Goal: Task Accomplishment & Management: Use online tool/utility

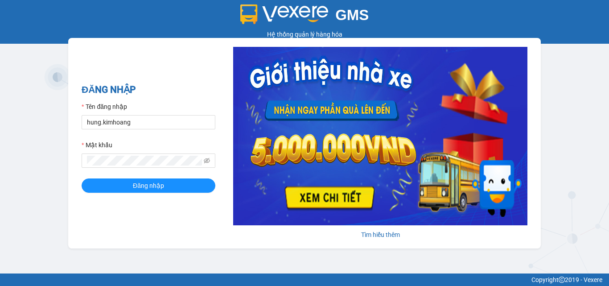
click at [115, 187] on button "Đăng nhập" at bounding box center [149, 185] width 134 height 14
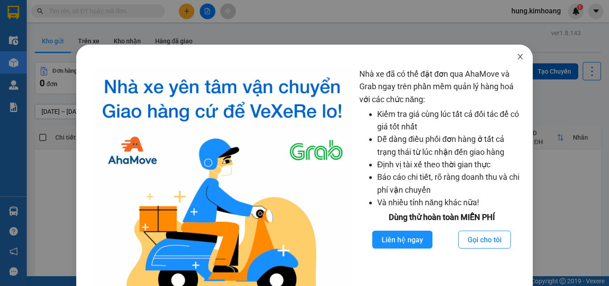
click at [517, 57] on icon "close" at bounding box center [520, 56] width 7 height 7
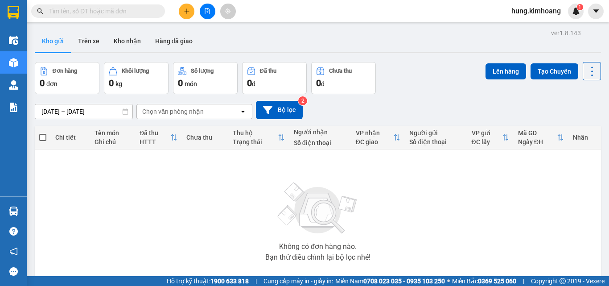
click at [155, 8] on span at bounding box center [98, 10] width 134 height 13
click at [145, 9] on input "text" at bounding box center [101, 11] width 105 height 10
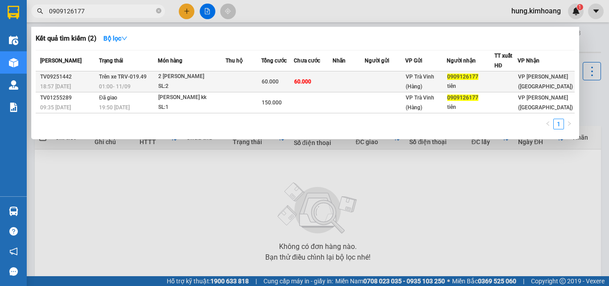
type input "0909126177"
click at [309, 82] on span "60.000" at bounding box center [302, 81] width 17 height 6
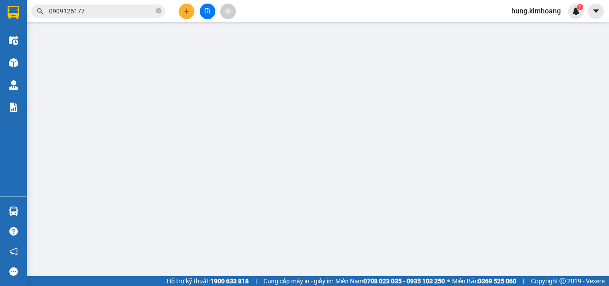
type input "0909126177"
type input "tiên"
type input "60.000"
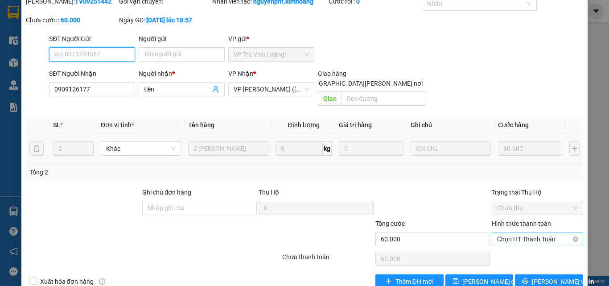
scroll to position [58, 0]
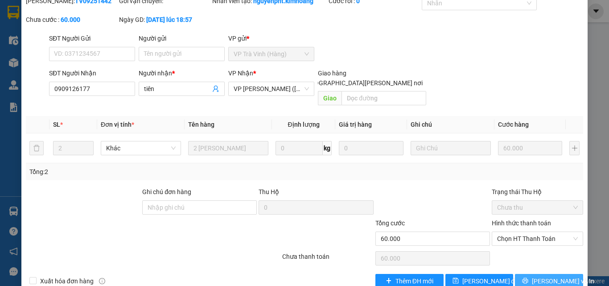
click at [533, 274] on button "[PERSON_NAME] và In" at bounding box center [549, 281] width 68 height 14
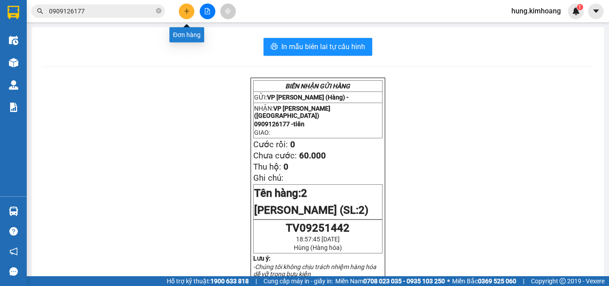
click at [188, 16] on button at bounding box center [187, 12] width 16 height 16
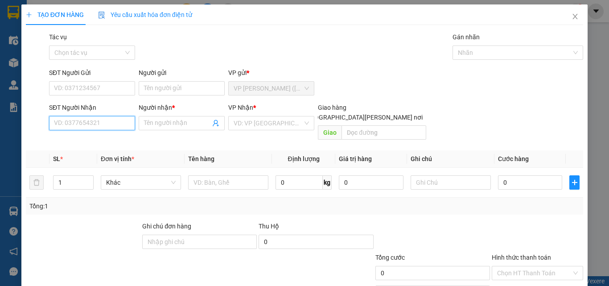
click at [110, 124] on input "SĐT Người Nhận" at bounding box center [92, 123] width 86 height 14
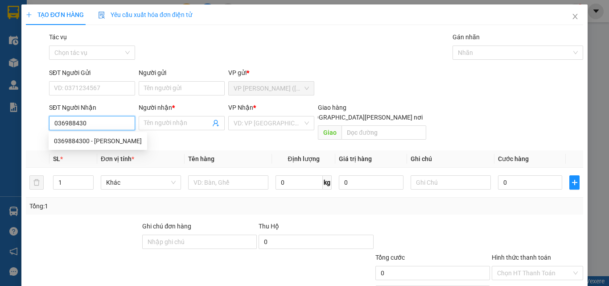
type input "0369884300"
click at [114, 144] on div "0369884300 - CHA OANH" at bounding box center [98, 141] width 88 height 10
type input "CHA OANH"
type input "40.000"
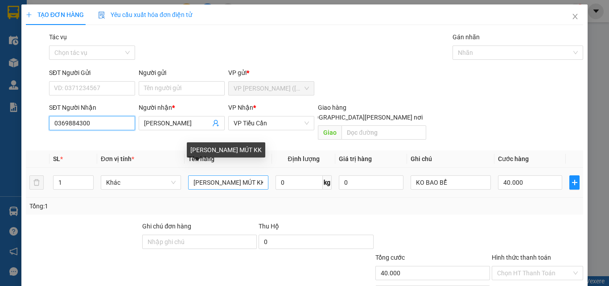
type input "0369884300"
drag, startPoint x: 259, startPoint y: 173, endPoint x: 171, endPoint y: 185, distance: 88.6
click at [172, 185] on tr "1 Khác KIỆN THÙNG MÚT KK 0 kg 0 KO BAO BỂ 40.000" at bounding box center [304, 183] width 557 height 30
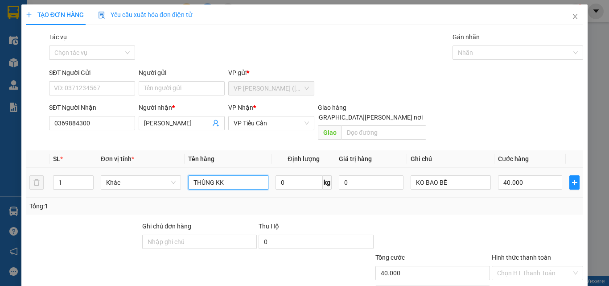
type input "THÙNG KK"
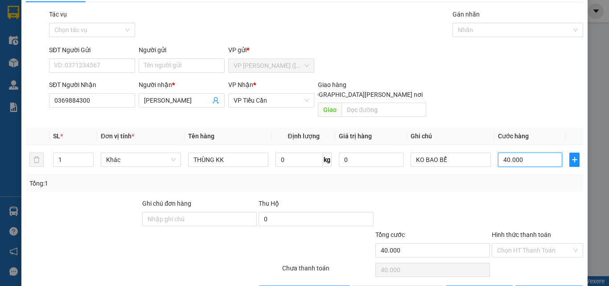
scroll to position [44, 0]
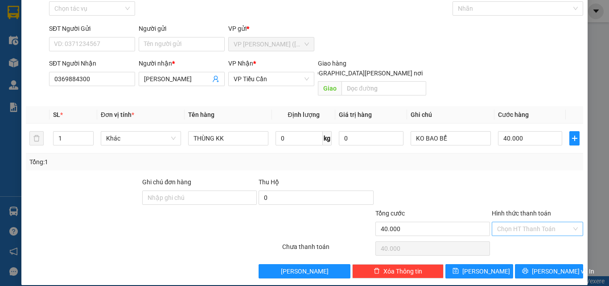
click at [526, 222] on input "Hình thức thanh toán" at bounding box center [534, 228] width 74 height 13
click at [524, 234] on div "Tại văn phòng" at bounding box center [532, 237] width 80 height 10
type input "0"
click at [537, 266] on span "[PERSON_NAME] và In" at bounding box center [563, 271] width 62 height 10
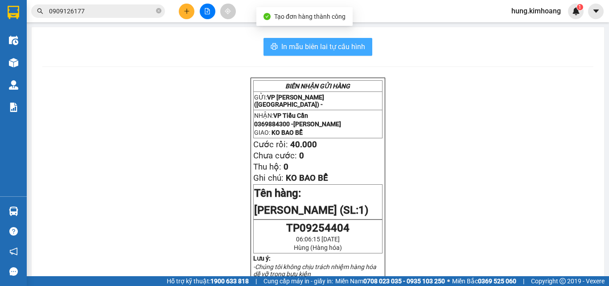
click at [336, 49] on span "In mẫu biên lai tự cấu hình" at bounding box center [323, 46] width 84 height 11
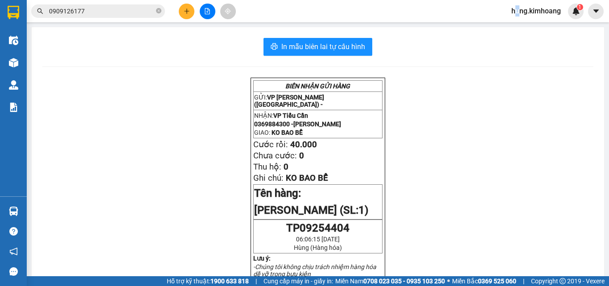
click at [516, 12] on span "hung.kimhoang" at bounding box center [536, 10] width 64 height 11
click at [537, 29] on span "Đăng xuất" at bounding box center [539, 28] width 45 height 10
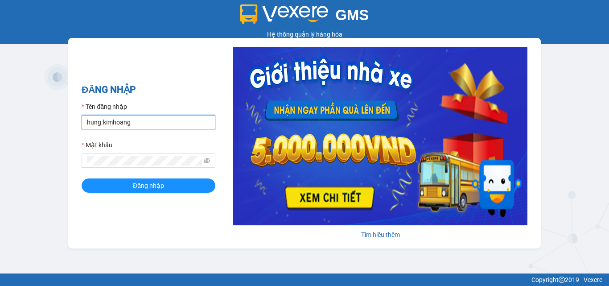
click at [157, 122] on input "hung.kimhoang" at bounding box center [149, 122] width 134 height 14
drag, startPoint x: 157, startPoint y: 123, endPoint x: 4, endPoint y: 181, distance: 163.1
click at [0, 179] on div "GMS Hệ thống quản lý hàng hóa ĐĂNG NHẬP Tên đăng nhập hung.kimhoang Mật khẩu Đă…" at bounding box center [304, 136] width 609 height 273
type input "linh.kimhoang"
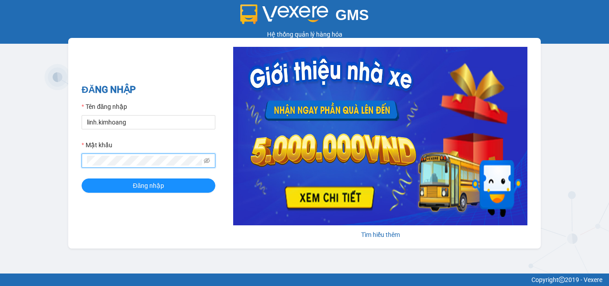
click at [0, 181] on div "GMS Hệ thống quản lý hàng hóa ĐĂNG NHẬP Tên đăng nhập linh.kimhoang Mật khẩu Đă…" at bounding box center [304, 136] width 609 height 273
click at [82, 178] on button "Đăng nhập" at bounding box center [149, 185] width 134 height 14
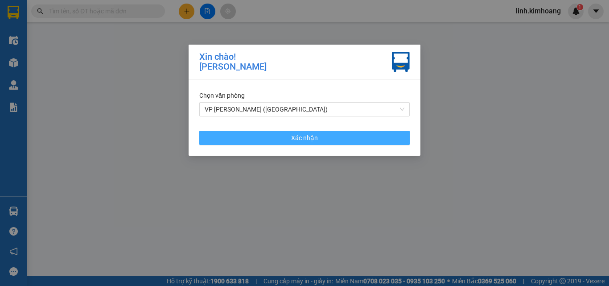
click at [324, 139] on button "Xác nhận" at bounding box center [304, 138] width 210 height 14
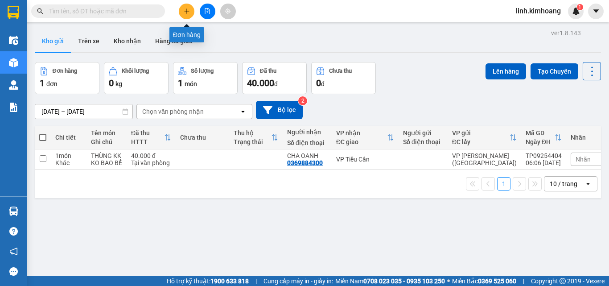
click at [187, 9] on icon "plus" at bounding box center [187, 11] width 6 height 6
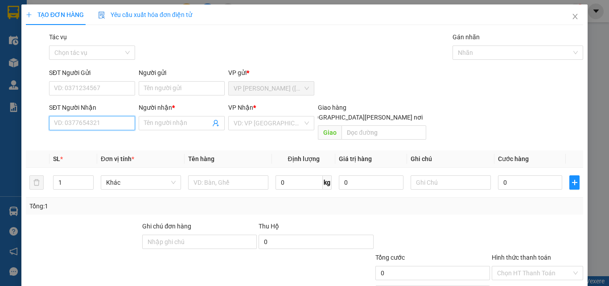
click at [108, 122] on input "SĐT Người Nhận" at bounding box center [92, 123] width 86 height 14
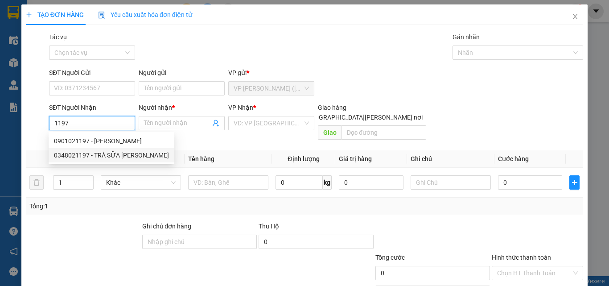
click at [117, 159] on div "0348021197 - TRÀ SỮA HUY" at bounding box center [111, 155] width 115 height 10
type input "0348021197"
type input "TRÀ SỮA HUY"
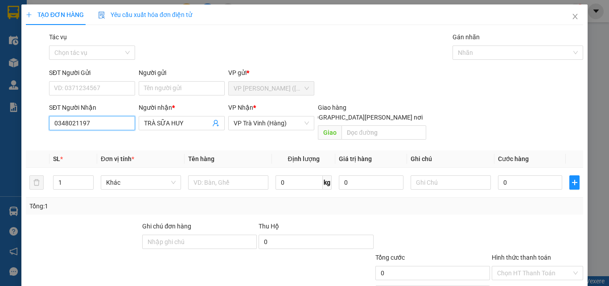
type input "30.000"
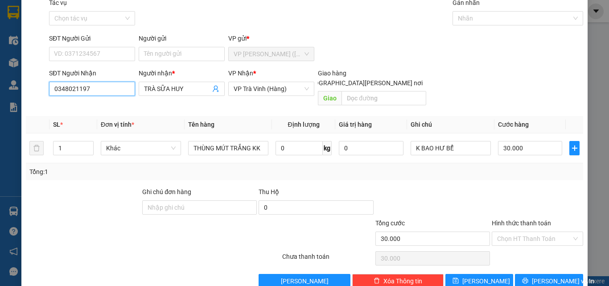
scroll to position [44, 0]
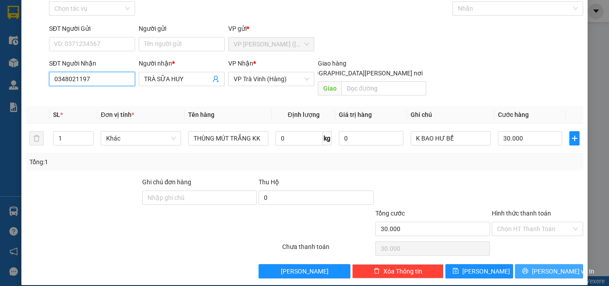
type input "0348021197"
click at [549, 266] on span "[PERSON_NAME] và In" at bounding box center [563, 271] width 62 height 10
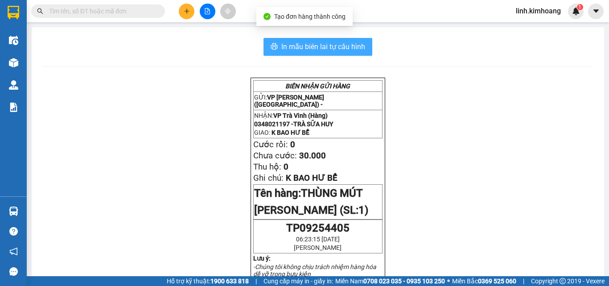
click at [349, 44] on span "In mẫu biên lai tự cấu hình" at bounding box center [323, 46] width 84 height 11
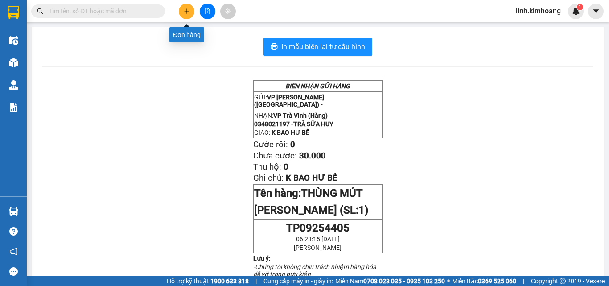
click at [188, 8] on icon "plus" at bounding box center [187, 11] width 6 height 6
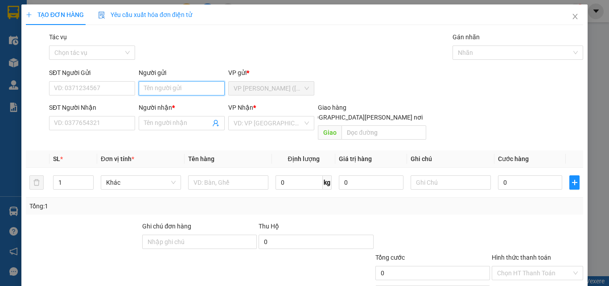
click at [202, 91] on input "Người gửi" at bounding box center [182, 88] width 86 height 14
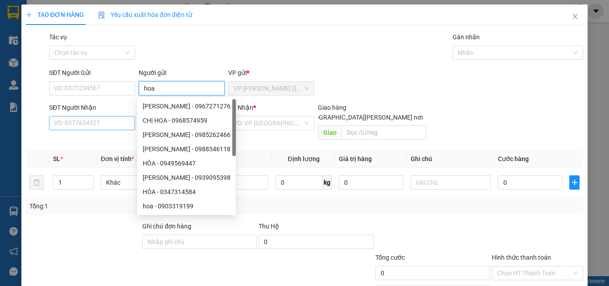
drag, startPoint x: 193, startPoint y: 89, endPoint x: 64, endPoint y: 123, distance: 133.1
click at [30, 112] on form "SĐT Người Gửi VD: 0371234567 Người gửi hoa VP gửi * VP Trần Phú (Hàng) SĐT Ngườ…" at bounding box center [304, 106] width 557 height 76
type input "HOA"
click at [108, 124] on input "SĐT Người Nhận" at bounding box center [92, 123] width 86 height 14
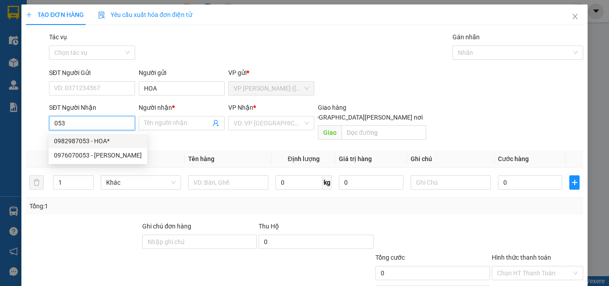
click at [104, 139] on div "0982987053 - HOA*" at bounding box center [98, 141] width 88 height 10
type input "0982987053"
type input "HOA*"
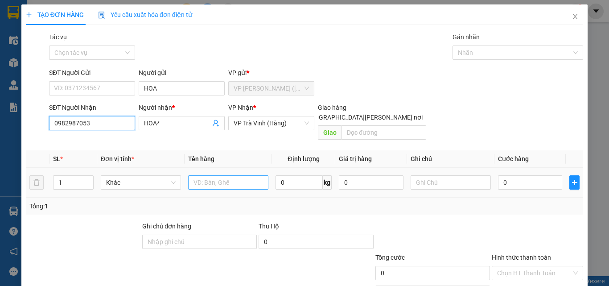
type input "40.000"
type input "0982987053"
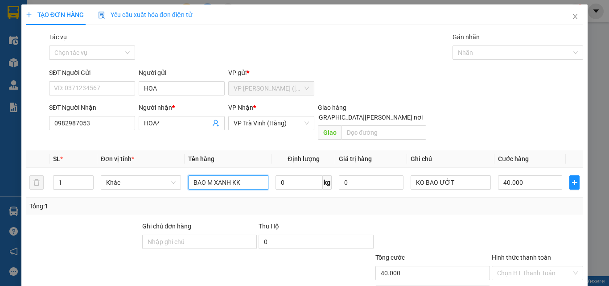
drag, startPoint x: 246, startPoint y: 168, endPoint x: 44, endPoint y: 191, distance: 203.2
click at [44, 191] on div "SL * Đơn vị tính * Tên hàng Định lượng Giá trị hàng Ghi chú Cước hàng 1 Khác BA…" at bounding box center [304, 182] width 557 height 64
type input "BỊT M ĐEN KK"
click at [544, 175] on input "40.000" at bounding box center [530, 182] width 64 height 14
type input "3"
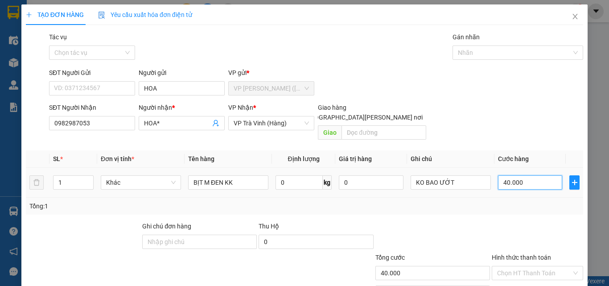
type input "3"
type input "30"
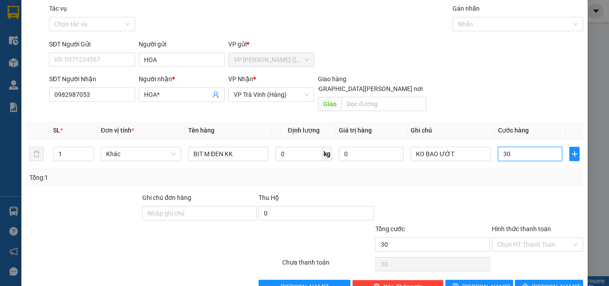
scroll to position [44, 0]
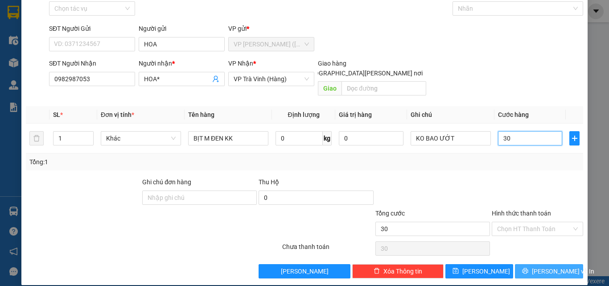
type input "30"
type input "30.000"
click at [538, 266] on span "[PERSON_NAME] và In" at bounding box center [563, 271] width 62 height 10
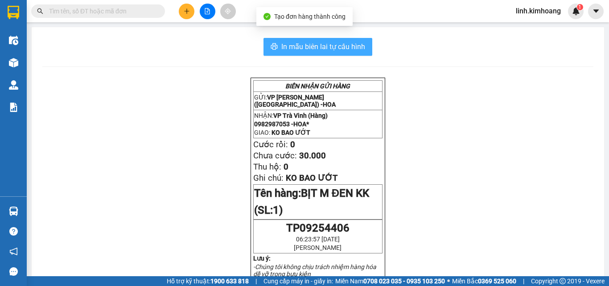
click at [322, 41] on span "In mẫu biên lai tự cấu hình" at bounding box center [323, 46] width 84 height 11
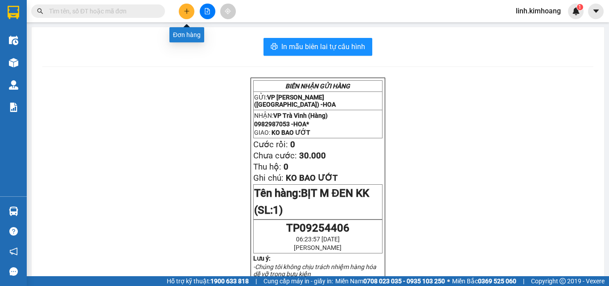
click at [184, 11] on icon "plus" at bounding box center [187, 11] width 6 height 6
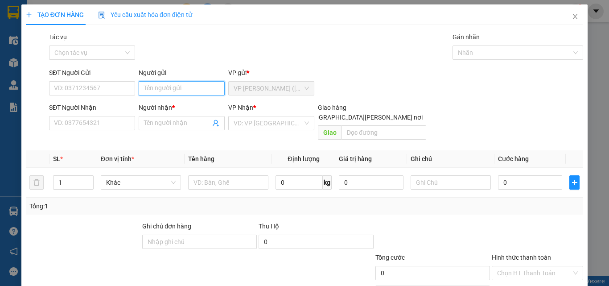
click at [169, 90] on input "Người gửi" at bounding box center [182, 88] width 86 height 14
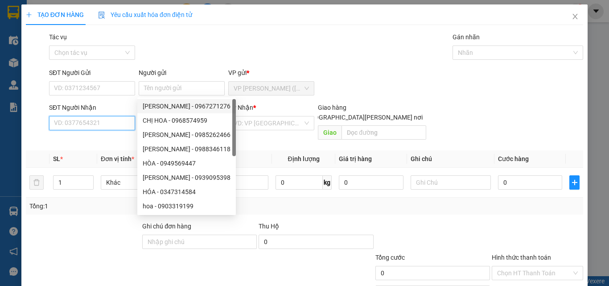
click at [100, 130] on input "SĐT Người Nhận" at bounding box center [92, 123] width 86 height 14
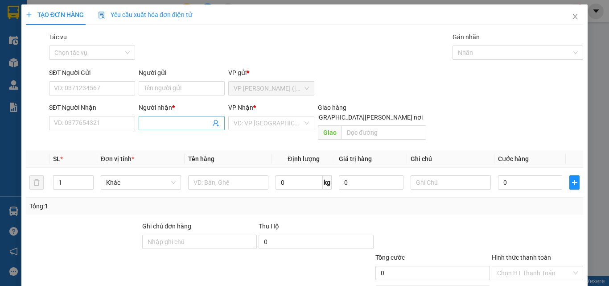
click at [160, 118] on input "Người nhận *" at bounding box center [177, 123] width 66 height 10
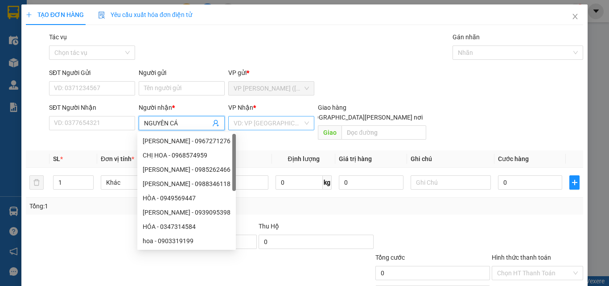
type input "NGUYÊN CÁ"
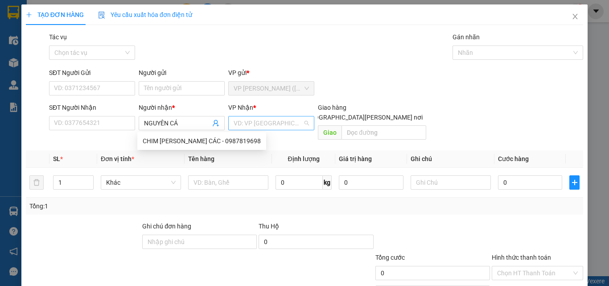
click at [273, 125] on input "search" at bounding box center [268, 122] width 69 height 13
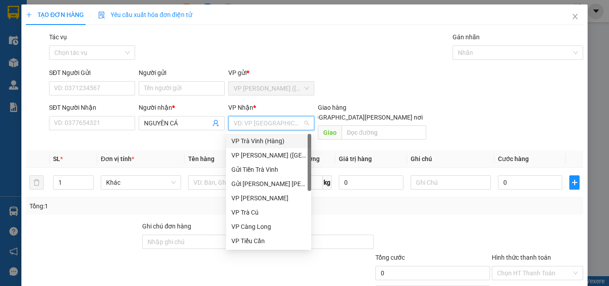
click at [267, 140] on div "VP Trà Vinh (Hàng)" at bounding box center [268, 141] width 74 height 10
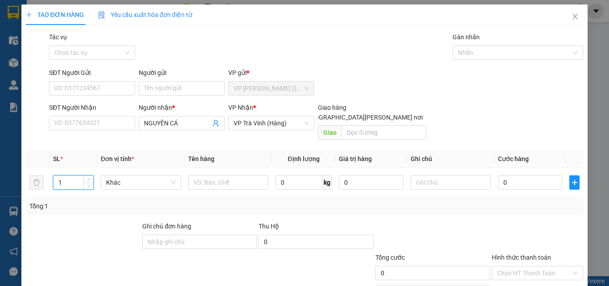
drag, startPoint x: 67, startPoint y: 173, endPoint x: 0, endPoint y: 195, distance: 70.3
click at [0, 195] on div "TẠO ĐƠN HÀNG Yêu cầu xuất hóa đơn điện tử Transit Pickup Surcharge Ids Transit …" at bounding box center [304, 143] width 609 height 286
type input "2"
type input "BAO M TRẮNG+BỊT M ĐEN KK"
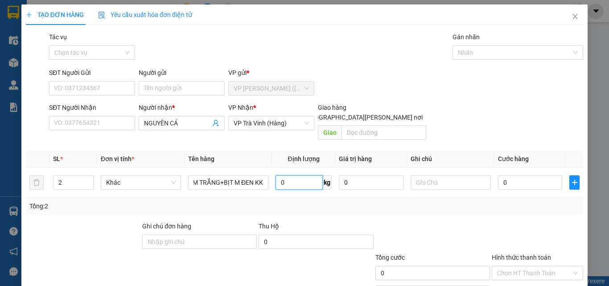
scroll to position [0, 0]
type input "8"
type input "80"
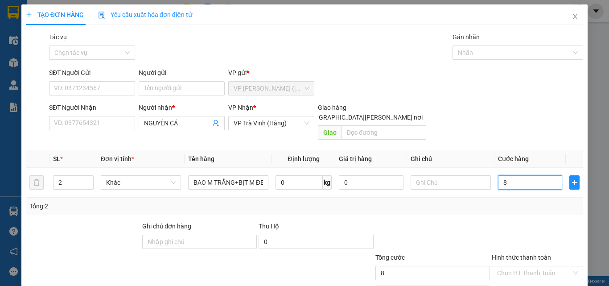
type input "80"
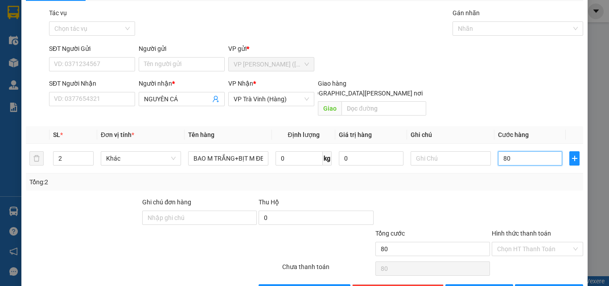
scroll to position [44, 0]
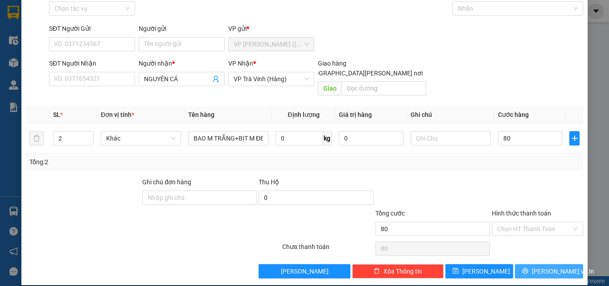
type input "80.000"
click at [546, 266] on span "Lưu và In" at bounding box center [563, 271] width 62 height 10
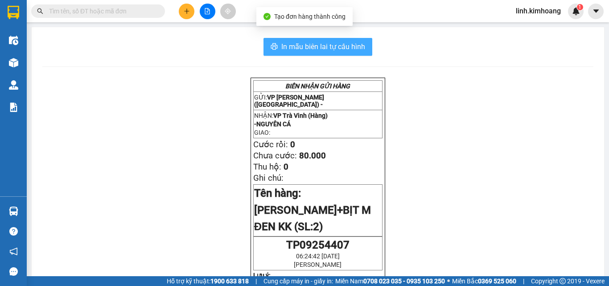
click at [351, 42] on span "In mẫu biên lai tự cấu hình" at bounding box center [323, 46] width 84 height 11
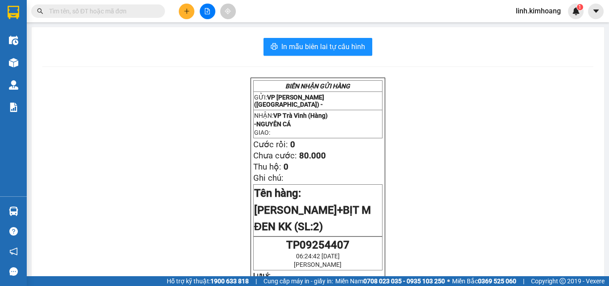
click at [187, 8] on button at bounding box center [187, 12] width 16 height 16
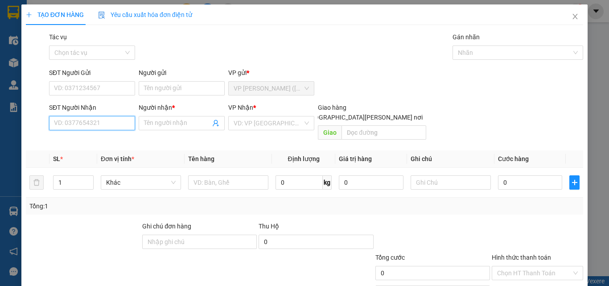
click at [105, 123] on input "SĐT Người Nhận" at bounding box center [92, 123] width 86 height 14
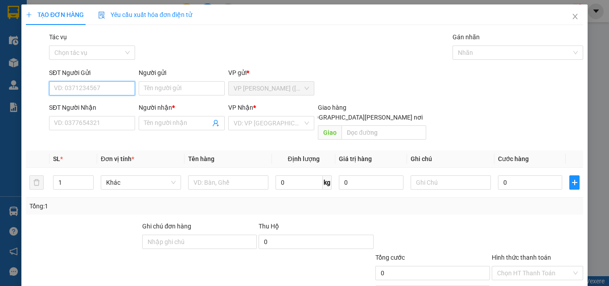
click at [106, 92] on input "SĐT Người Gửi" at bounding box center [92, 88] width 86 height 14
click at [105, 105] on div "0358749148 - CHUNG" at bounding box center [98, 106] width 88 height 10
type input "0358749148"
type input "CHUNG"
type input "0329296939"
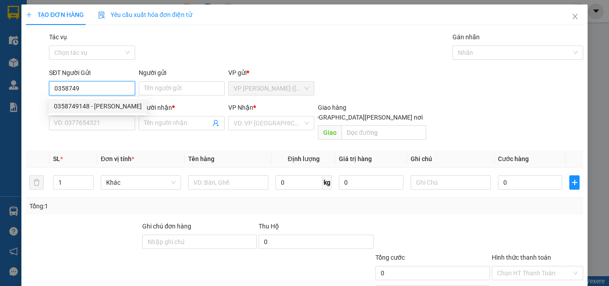
type input "THU"
type input "CX THẾ VINH"
type input "50.000"
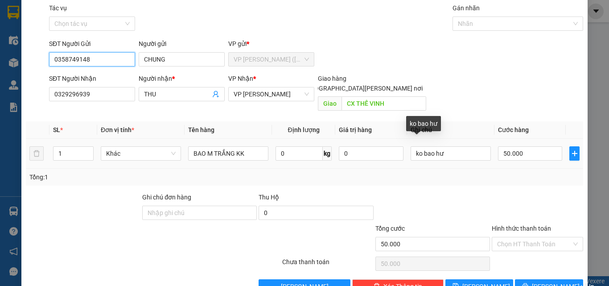
scroll to position [44, 0]
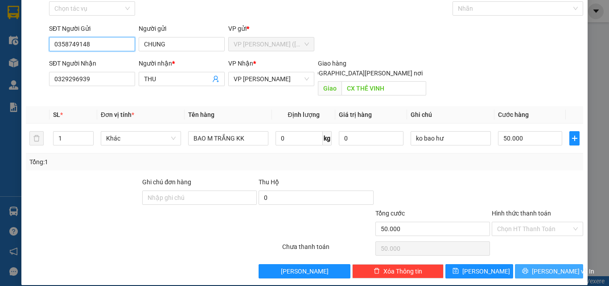
type input "0358749148"
click at [546, 266] on span "Lưu và In" at bounding box center [563, 271] width 62 height 10
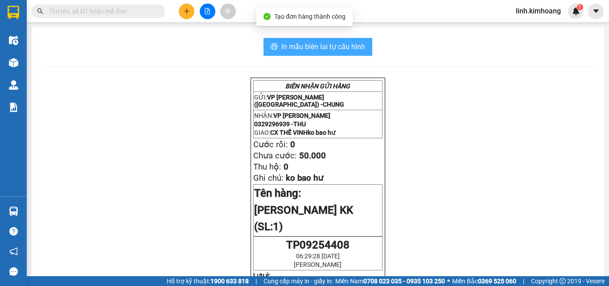
click at [320, 42] on span "In mẫu biên lai tự cấu hình" at bounding box center [323, 46] width 84 height 11
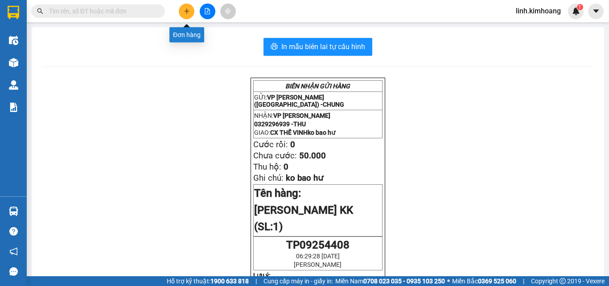
click at [187, 10] on icon "plus" at bounding box center [187, 11] width 6 height 6
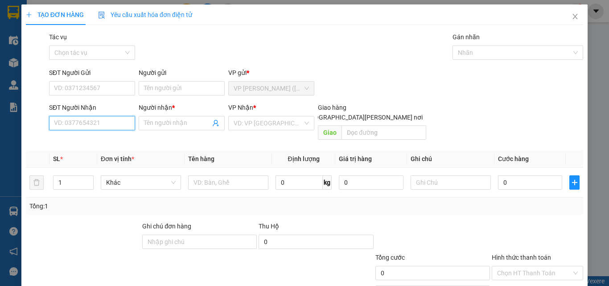
click at [100, 122] on input "SĐT Người Nhận" at bounding box center [92, 123] width 86 height 14
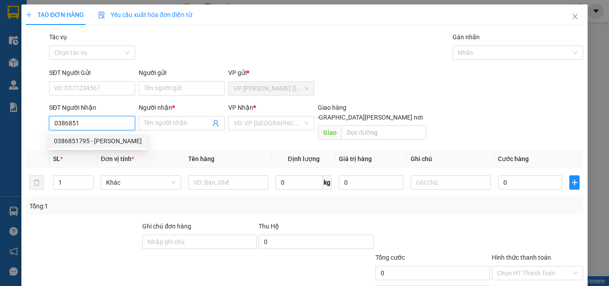
click at [95, 142] on div "0386851795 - HIỀN" at bounding box center [98, 141] width 88 height 10
type input "0386851795"
type input "HIỀN"
type input "10.000"
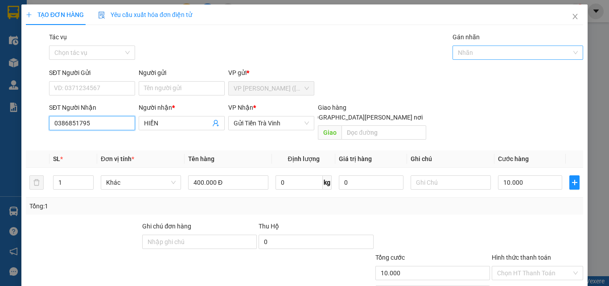
click at [467, 49] on div at bounding box center [514, 52] width 118 height 11
type input "0386851795"
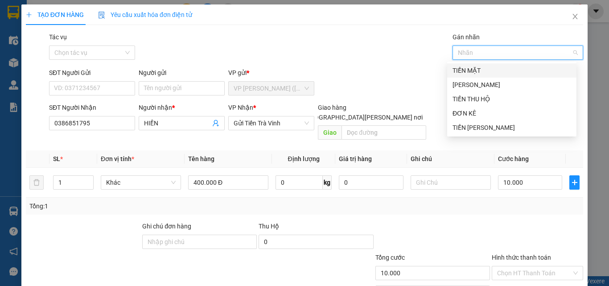
click at [471, 71] on div "TIỀN MẶT" at bounding box center [511, 71] width 119 height 10
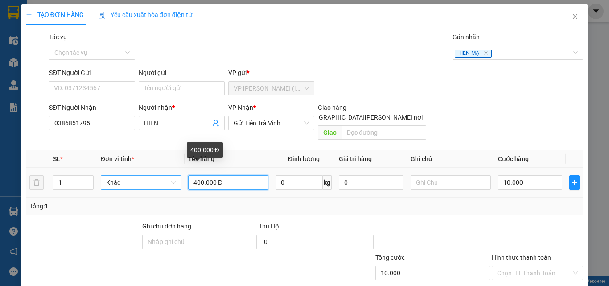
drag, startPoint x: 231, startPoint y: 170, endPoint x: 141, endPoint y: 178, distance: 90.9
click at [141, 178] on tr "1 Khác 400.000 Đ 0 kg 0 10.000" at bounding box center [304, 183] width 557 height 30
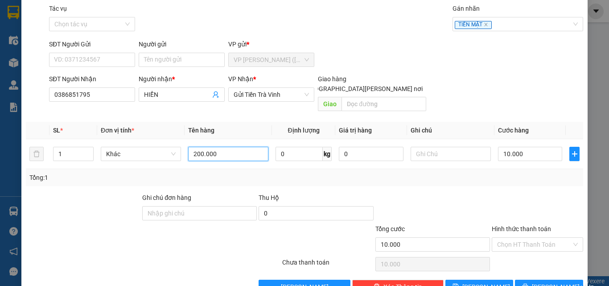
scroll to position [44, 0]
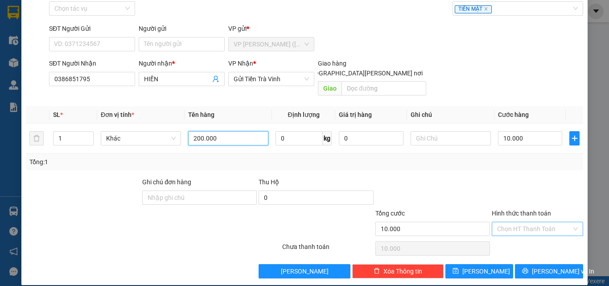
type input "200.000"
click at [528, 222] on input "Hình thức thanh toán" at bounding box center [534, 228] width 74 height 13
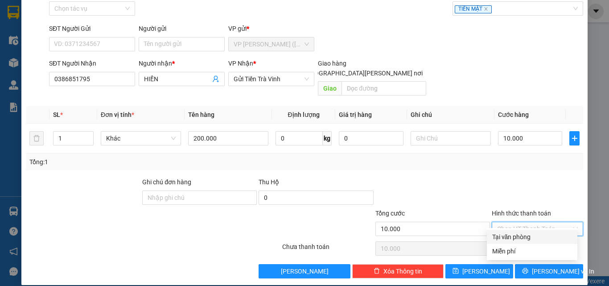
click at [523, 236] on div "Tại văn phòng" at bounding box center [532, 237] width 80 height 10
type input "0"
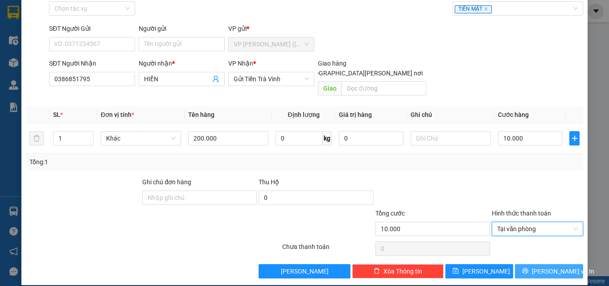
click at [539, 266] on span "Lưu và In" at bounding box center [563, 271] width 62 height 10
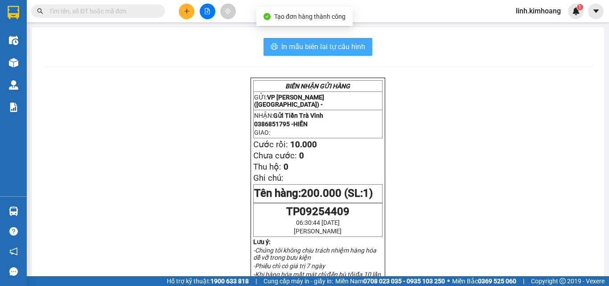
click at [332, 45] on span "In mẫu biên lai tự cấu hình" at bounding box center [323, 46] width 84 height 11
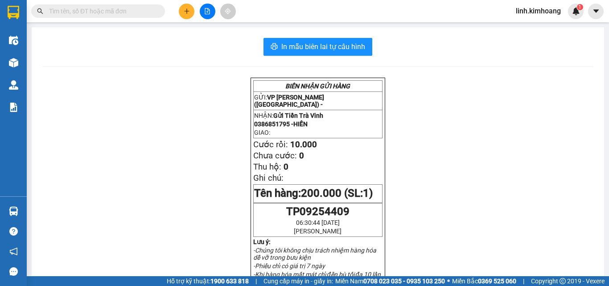
click at [189, 8] on icon "plus" at bounding box center [187, 11] width 6 height 6
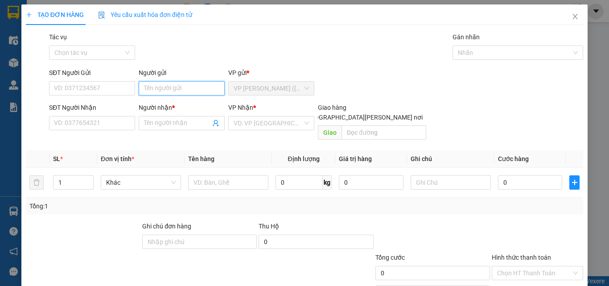
click at [167, 88] on input "Người gửi" at bounding box center [182, 88] width 86 height 14
type input "HẢI"
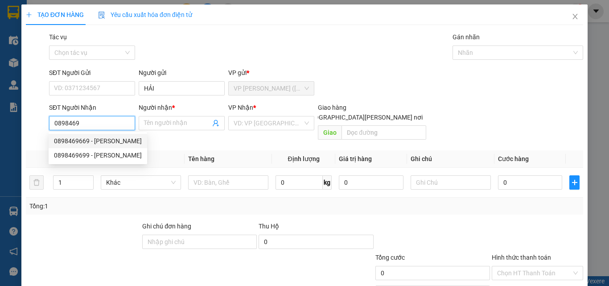
click at [100, 137] on div "0898469669 - TRÂN" at bounding box center [98, 141] width 88 height 10
type input "0898469669"
type input "TRÂN"
type input "40.000"
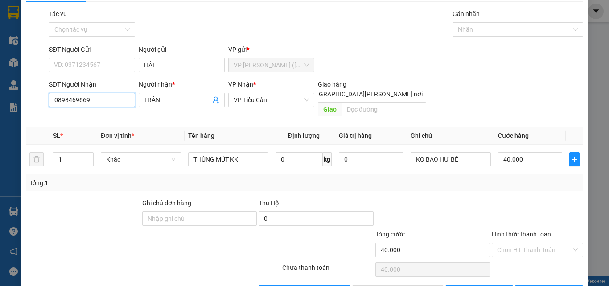
scroll to position [44, 0]
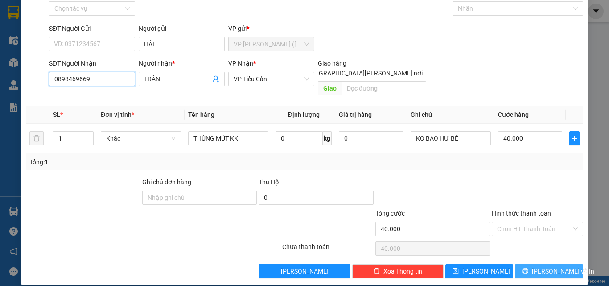
type input "0898469669"
click at [546, 266] on span "Lưu và In" at bounding box center [563, 271] width 62 height 10
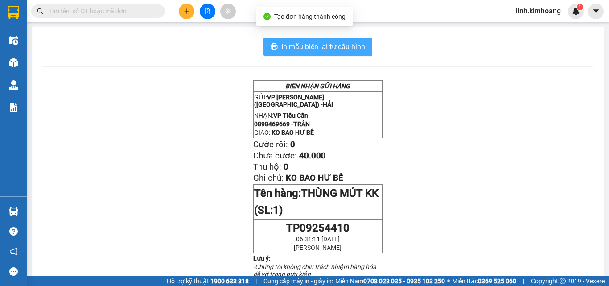
click at [336, 51] on span "In mẫu biên lai tự cấu hình" at bounding box center [323, 46] width 84 height 11
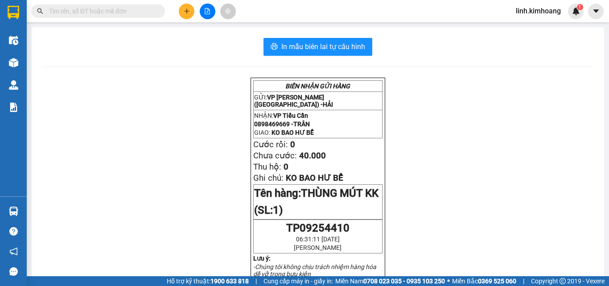
click at [127, 10] on input "text" at bounding box center [101, 11] width 105 height 10
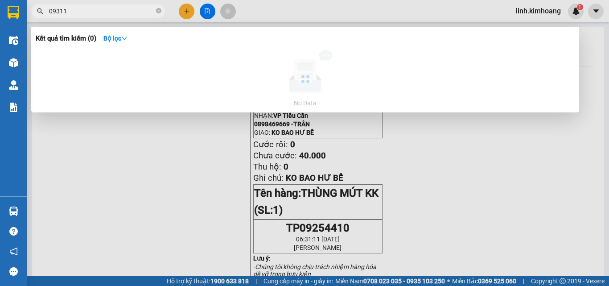
type input "093116"
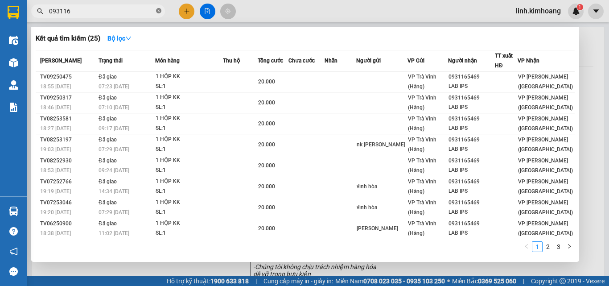
click at [160, 12] on icon "close-circle" at bounding box center [158, 10] width 5 height 5
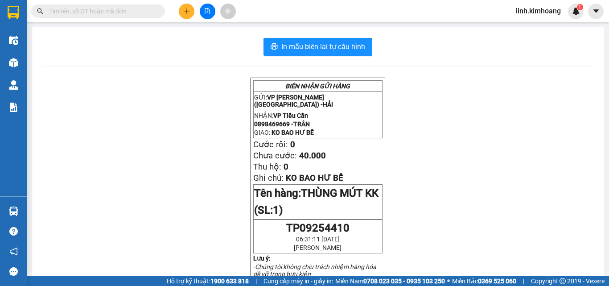
click at [72, 14] on input "text" at bounding box center [101, 11] width 105 height 10
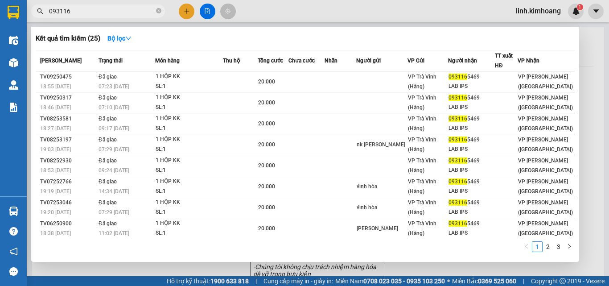
click at [57, 11] on input "093116" at bounding box center [101, 11] width 105 height 10
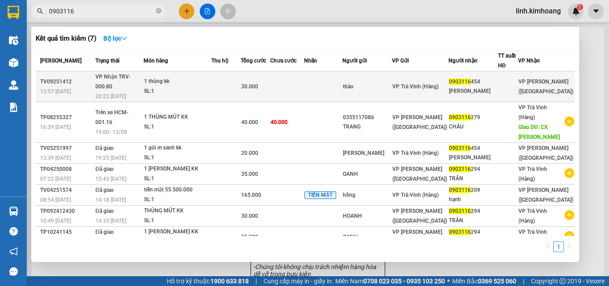
type input "0903116"
click at [425, 82] on div "VP Trà Vinh (Hàng)" at bounding box center [420, 87] width 56 height 10
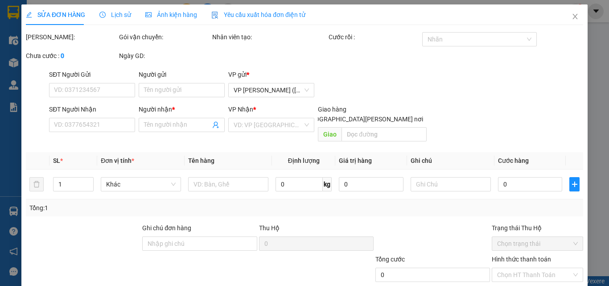
type input "thảo"
type input "0903116454"
type input "hồng thúy"
type input "30.000"
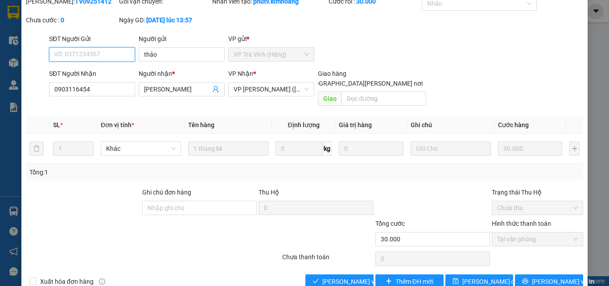
scroll to position [46, 0]
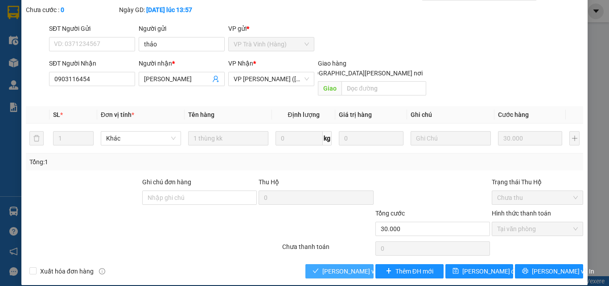
click at [349, 266] on span "Lưu và Giao hàng" at bounding box center [382, 271] width 120 height 10
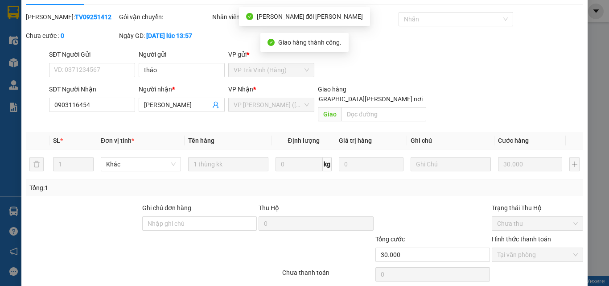
scroll to position [0, 0]
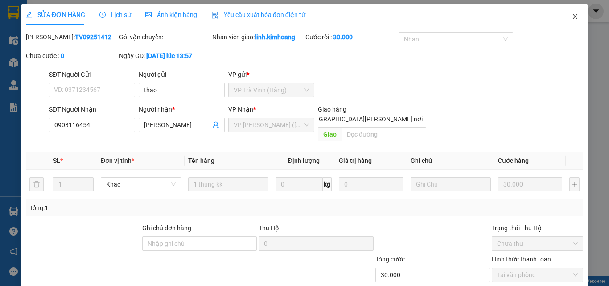
click at [571, 16] on icon "close" at bounding box center [574, 16] width 7 height 7
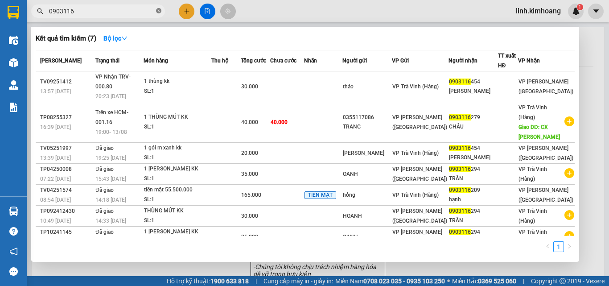
click at [160, 11] on icon "close-circle" at bounding box center [158, 10] width 5 height 5
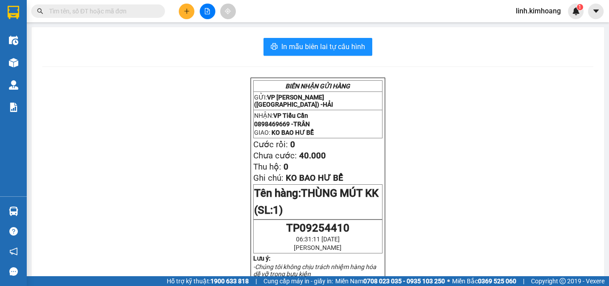
click at [115, 10] on input "text" at bounding box center [101, 11] width 105 height 10
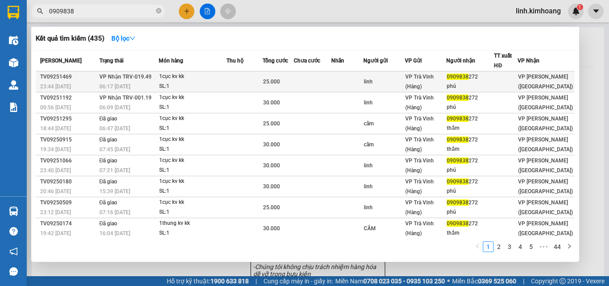
type input "0909838"
click at [363, 81] on td at bounding box center [347, 81] width 32 height 21
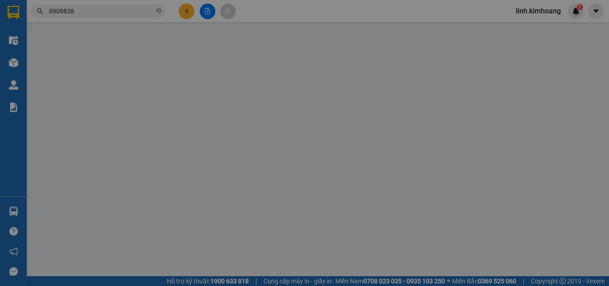
type input "linh"
type input "0909838272"
type input "phú"
type input "25.000"
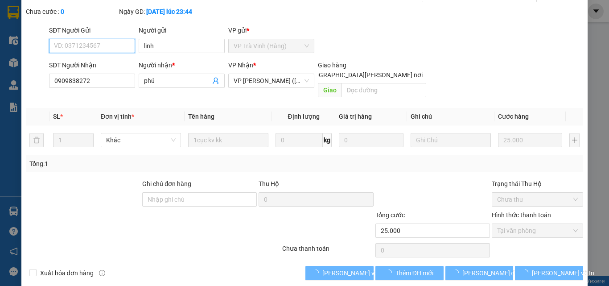
scroll to position [46, 0]
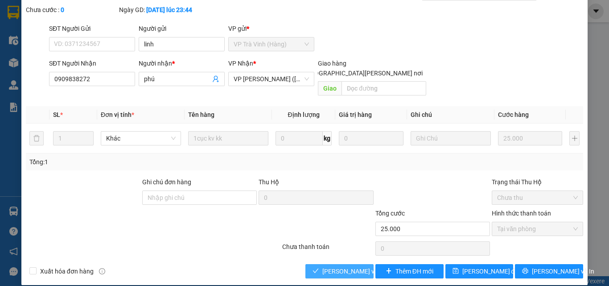
click at [345, 266] on span "Lưu và Giao hàng" at bounding box center [382, 271] width 120 height 10
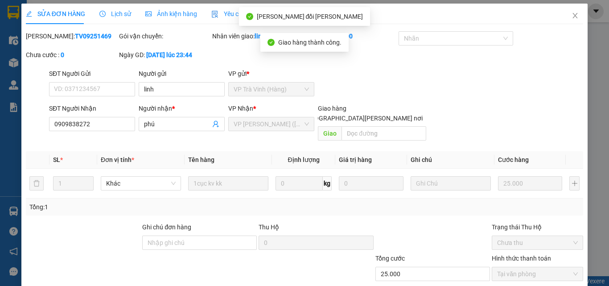
scroll to position [0, 0]
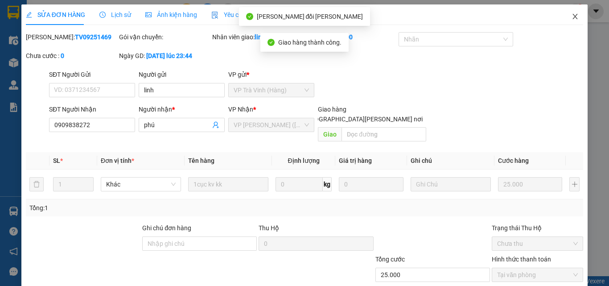
click at [571, 13] on icon "close" at bounding box center [574, 16] width 7 height 7
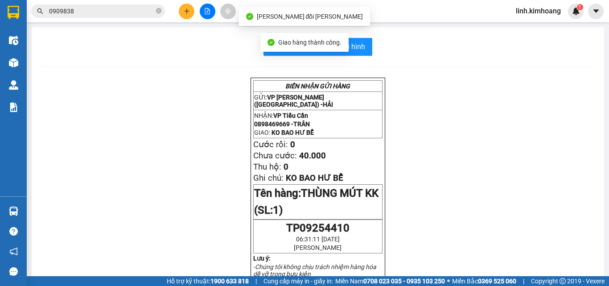
click at [124, 11] on input "0909838" at bounding box center [101, 11] width 105 height 10
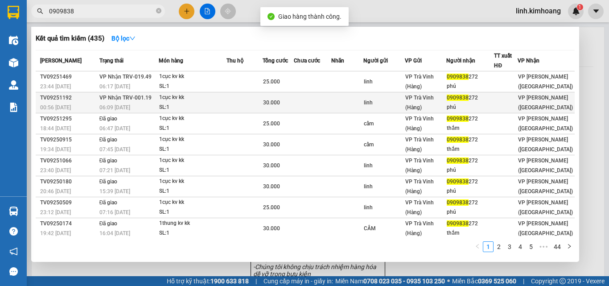
click at [193, 98] on div "1cục kv kk" at bounding box center [192, 98] width 67 height 10
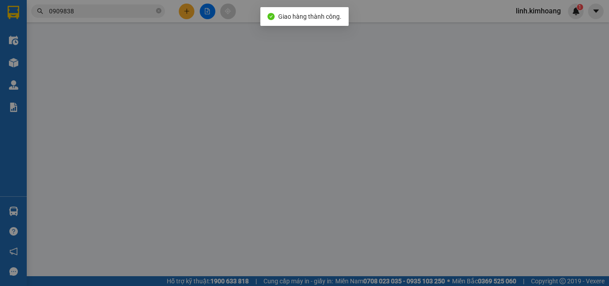
type input "linh"
type input "0909838272"
type input "phú"
type input "30.000"
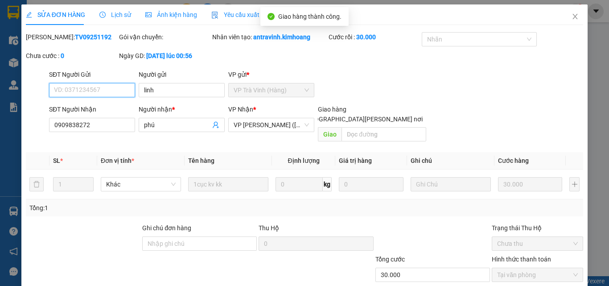
scroll to position [46, 0]
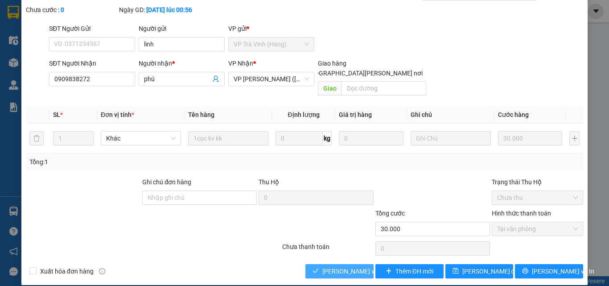
click at [329, 266] on span "Lưu và Giao hàng" at bounding box center [382, 271] width 120 height 10
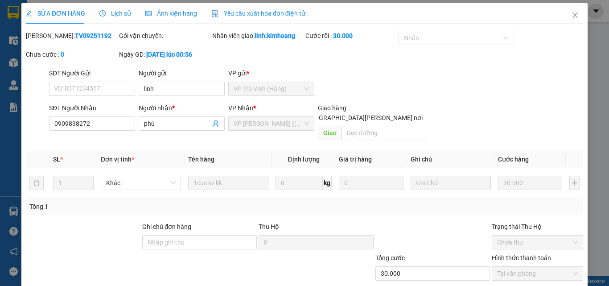
scroll to position [0, 0]
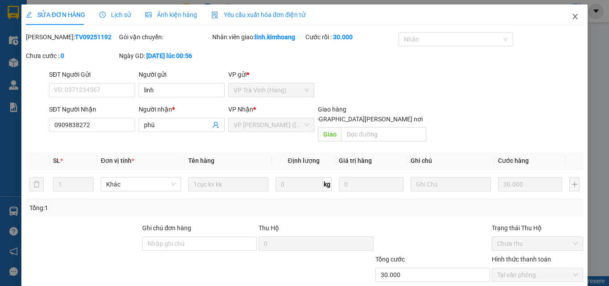
drag, startPoint x: 564, startPoint y: 15, endPoint x: 573, endPoint y: 15, distance: 8.5
click at [565, 15] on span "Close" at bounding box center [574, 16] width 25 height 25
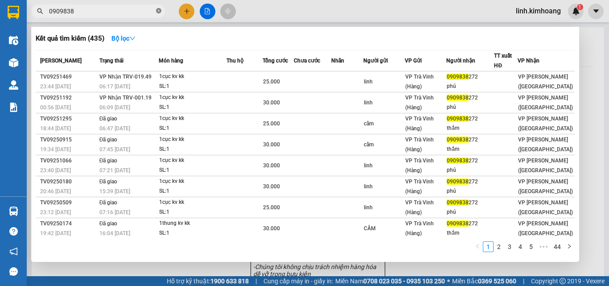
drag, startPoint x: 159, startPoint y: 12, endPoint x: 138, endPoint y: 14, distance: 21.0
click at [158, 12] on icon "close-circle" at bounding box center [158, 10] width 5 height 5
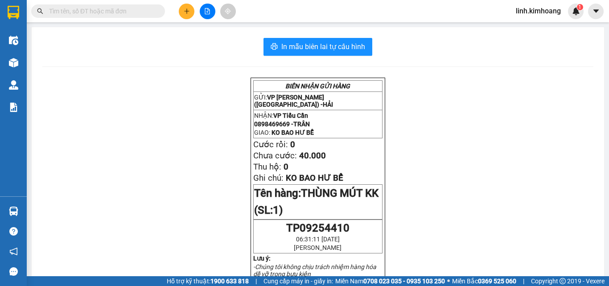
click at [131, 14] on input "text" at bounding box center [101, 11] width 105 height 10
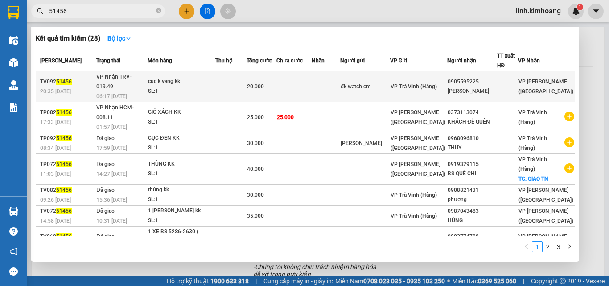
type input "51456"
click at [378, 82] on div "đk watch cm" at bounding box center [365, 86] width 49 height 9
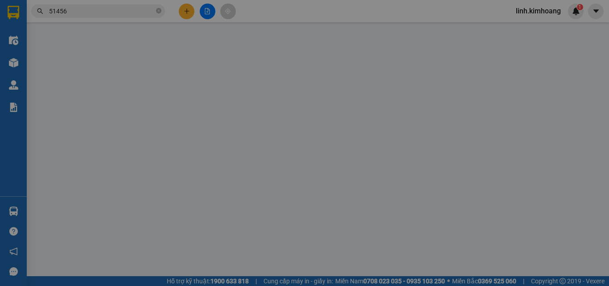
type input "đk watch cm"
type input "0905595225"
type input "hồ đăng khang"
type input "20.000"
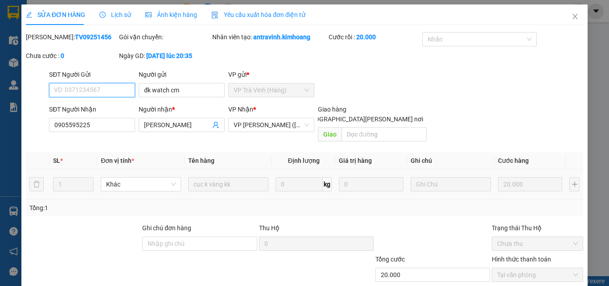
scroll to position [41, 0]
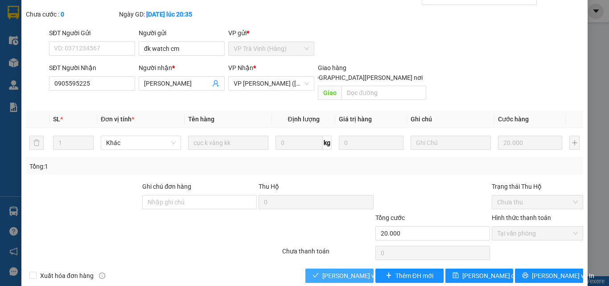
click at [336, 271] on button "Lưu và Giao hàng" at bounding box center [339, 275] width 68 height 14
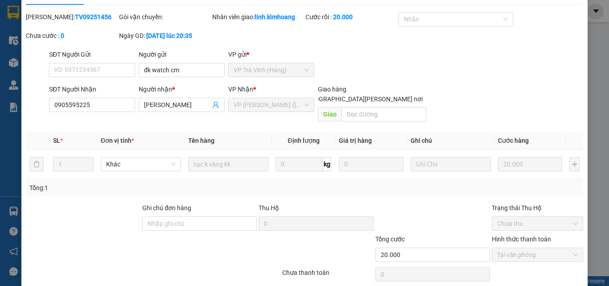
scroll to position [0, 0]
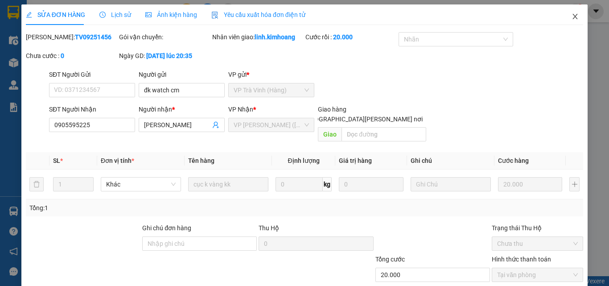
click at [573, 16] on icon "close" at bounding box center [575, 16] width 5 height 5
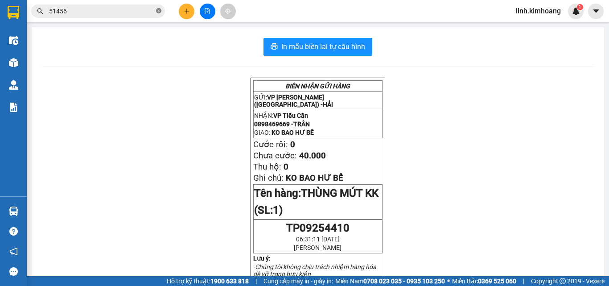
click at [159, 12] on icon "close-circle" at bounding box center [158, 10] width 5 height 5
click at [138, 11] on input "text" at bounding box center [101, 11] width 105 height 10
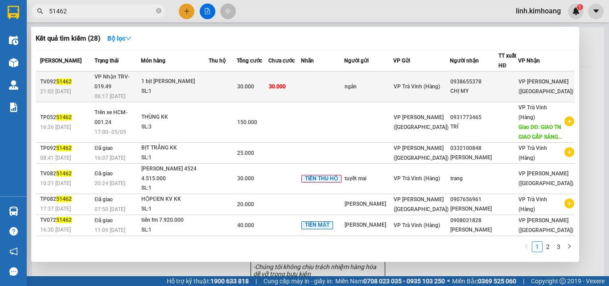
type input "51462"
click at [393, 86] on div "ngân" at bounding box center [369, 86] width 48 height 9
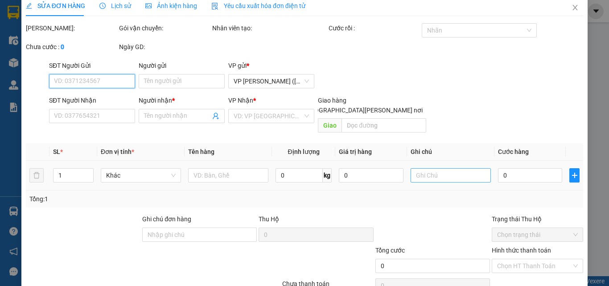
scroll to position [46, 0]
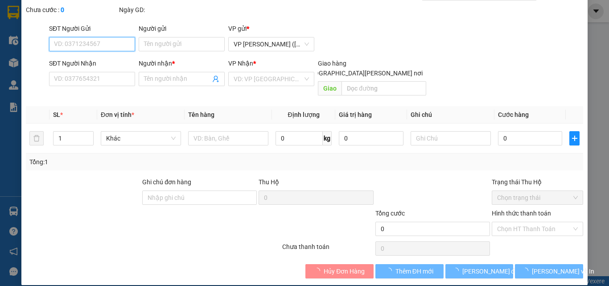
type input "ngân"
type input "0938655378"
type input "CHỊ MY"
type input "30.000"
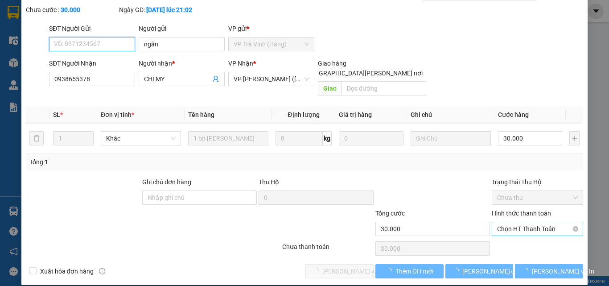
drag, startPoint x: 515, startPoint y: 216, endPoint x: 508, endPoint y: 224, distance: 10.4
click at [515, 222] on span "Chọn HT Thanh Toán" at bounding box center [537, 228] width 81 height 13
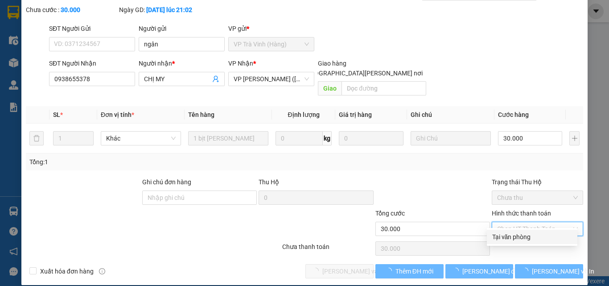
drag, startPoint x: 504, startPoint y: 238, endPoint x: 499, endPoint y: 245, distance: 8.4
click at [502, 244] on div "Tại văn phòng Tại văn phòng" at bounding box center [532, 237] width 90 height 18
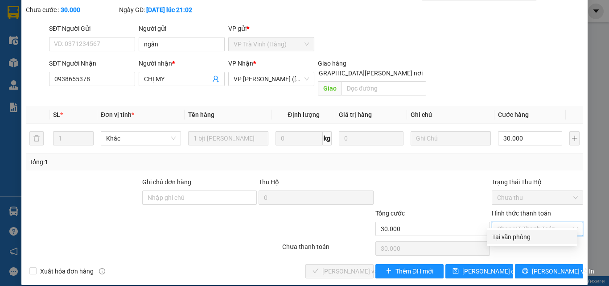
click at [501, 238] on div "Tại văn phòng" at bounding box center [532, 237] width 80 height 10
type input "0"
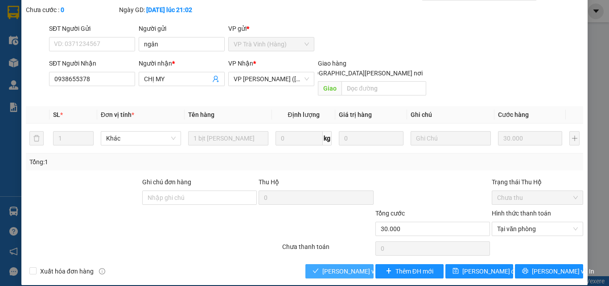
click at [349, 266] on span "Lưu và Giao hàng" at bounding box center [382, 271] width 120 height 10
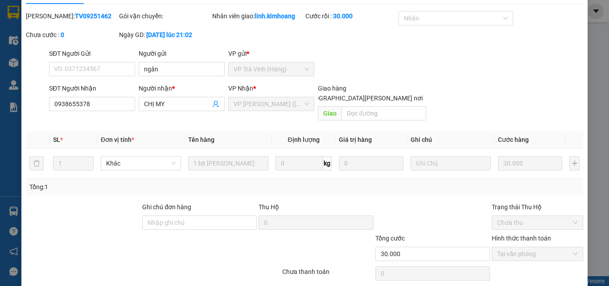
scroll to position [0, 0]
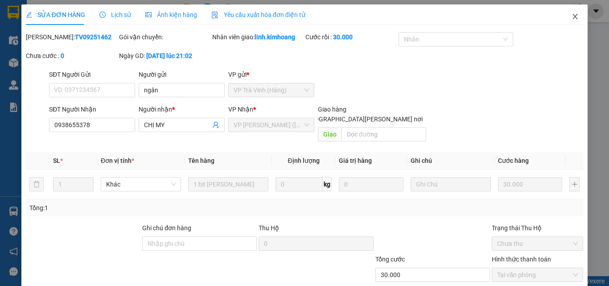
click at [573, 15] on icon "close" at bounding box center [575, 16] width 5 height 5
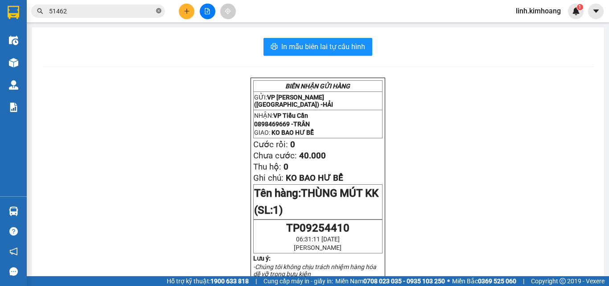
click at [159, 10] on icon "close-circle" at bounding box center [158, 10] width 5 height 5
click at [109, 8] on input "text" at bounding box center [101, 11] width 105 height 10
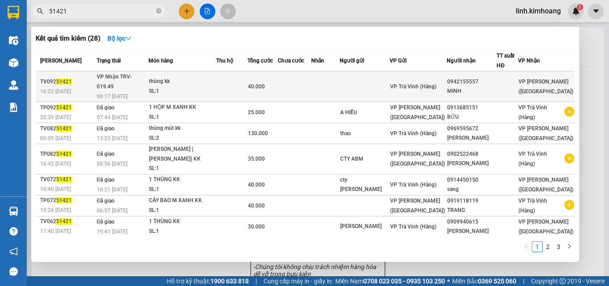
type input "51421"
click at [419, 85] on span "VP Trà Vinh (Hàng)" at bounding box center [413, 86] width 46 height 6
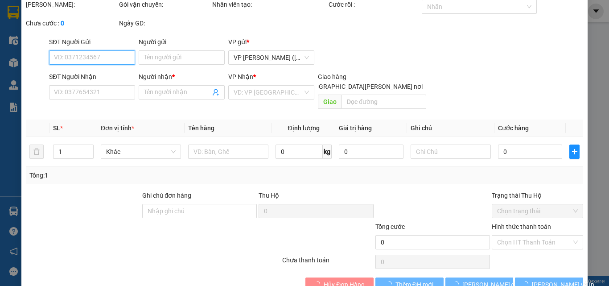
scroll to position [46, 0]
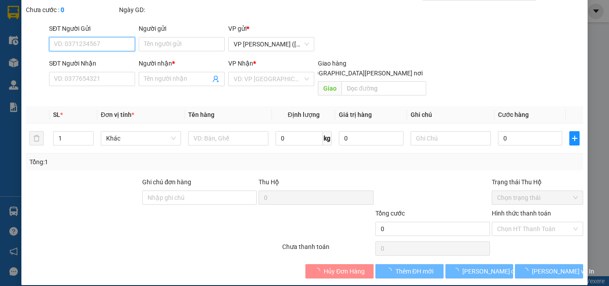
type input "0942155557"
type input "MINH"
type input "40.000"
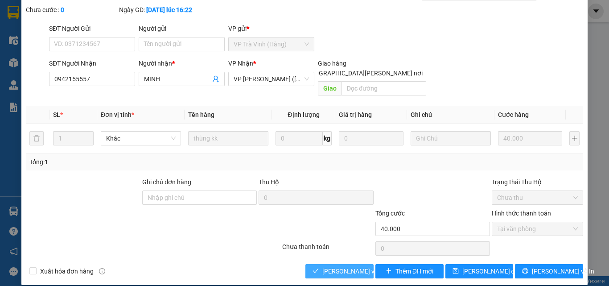
click at [352, 266] on span "Lưu và Giao hàng" at bounding box center [382, 271] width 120 height 10
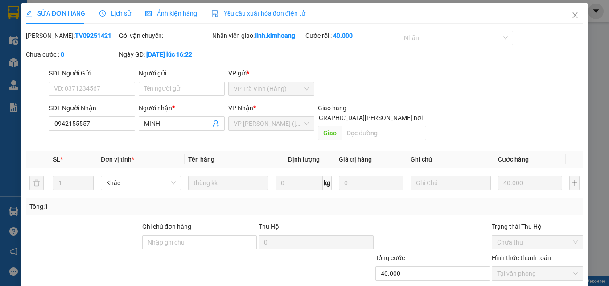
scroll to position [0, 0]
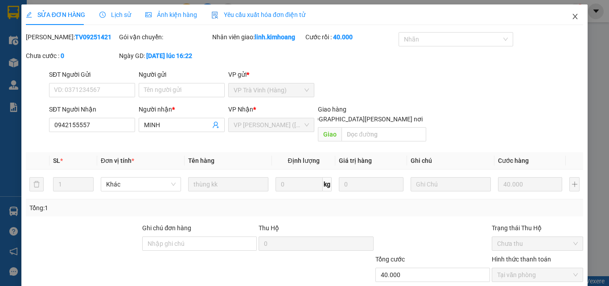
click at [571, 17] on icon "close" at bounding box center [574, 16] width 7 height 7
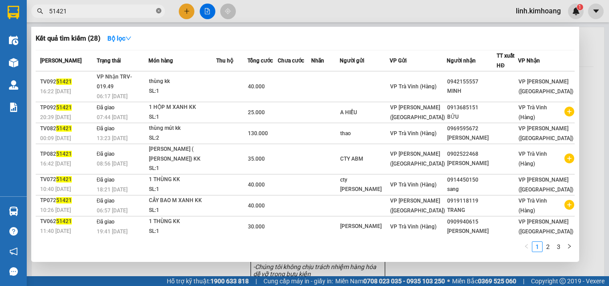
drag, startPoint x: 158, startPoint y: 10, endPoint x: 126, endPoint y: 10, distance: 32.1
click at [158, 9] on icon "close-circle" at bounding box center [158, 10] width 5 height 5
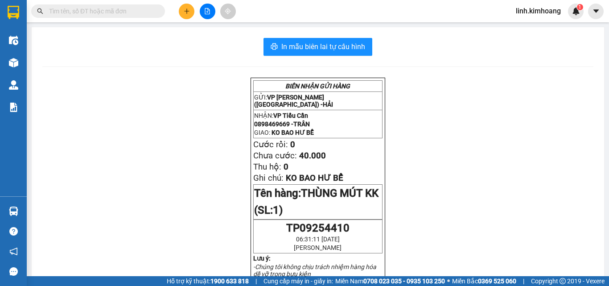
click at [123, 9] on input "text" at bounding box center [101, 11] width 105 height 10
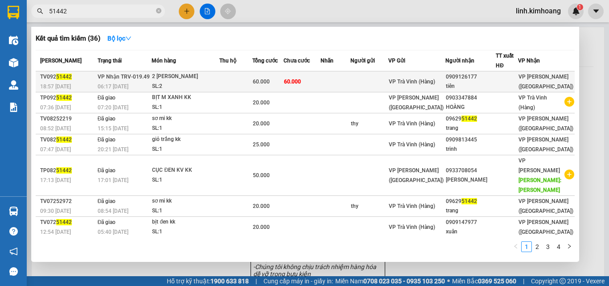
type input "51442"
click at [484, 77] on div "0909126177" at bounding box center [471, 76] width 50 height 9
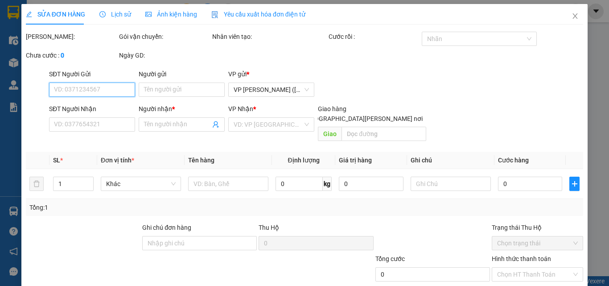
type input "0909126177"
type input "tiên"
type input "60.000"
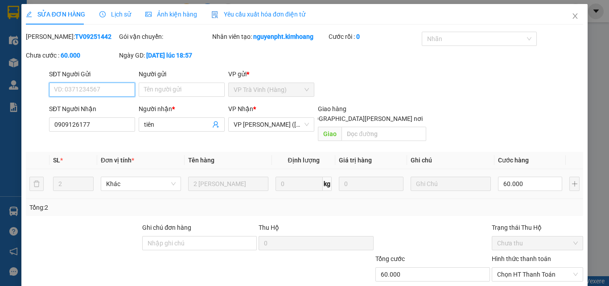
scroll to position [46, 0]
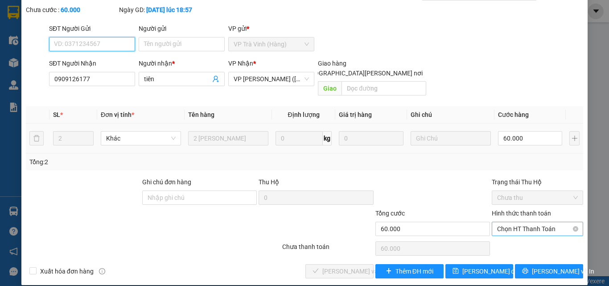
click at [511, 222] on span "Chọn HT Thanh Toán" at bounding box center [537, 228] width 81 height 13
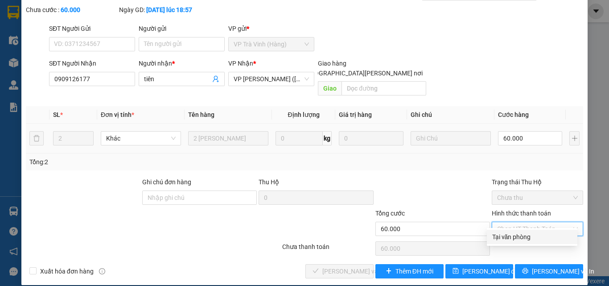
click at [512, 230] on div "Tại văn phòng" at bounding box center [532, 237] width 90 height 14
type input "0"
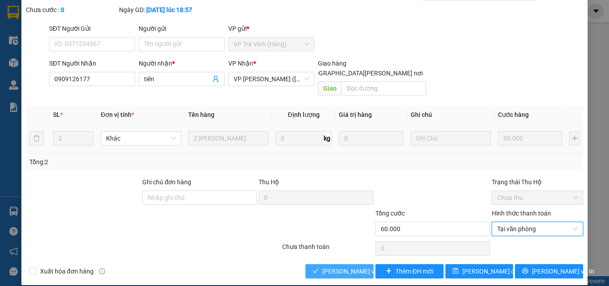
click at [342, 266] on span "Lưu và Giao hàng" at bounding box center [382, 271] width 120 height 10
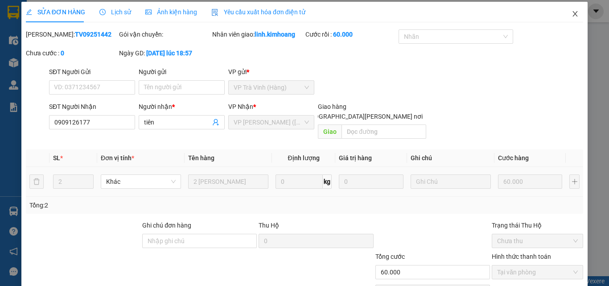
scroll to position [0, 0]
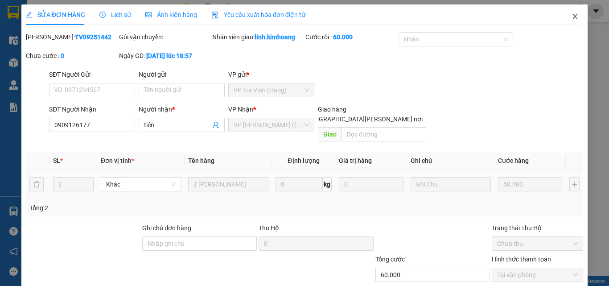
click at [570, 12] on span "Close" at bounding box center [574, 16] width 25 height 25
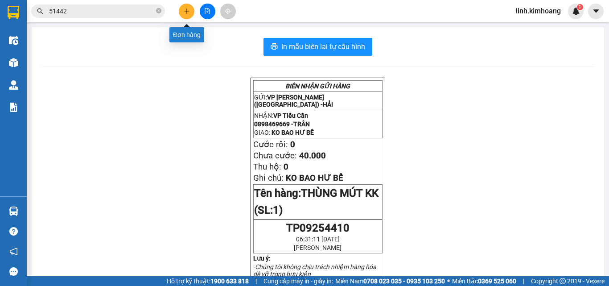
click at [185, 10] on icon "plus" at bounding box center [187, 11] width 6 height 6
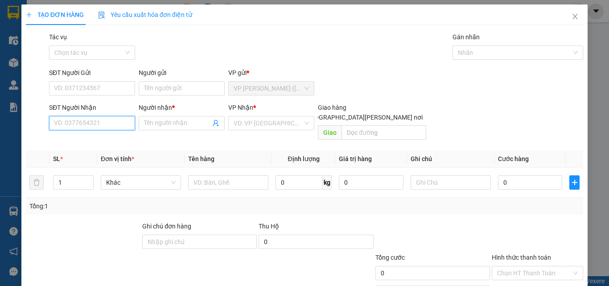
click at [95, 122] on input "SĐT Người Nhận" at bounding box center [92, 123] width 86 height 14
click at [97, 125] on input "SĐT Người Nhận" at bounding box center [92, 123] width 86 height 14
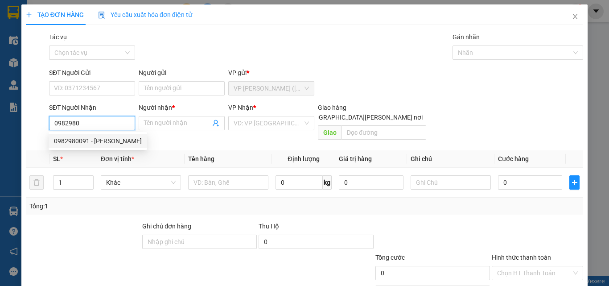
click at [93, 141] on div "0982980091 - tuyết hoa" at bounding box center [98, 141] width 88 height 10
type input "0982980091"
type input "tuyết hoa"
type input "35.000"
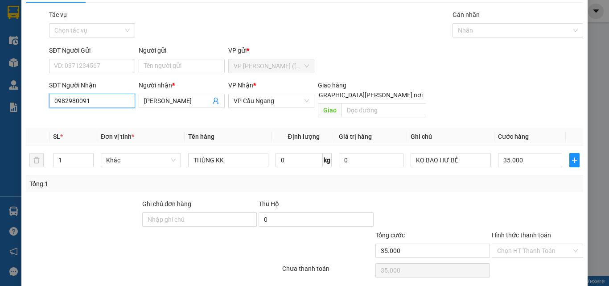
scroll to position [44, 0]
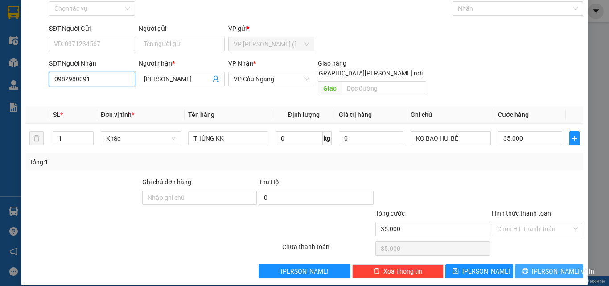
type input "0982980091"
click at [528, 268] on icon "printer" at bounding box center [525, 271] width 6 height 6
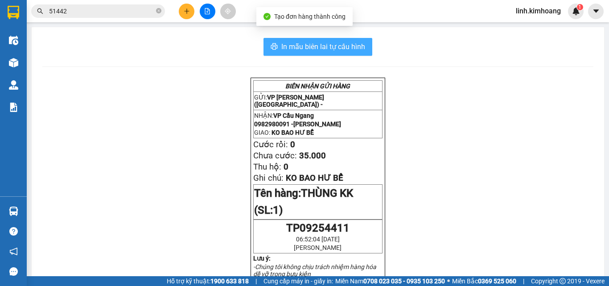
click at [322, 45] on span "In mẫu biên lai tự cấu hình" at bounding box center [323, 46] width 84 height 11
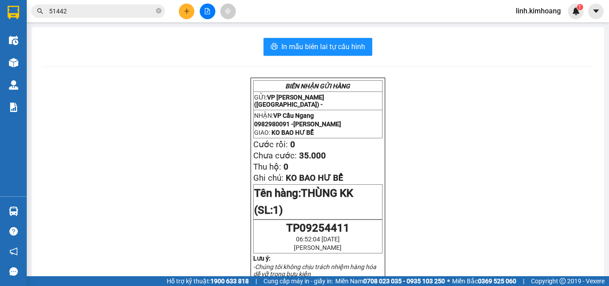
drag, startPoint x: 157, startPoint y: 9, endPoint x: 131, endPoint y: 3, distance: 27.0
click at [157, 9] on icon "close-circle" at bounding box center [158, 10] width 5 height 5
click at [124, 5] on span at bounding box center [98, 10] width 134 height 13
click at [123, 12] on input "text" at bounding box center [101, 11] width 105 height 10
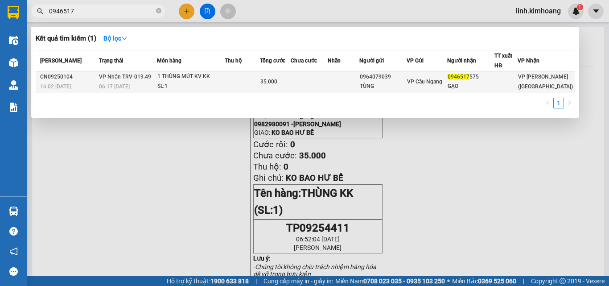
type input "0946517"
click at [493, 81] on div "0946517 575" at bounding box center [470, 76] width 46 height 9
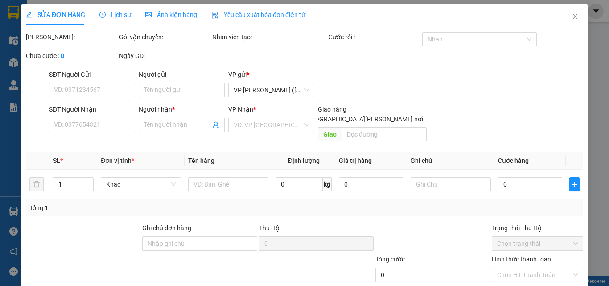
type input "0964079039"
type input "TÙNG"
type input "0946517575"
type input "GẠO"
type input "35.000"
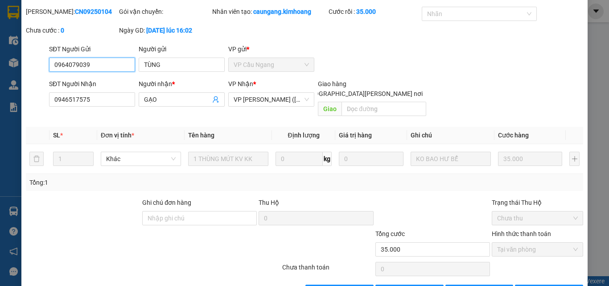
scroll to position [46, 0]
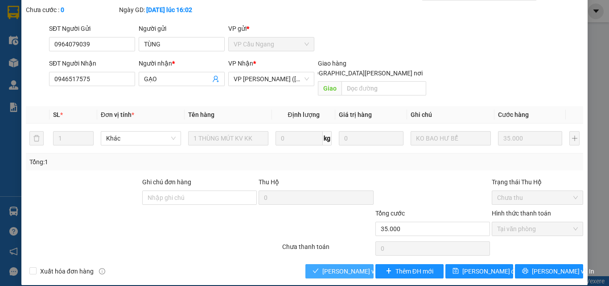
click at [332, 266] on span "Lưu và Giao hàng" at bounding box center [382, 271] width 120 height 10
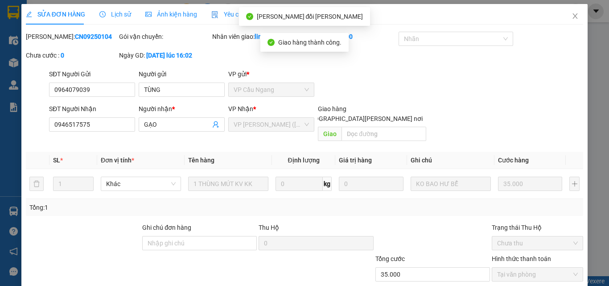
scroll to position [0, 0]
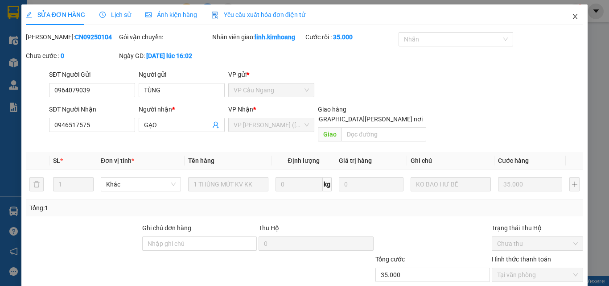
click at [575, 18] on span "Close" at bounding box center [574, 16] width 25 height 25
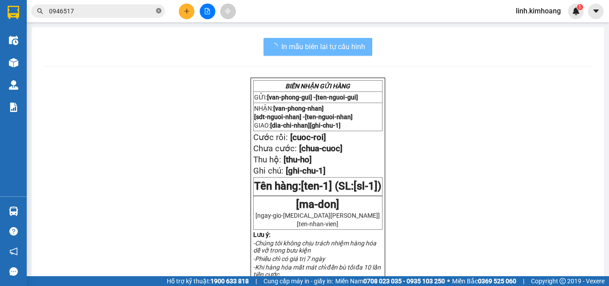
click at [156, 10] on icon "close-circle" at bounding box center [158, 10] width 5 height 5
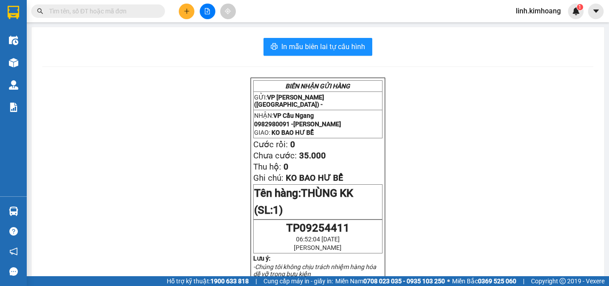
click at [135, 10] on input "text" at bounding box center [101, 11] width 105 height 10
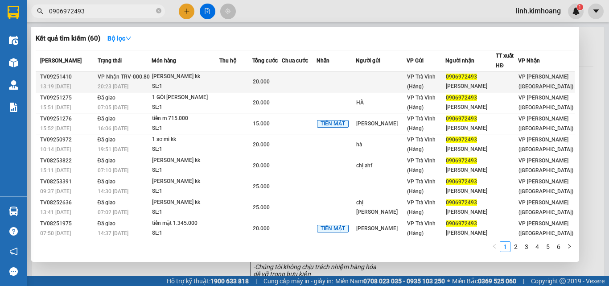
type input "0906972493"
click at [489, 78] on div "0906972493" at bounding box center [470, 76] width 49 height 9
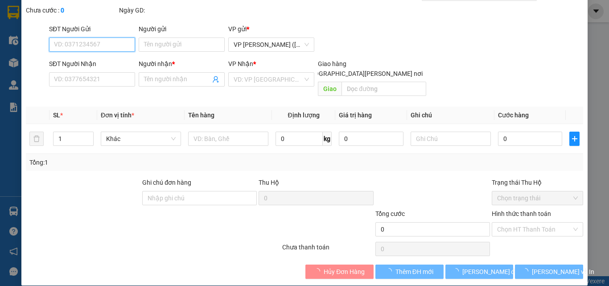
scroll to position [46, 0]
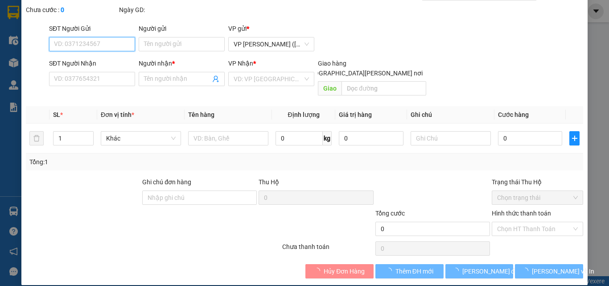
type input "0906972493"
type input "anh sang"
type input "20.000"
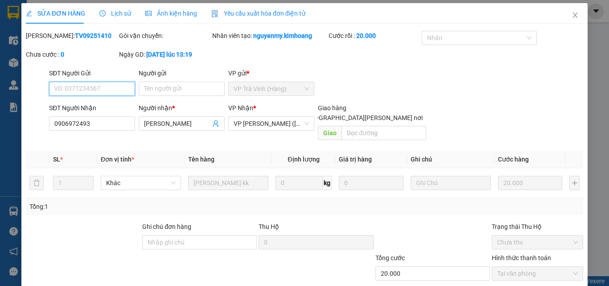
scroll to position [0, 0]
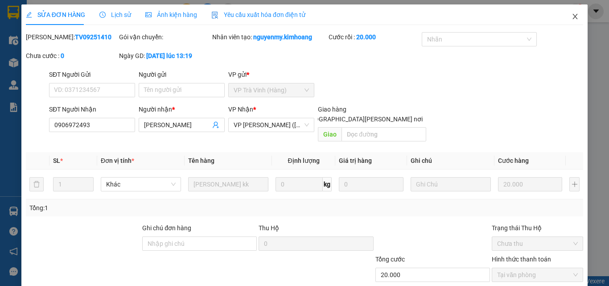
click at [571, 16] on icon "close" at bounding box center [574, 16] width 7 height 7
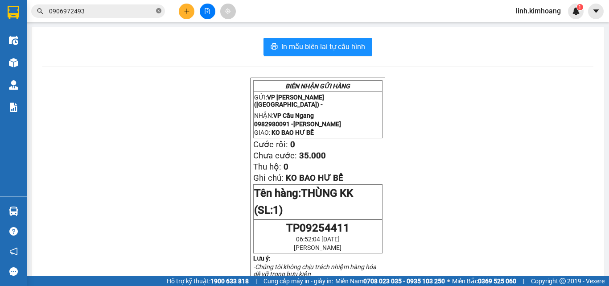
click at [158, 12] on icon "close-circle" at bounding box center [158, 10] width 5 height 5
click at [145, 8] on input "text" at bounding box center [101, 11] width 105 height 10
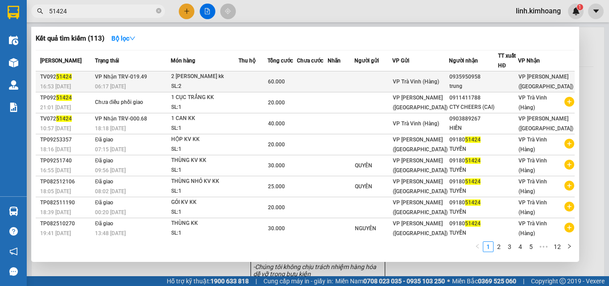
type input "51424"
click at [382, 81] on td at bounding box center [373, 81] width 38 height 21
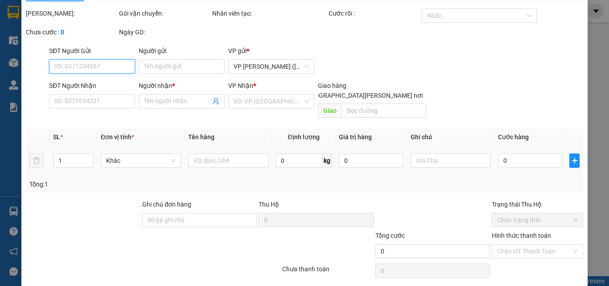
scroll to position [46, 0]
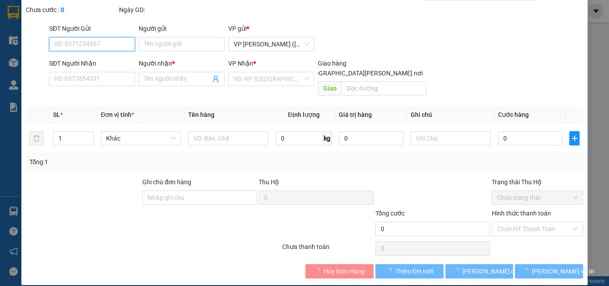
type input "0935950958"
type input "trung"
type input "60.000"
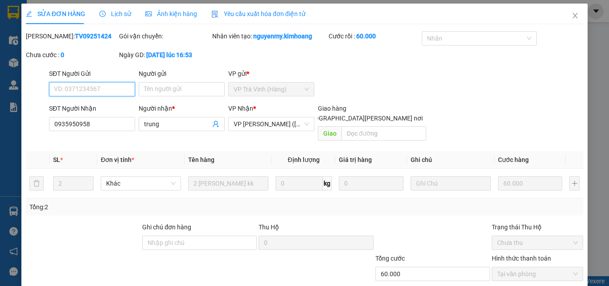
scroll to position [0, 0]
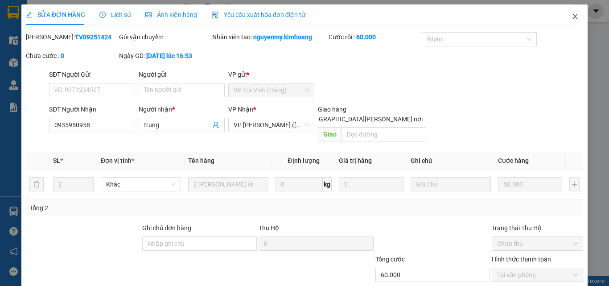
click at [571, 14] on icon "close" at bounding box center [574, 16] width 7 height 7
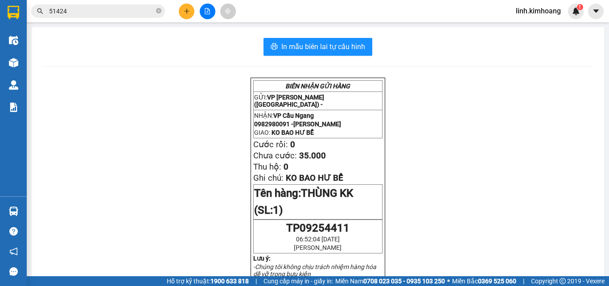
click at [122, 8] on input "51424" at bounding box center [101, 11] width 105 height 10
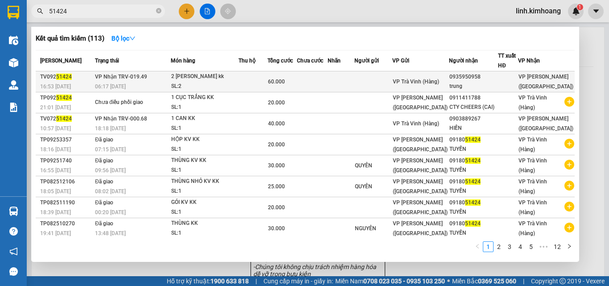
click at [439, 78] on span "VP Trà Vinh (Hàng)" at bounding box center [416, 81] width 46 height 6
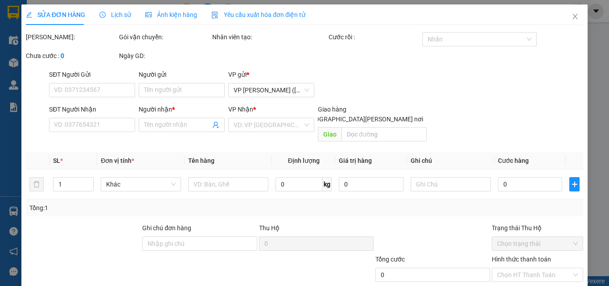
scroll to position [28, 0]
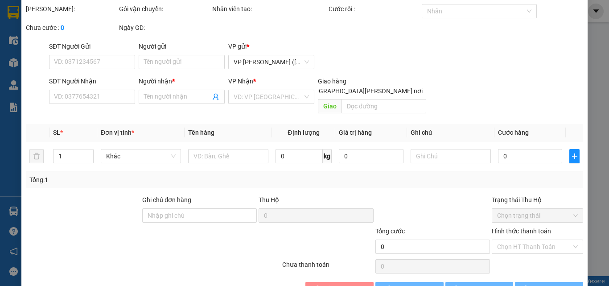
type input "0935950958"
type input "trung"
type input "60.000"
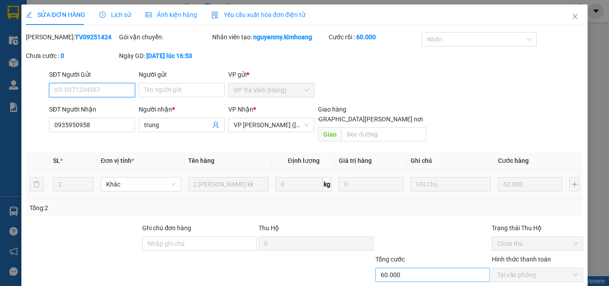
scroll to position [45, 0]
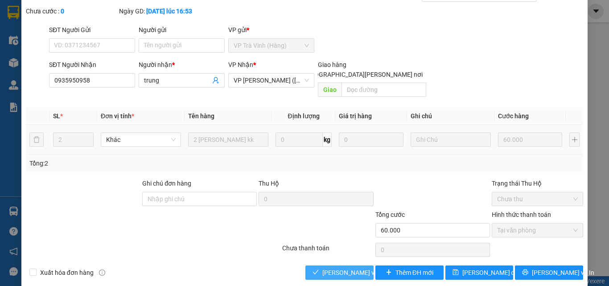
click at [327, 267] on span "Lưu và Giao hàng" at bounding box center [382, 272] width 120 height 10
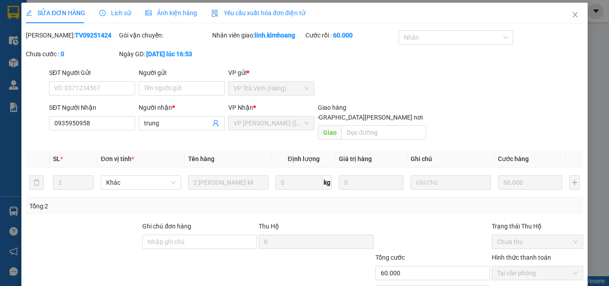
scroll to position [0, 0]
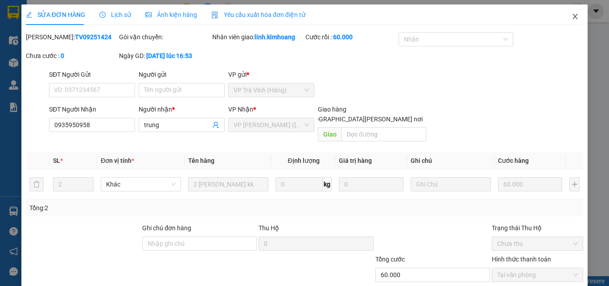
drag, startPoint x: 568, startPoint y: 15, endPoint x: 564, endPoint y: 20, distance: 6.3
click at [571, 15] on icon "close" at bounding box center [574, 16] width 7 height 7
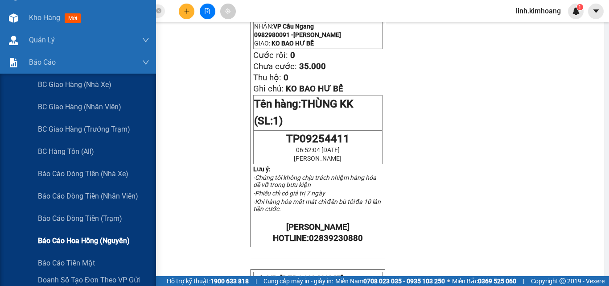
scroll to position [89, 0]
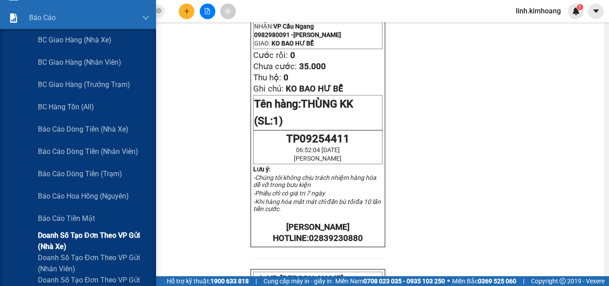
click at [74, 238] on span "Doanh số tạo đơn theo VP gửi (nhà xe)" at bounding box center [93, 241] width 111 height 22
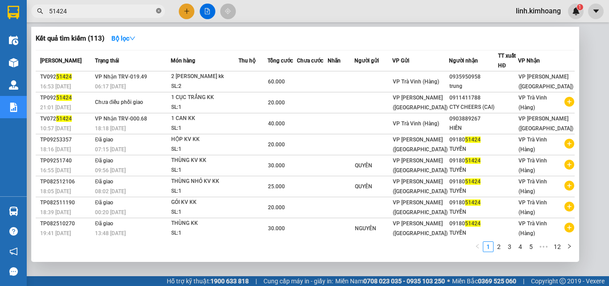
click at [159, 12] on icon "close-circle" at bounding box center [158, 10] width 5 height 5
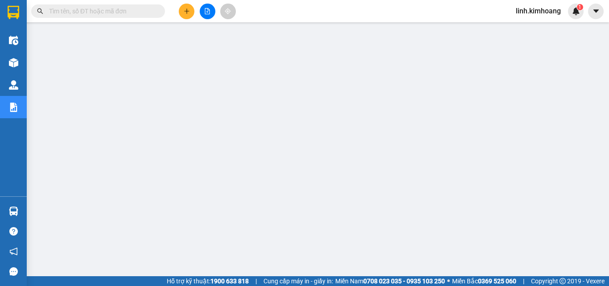
click at [131, 9] on input "text" at bounding box center [101, 11] width 105 height 10
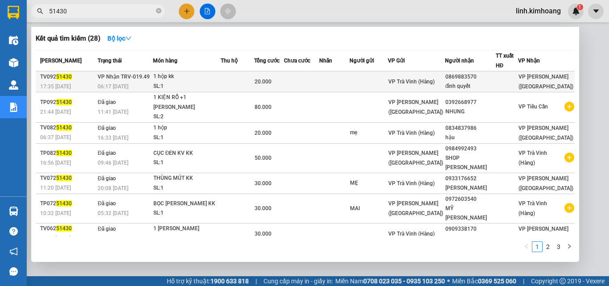
type input "51430"
click at [499, 81] on div at bounding box center [506, 81] width 21 height 9
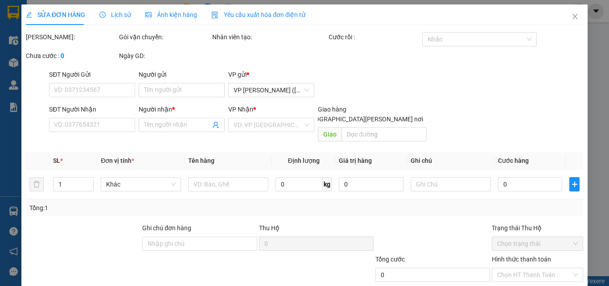
type input "0869883570"
type input "đình quyết"
type input "20.000"
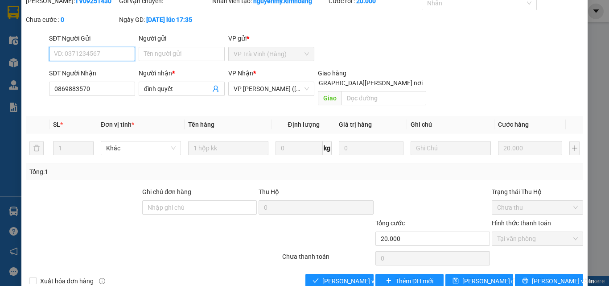
scroll to position [46, 0]
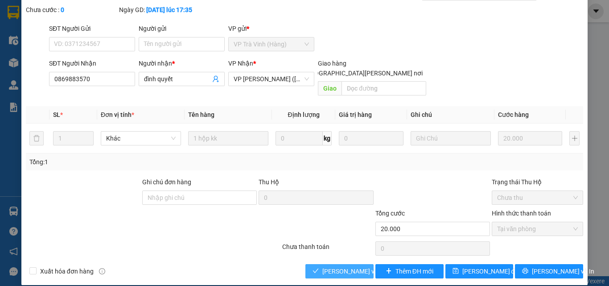
click at [342, 266] on span "Lưu và Giao hàng" at bounding box center [382, 271] width 120 height 10
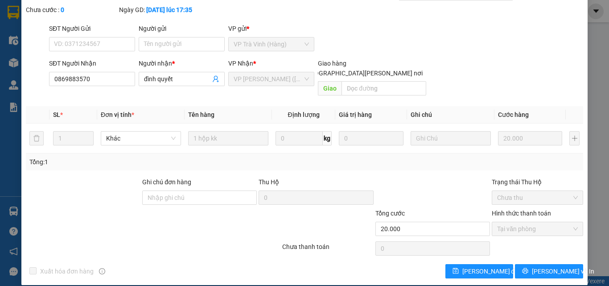
scroll to position [0, 0]
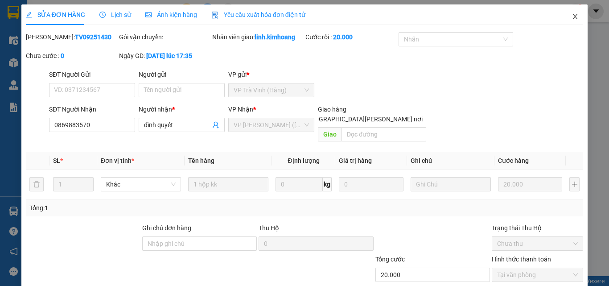
click at [571, 17] on icon "close" at bounding box center [574, 16] width 7 height 7
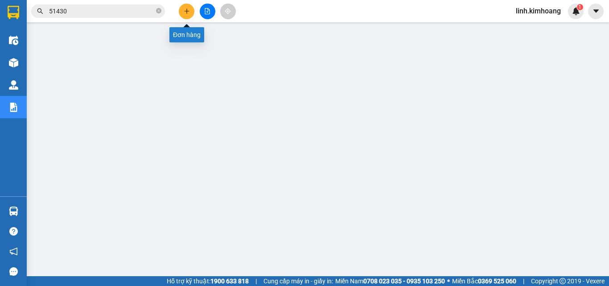
click at [191, 12] on button at bounding box center [187, 12] width 16 height 16
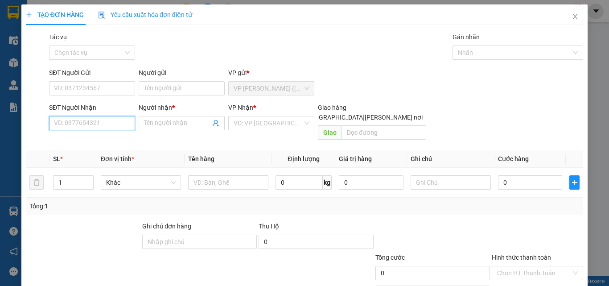
click at [105, 123] on input "SĐT Người Nhận" at bounding box center [92, 123] width 86 height 14
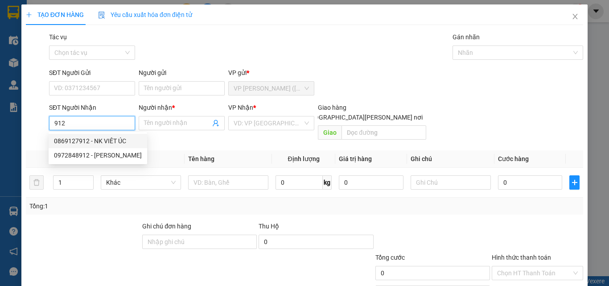
drag, startPoint x: 86, startPoint y: 121, endPoint x: 0, endPoint y: 135, distance: 87.6
click at [0, 135] on div "TẠO ĐƠN HÀNG Yêu cầu xuất hóa đơn điện tử Transit Pickup Surcharge Ids Transit …" at bounding box center [304, 143] width 609 height 286
type input "912"
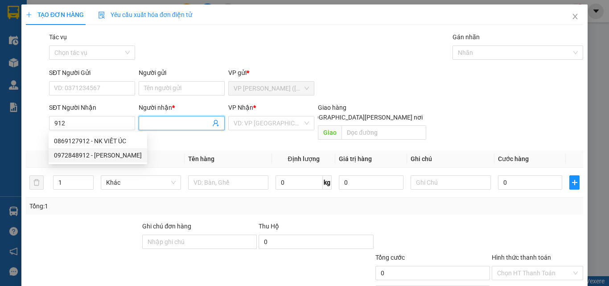
click at [173, 121] on input "Người nhận *" at bounding box center [177, 123] width 66 height 10
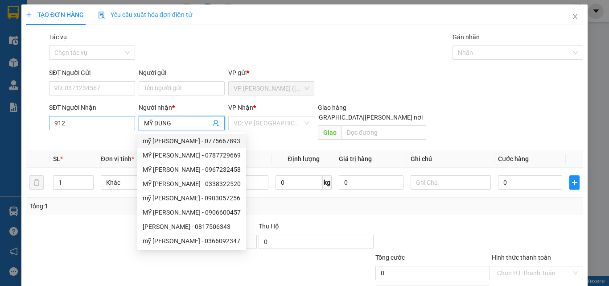
type input "MỸ DUNG"
drag, startPoint x: 72, startPoint y: 122, endPoint x: 0, endPoint y: 145, distance: 75.8
click at [0, 145] on div "TẠO ĐƠN HÀNG Yêu cầu xuất hóa đơn điện tử Transit Pickup Surcharge Ids Transit …" at bounding box center [304, 143] width 609 height 286
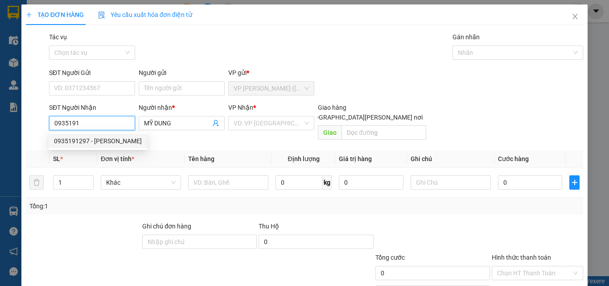
click at [117, 142] on div "0935191297 - NGUYÊN THẢO" at bounding box center [98, 141] width 88 height 10
type input "0935191297"
type input "NGUYÊN THẢO"
type input "180.000"
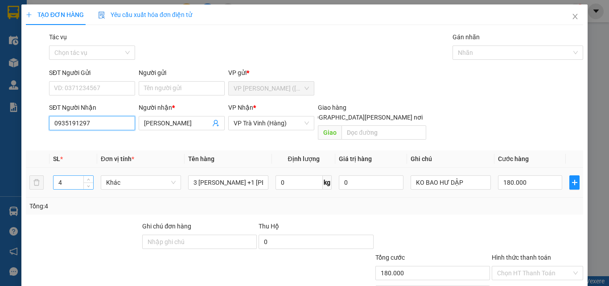
type input "0935191297"
drag, startPoint x: 60, startPoint y: 173, endPoint x: 0, endPoint y: 185, distance: 61.0
click at [0, 185] on div "TẠO ĐƠN HÀNG Yêu cầu xuất hóa đơn điện tử Transit Pickup Surcharge Ids Transit …" at bounding box center [304, 143] width 609 height 286
drag, startPoint x: 70, startPoint y: 172, endPoint x: 0, endPoint y: 200, distance: 75.2
click at [0, 198] on div "TẠO ĐƠN HÀNG Yêu cầu xuất hóa đơn điện tử Transit Pickup Surcharge Ids Transit …" at bounding box center [304, 143] width 609 height 286
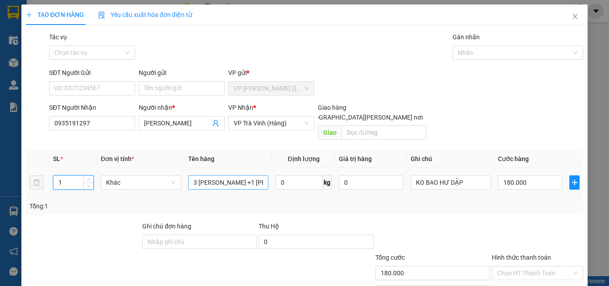
type input "1"
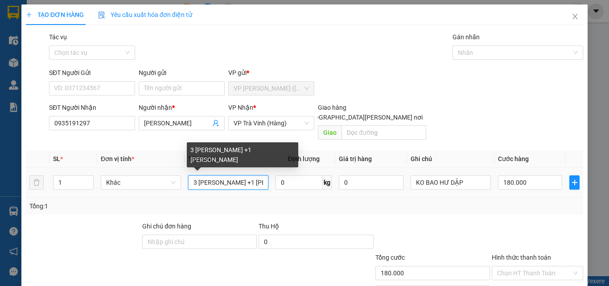
drag, startPoint x: 189, startPoint y: 170, endPoint x: 421, endPoint y: 197, distance: 233.7
click at [421, 197] on div "SL * Đơn vị tính * Tên hàng Định lượng Giá trị hàng Ghi chú Cước hàng 1 Khác 3 …" at bounding box center [304, 182] width 557 height 64
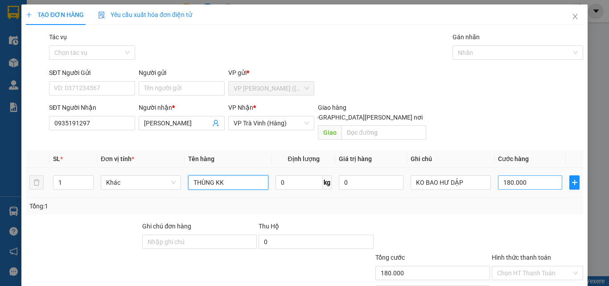
type input "THÙNG KK"
click at [539, 175] on input "180.000" at bounding box center [530, 182] width 64 height 14
type input "14"
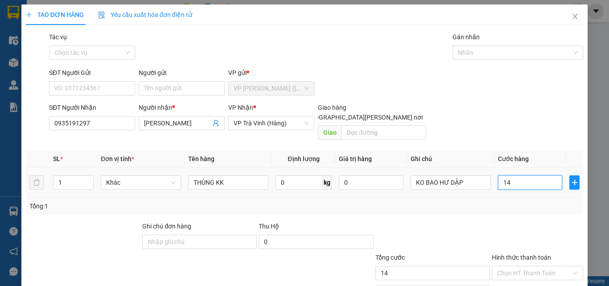
type input "1"
type input "0"
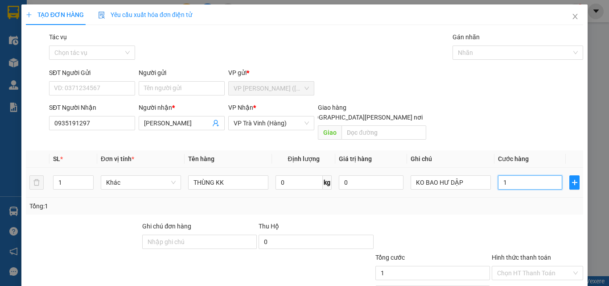
type input "0"
type input "4"
type input "040"
type input "40"
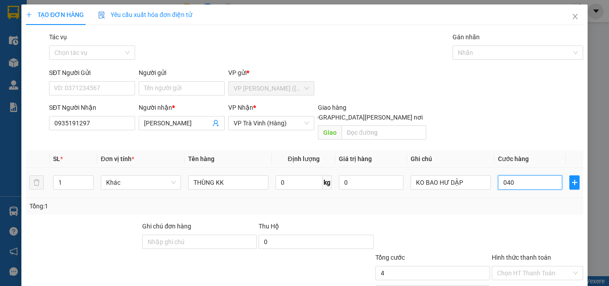
type input "40"
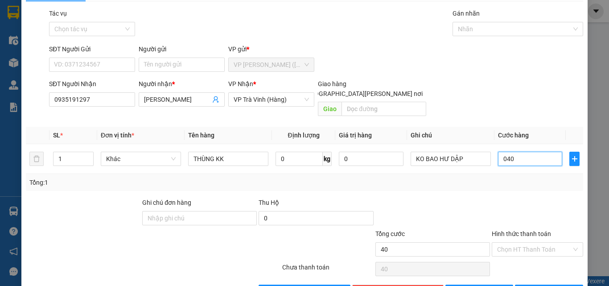
scroll to position [44, 0]
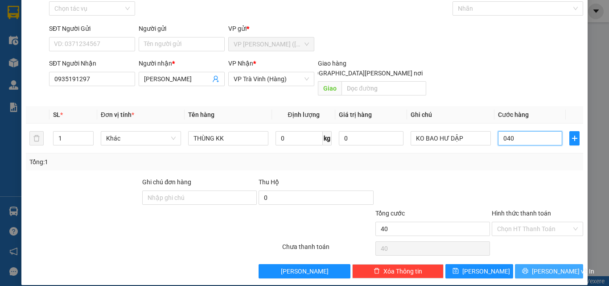
type input "040"
click at [544, 266] on span "Lưu và In" at bounding box center [563, 271] width 62 height 10
type input "40.000"
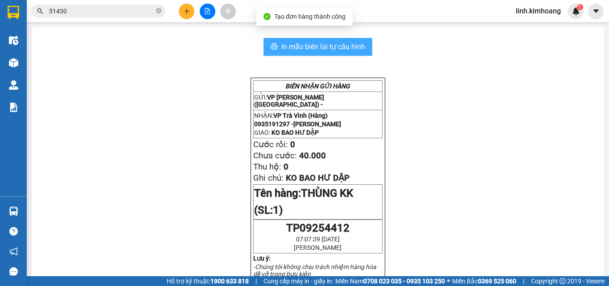
click at [346, 48] on span "In mẫu biên lai tự cấu hình" at bounding box center [323, 46] width 84 height 11
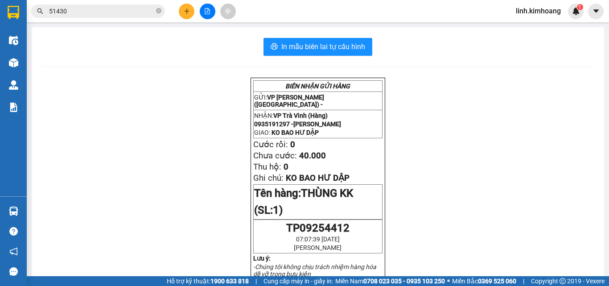
click at [158, 7] on span at bounding box center [158, 11] width 5 height 8
click at [111, 12] on input "text" at bounding box center [101, 11] width 105 height 10
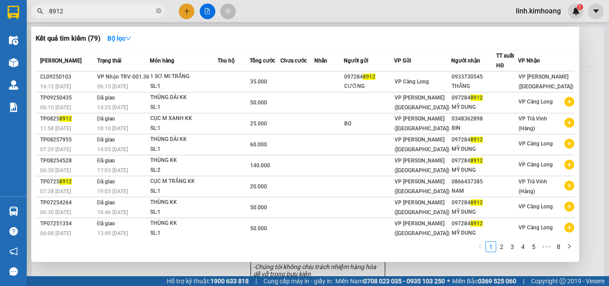
type input "8912"
click at [188, 8] on div at bounding box center [304, 143] width 609 height 286
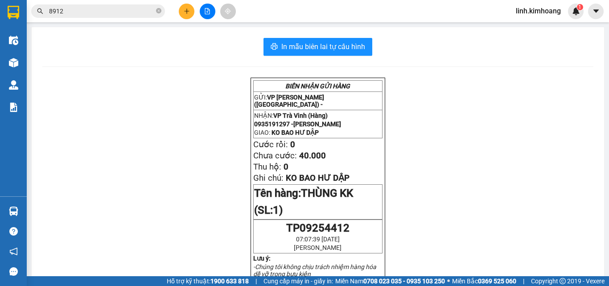
click at [184, 11] on icon "plus" at bounding box center [187, 11] width 6 height 6
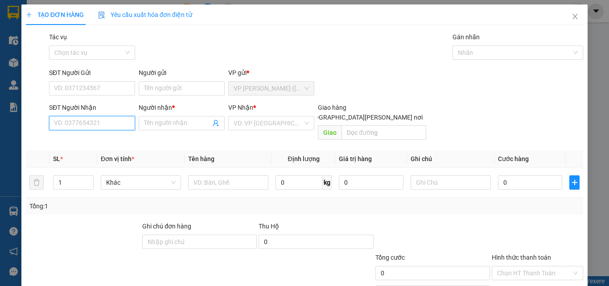
click at [101, 123] on input "SĐT Người Nhận" at bounding box center [92, 123] width 86 height 14
type input "8912"
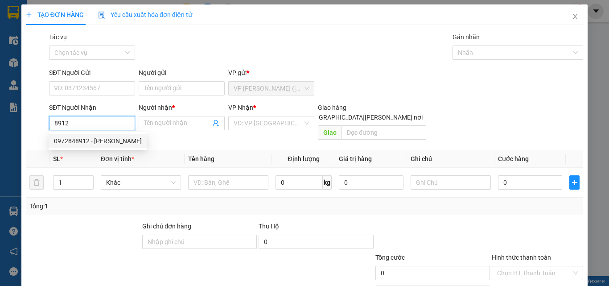
drag, startPoint x: 78, startPoint y: 124, endPoint x: 6, endPoint y: 133, distance: 71.9
click at [10, 132] on div "TẠO ĐƠN HÀNG Yêu cầu xuất hóa đơn điện tử Transit Pickup Surcharge Ids Transit …" at bounding box center [304, 143] width 609 height 286
click at [576, 13] on span "Close" at bounding box center [574, 16] width 25 height 25
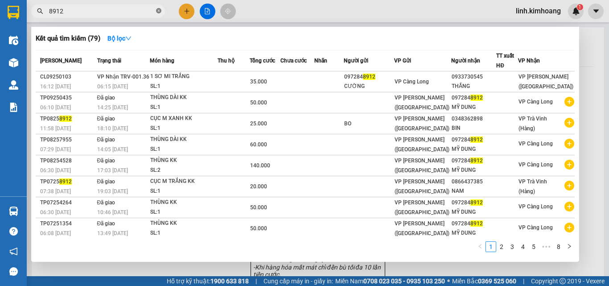
click at [156, 12] on icon "close-circle" at bounding box center [158, 10] width 5 height 5
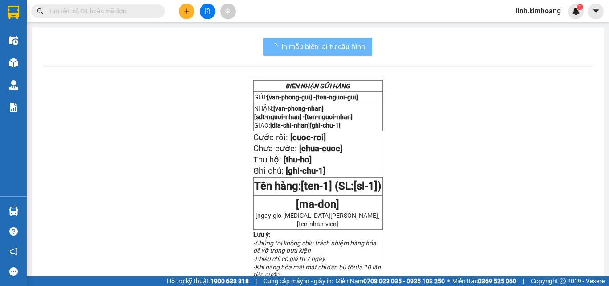
click at [119, 11] on input "text" at bounding box center [101, 11] width 105 height 10
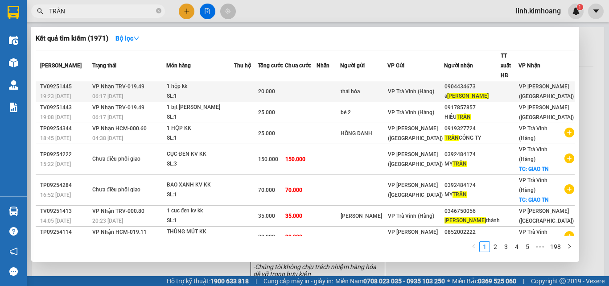
type input "TRẦN"
click at [443, 86] on div "VP Trà Vinh (Hàng)" at bounding box center [416, 91] width 56 height 10
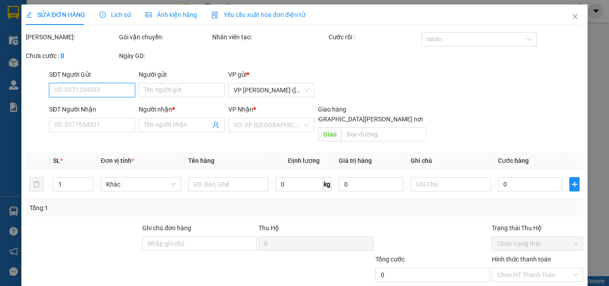
type input "thái hòa"
type input "0904434673"
type input "a trần"
type input "20.000"
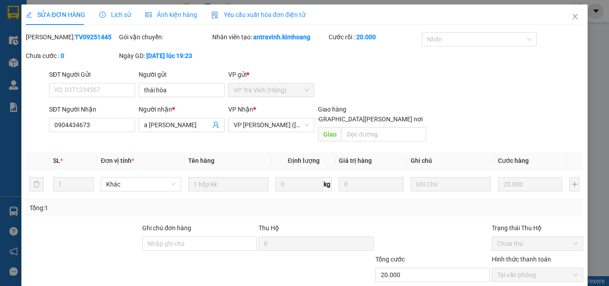
click at [572, 16] on span "Close" at bounding box center [574, 16] width 25 height 25
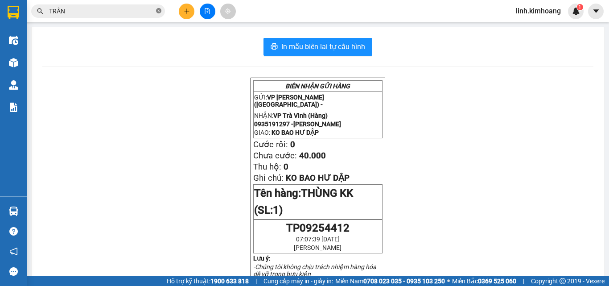
click at [158, 11] on icon "close-circle" at bounding box center [158, 10] width 5 height 5
click at [127, 11] on input "text" at bounding box center [101, 11] width 105 height 10
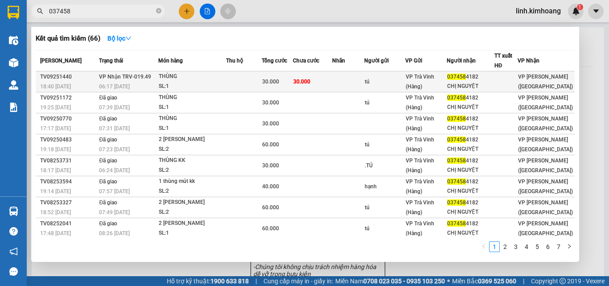
type input "037458"
click at [463, 72] on td "037458 4182 CHỊ NGUYỆT" at bounding box center [471, 81] width 48 height 21
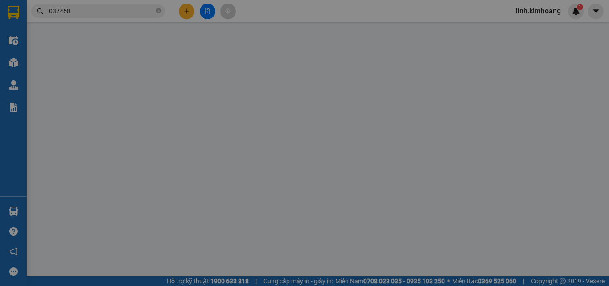
type input "tú"
type input "0374584182"
type input "CHỊ NGUYỆT"
type input "30.000"
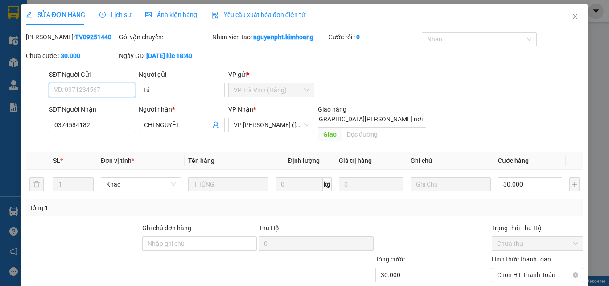
click at [504, 268] on span "Chọn HT Thanh Toán" at bounding box center [537, 274] width 81 height 13
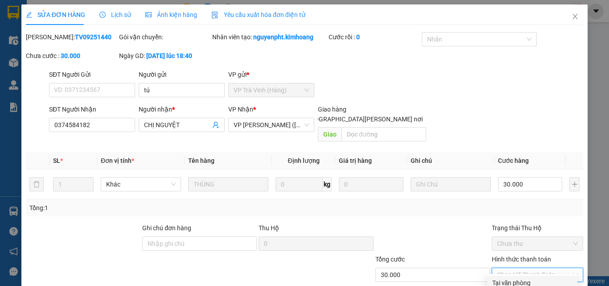
click at [510, 278] on div "Tại văn phòng" at bounding box center [532, 283] width 80 height 10
type input "0"
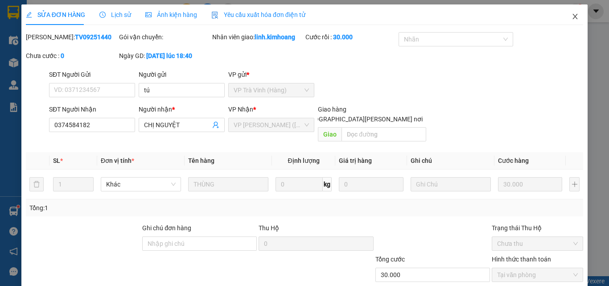
click at [571, 16] on icon "close" at bounding box center [574, 16] width 7 height 7
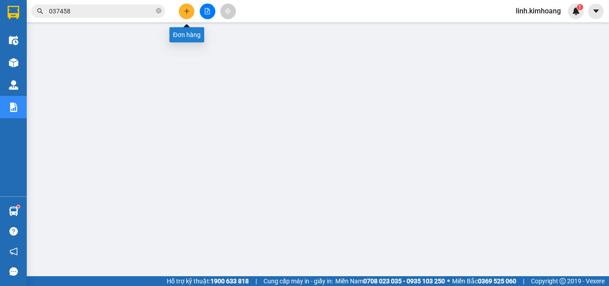
click at [185, 13] on icon "plus" at bounding box center [187, 11] width 6 height 6
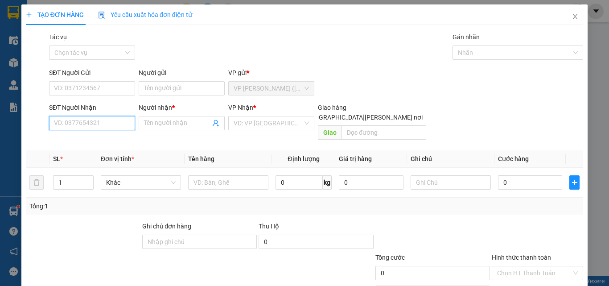
click at [75, 128] on input "SĐT Người Nhận" at bounding box center [92, 123] width 86 height 14
type input "0907260026"
click at [87, 141] on div "0907260026 - A THÔNG" at bounding box center [91, 141] width 74 height 10
type input "A THÔNG"
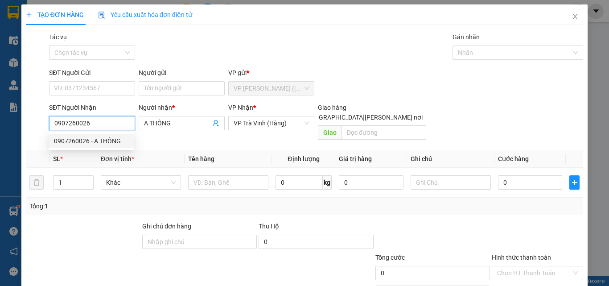
type input "100.000"
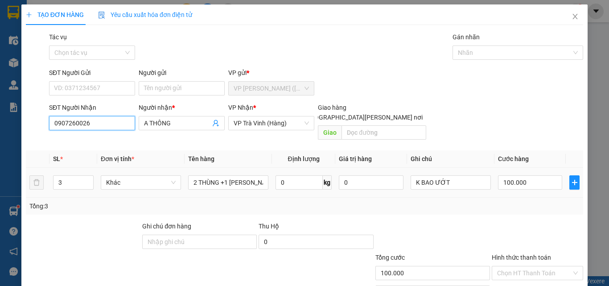
type input "0907260026"
drag, startPoint x: 3, startPoint y: 192, endPoint x: 0, endPoint y: 198, distance: 6.8
click at [0, 197] on div "TẠO ĐƠN HÀNG Yêu cầu xuất hóa đơn điện tử Transit Pickup Surcharge Ids Transit …" at bounding box center [304, 143] width 609 height 286
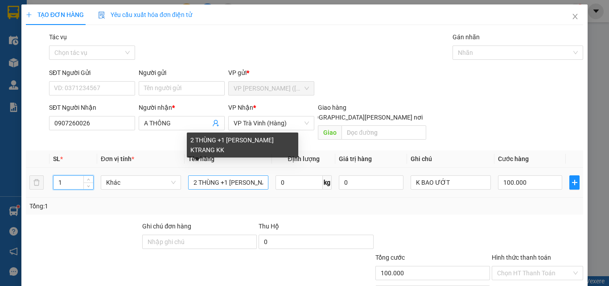
type input "1"
drag, startPoint x: 189, startPoint y: 171, endPoint x: 434, endPoint y: 187, distance: 245.2
click at [433, 187] on tr "1 Khác 2 THÙNG +1 KIỆN THÙNG KTRANG KK 0 kg 0 K BAO ƯỚT 100.000" at bounding box center [304, 183] width 557 height 30
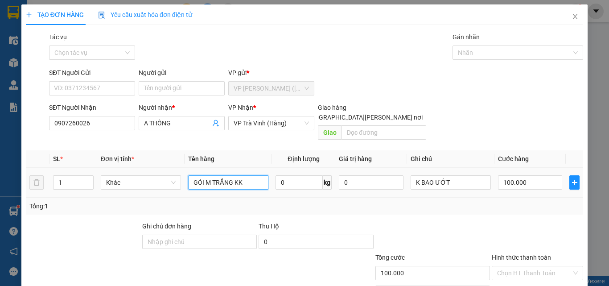
type input "GÓI M TRẮNG KK"
type input "2"
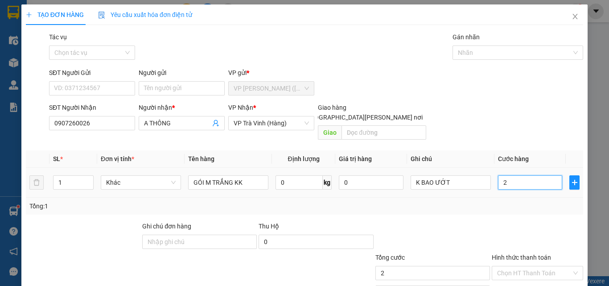
type input "20"
click at [532, 266] on input "Hình thức thanh toán" at bounding box center [534, 272] width 74 height 13
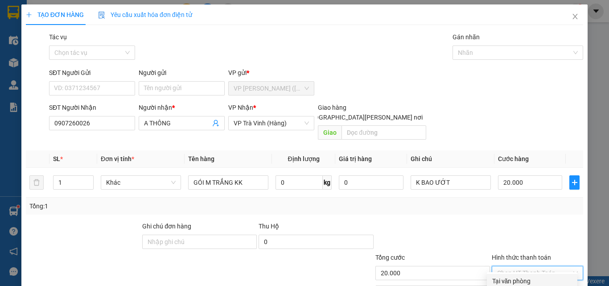
click at [530, 276] on div "Tại văn phòng" at bounding box center [532, 281] width 80 height 10
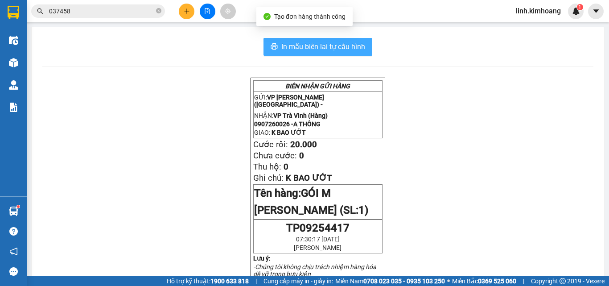
click at [344, 44] on span "In mẫu biên lai tự cấu hình" at bounding box center [323, 46] width 84 height 11
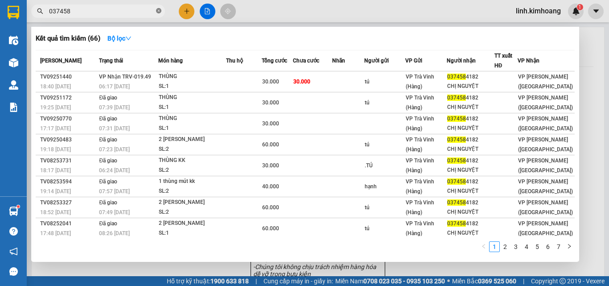
click at [161, 11] on icon "close-circle" at bounding box center [158, 10] width 5 height 5
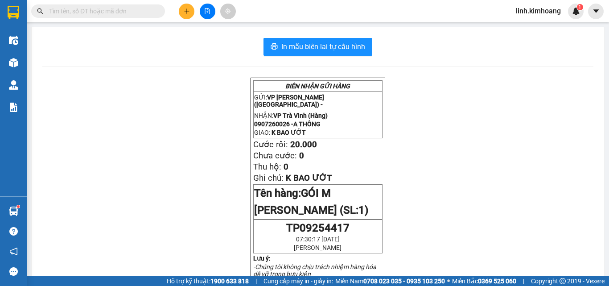
click at [114, 13] on input "text" at bounding box center [101, 11] width 105 height 10
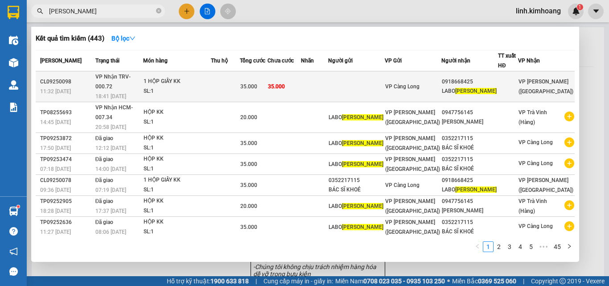
type input "QUANG TÚ"
click at [419, 83] on span "VP Càng Long" at bounding box center [402, 86] width 34 height 6
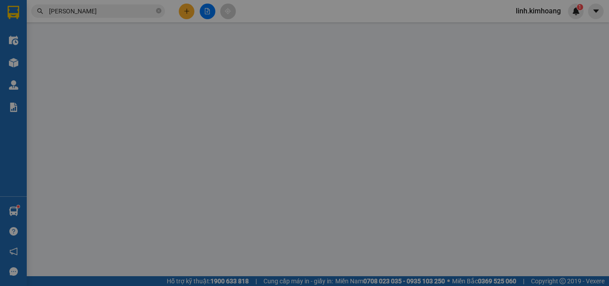
type input "0918668425"
type input "LABO QUANG TÚ"
type input "35.000"
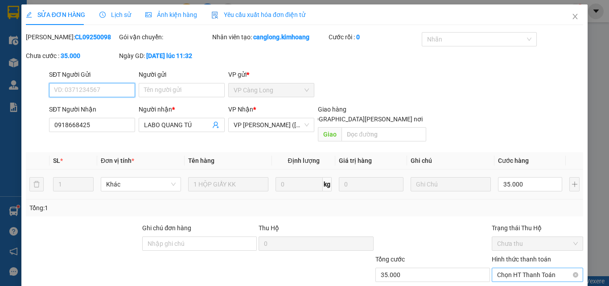
click at [506, 268] on span "Chọn HT Thanh Toán" at bounding box center [537, 274] width 81 height 13
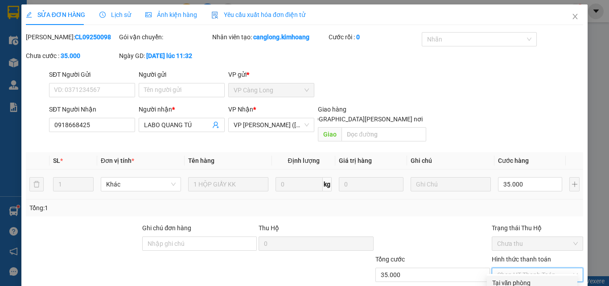
click at [516, 275] on div "Tại văn phòng" at bounding box center [532, 282] width 90 height 14
type input "0"
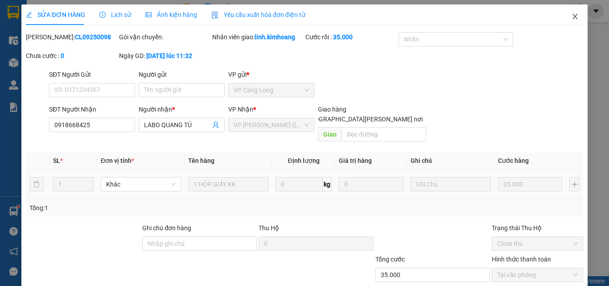
click at [573, 16] on icon "close" at bounding box center [575, 16] width 5 height 5
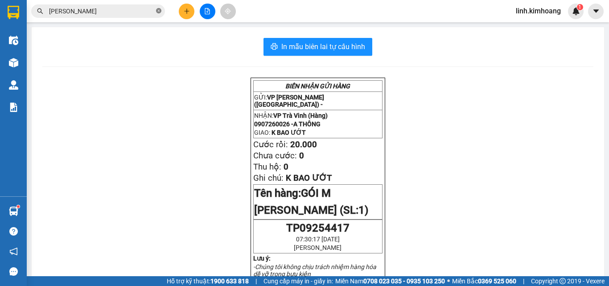
click at [157, 11] on icon "close-circle" at bounding box center [158, 10] width 5 height 5
click at [109, 12] on input "text" at bounding box center [101, 11] width 105 height 10
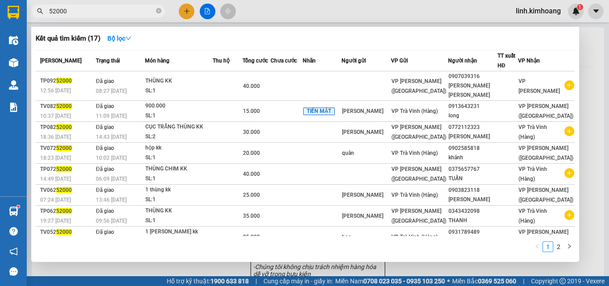
type input "52000"
click at [162, 12] on span "52000" at bounding box center [98, 10] width 134 height 13
click at [160, 12] on icon "close-circle" at bounding box center [158, 10] width 5 height 5
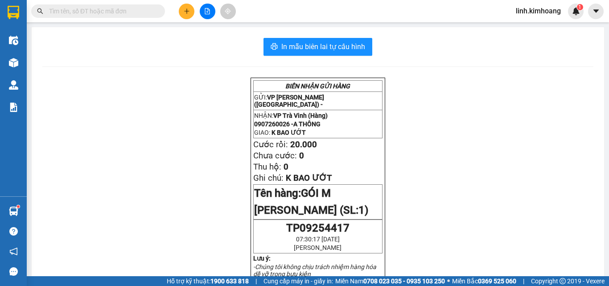
click at [131, 11] on input "text" at bounding box center [101, 11] width 105 height 10
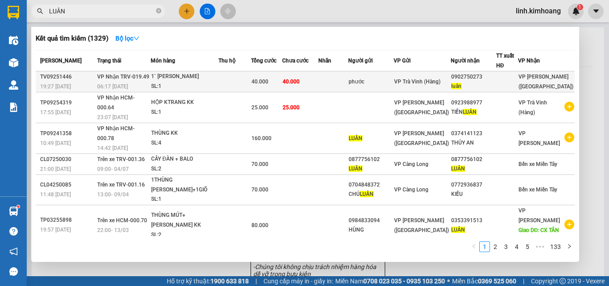
type input "LUÂN"
click at [485, 77] on div "0902750273" at bounding box center [473, 76] width 45 height 9
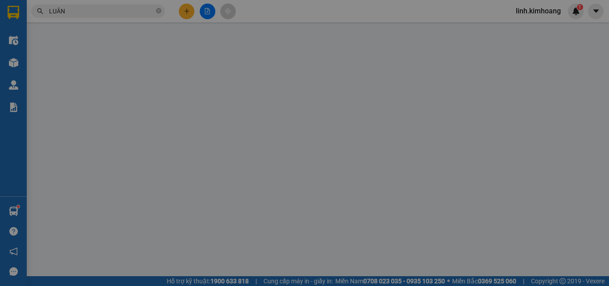
type input "phước"
type input "0902750273"
type input "luân"
type input "40.000"
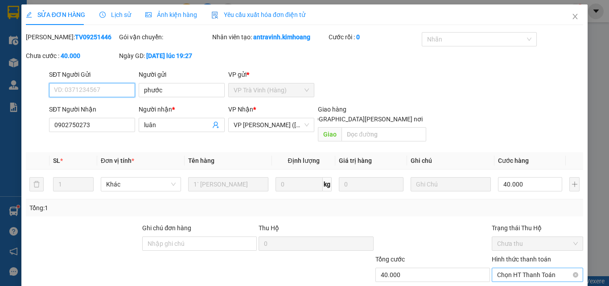
click at [518, 268] on span "Chọn HT Thanh Toán" at bounding box center [537, 274] width 81 height 13
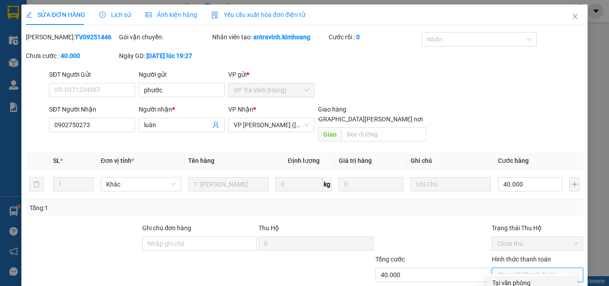
click at [512, 278] on div "Tại văn phòng" at bounding box center [532, 283] width 80 height 10
type input "0"
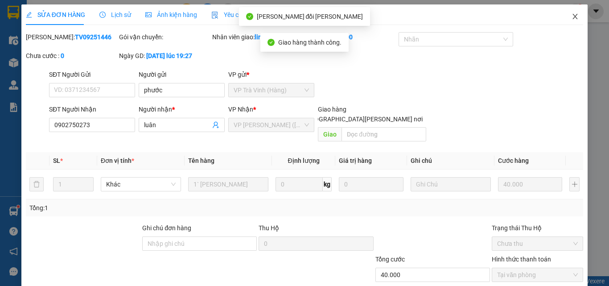
click at [571, 20] on icon "close" at bounding box center [574, 16] width 7 height 7
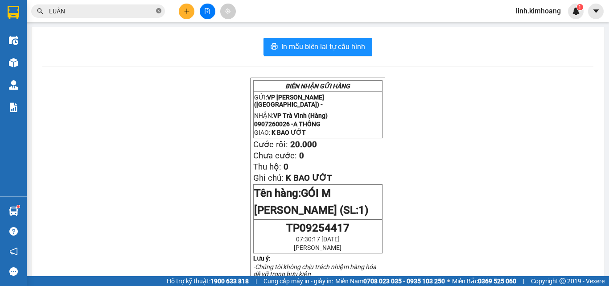
click at [158, 10] on icon "close-circle" at bounding box center [158, 10] width 5 height 5
click at [131, 10] on input "text" at bounding box center [101, 11] width 105 height 10
type input "D"
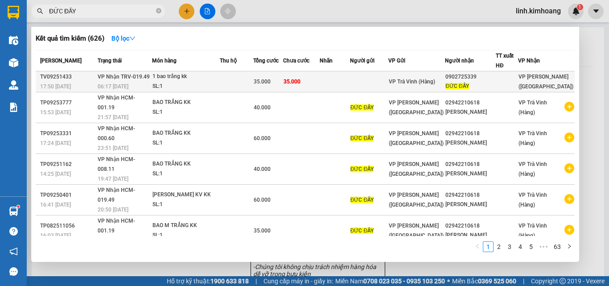
type input "ĐỨC ĐẦY"
click at [482, 81] on div "0902725339" at bounding box center [470, 76] width 50 height 9
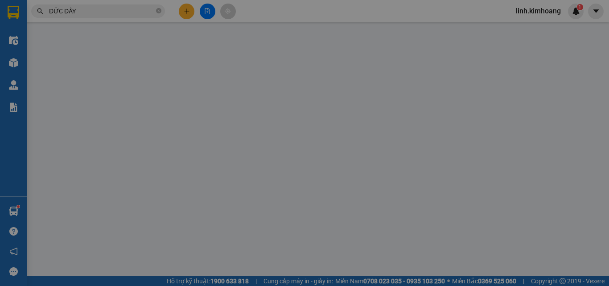
type input "0902725339"
type input "ĐỨC ĐẦY"
type input "35.000"
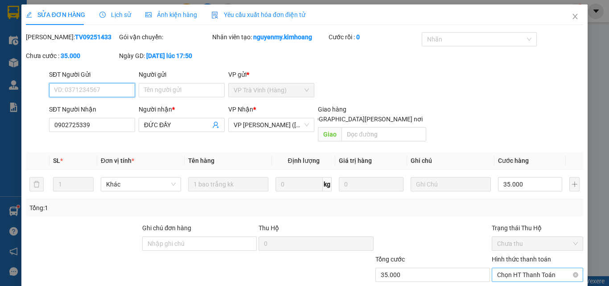
click at [525, 268] on span "Chọn HT Thanh Toán" at bounding box center [537, 274] width 81 height 13
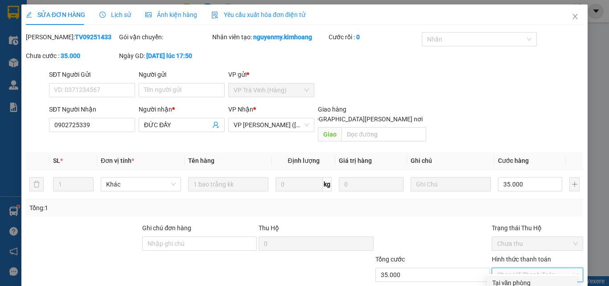
click at [510, 278] on div "Tại văn phòng" at bounding box center [532, 283] width 80 height 10
type input "0"
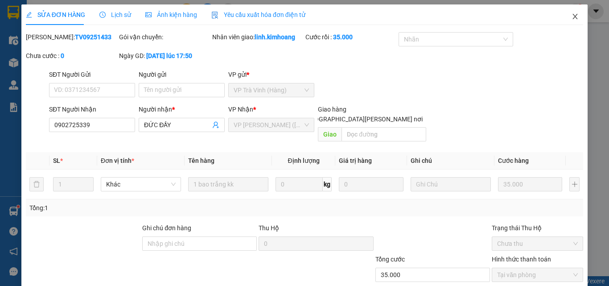
click at [570, 22] on span "Close" at bounding box center [574, 16] width 25 height 25
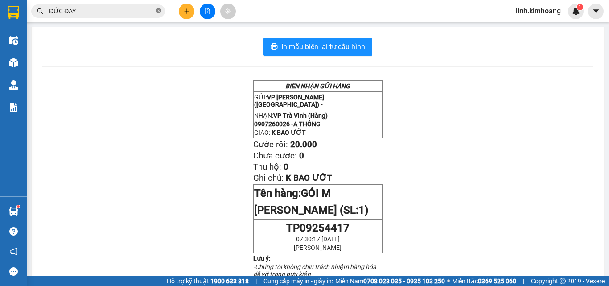
click at [160, 9] on icon "close-circle" at bounding box center [158, 10] width 5 height 5
click at [127, 11] on input "text" at bounding box center [101, 11] width 105 height 10
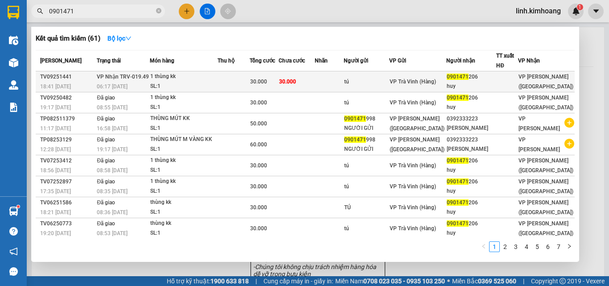
type input "0901471"
click at [423, 79] on span "VP Trà Vinh (Hàng)" at bounding box center [413, 81] width 46 height 6
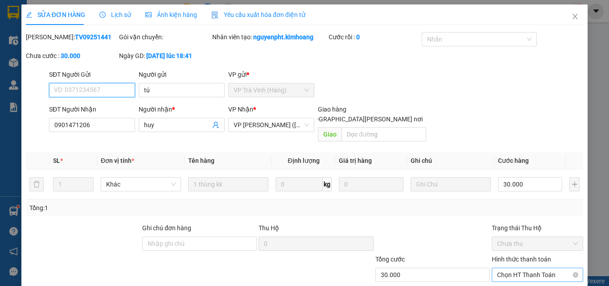
click at [525, 268] on span "Chọn HT Thanh Toán" at bounding box center [537, 274] width 81 height 13
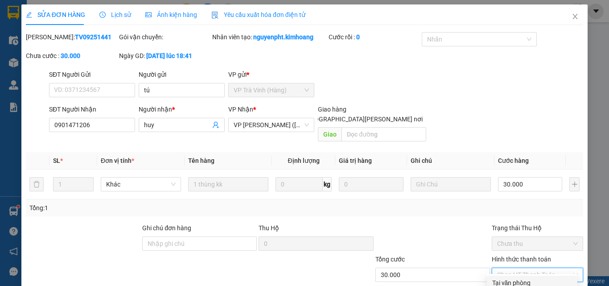
click at [510, 278] on div "Tại văn phòng" at bounding box center [532, 283] width 80 height 10
type input "0"
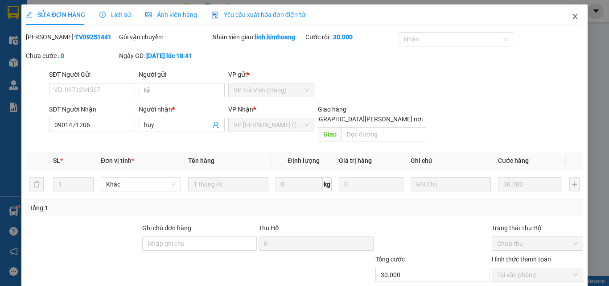
click at [571, 16] on icon "close" at bounding box center [574, 16] width 7 height 7
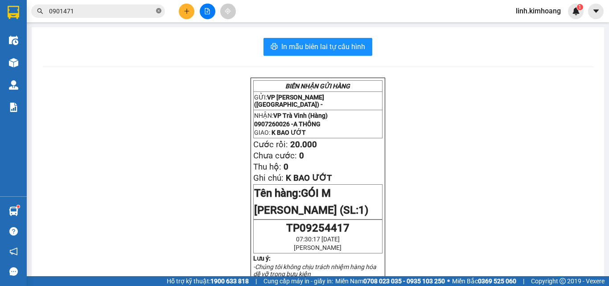
click at [160, 9] on icon "close-circle" at bounding box center [158, 10] width 5 height 5
click at [132, 13] on input "text" at bounding box center [101, 11] width 105 height 10
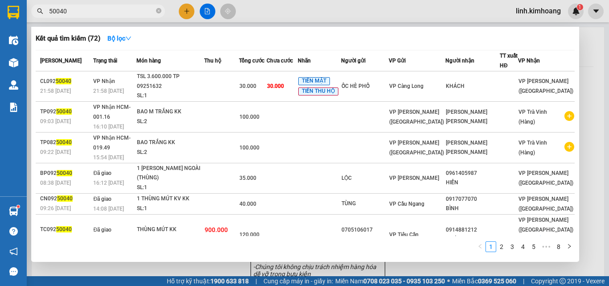
type input "50040"
click at [159, 11] on icon "close-circle" at bounding box center [158, 10] width 5 height 5
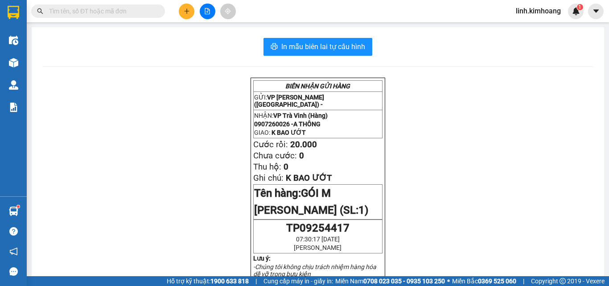
click at [143, 9] on input "text" at bounding box center [101, 11] width 105 height 10
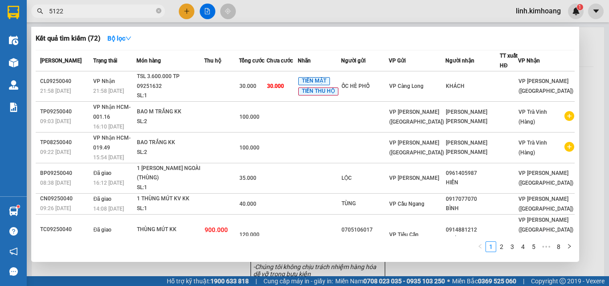
type input "51225"
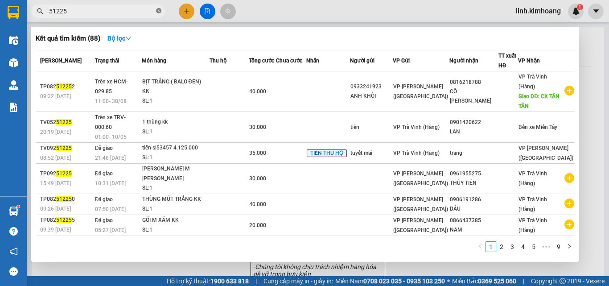
click at [160, 8] on icon "close-circle" at bounding box center [158, 10] width 5 height 5
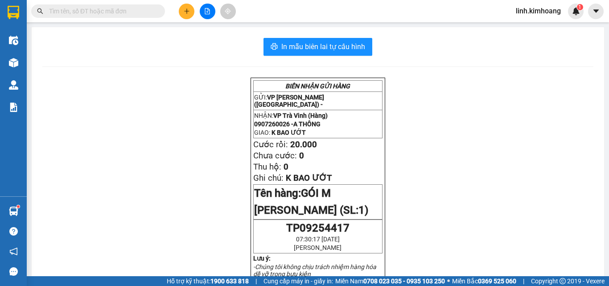
click at [96, 14] on input "text" at bounding box center [101, 11] width 105 height 10
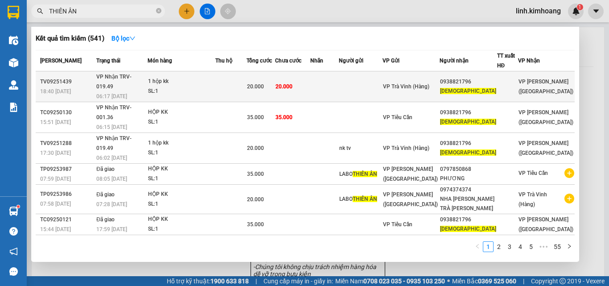
type input "THIÊN ÂN"
click at [417, 82] on div "VP Trà Vinh (Hàng)" at bounding box center [411, 87] width 56 height 10
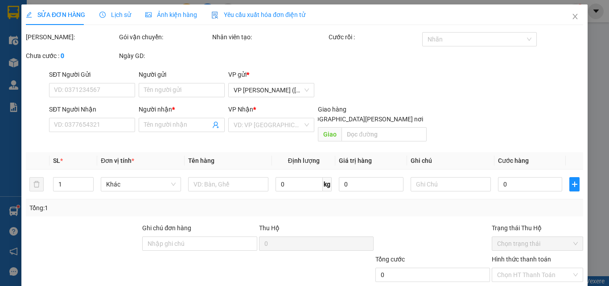
type input "0938821796"
type input "thiên ân"
type input "20.000"
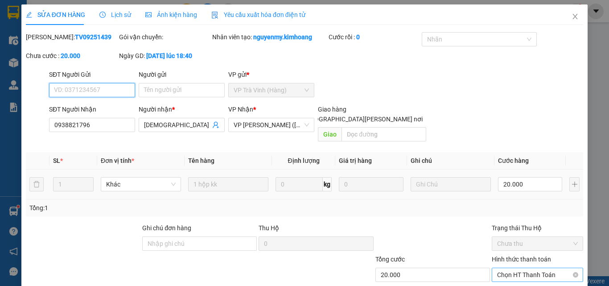
click at [514, 268] on span "Chọn HT Thanh Toán" at bounding box center [537, 274] width 81 height 13
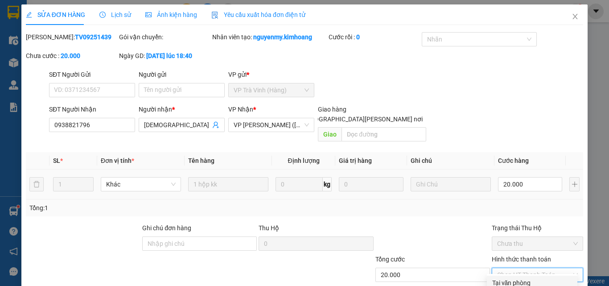
click at [516, 278] on div "Tại văn phòng" at bounding box center [532, 283] width 80 height 10
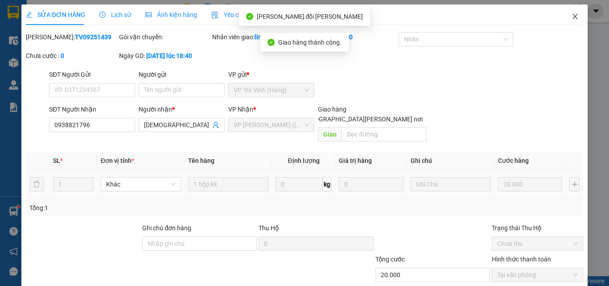
click at [571, 17] on icon "close" at bounding box center [574, 16] width 7 height 7
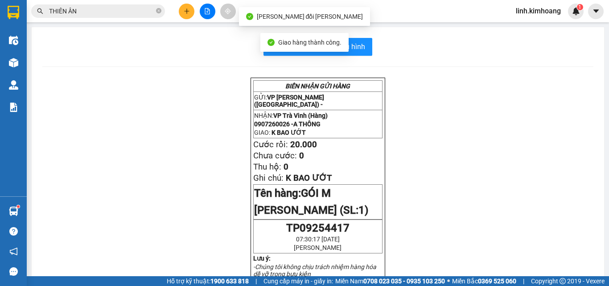
click at [145, 9] on input "THIÊN ÂN" at bounding box center [101, 11] width 105 height 10
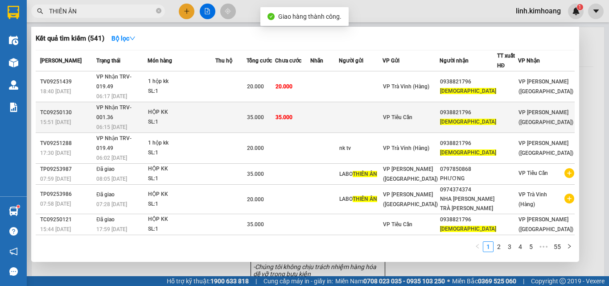
click at [438, 112] on div "VP Tiểu Cần" at bounding box center [411, 117] width 56 height 10
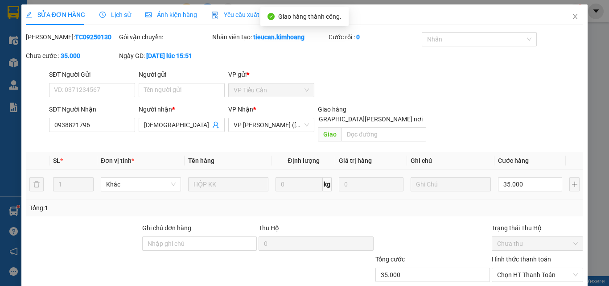
type input "0938821796"
type input "thiên ân"
type input "35.000"
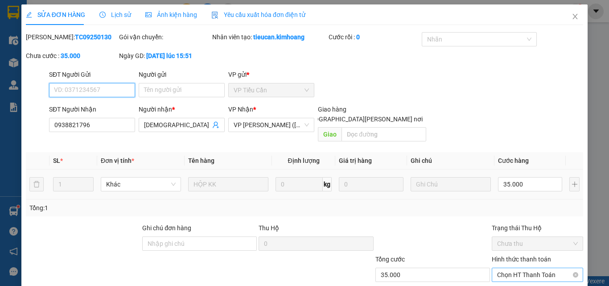
click at [508, 268] on span "Chọn HT Thanh Toán" at bounding box center [537, 274] width 81 height 13
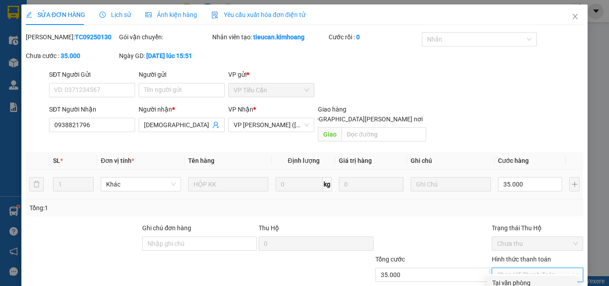
click at [509, 278] on div "Tại văn phòng" at bounding box center [532, 283] width 80 height 10
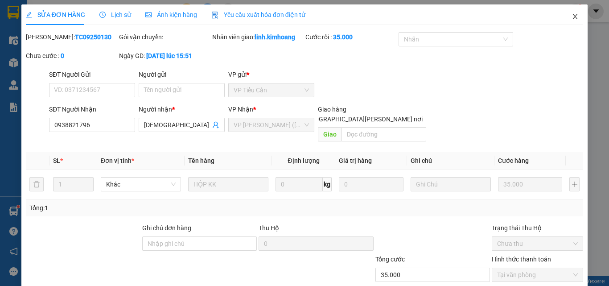
click at [572, 14] on span "Close" at bounding box center [574, 16] width 25 height 25
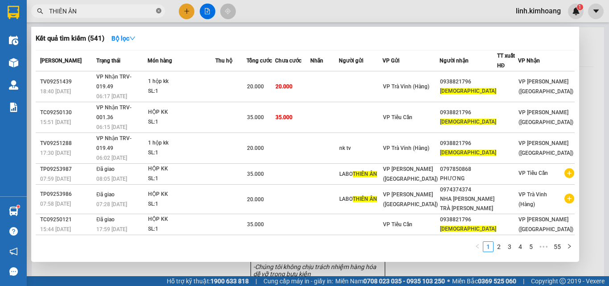
click at [159, 12] on icon "close-circle" at bounding box center [158, 10] width 5 height 5
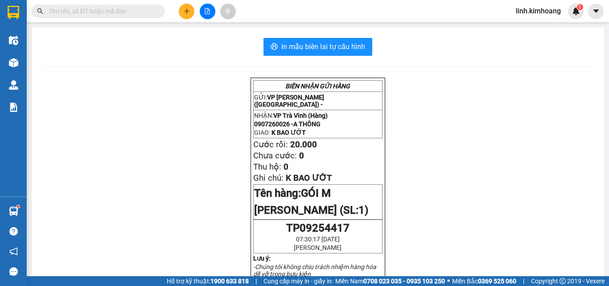
click at [138, 8] on input "text" at bounding box center [101, 11] width 105 height 10
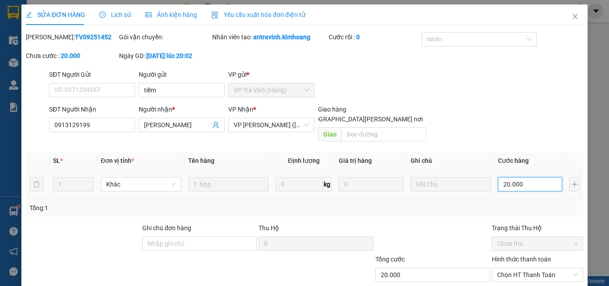
click at [525, 177] on input "20.000" at bounding box center [530, 184] width 64 height 14
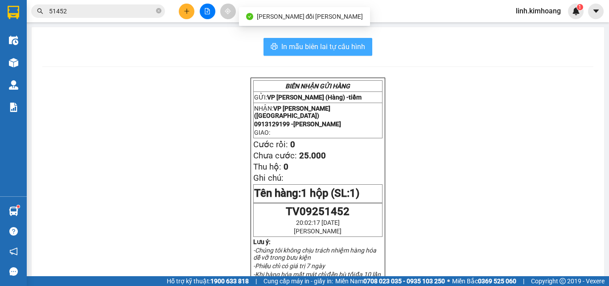
click at [349, 46] on span "In mẫu biên lai tự cấu hình" at bounding box center [323, 46] width 84 height 11
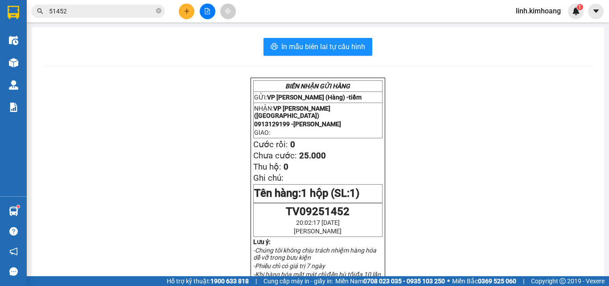
click at [95, 9] on input "51452" at bounding box center [101, 11] width 105 height 10
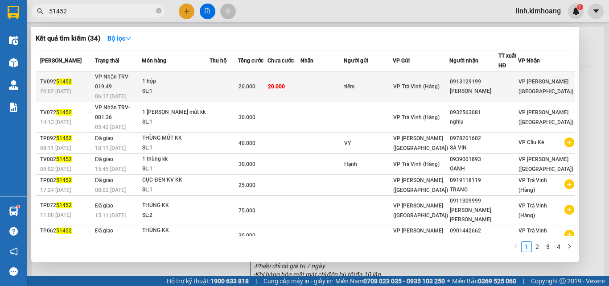
click at [415, 83] on span "VP Trà Vinh (Hàng)" at bounding box center [416, 86] width 46 height 6
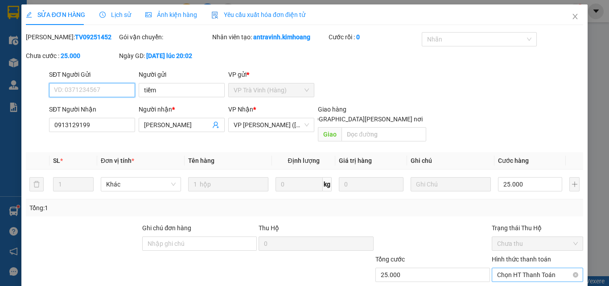
click at [527, 268] on span "Chọn HT Thanh Toán" at bounding box center [537, 274] width 81 height 13
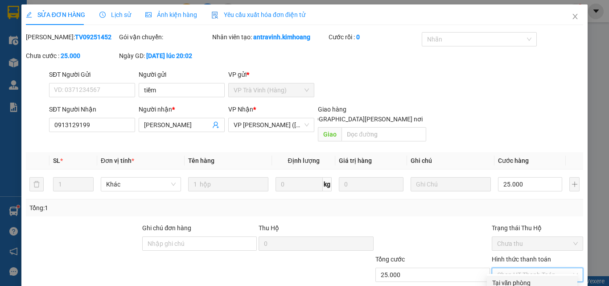
click at [508, 278] on div "Tại văn phòng" at bounding box center [532, 283] width 80 height 10
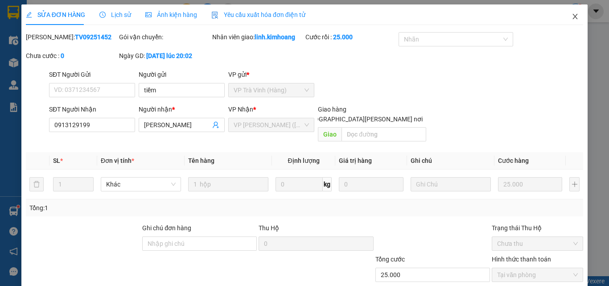
click at [571, 15] on icon "close" at bounding box center [574, 16] width 7 height 7
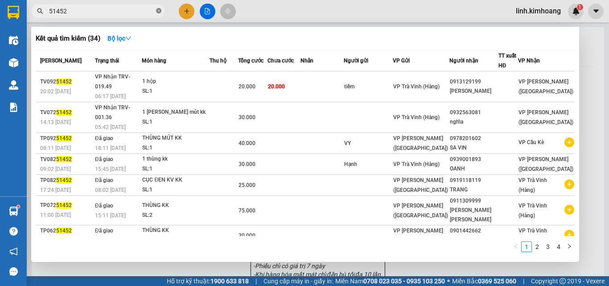
click at [157, 8] on icon "close-circle" at bounding box center [158, 10] width 5 height 5
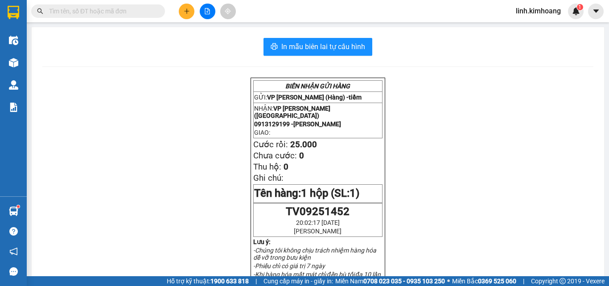
click at [136, 8] on input "text" at bounding box center [101, 11] width 105 height 10
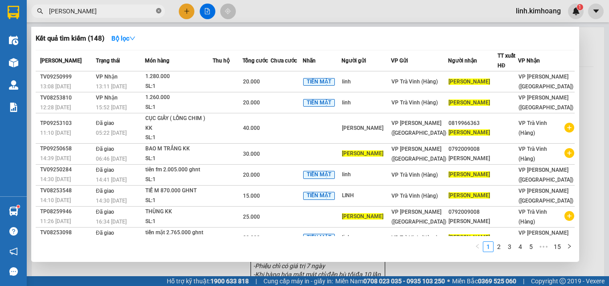
click at [156, 10] on icon "close-circle" at bounding box center [158, 10] width 5 height 5
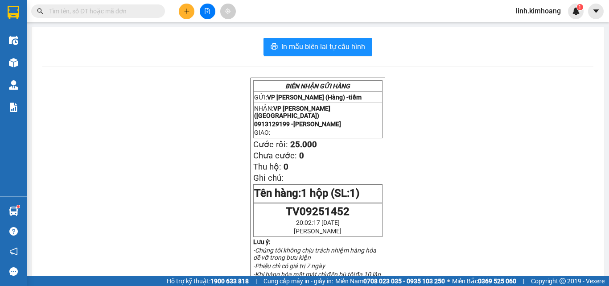
click at [118, 12] on input "text" at bounding box center [101, 11] width 105 height 10
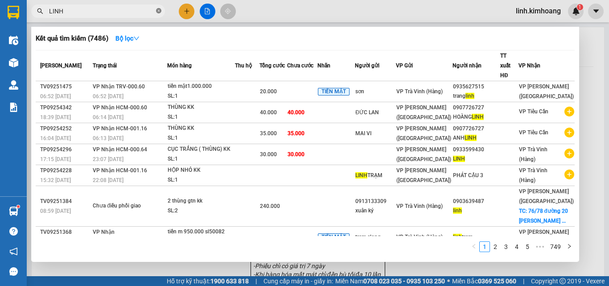
click at [160, 10] on icon "close-circle" at bounding box center [158, 10] width 5 height 5
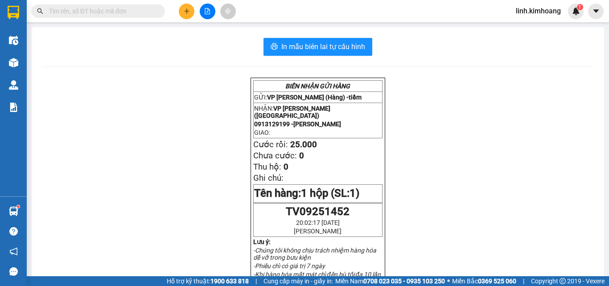
click at [127, 13] on input "text" at bounding box center [101, 11] width 105 height 10
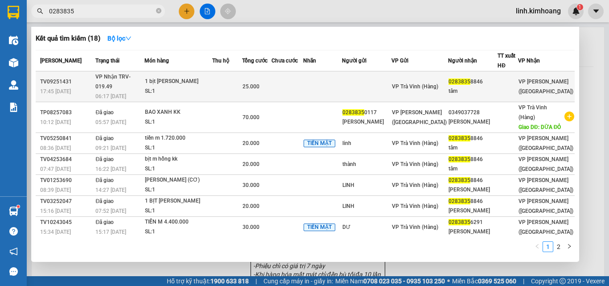
click at [508, 73] on td at bounding box center [507, 86] width 21 height 31
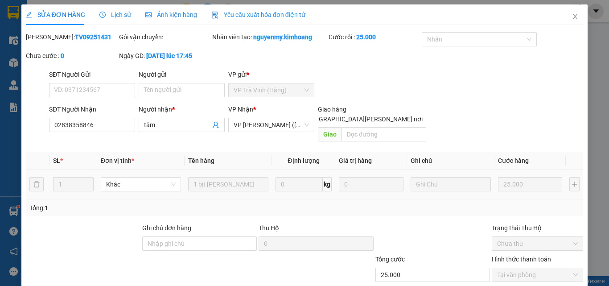
click at [570, 21] on span "Close" at bounding box center [574, 16] width 25 height 25
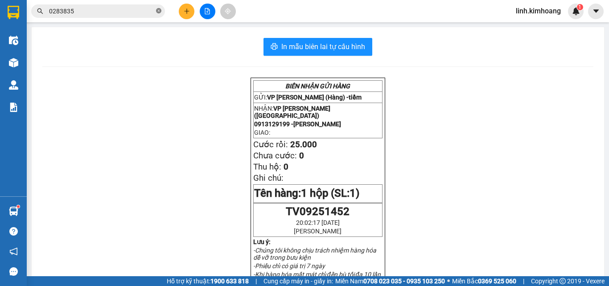
click at [157, 9] on icon "close-circle" at bounding box center [158, 10] width 5 height 5
click at [135, 12] on input "text" at bounding box center [101, 11] width 105 height 10
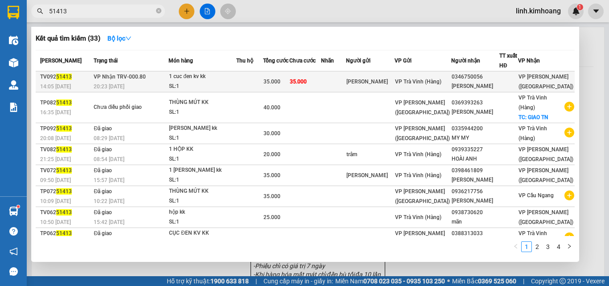
click at [456, 73] on div "0346750056" at bounding box center [474, 76] width 47 height 9
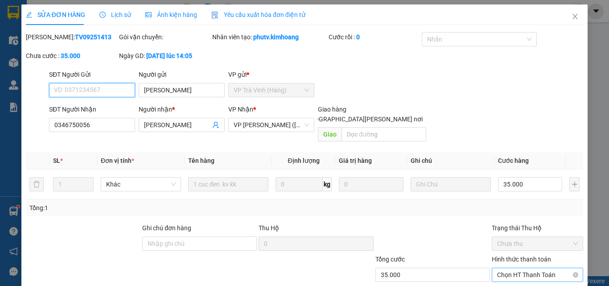
click at [538, 268] on span "Chọn HT Thanh Toán" at bounding box center [537, 274] width 81 height 13
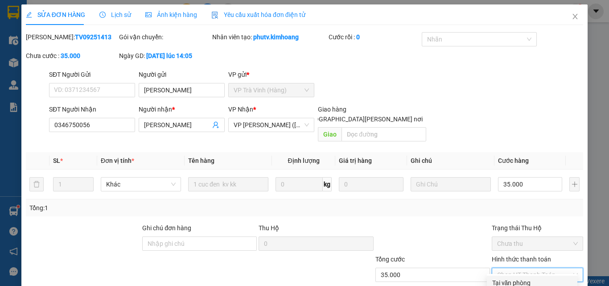
drag, startPoint x: 523, startPoint y: 236, endPoint x: 410, endPoint y: 243, distance: 113.4
click at [522, 278] on div "Tại văn phòng" at bounding box center [532, 283] width 80 height 10
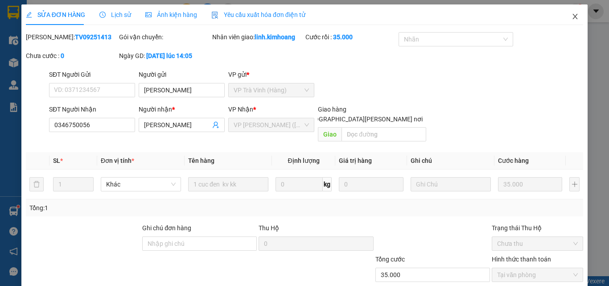
click at [571, 16] on icon "close" at bounding box center [574, 16] width 7 height 7
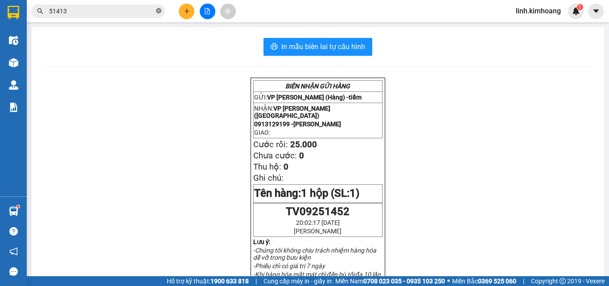
click at [160, 9] on icon "close-circle" at bounding box center [158, 10] width 5 height 5
click at [116, 9] on input "text" at bounding box center [101, 11] width 105 height 10
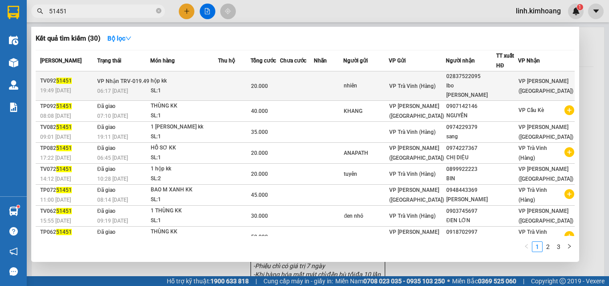
click at [483, 84] on div "lbo kim chi" at bounding box center [470, 90] width 49 height 19
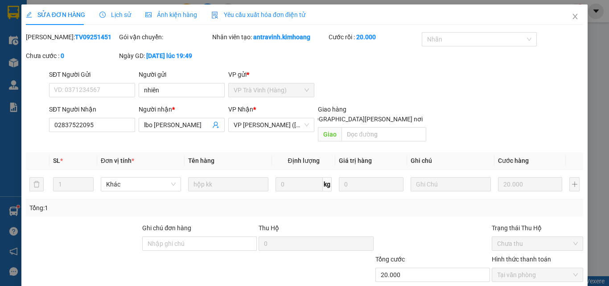
click at [562, 18] on span "Close" at bounding box center [574, 16] width 25 height 25
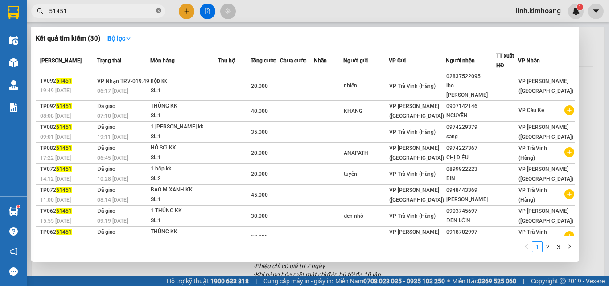
click at [160, 12] on icon "close-circle" at bounding box center [158, 10] width 5 height 5
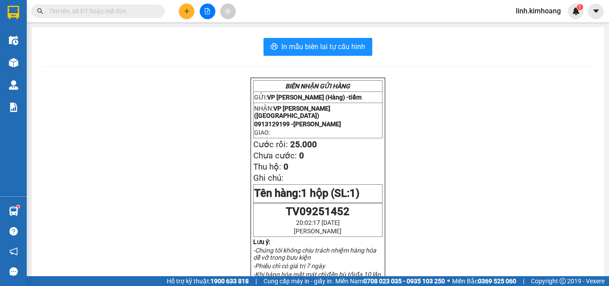
click at [120, 3] on div "Kết quả tìm kiếm ( 30 ) Bộ lọc Mã ĐH Trạng thái Món hàng Thu hộ Tổng cước Chưa …" at bounding box center [304, 11] width 609 height 22
click at [117, 13] on input "text" at bounding box center [101, 11] width 105 height 10
click at [74, 10] on input "text" at bounding box center [101, 11] width 105 height 10
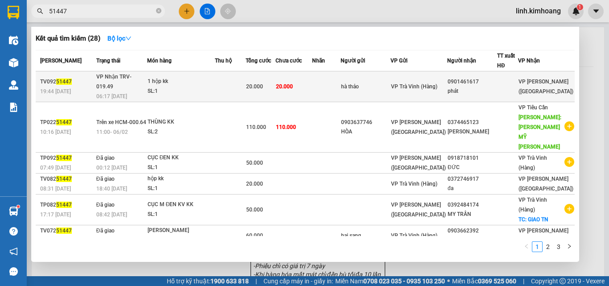
click at [464, 78] on div "0901461617" at bounding box center [471, 81] width 49 height 9
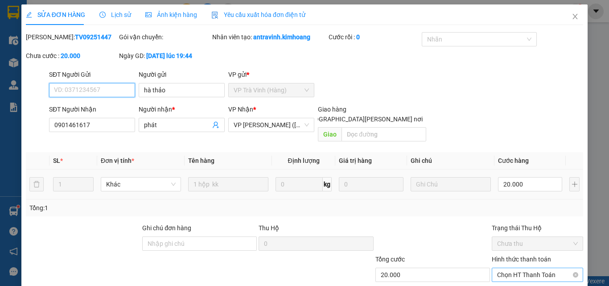
click at [513, 268] on span "Chọn HT Thanh Toán" at bounding box center [537, 274] width 81 height 13
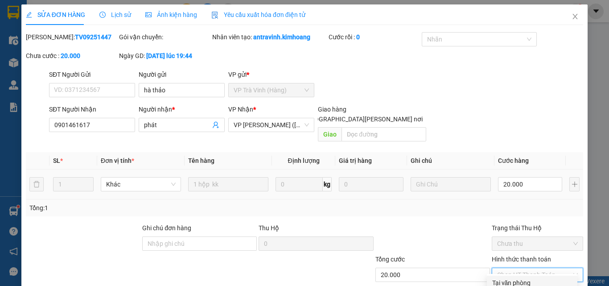
click at [509, 278] on div "Tại văn phòng" at bounding box center [532, 283] width 80 height 10
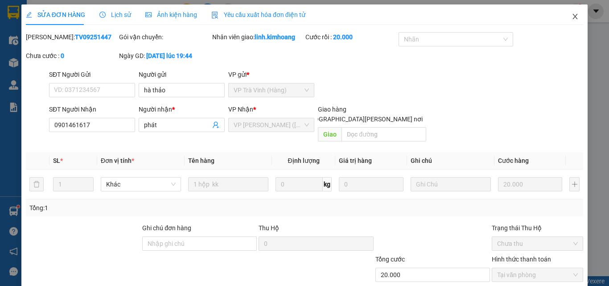
click at [571, 15] on icon "close" at bounding box center [574, 16] width 7 height 7
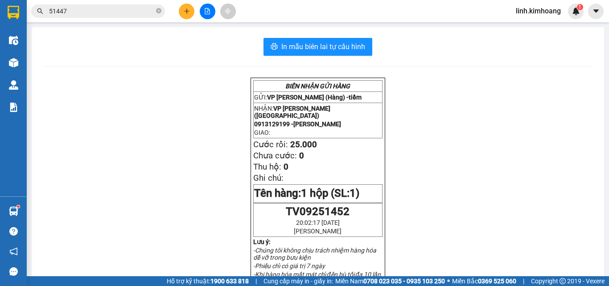
click at [181, 9] on button at bounding box center [187, 12] width 16 height 16
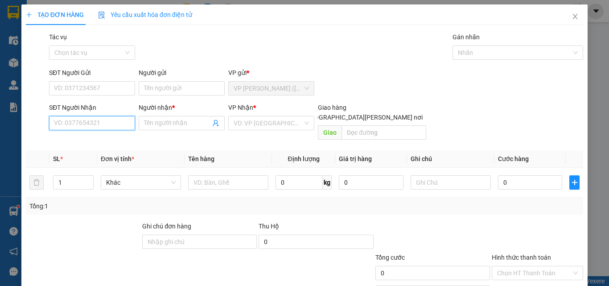
click at [83, 120] on input "SĐT Người Nhận" at bounding box center [92, 123] width 86 height 14
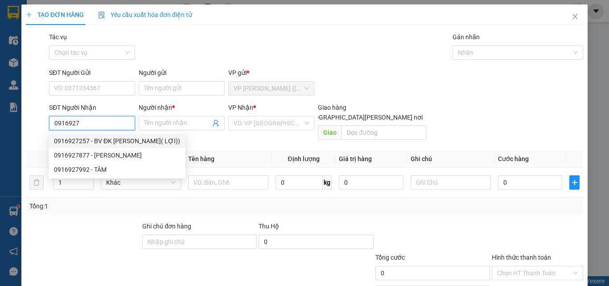
click at [151, 142] on div "0916927257 - BV ĐK CẦU NGANG( LỢI))" at bounding box center [117, 141] width 126 height 10
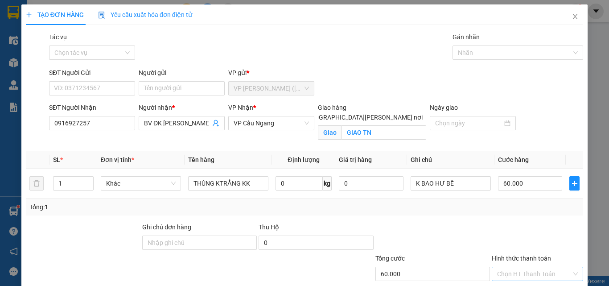
click at [526, 267] on input "Hình thức thanh toán" at bounding box center [534, 273] width 74 height 13
click at [530, 285] on div "Tại văn phòng" at bounding box center [532, 292] width 80 height 10
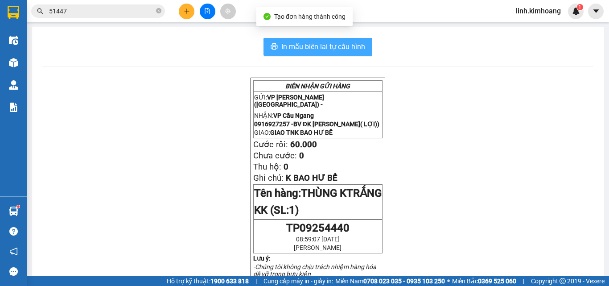
drag, startPoint x: 348, startPoint y: 47, endPoint x: 375, endPoint y: 73, distance: 36.9
click at [351, 51] on span "In mẫu biên lai tự cấu hình" at bounding box center [323, 46] width 84 height 11
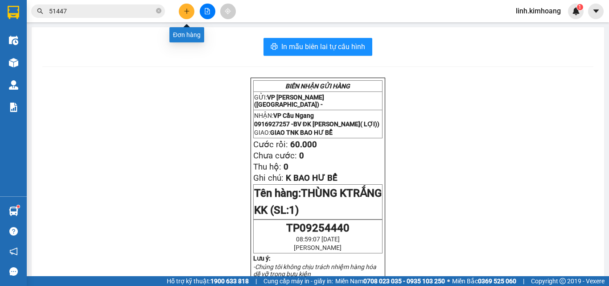
click at [191, 9] on button at bounding box center [187, 12] width 16 height 16
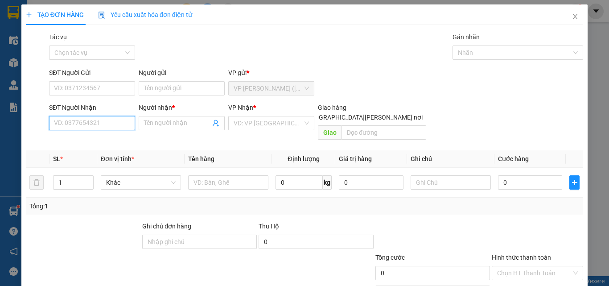
click at [102, 120] on input "SĐT Người Nhận" at bounding box center [92, 123] width 86 height 14
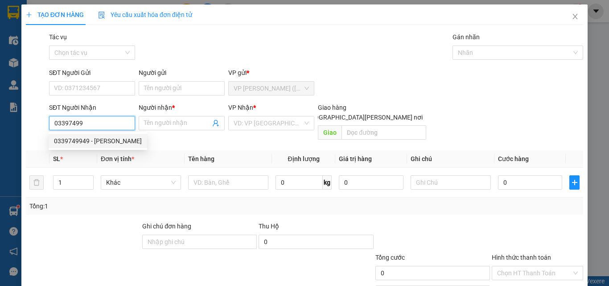
click at [113, 139] on div "0339749949 - NHƯỜNG" at bounding box center [98, 141] width 88 height 10
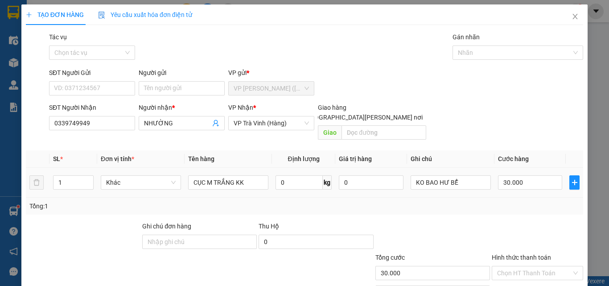
drag, startPoint x: 75, startPoint y: 166, endPoint x: 0, endPoint y: 191, distance: 79.1
click at [0, 191] on div "TẠO ĐƠN HÀNG Yêu cầu xuất hóa đơn điện tử Transit Pickup Surcharge Ids Transit …" at bounding box center [304, 143] width 609 height 286
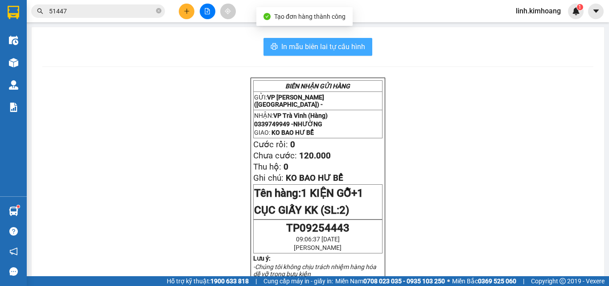
click at [341, 46] on span "In mẫu biên lai tự cấu hình" at bounding box center [323, 46] width 84 height 11
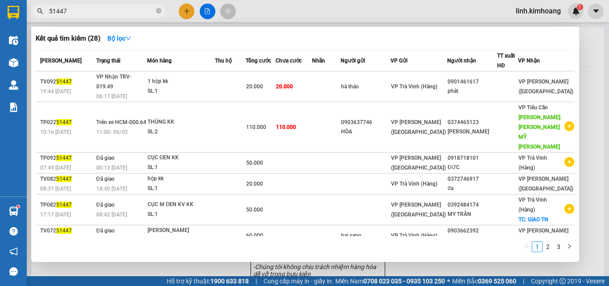
click at [162, 12] on span "51447" at bounding box center [98, 10] width 134 height 13
click at [160, 12] on icon "close-circle" at bounding box center [158, 10] width 5 height 5
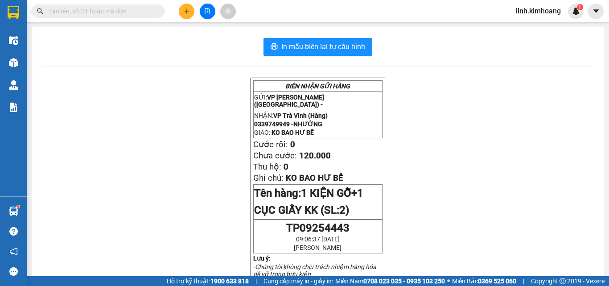
click at [111, 4] on div "Kết quả tìm kiếm ( 28 ) Bộ lọc Mã ĐH Trạng thái Món hàng Thu hộ Tổng cước Chưa …" at bounding box center [87, 12] width 174 height 16
click at [78, 15] on input "text" at bounding box center [101, 11] width 105 height 10
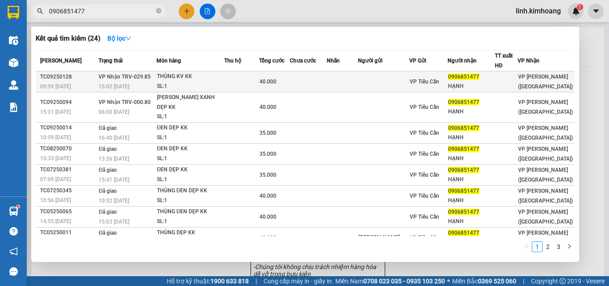
click at [376, 78] on td at bounding box center [383, 81] width 51 height 21
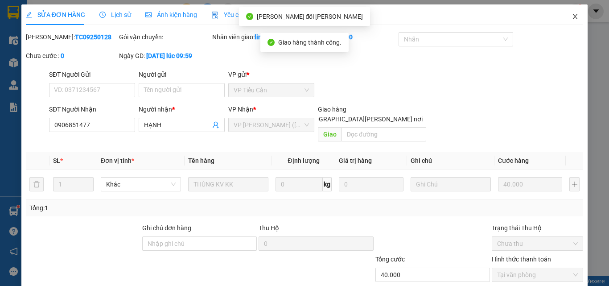
click at [566, 12] on span "Close" at bounding box center [574, 16] width 25 height 25
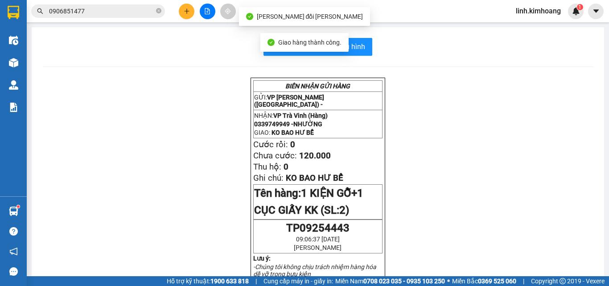
click at [135, 9] on input "0906851477" at bounding box center [101, 11] width 105 height 10
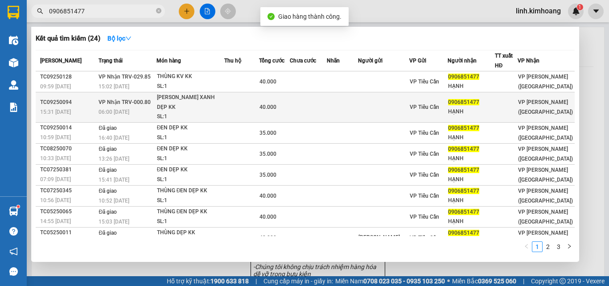
click at [230, 98] on td at bounding box center [241, 107] width 35 height 30
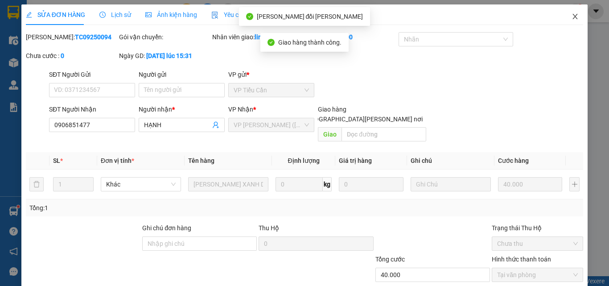
click at [571, 16] on icon "close" at bounding box center [574, 16] width 7 height 7
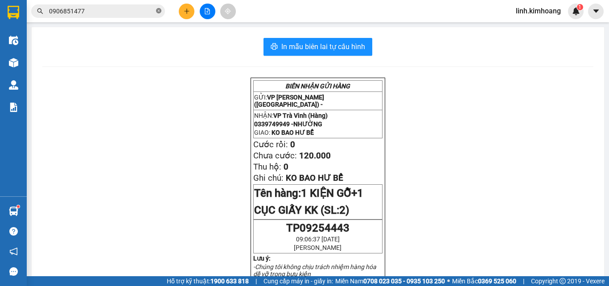
click at [157, 11] on icon "close-circle" at bounding box center [158, 10] width 5 height 5
click at [131, 11] on input "text" at bounding box center [101, 11] width 105 height 10
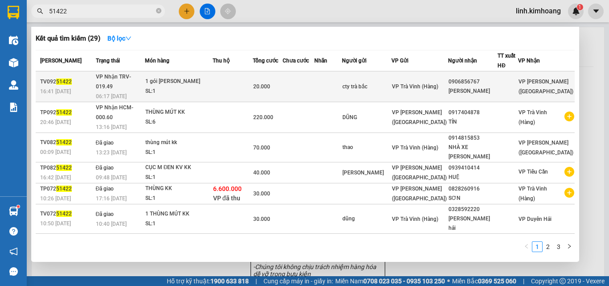
click at [427, 84] on span "VP Trà Vinh (Hàng)" at bounding box center [415, 86] width 46 height 6
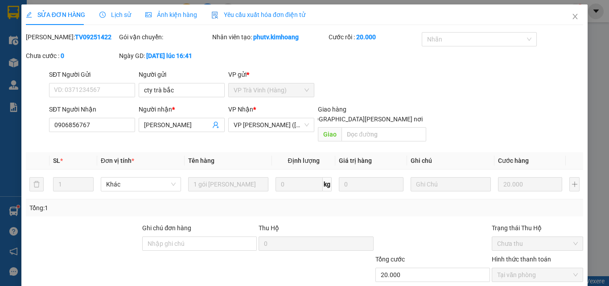
click at [571, 15] on icon "close" at bounding box center [574, 16] width 7 height 7
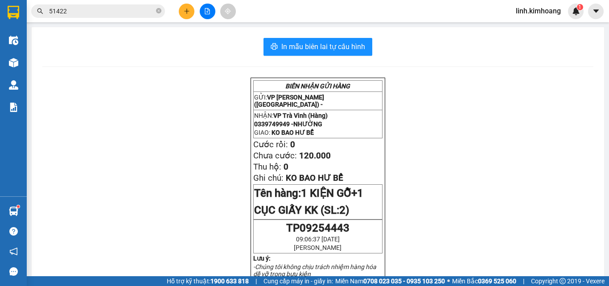
click at [188, 10] on icon "plus" at bounding box center [187, 11] width 6 height 6
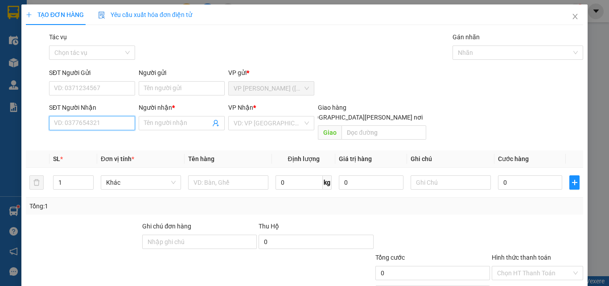
click at [90, 123] on input "SĐT Người Nhận" at bounding box center [92, 123] width 86 height 14
click at [99, 138] on div "0918300837 - XÍU" at bounding box center [91, 141] width 74 height 10
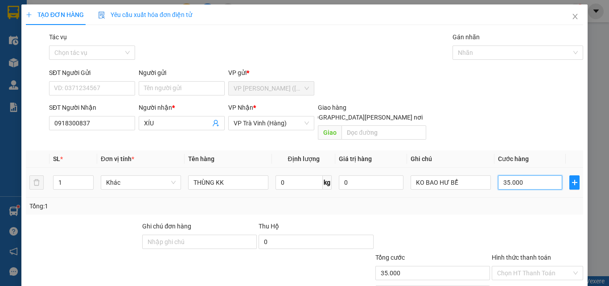
click at [535, 175] on input "35.000" at bounding box center [530, 182] width 64 height 14
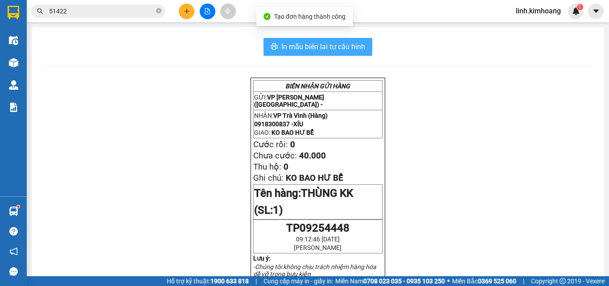
click at [356, 51] on span "In mẫu biên lai tự cấu hình" at bounding box center [323, 46] width 84 height 11
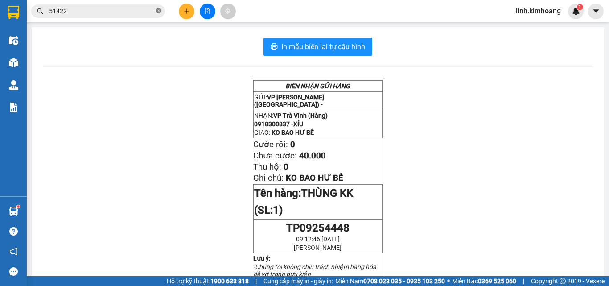
click at [160, 11] on icon "close-circle" at bounding box center [158, 10] width 5 height 5
click at [87, 14] on input "text" at bounding box center [101, 11] width 105 height 10
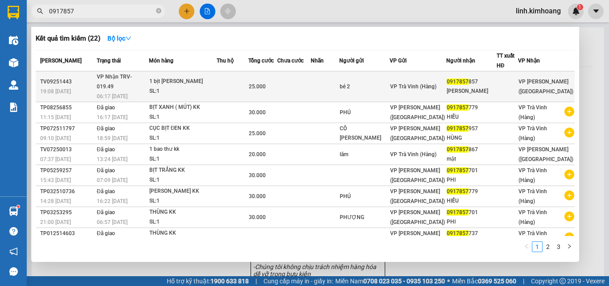
click at [414, 86] on span "VP Trà Vinh (Hàng)" at bounding box center [413, 86] width 46 height 6
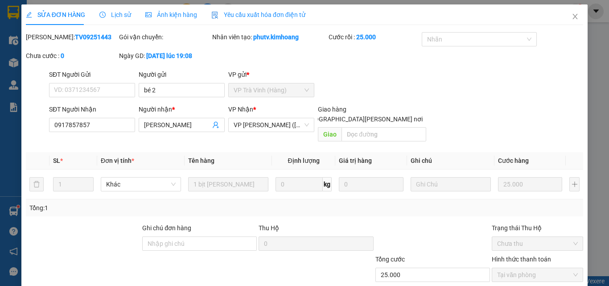
click at [571, 17] on icon "close" at bounding box center [574, 16] width 7 height 7
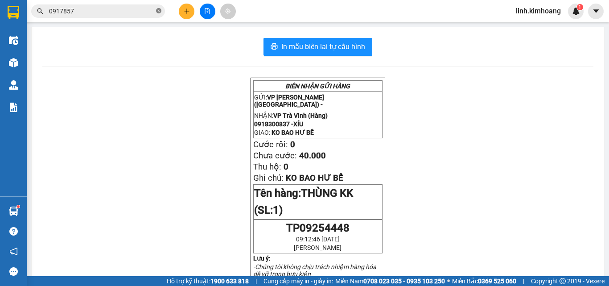
click at [160, 10] on icon "close-circle" at bounding box center [158, 10] width 5 height 5
click at [121, 11] on input "text" at bounding box center [101, 11] width 105 height 10
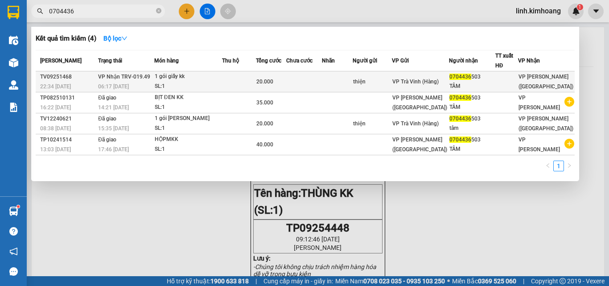
click at [495, 79] on div "0704436 503" at bounding box center [471, 76] width 45 height 9
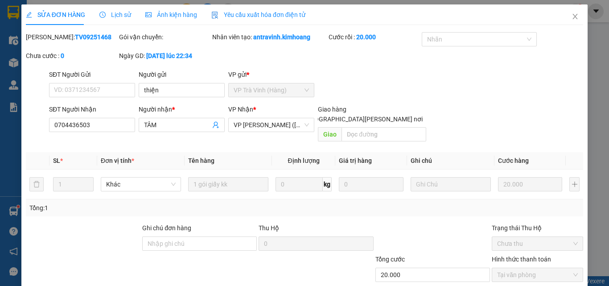
click at [566, 21] on span "Close" at bounding box center [574, 16] width 25 height 25
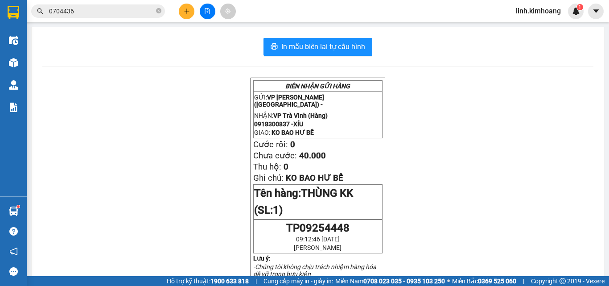
click at [115, 6] on input "0704436" at bounding box center [101, 11] width 105 height 10
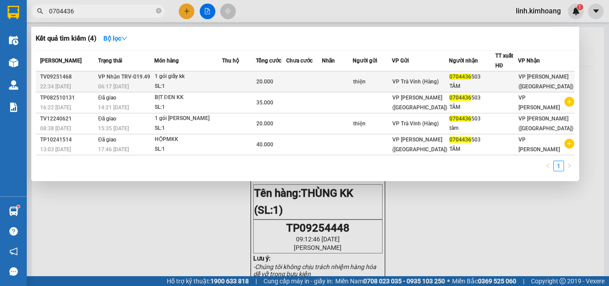
click at [382, 78] on div "thiện" at bounding box center [372, 81] width 38 height 9
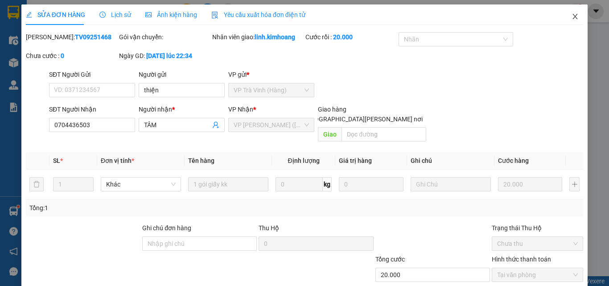
click at [571, 17] on icon "close" at bounding box center [574, 16] width 7 height 7
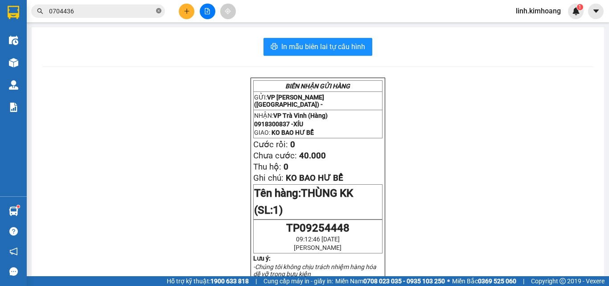
click at [157, 11] on icon "close-circle" at bounding box center [158, 10] width 5 height 5
click at [83, 9] on input "text" at bounding box center [101, 11] width 105 height 10
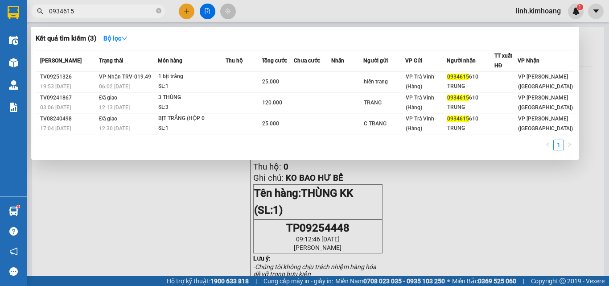
click at [187, 12] on div at bounding box center [304, 143] width 609 height 286
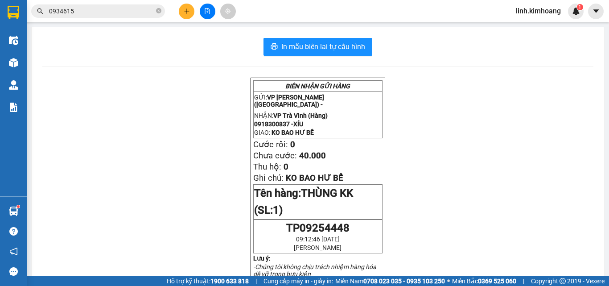
click at [186, 9] on icon "plus" at bounding box center [187, 11] width 6 height 6
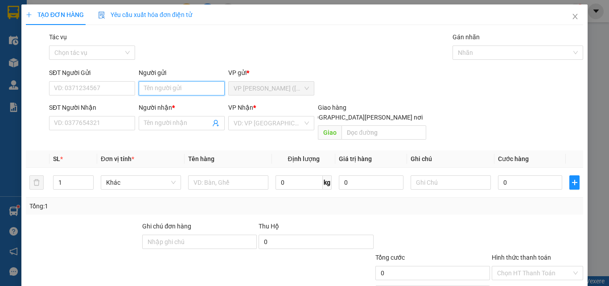
click at [185, 86] on input "Người gửi" at bounding box center [182, 88] width 86 height 14
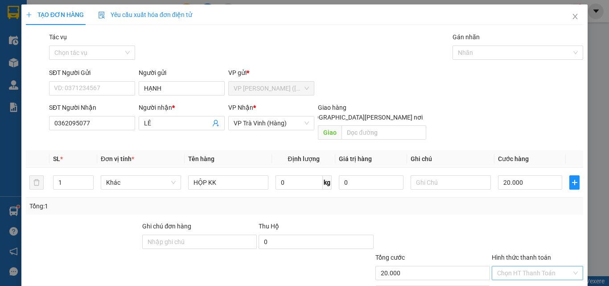
click at [536, 266] on input "Hình thức thanh toán" at bounding box center [534, 272] width 74 height 13
click at [534, 276] on div "Tại văn phòng" at bounding box center [532, 281] width 80 height 10
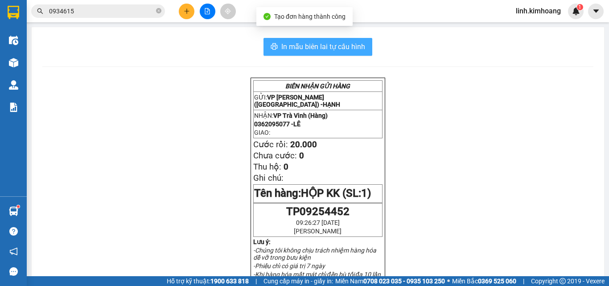
click at [330, 45] on span "In mẫu biên lai tự cấu hình" at bounding box center [323, 46] width 84 height 11
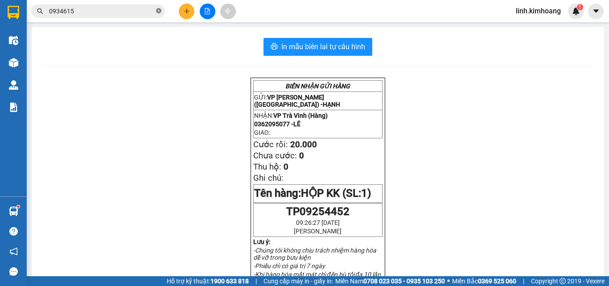
click at [160, 8] on span at bounding box center [158, 11] width 5 height 8
click at [120, 10] on input "text" at bounding box center [101, 11] width 105 height 10
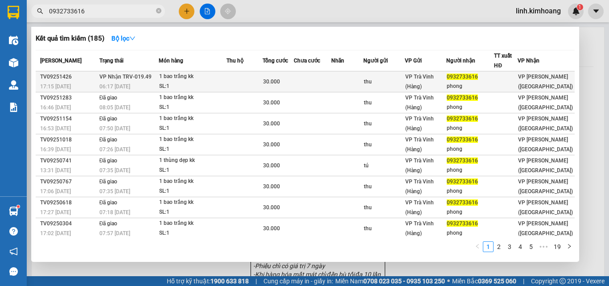
click at [353, 76] on td at bounding box center [347, 81] width 32 height 21
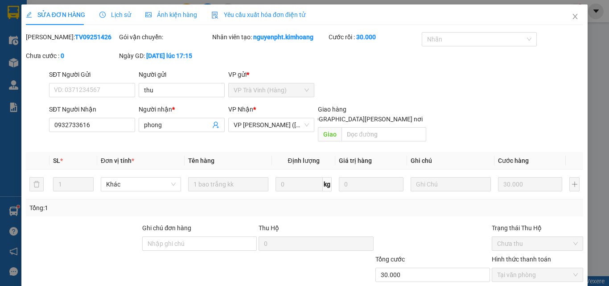
click at [573, 19] on span "Close" at bounding box center [574, 16] width 25 height 25
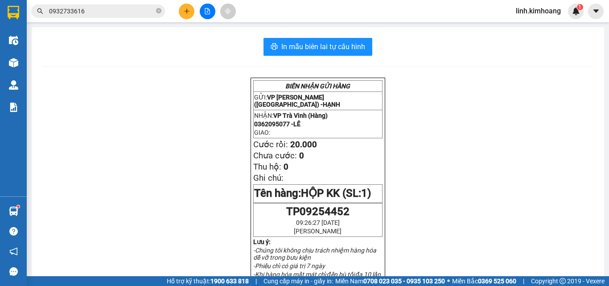
click at [187, 8] on icon "plus" at bounding box center [187, 11] width 6 height 6
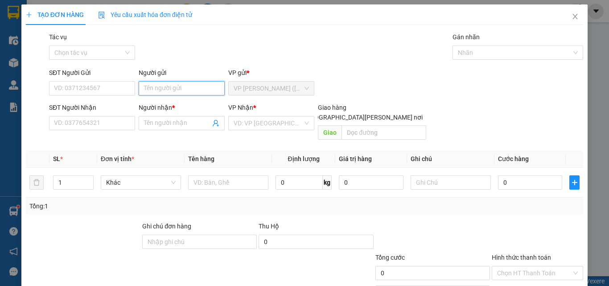
click at [157, 82] on input "Người gửi" at bounding box center [182, 88] width 86 height 14
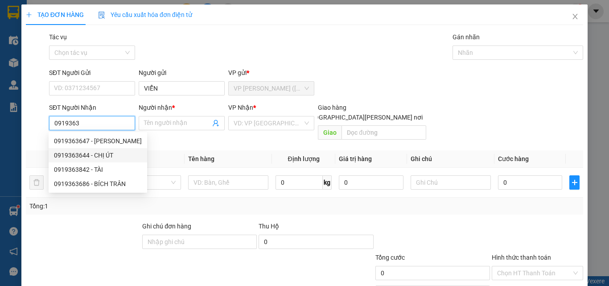
click at [105, 152] on div "0919363644 - CHỊ ÚT" at bounding box center [98, 155] width 88 height 10
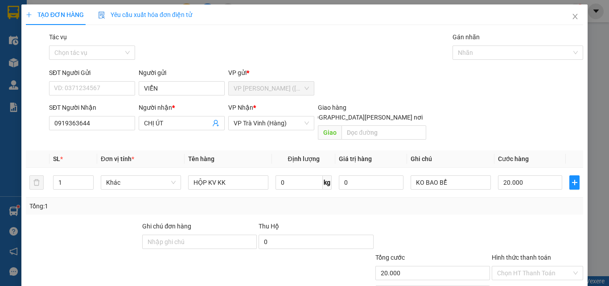
click at [517, 251] on div "Transit Pickup Surcharge Ids Transit Deliver Surcharge Ids Transit Deliver Surc…" at bounding box center [304, 177] width 557 height 290
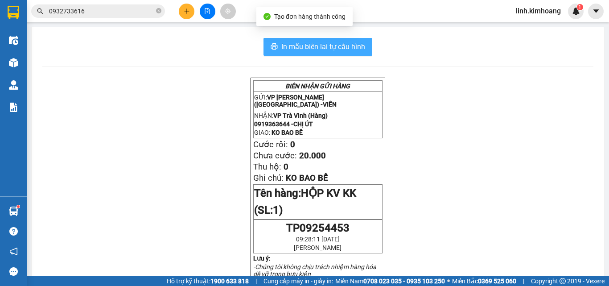
click at [306, 43] on span "In mẫu biên lai tự cấu hình" at bounding box center [323, 46] width 84 height 11
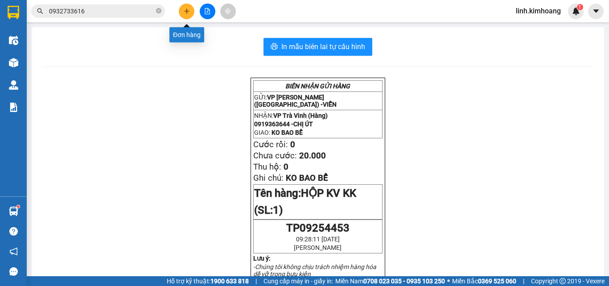
click at [185, 13] on icon "plus" at bounding box center [187, 11] width 6 height 6
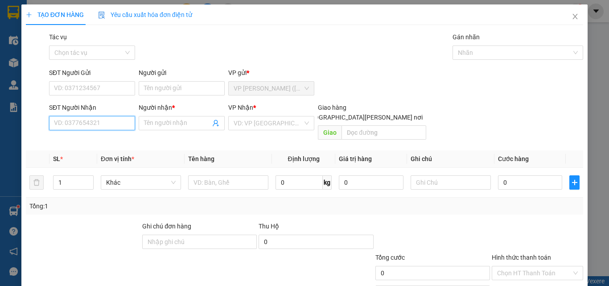
click at [95, 122] on input "SĐT Người Nhận" at bounding box center [92, 123] width 86 height 14
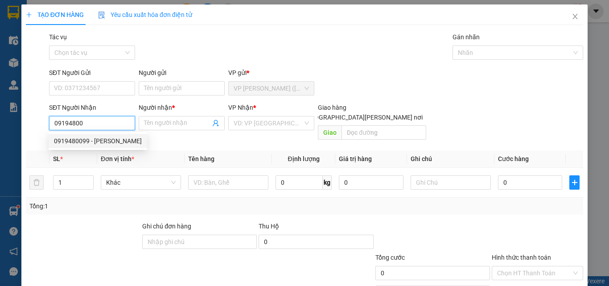
click at [112, 139] on div "0919480099 - LÊ CHUÔNG" at bounding box center [98, 141] width 88 height 10
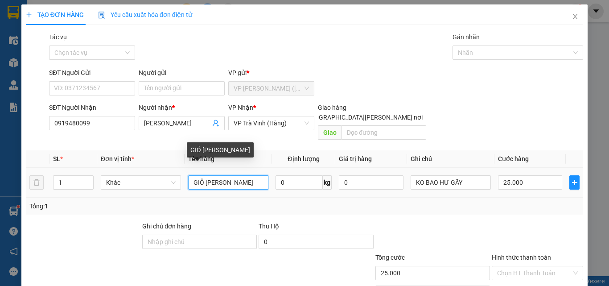
drag, startPoint x: 253, startPoint y: 172, endPoint x: 77, endPoint y: 197, distance: 178.2
click at [77, 197] on div "SL * Đơn vị tính * Tên hàng Định lượng Giá trị hàng Ghi chú Cước hàng 1 Khác GI…" at bounding box center [304, 182] width 557 height 64
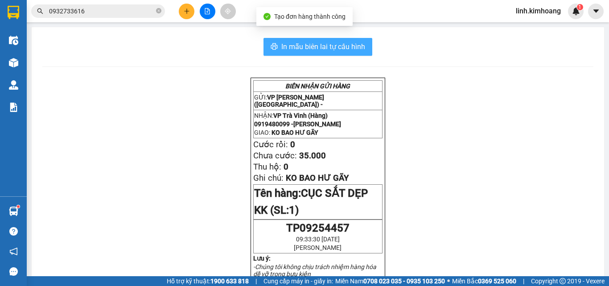
click at [338, 51] on span "In mẫu biên lai tự cấu hình" at bounding box center [323, 46] width 84 height 11
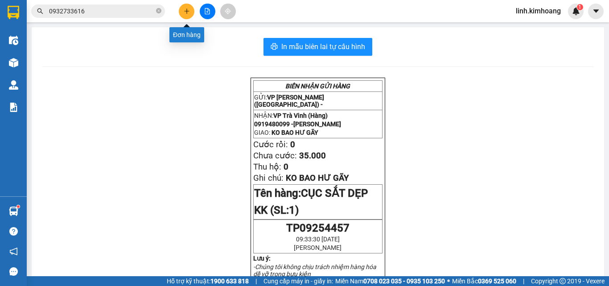
click at [184, 10] on icon "plus" at bounding box center [187, 11] width 6 height 6
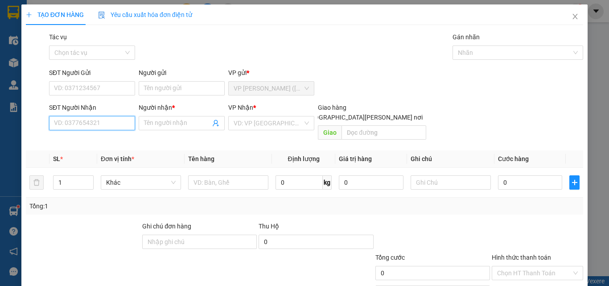
click at [101, 125] on input "SĐT Người Nhận" at bounding box center [92, 123] width 86 height 14
click at [90, 124] on input "SĐT Người Nhận" at bounding box center [92, 123] width 86 height 14
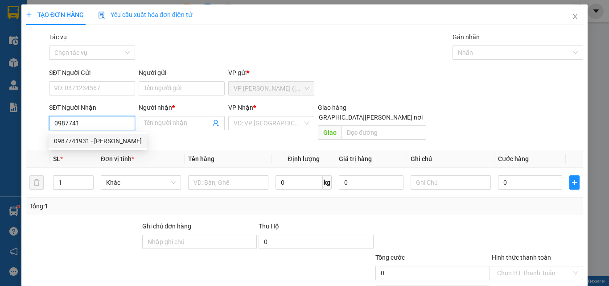
click at [91, 141] on div "0987741931 - TRẦN ÂN" at bounding box center [98, 141] width 88 height 10
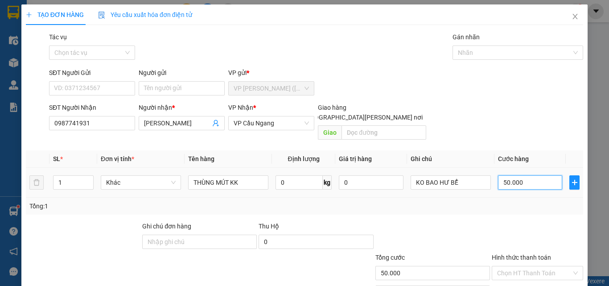
click at [543, 175] on input "50.000" at bounding box center [530, 182] width 64 height 14
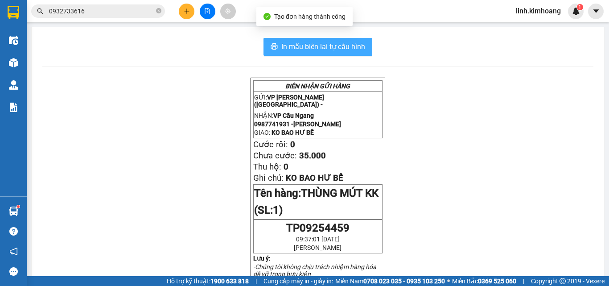
click at [346, 45] on span "In mẫu biên lai tự cấu hình" at bounding box center [323, 46] width 84 height 11
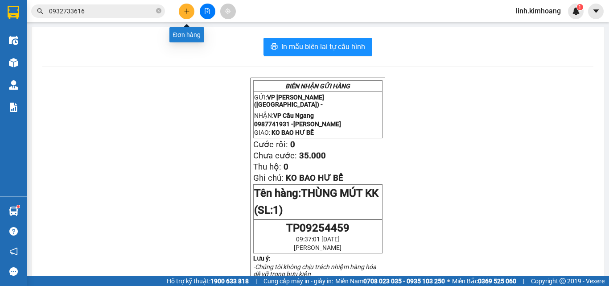
click at [185, 16] on button at bounding box center [187, 12] width 16 height 16
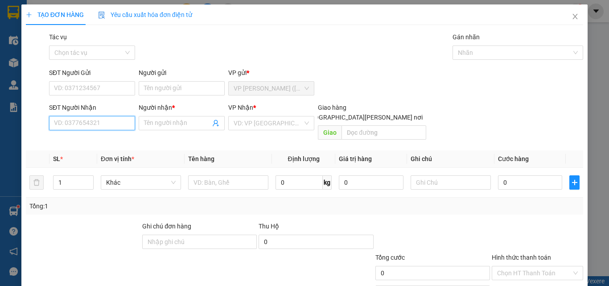
click at [74, 119] on input "SĐT Người Nhận" at bounding box center [92, 123] width 86 height 14
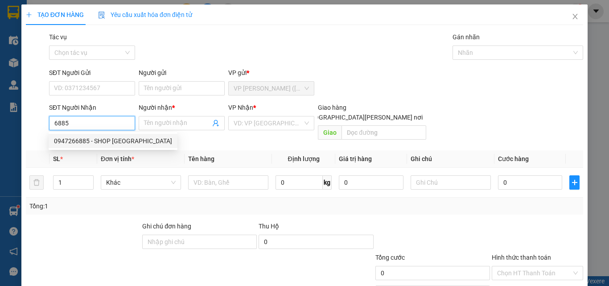
click at [106, 135] on div "0947266885 - SHOP BÉ XÍU" at bounding box center [113, 141] width 129 height 14
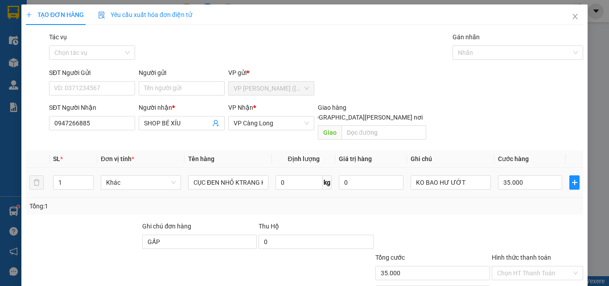
drag, startPoint x: 185, startPoint y: 172, endPoint x: 298, endPoint y: 188, distance: 114.3
click at [296, 187] on tr "1 Khác CỤC ĐEN NHỎ KTRANG KK 0 kg 0 KO BAO HƯ ƯỚT 35.000" at bounding box center [304, 183] width 557 height 30
click at [300, 197] on div "Tổng: 1" at bounding box center [304, 205] width 557 height 17
drag, startPoint x: 259, startPoint y: 174, endPoint x: 175, endPoint y: 201, distance: 88.5
click at [175, 201] on div "SL * Đơn vị tính * Tên hàng Định lượng Giá trị hàng Ghi chú Cước hàng 1 Khác CỤ…" at bounding box center [304, 182] width 557 height 64
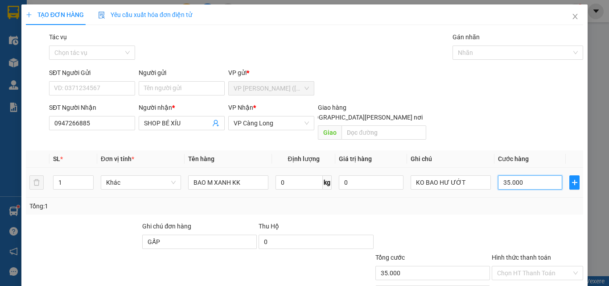
click at [543, 175] on input "35.000" at bounding box center [530, 182] width 64 height 14
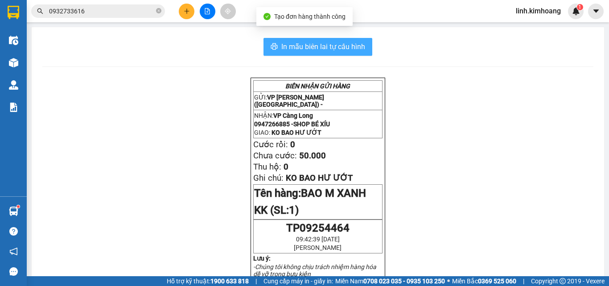
click at [357, 46] on span "In mẫu biên lai tự cấu hình" at bounding box center [323, 46] width 84 height 11
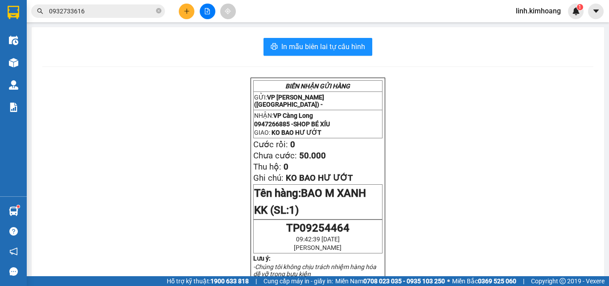
click at [158, 10] on icon "close-circle" at bounding box center [158, 10] width 5 height 5
click at [135, 11] on input "text" at bounding box center [101, 11] width 105 height 10
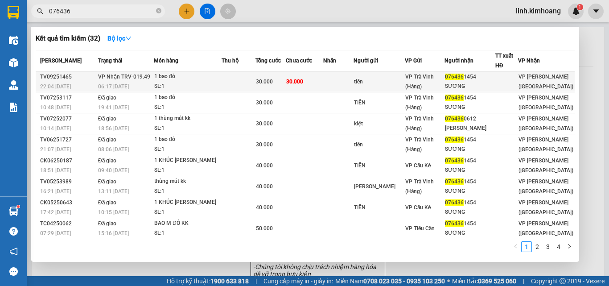
click at [495, 79] on div "076436 1454" at bounding box center [470, 76] width 50 height 9
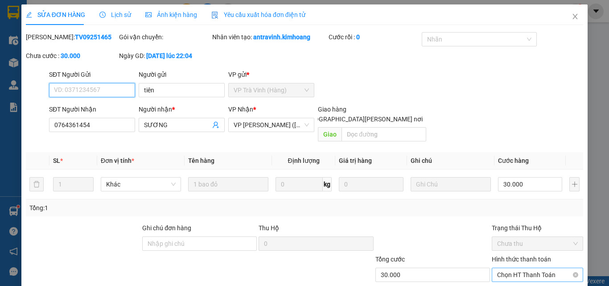
click at [499, 268] on span "Chọn HT Thanh Toán" at bounding box center [537, 274] width 81 height 13
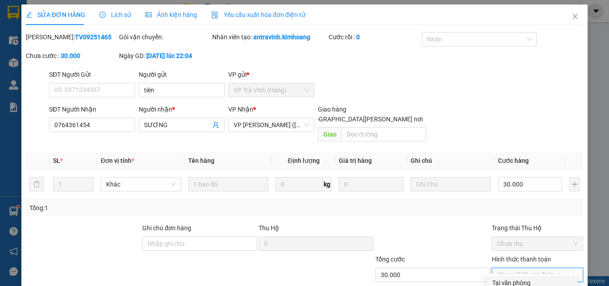
click at [508, 278] on div "Tại văn phòng" at bounding box center [532, 283] width 80 height 10
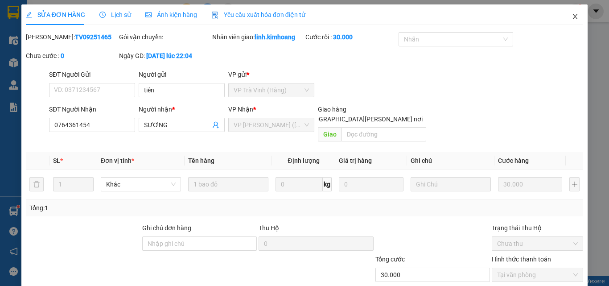
click at [571, 17] on icon "close" at bounding box center [574, 16] width 7 height 7
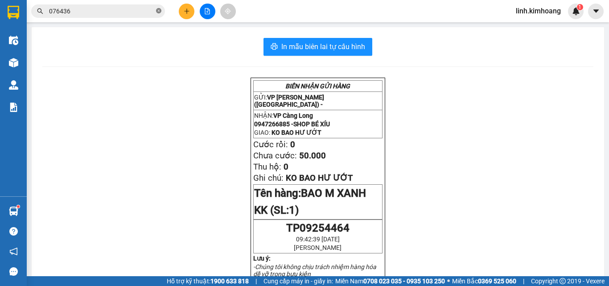
click at [158, 8] on icon "close-circle" at bounding box center [158, 10] width 5 height 5
click at [111, 8] on input "text" at bounding box center [101, 11] width 105 height 10
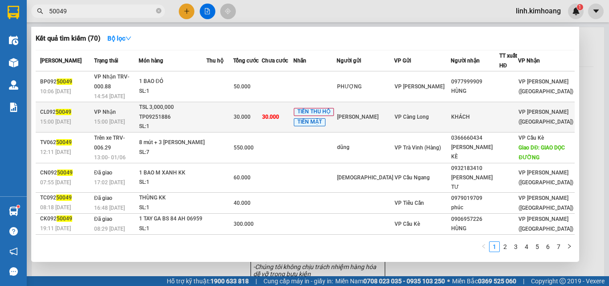
click at [460, 112] on div "KHÁCH" at bounding box center [475, 116] width 48 height 9
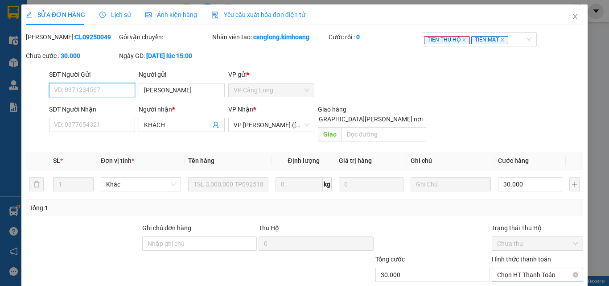
click at [514, 268] on span "Chọn HT Thanh Toán" at bounding box center [537, 274] width 81 height 13
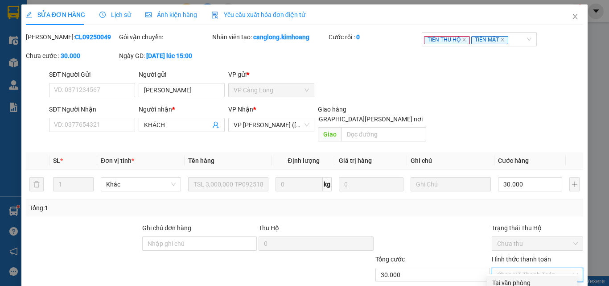
click at [519, 278] on div "Tại văn phòng" at bounding box center [532, 283] width 80 height 10
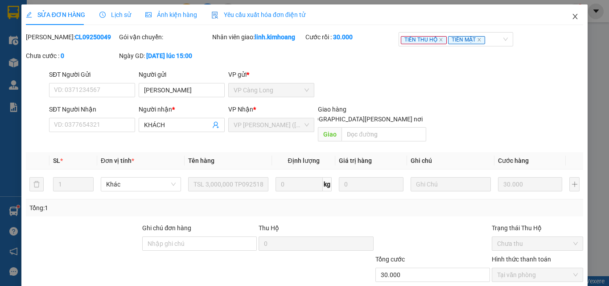
click at [573, 13] on span "Close" at bounding box center [574, 16] width 25 height 25
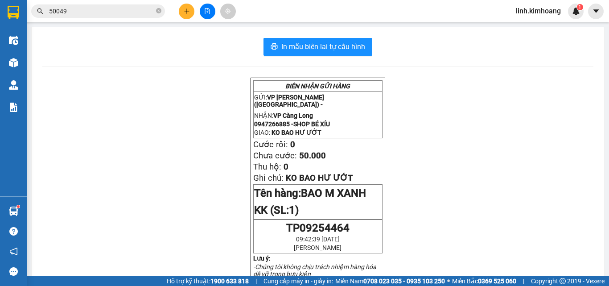
click at [181, 13] on button at bounding box center [187, 12] width 16 height 16
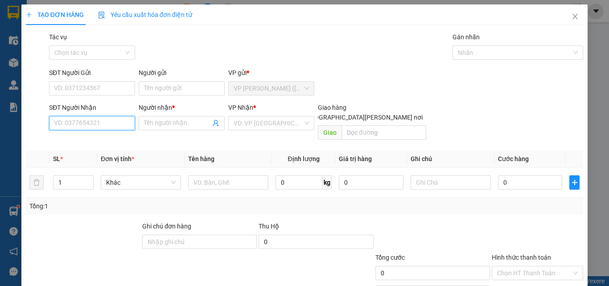
click at [94, 126] on input "SĐT Người Nhận" at bounding box center [92, 123] width 86 height 14
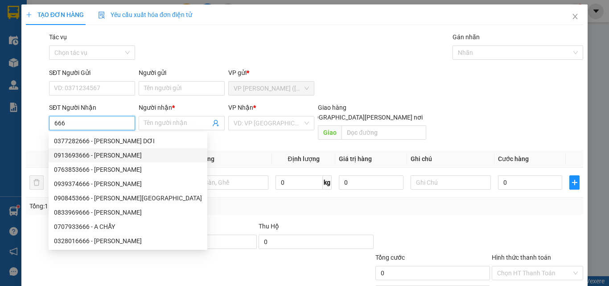
click at [90, 149] on div "0913693666 - TUẤN" at bounding box center [128, 155] width 159 height 14
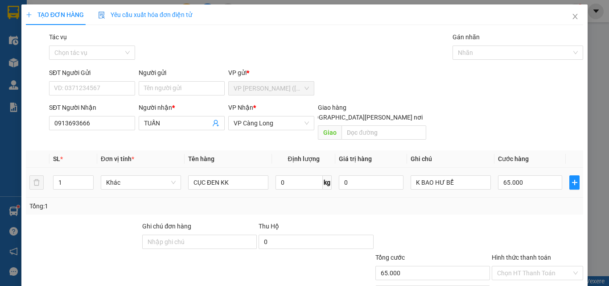
drag, startPoint x: 75, startPoint y: 173, endPoint x: 0, endPoint y: 204, distance: 80.9
click at [0, 193] on div "TẠO ĐƠN HÀNG Yêu cầu xuất hóa đơn điện tử Transit Pickup Surcharge Ids Transit …" at bounding box center [304, 143] width 609 height 286
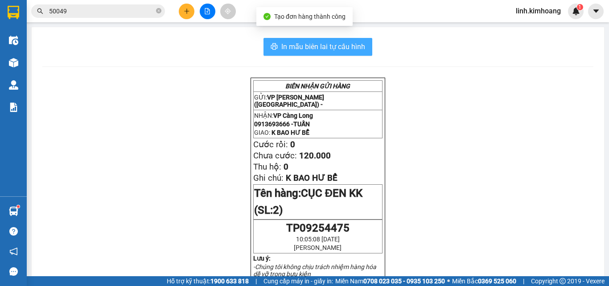
click at [348, 41] on button "In mẫu biên lai tự cấu hình" at bounding box center [317, 47] width 109 height 18
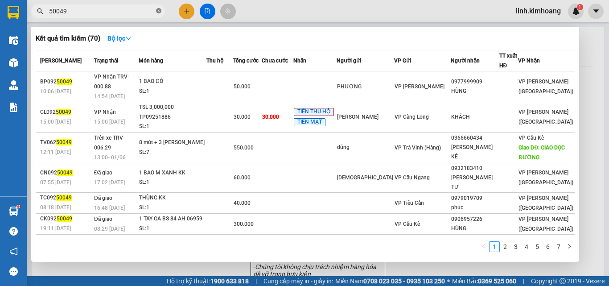
click at [159, 11] on icon "close-circle" at bounding box center [158, 10] width 5 height 5
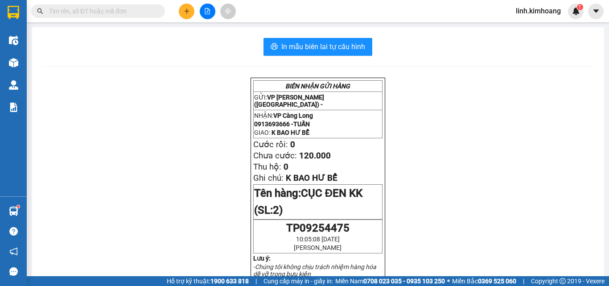
click at [119, 7] on input "text" at bounding box center [101, 11] width 105 height 10
click at [118, 8] on input "text" at bounding box center [101, 11] width 105 height 10
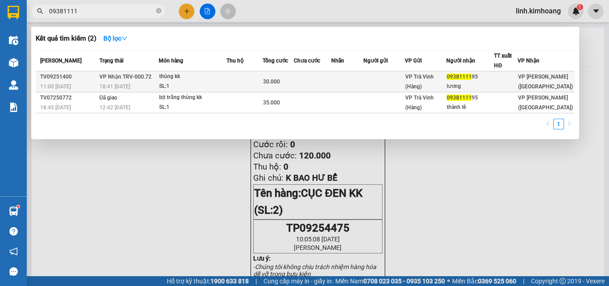
click at [387, 84] on td at bounding box center [383, 81] width 41 height 21
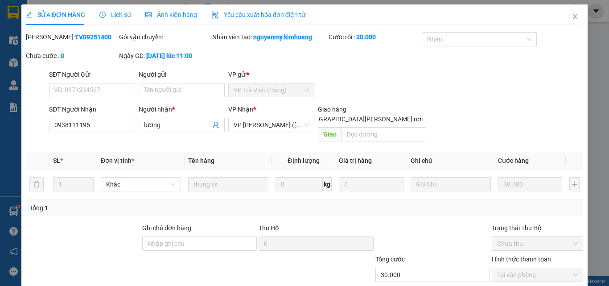
click at [573, 14] on span "Close" at bounding box center [574, 16] width 25 height 25
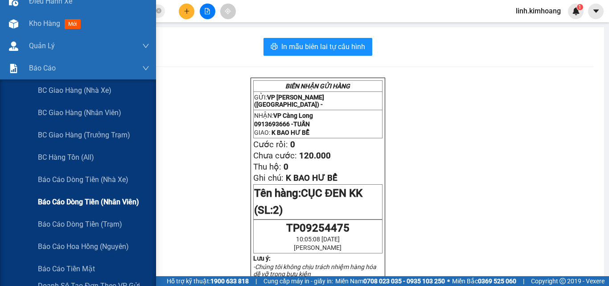
scroll to position [89, 0]
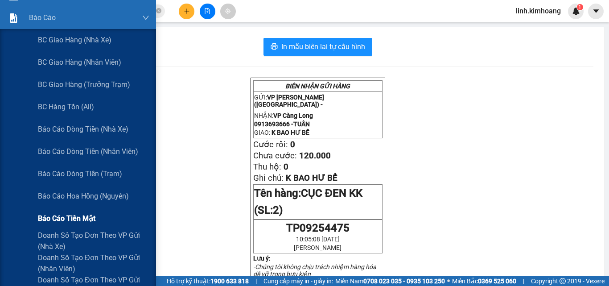
click at [74, 217] on span "Báo cáo tiền mặt" at bounding box center [66, 218] width 57 height 11
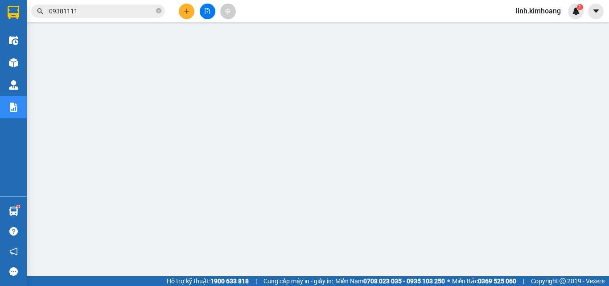
click at [182, 5] on button at bounding box center [187, 12] width 16 height 16
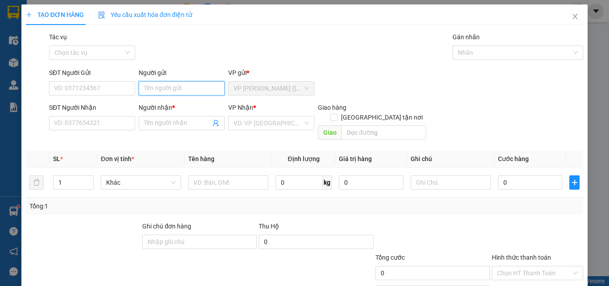
click at [172, 87] on input "Người gửi" at bounding box center [182, 88] width 86 height 14
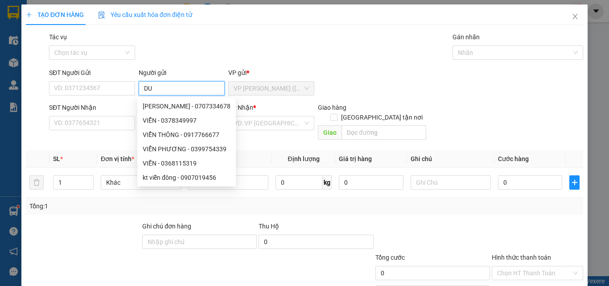
type input "D"
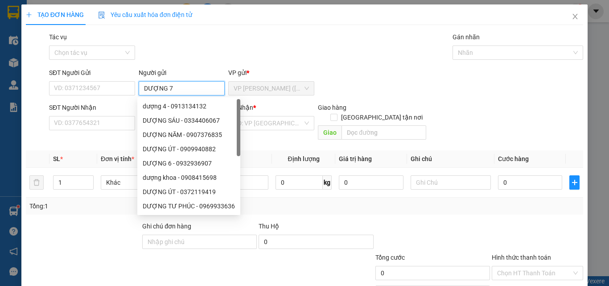
type input "DƯỢNG 7"
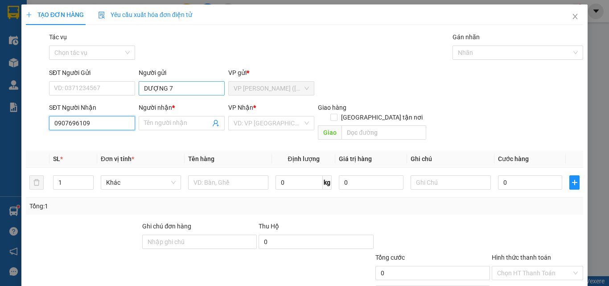
type input "0907696109"
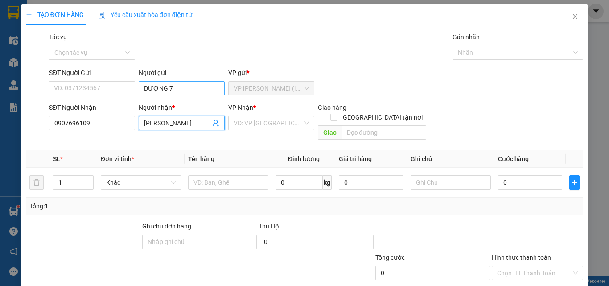
type input "THÙY LINH"
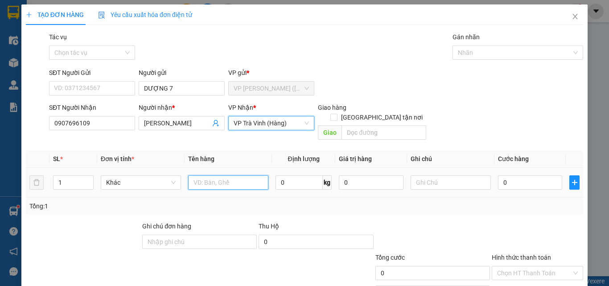
click at [235, 175] on input "text" at bounding box center [228, 182] width 80 height 14
type input "BỊT M TRẮNG KK"
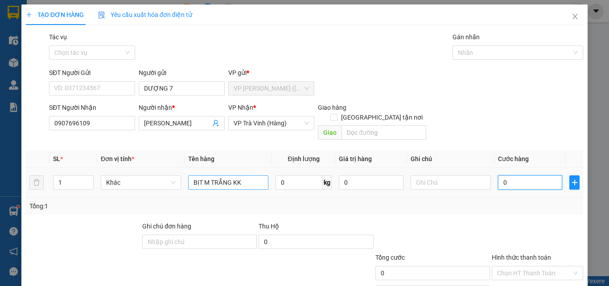
type input "1"
type input "0"
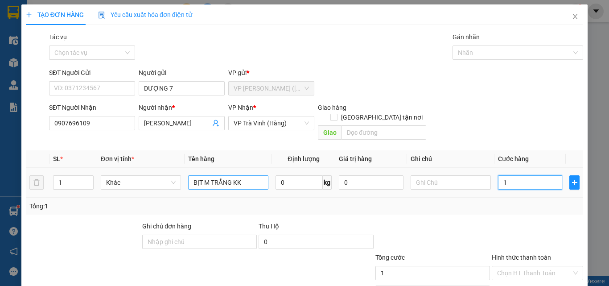
type input "0"
type input "02"
type input "2"
type input "020"
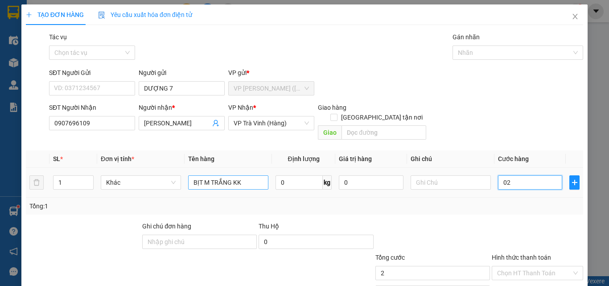
type input "20"
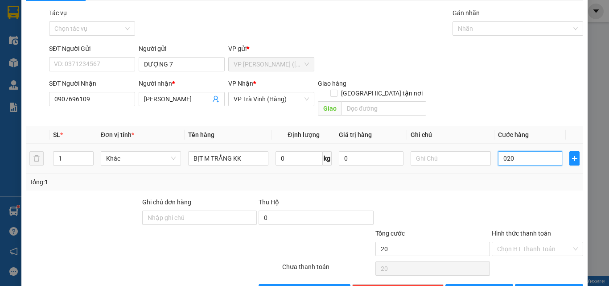
scroll to position [44, 0]
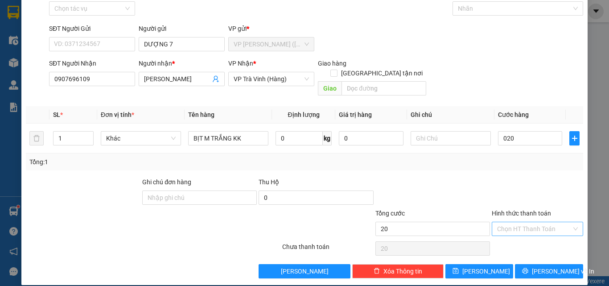
type input "20.000"
click at [528, 222] on input "Hình thức thanh toán" at bounding box center [534, 228] width 74 height 13
click at [497, 164] on div "Transit Pickup Surcharge Ids Transit Deliver Surcharge Ids Transit Deliver Surc…" at bounding box center [304, 133] width 557 height 290
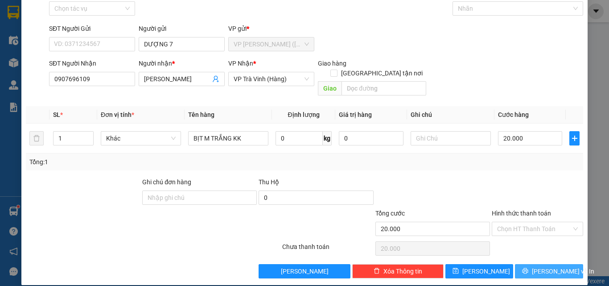
click at [544, 266] on span "[PERSON_NAME] và In" at bounding box center [563, 271] width 62 height 10
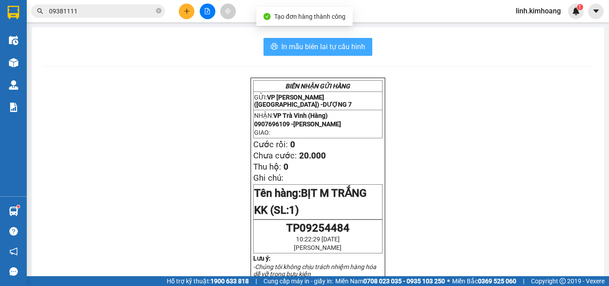
click at [324, 45] on span "In mẫu biên lai tự cấu hình" at bounding box center [323, 46] width 84 height 11
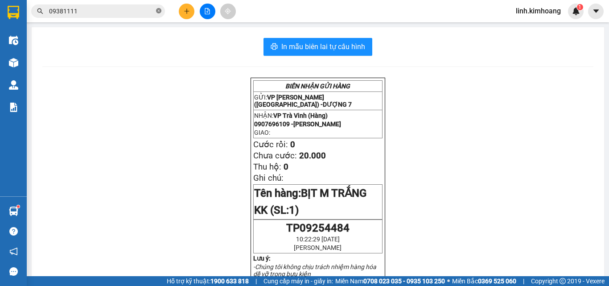
click at [158, 9] on icon "close-circle" at bounding box center [158, 10] width 5 height 5
click at [108, 8] on input "text" at bounding box center [101, 11] width 105 height 10
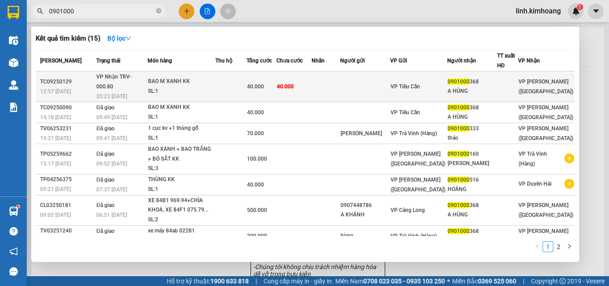
type input "0901000"
click at [502, 82] on div at bounding box center [507, 86] width 20 height 9
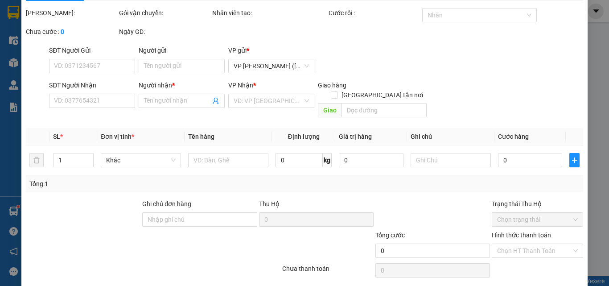
type input "0901000368"
type input "A HÙNG"
type input "40.000"
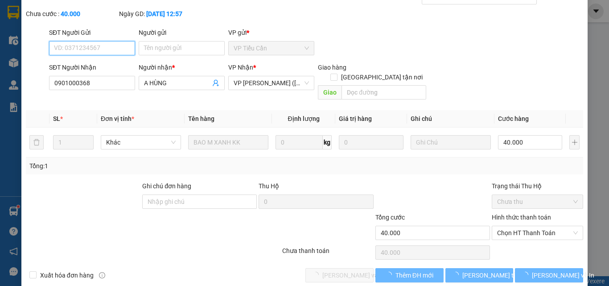
scroll to position [46, 0]
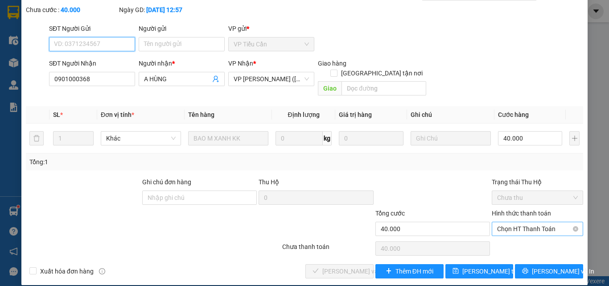
click at [513, 222] on span "Chọn HT Thanh Toán" at bounding box center [537, 228] width 81 height 13
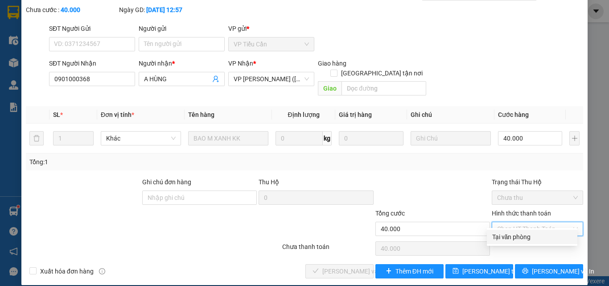
click at [523, 232] on div "Tại văn phòng" at bounding box center [532, 237] width 80 height 10
type input "0"
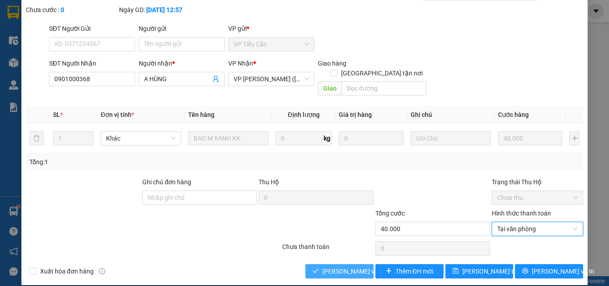
click at [316, 264] on button "[PERSON_NAME] và Giao hàng" at bounding box center [339, 271] width 68 height 14
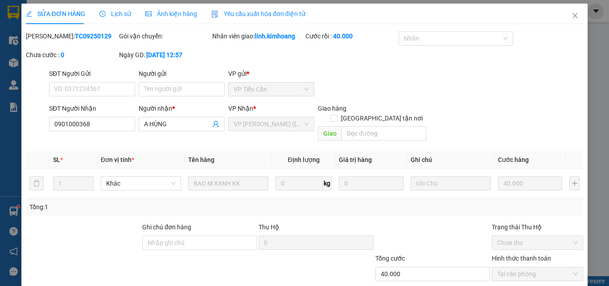
scroll to position [0, 0]
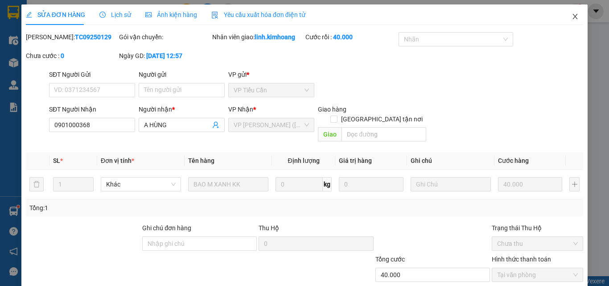
click at [571, 19] on icon "close" at bounding box center [574, 16] width 7 height 7
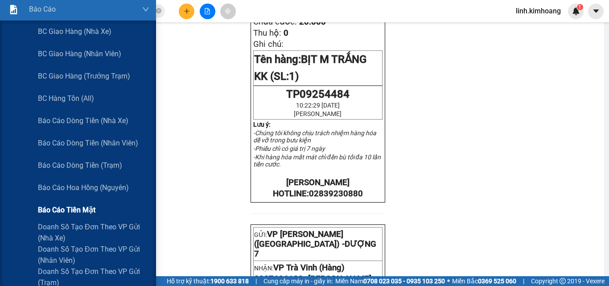
scroll to position [134, 0]
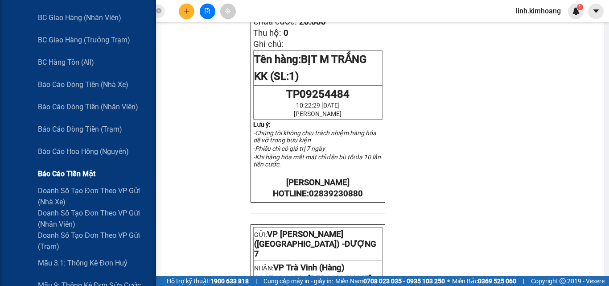
click at [76, 174] on span "Báo cáo tiền mặt" at bounding box center [66, 173] width 57 height 11
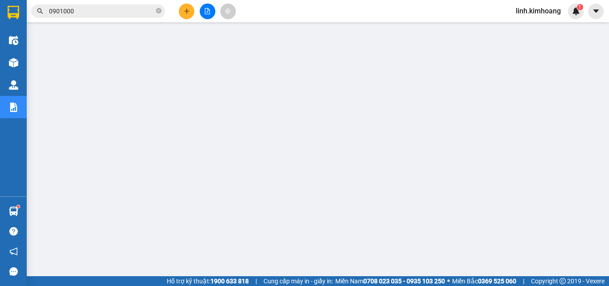
click at [189, 16] on button at bounding box center [187, 12] width 16 height 16
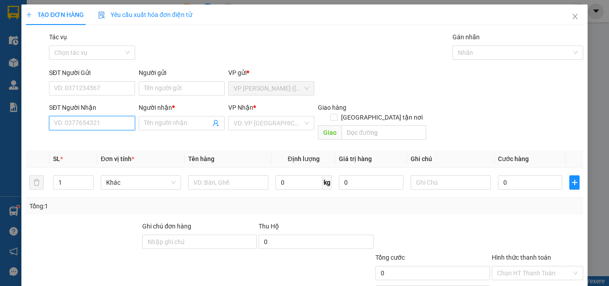
click at [101, 125] on input "SĐT Người Nhận" at bounding box center [92, 123] width 86 height 14
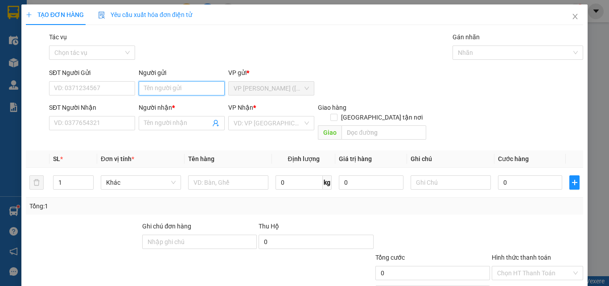
click at [168, 89] on input "Người gửi" at bounding box center [182, 88] width 86 height 14
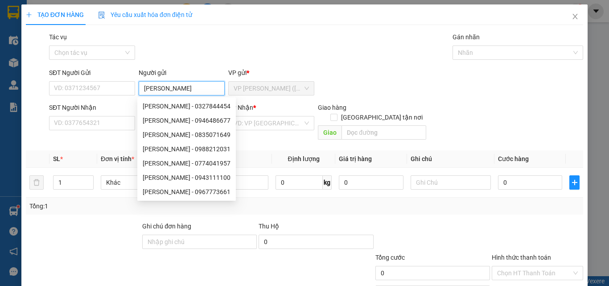
type input "[PERSON_NAME]"
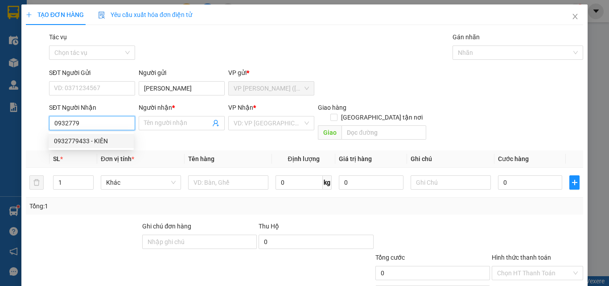
click at [86, 142] on div "0932779433 - KIÊN" at bounding box center [91, 141] width 74 height 10
type input "0932779433"
type input "KIÊN"
type input "30.000"
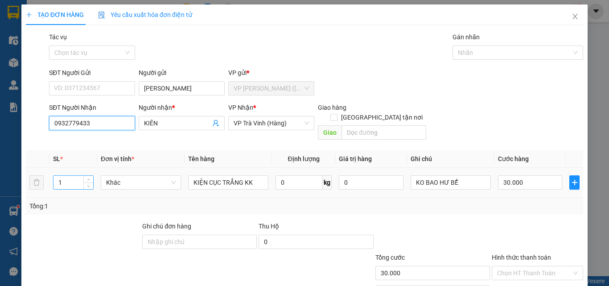
type input "0932779433"
type input "2"
drag, startPoint x: 79, startPoint y: 172, endPoint x: 0, endPoint y: 206, distance: 86.3
click at [0, 206] on div "TẠO ĐƠN HÀNG Yêu cầu xuất hóa đơn điện tử Transit Pickup Surcharge Ids Transit …" at bounding box center [304, 143] width 609 height 286
type input "3"
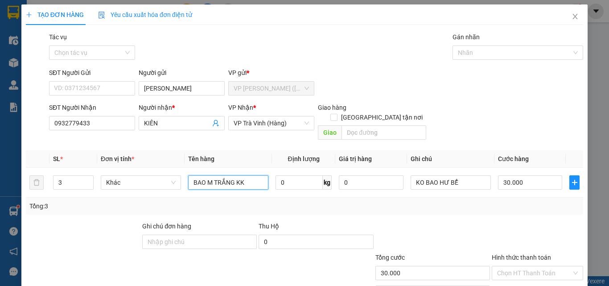
type input "BAO M TRẮNG KK"
type input "1"
type input "15"
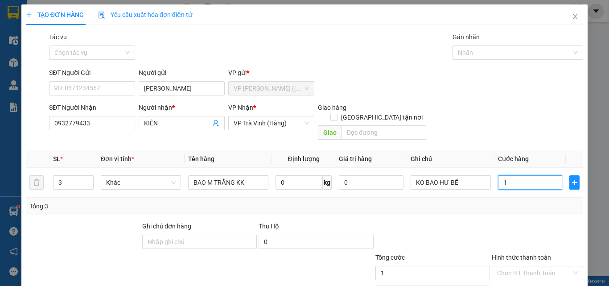
type input "15"
type input "150"
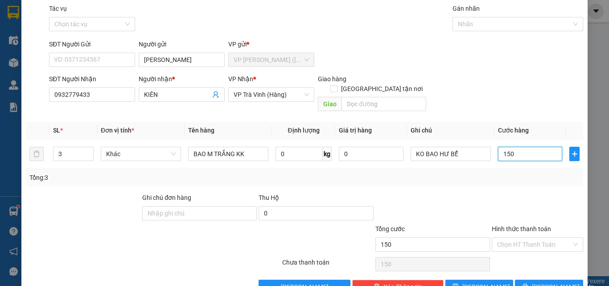
scroll to position [44, 0]
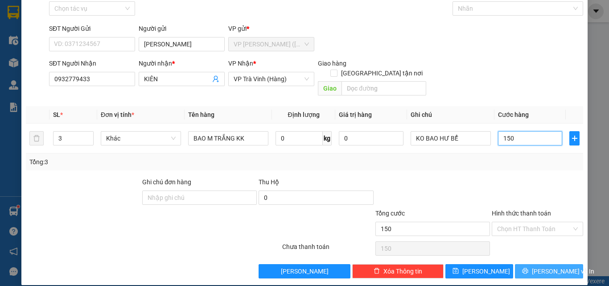
type input "150"
click at [541, 266] on span "[PERSON_NAME] và In" at bounding box center [563, 271] width 62 height 10
type input "150.000"
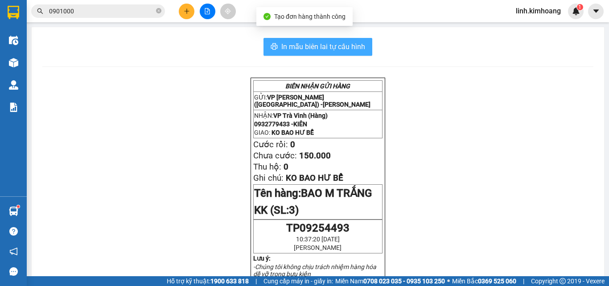
click at [317, 49] on span "In mẫu biên lai tự cấu hình" at bounding box center [323, 46] width 84 height 11
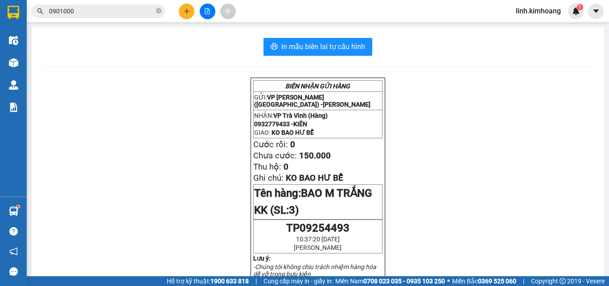
click at [189, 13] on icon "plus" at bounding box center [187, 11] width 6 height 6
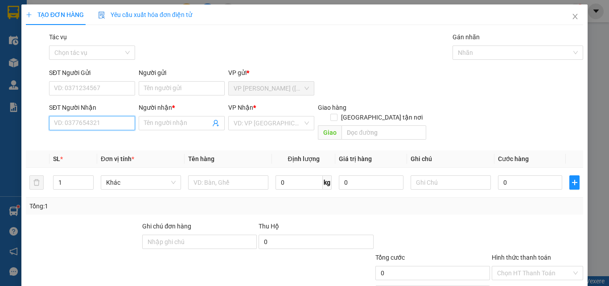
click at [97, 123] on input "SĐT Người Nhận" at bounding box center [92, 123] width 86 height 14
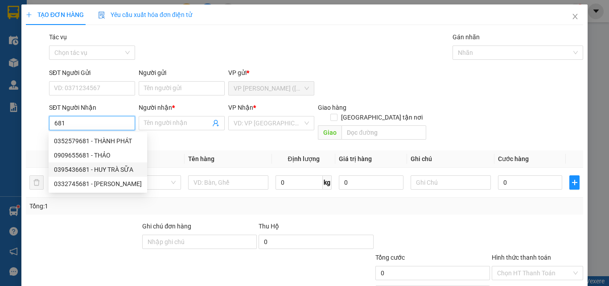
click at [119, 168] on div "0395436681 - HUY TRÀ SỮA" at bounding box center [98, 169] width 88 height 10
type input "0395436681"
type input "HUY TRÀ SỮA"
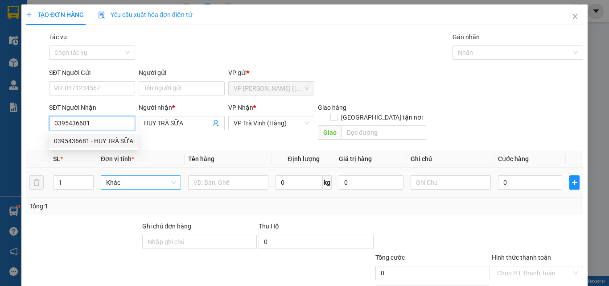
type input "60.000"
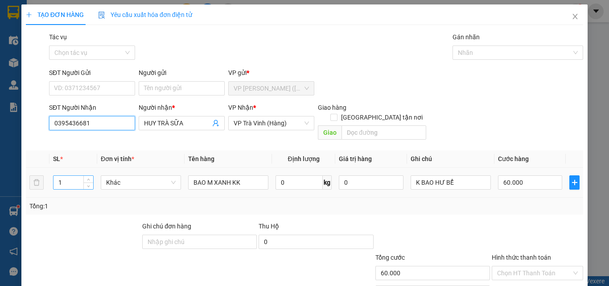
type input "0395436681"
drag, startPoint x: 64, startPoint y: 168, endPoint x: 21, endPoint y: 176, distance: 44.3
click at [21, 176] on div "TẠO ĐƠN HÀNG Yêu cầu xuất hóa đơn điện tử Transit Pickup Surcharge Ids Transit …" at bounding box center [304, 166] width 566 height 324
type input "2"
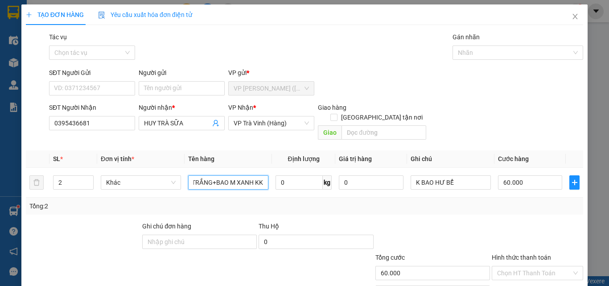
scroll to position [0, 25]
type input "BAO M TRẮNG+BAO M XANH KK"
type input "1"
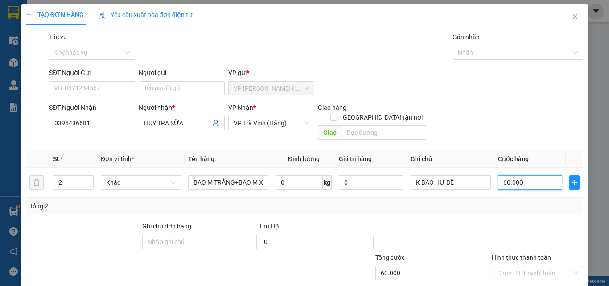
type input "1"
type input "12"
type input "120"
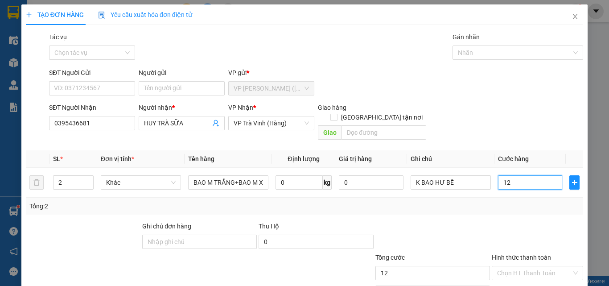
type input "120"
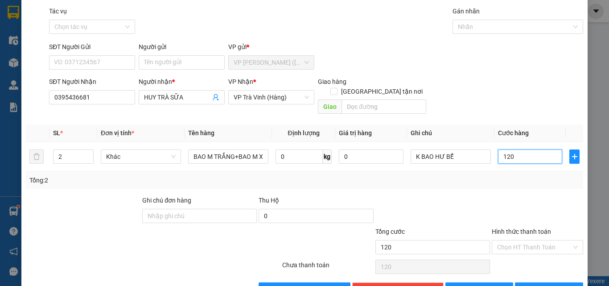
scroll to position [44, 0]
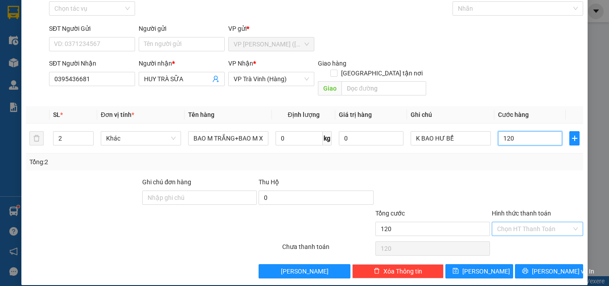
type input "120"
type input "120.000"
click at [526, 222] on input "Hình thức thanh toán" at bounding box center [534, 228] width 74 height 13
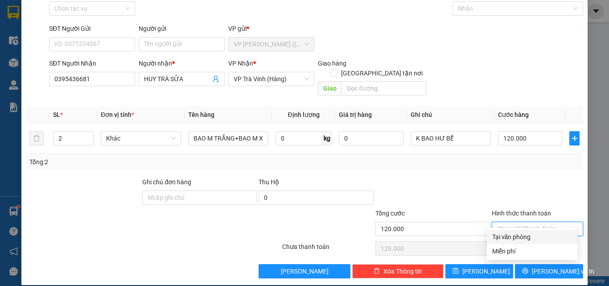
click at [525, 235] on div "Tại văn phòng" at bounding box center [532, 237] width 80 height 10
type input "0"
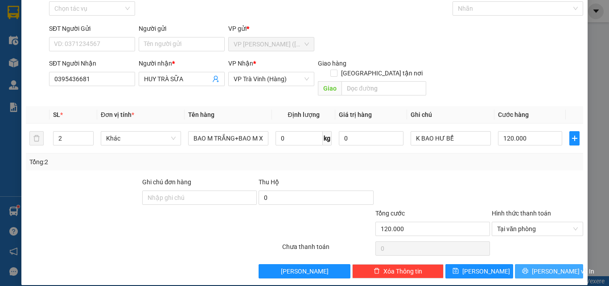
click at [528, 267] on icon "printer" at bounding box center [525, 270] width 6 height 6
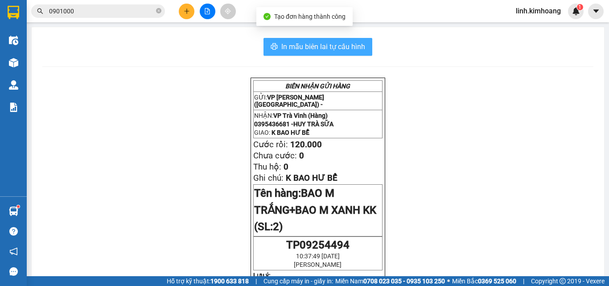
click at [339, 43] on span "In mẫu biên lai tự cấu hình" at bounding box center [323, 46] width 84 height 11
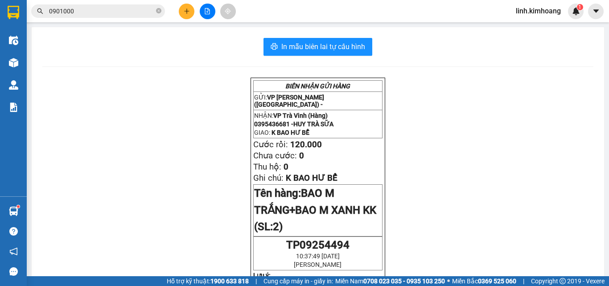
click at [184, 11] on icon "plus" at bounding box center [187, 11] width 6 height 6
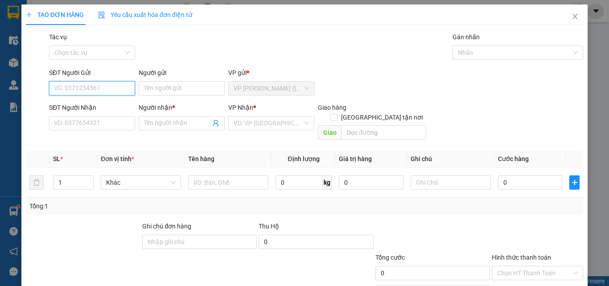
click at [110, 87] on input "SĐT Người Gửi" at bounding box center [92, 88] width 86 height 14
drag, startPoint x: 110, startPoint y: 105, endPoint x: 104, endPoint y: 105, distance: 5.8
click at [108, 105] on div "0904578121 - TUẤN" at bounding box center [91, 106] width 74 height 10
type input "0904578121"
type input "TUẤN"
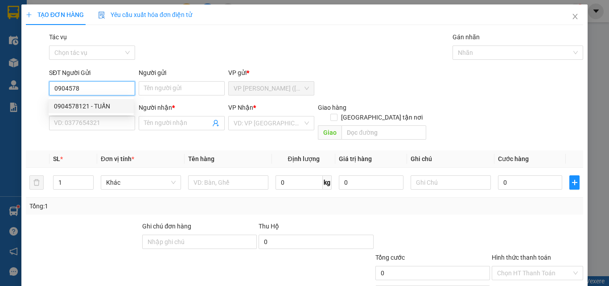
type input "0707469842"
type input "BÀ 2"
type input "CX THẾ VINH"
type input "110.000"
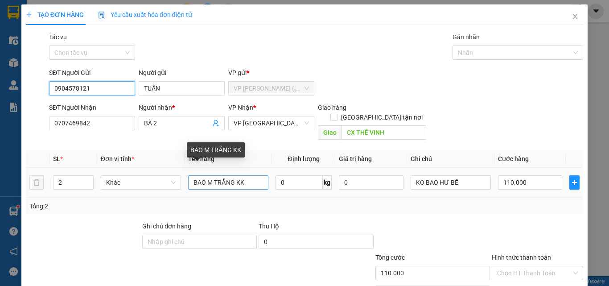
type input "0904578121"
click at [232, 175] on input "BAO M TRẮNG KK" at bounding box center [228, 182] width 80 height 14
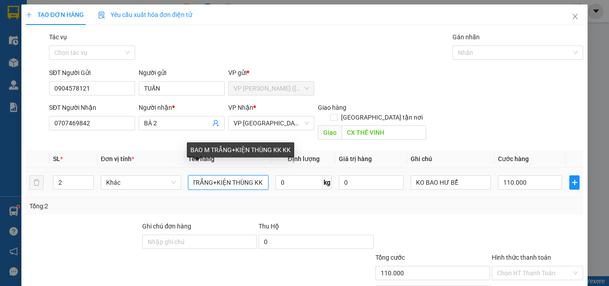
type input "BAO M TRẮNG+KIỆN THÙNG KK KK"
type input "1"
type input "10"
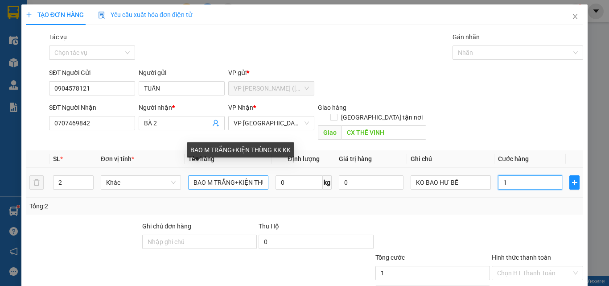
type input "10"
type input "100"
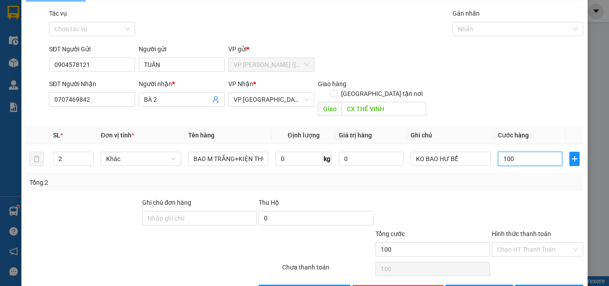
scroll to position [44, 0]
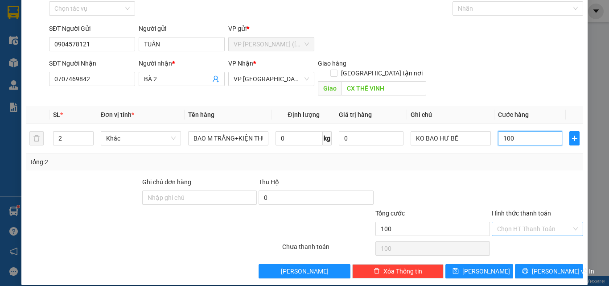
type input "100"
type input "100.000"
click at [536, 222] on input "Hình thức thanh toán" at bounding box center [534, 228] width 74 height 13
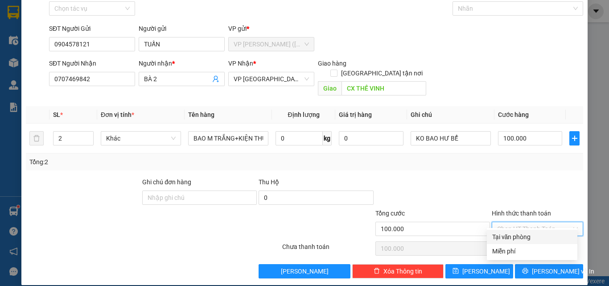
click at [535, 237] on div "Tại văn phòng" at bounding box center [532, 237] width 80 height 10
type input "0"
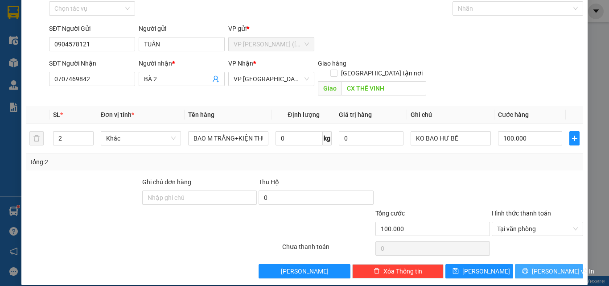
click at [551, 266] on span "Lưu và In" at bounding box center [563, 271] width 62 height 10
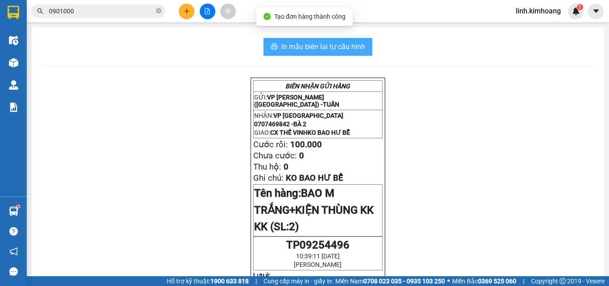
click at [338, 39] on button "In mẫu biên lai tự cấu hình" at bounding box center [317, 47] width 109 height 18
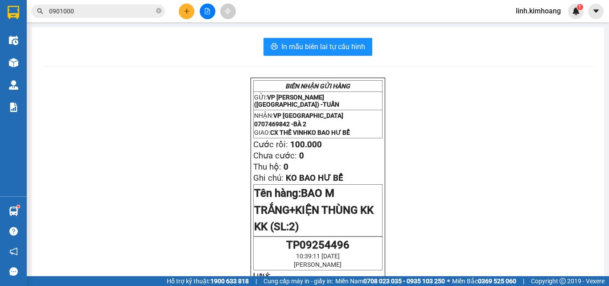
click at [182, 6] on button at bounding box center [187, 12] width 16 height 16
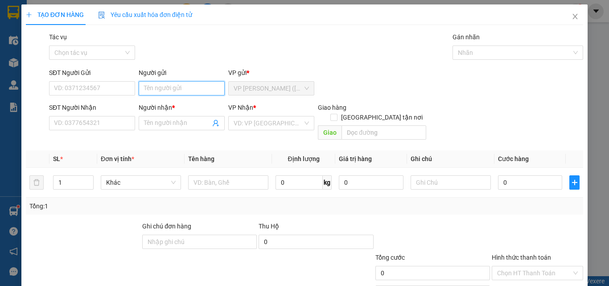
click at [184, 88] on input "Người gửi" at bounding box center [182, 88] width 86 height 14
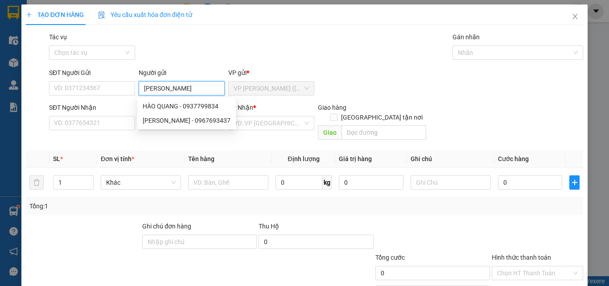
type input "HÀO QUANG"
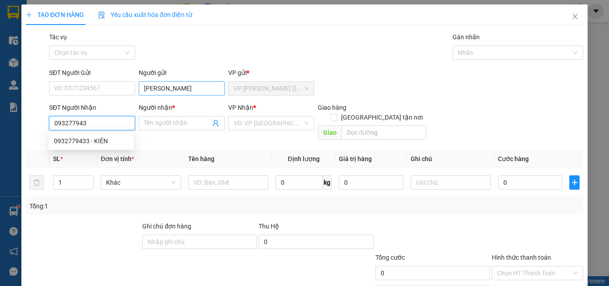
type input "0932779433"
click at [78, 141] on div "0932779433 - KIÊN" at bounding box center [91, 141] width 74 height 10
type input "KIÊN"
type input "150.000"
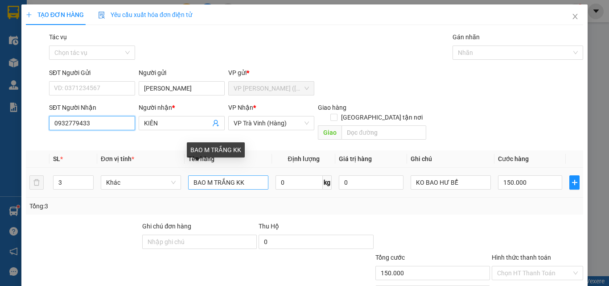
type input "0932779433"
drag, startPoint x: 254, startPoint y: 174, endPoint x: 0, endPoint y: 195, distance: 254.9
click at [0, 195] on div "TẠO ĐƠN HÀNG Yêu cầu xuất hóa đơn điện tử Transit Pickup Surcharge Ids Transit …" at bounding box center [304, 143] width 609 height 286
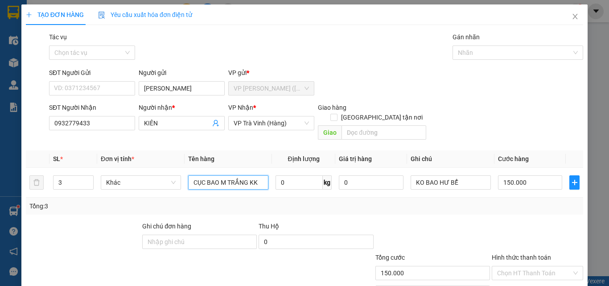
type input "CỤC BAO M TRẮNG KK"
type input "3"
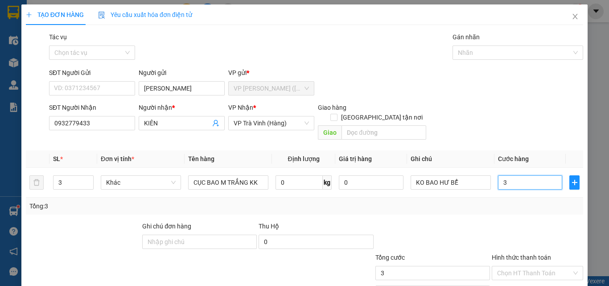
type input "30"
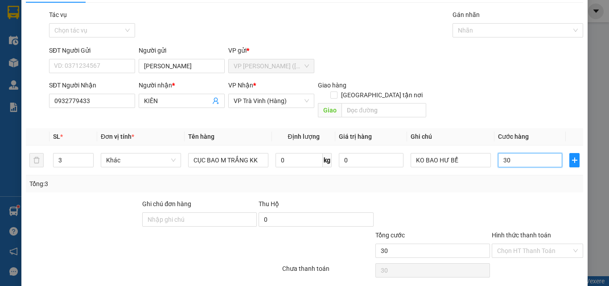
scroll to position [44, 0]
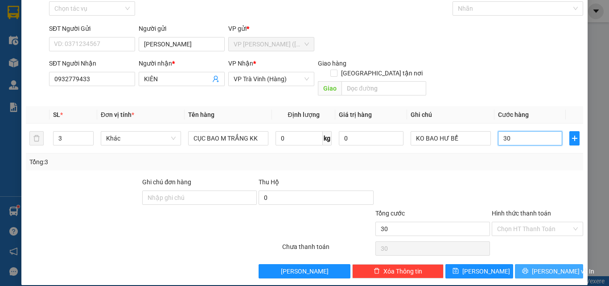
type input "30"
click at [537, 266] on button "Lưu và In" at bounding box center [549, 271] width 68 height 14
type input "30.000"
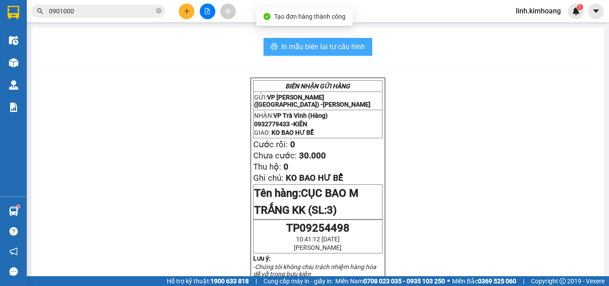
click at [333, 48] on span "In mẫu biên lai tự cấu hình" at bounding box center [323, 46] width 84 height 11
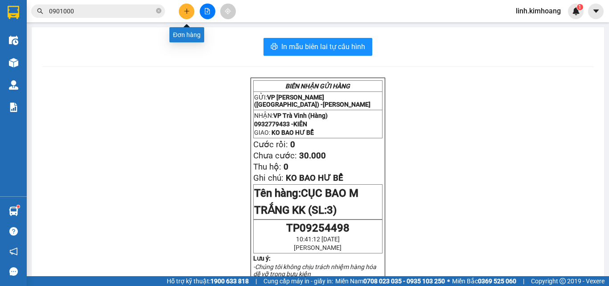
click at [186, 11] on icon "plus" at bounding box center [186, 11] width 5 height 0
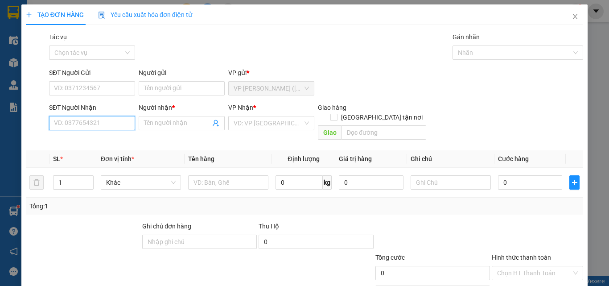
click at [109, 121] on input "SĐT Người Nhận" at bounding box center [92, 123] width 86 height 14
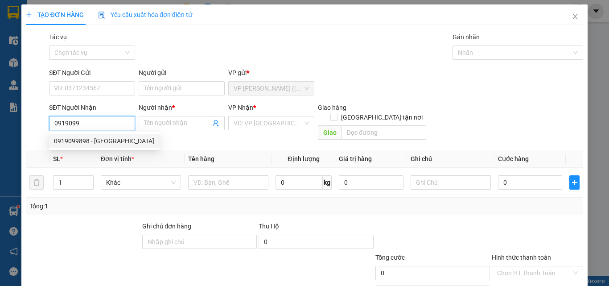
click at [95, 144] on div "0919099898 - NGA" at bounding box center [104, 141] width 100 height 10
type input "0919099898"
type input "NGA"
type input "25.000"
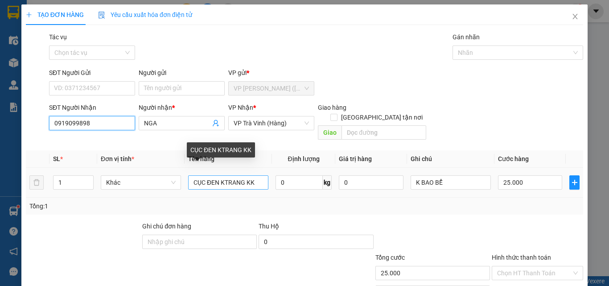
type input "0919099898"
drag, startPoint x: 262, startPoint y: 177, endPoint x: 0, endPoint y: 228, distance: 266.9
click at [0, 228] on div "TẠO ĐƠN HÀNG Yêu cầu xuất hóa đơn điện tử Transit Pickup Surcharge Ids Transit …" at bounding box center [304, 143] width 609 height 286
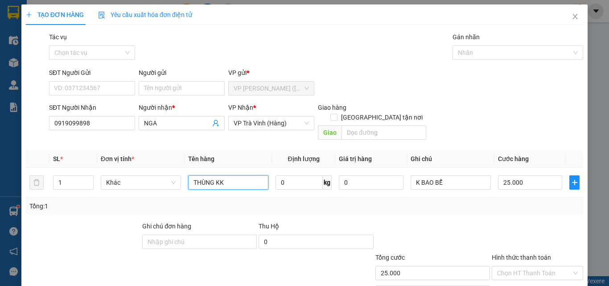
type input "THÙNG KK"
type input "3"
type input "30"
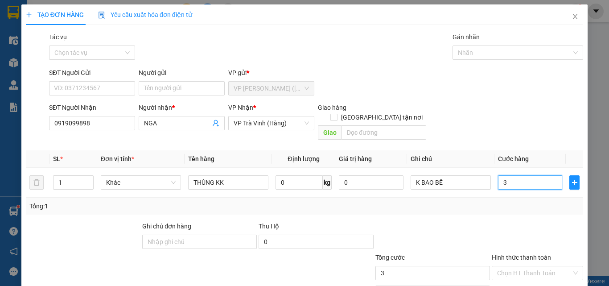
type input "30"
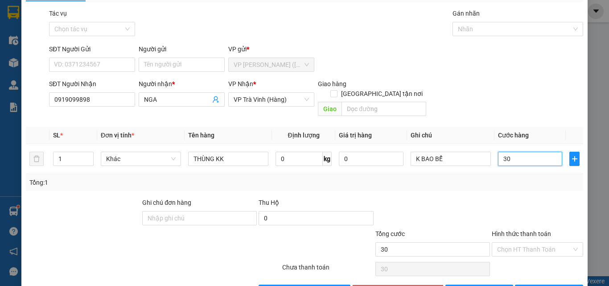
scroll to position [44, 0]
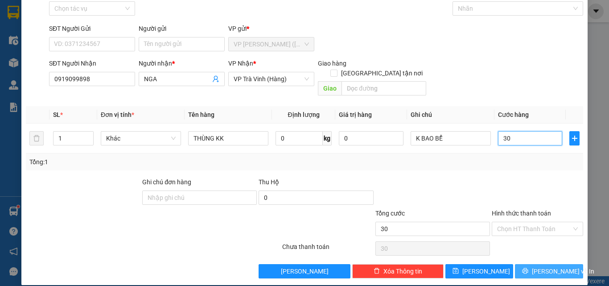
type input "30"
type input "30.000"
click at [528, 267] on span "printer" at bounding box center [525, 270] width 6 height 7
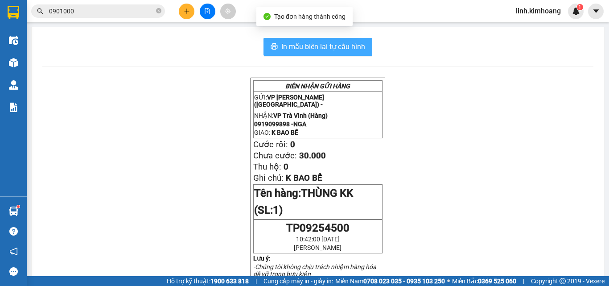
click at [341, 49] on span "In mẫu biên lai tự cấu hình" at bounding box center [323, 46] width 84 height 11
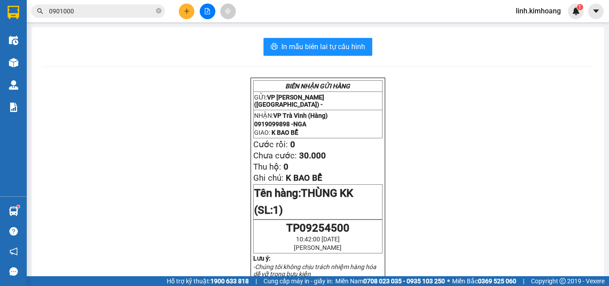
click at [184, 10] on icon "plus" at bounding box center [187, 11] width 6 height 6
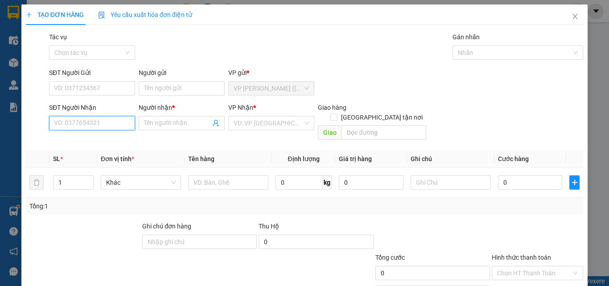
click at [112, 123] on input "SĐT Người Nhận" at bounding box center [92, 123] width 86 height 14
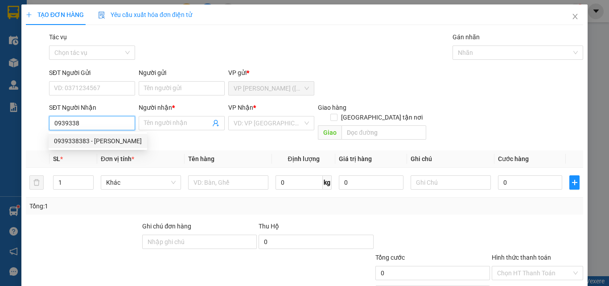
click at [109, 135] on div "0939338383 - ANH CƯỜNG" at bounding box center [98, 141] width 98 height 14
type input "0939338383"
type input "ANH CƯỜNG"
type input "35.000"
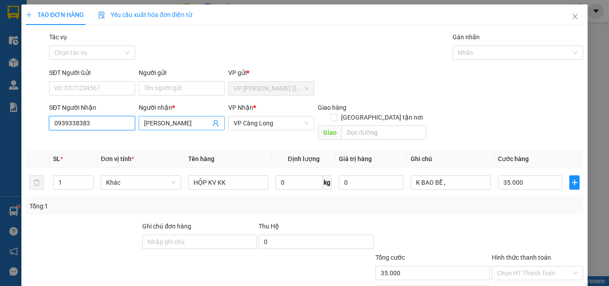
type input "0939338383"
drag, startPoint x: 200, startPoint y: 122, endPoint x: 118, endPoint y: 152, distance: 87.5
click at [118, 152] on div "Transit Pickup Surcharge Ids Transit Deliver Surcharge Ids Transit Deliver Surc…" at bounding box center [304, 177] width 557 height 290
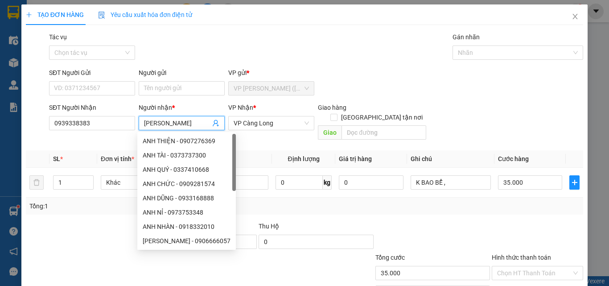
type input "ANH SƠN"
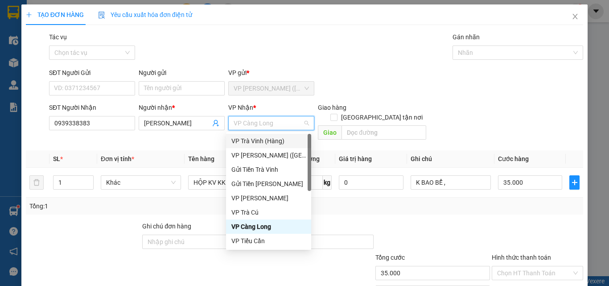
click at [267, 139] on div "VP Trà Vinh (Hàng)" at bounding box center [268, 141] width 74 height 10
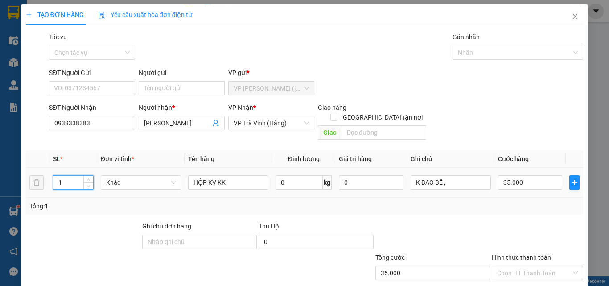
drag, startPoint x: 70, startPoint y: 174, endPoint x: 0, endPoint y: 188, distance: 71.8
click at [0, 188] on div "TẠO ĐƠN HÀNG Yêu cầu xuất hóa đơn điện tử Transit Pickup Surcharge Ids Transit …" at bounding box center [304, 143] width 609 height 286
type input "2"
type input "THÙNG KK"
type input "6"
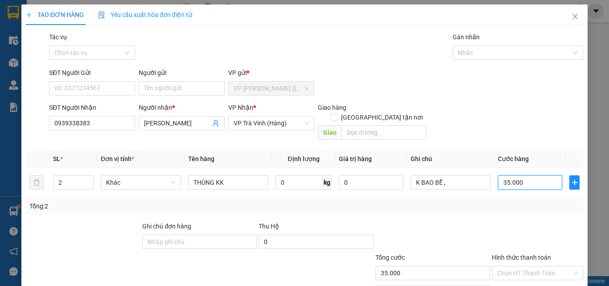
type input "6"
type input "60"
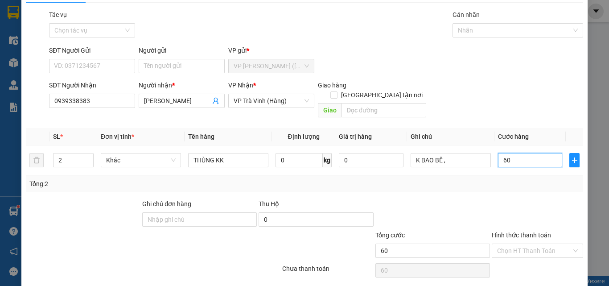
scroll to position [44, 0]
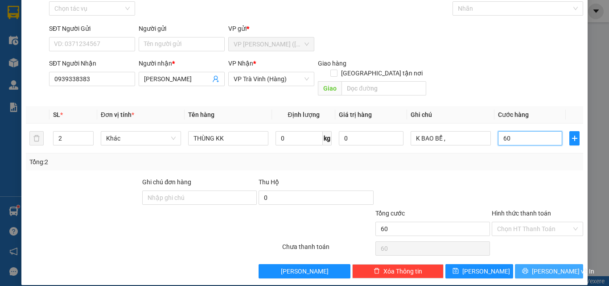
type input "60"
click at [535, 266] on span "Lưu và In" at bounding box center [563, 271] width 62 height 10
type input "60.000"
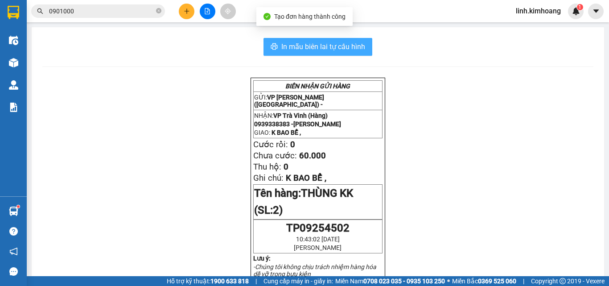
click at [341, 43] on span "In mẫu biên lai tự cấu hình" at bounding box center [323, 46] width 84 height 11
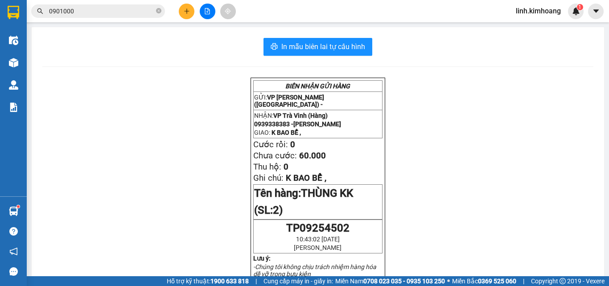
click at [182, 12] on button at bounding box center [187, 12] width 16 height 16
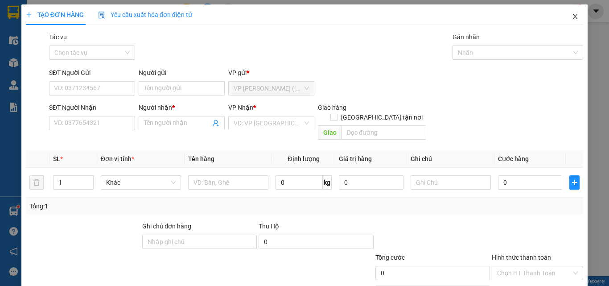
click at [571, 16] on icon "close" at bounding box center [574, 16] width 7 height 7
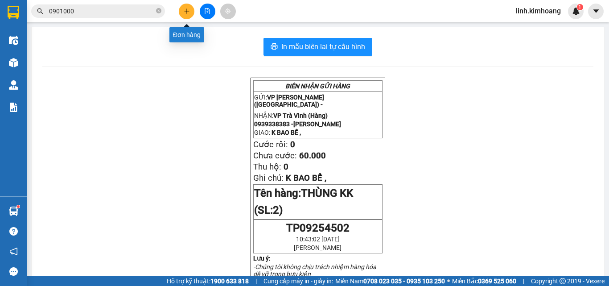
click at [185, 11] on icon "plus" at bounding box center [187, 11] width 6 height 6
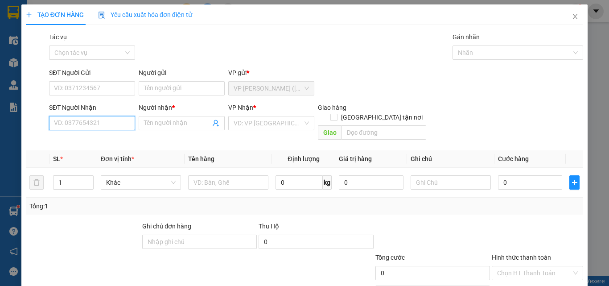
click at [74, 120] on input "SĐT Người Nhận" at bounding box center [92, 123] width 86 height 14
click at [571, 15] on icon "close" at bounding box center [574, 16] width 7 height 7
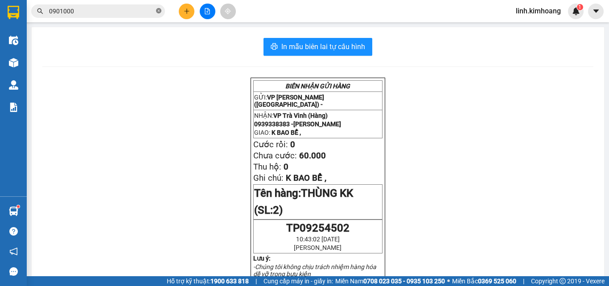
click at [160, 12] on icon "close-circle" at bounding box center [158, 10] width 5 height 5
click at [132, 8] on input "text" at bounding box center [101, 11] width 105 height 10
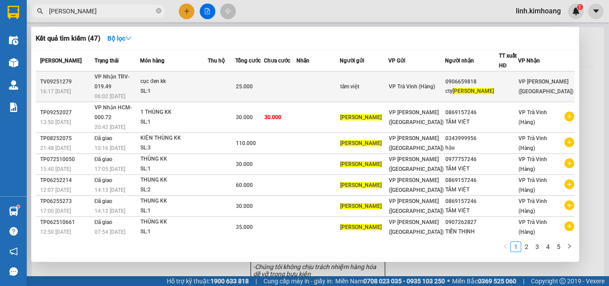
type input "LÊ HOÀNG"
click at [498, 78] on div "0906659818" at bounding box center [471, 81] width 53 height 9
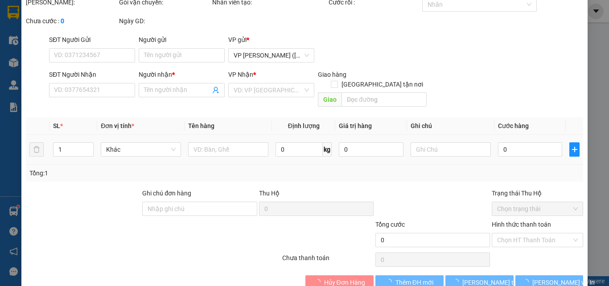
type input "tâm việt"
type input "0906659818"
type input "cty lê hoàng"
type input "25.000"
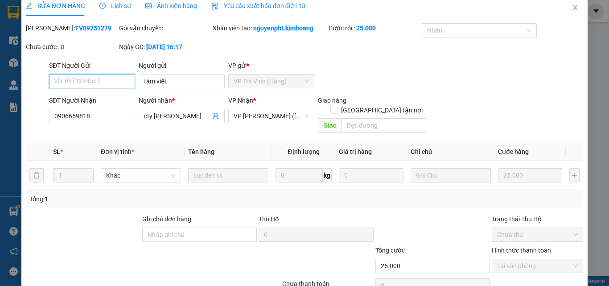
scroll to position [46, 0]
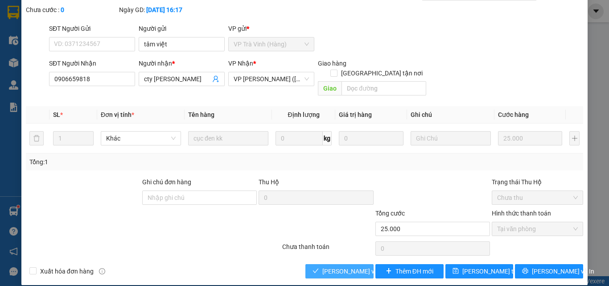
drag, startPoint x: 328, startPoint y: 261, endPoint x: 341, endPoint y: 213, distance: 49.7
click at [328, 266] on span "Lưu và Giao hàng" at bounding box center [365, 271] width 86 height 10
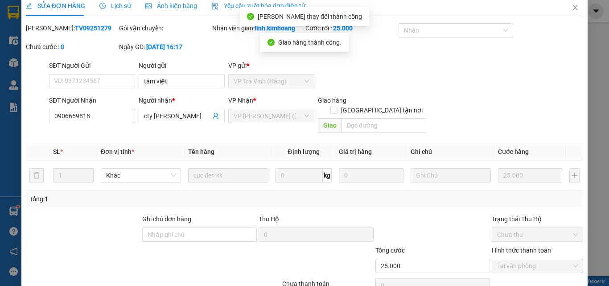
scroll to position [0, 0]
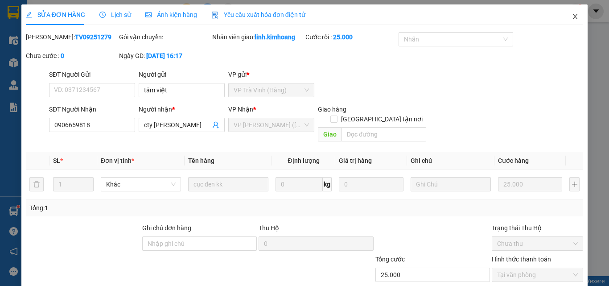
click at [571, 17] on icon "close" at bounding box center [574, 16] width 7 height 7
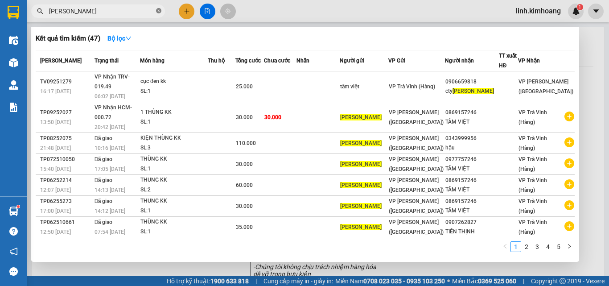
click at [160, 10] on icon "close-circle" at bounding box center [158, 10] width 5 height 5
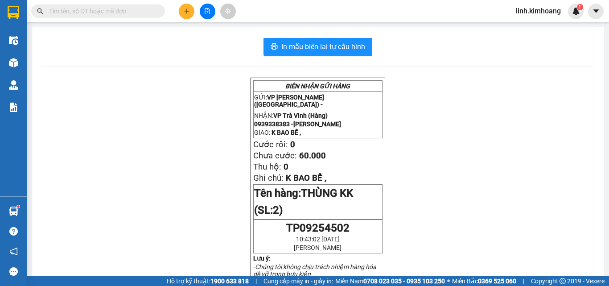
click at [119, 11] on input "text" at bounding box center [101, 11] width 105 height 10
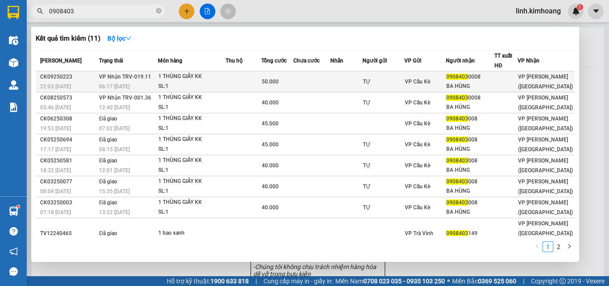
type input "0908403"
click at [488, 78] on div "0908403 0008" at bounding box center [470, 76] width 48 height 9
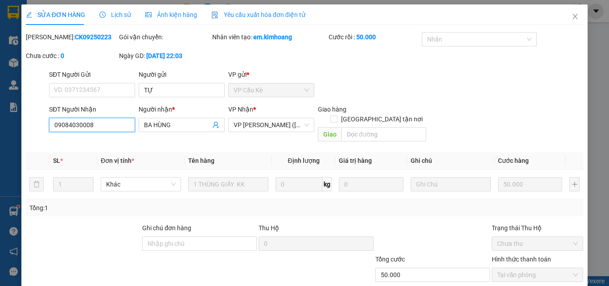
click at [85, 125] on input "09084030008" at bounding box center [92, 125] width 86 height 14
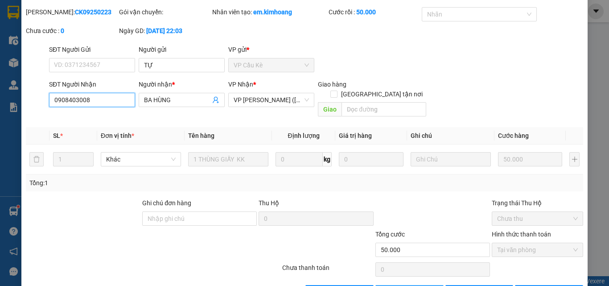
scroll to position [46, 0]
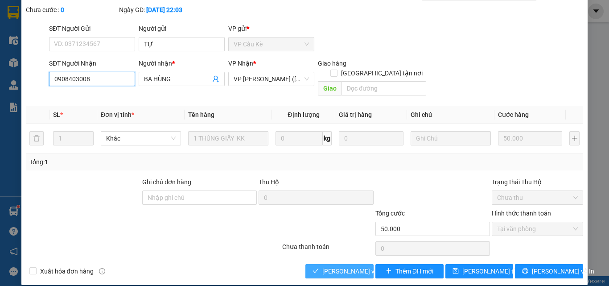
type input "0908403008"
click at [332, 266] on span "Lưu và Giao hàng" at bounding box center [365, 271] width 86 height 10
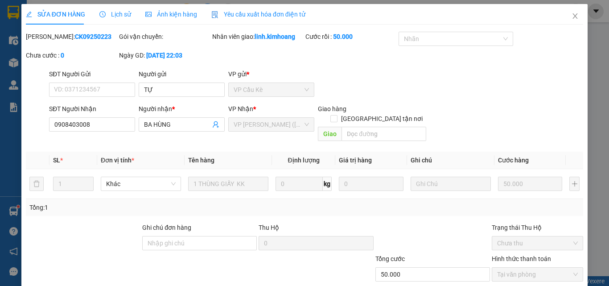
scroll to position [0, 0]
click at [572, 21] on span "Close" at bounding box center [574, 16] width 25 height 25
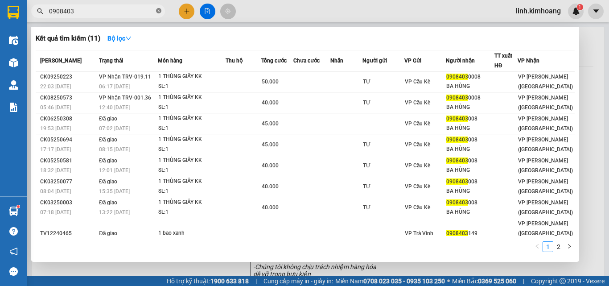
click at [156, 11] on icon "close-circle" at bounding box center [158, 10] width 5 height 5
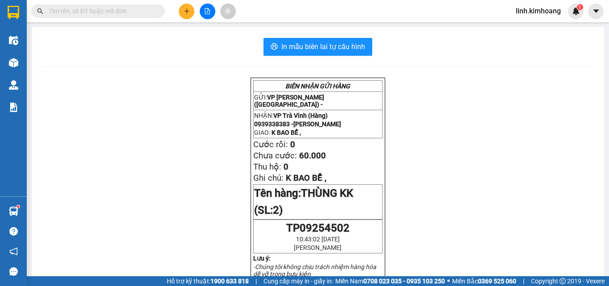
click at [107, 9] on input "text" at bounding box center [101, 11] width 105 height 10
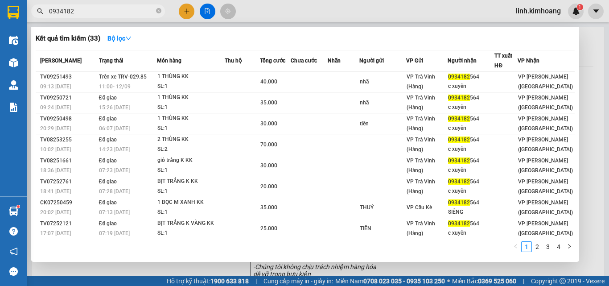
type input "0934182"
click at [433, 265] on div at bounding box center [304, 143] width 609 height 286
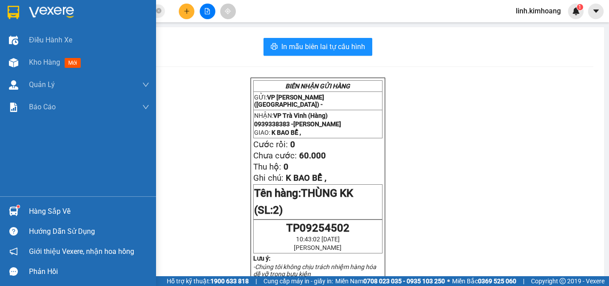
click at [40, 207] on div "Hàng sắp về" at bounding box center [89, 211] width 120 height 13
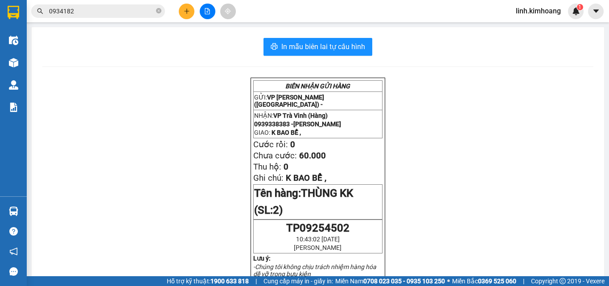
click at [498, 138] on section "Kết quả tìm kiếm ( 33 ) Bộ lọc Mã ĐH Trạng thái Món hàng Thu hộ Tổng cước Chưa …" at bounding box center [304, 143] width 609 height 286
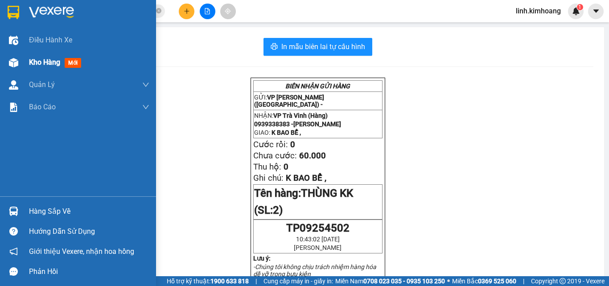
click at [50, 61] on span "Kho hàng" at bounding box center [44, 62] width 31 height 8
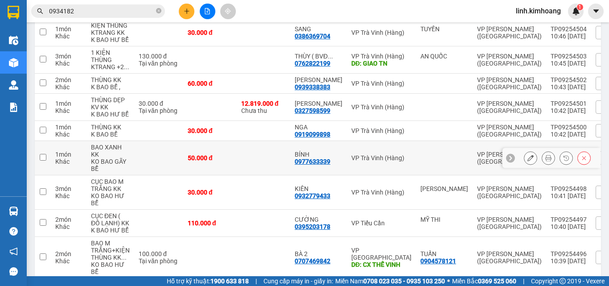
scroll to position [214, 0]
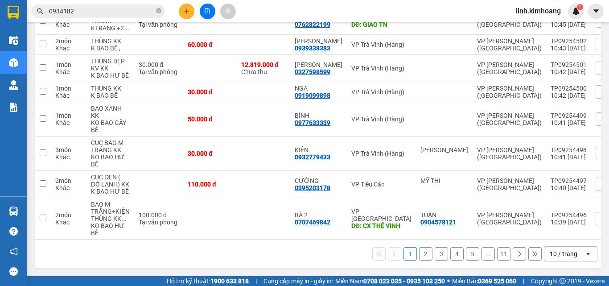
click at [568, 251] on div "10 / trang" at bounding box center [564, 253] width 28 height 9
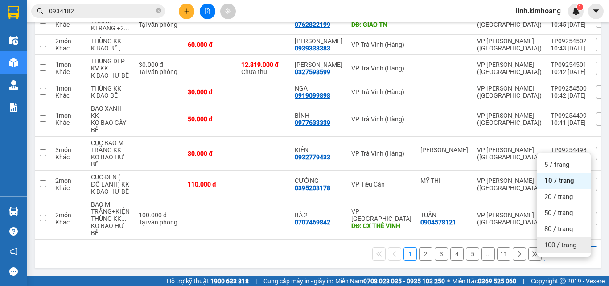
click at [563, 240] on span "100 / trang" at bounding box center [560, 244] width 32 height 9
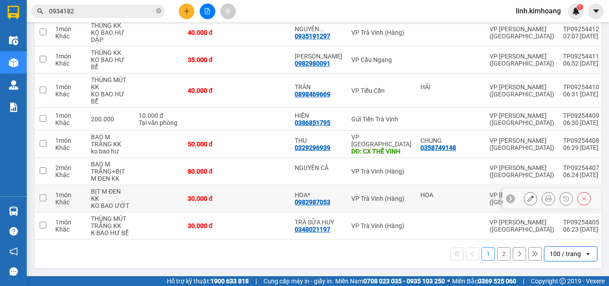
scroll to position [2849, 0]
click at [247, 217] on td at bounding box center [263, 225] width 53 height 27
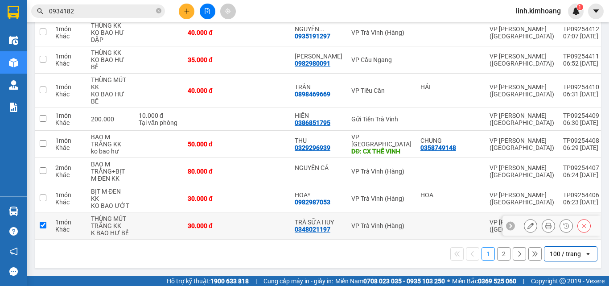
checkbox input "true"
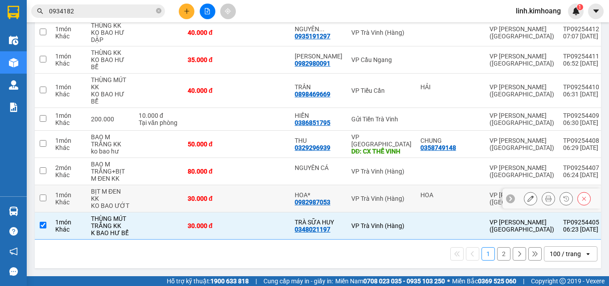
click at [246, 193] on td at bounding box center [263, 198] width 53 height 27
checkbox input "true"
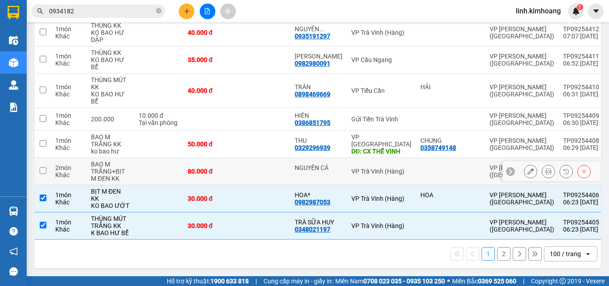
click at [243, 162] on td at bounding box center [263, 171] width 53 height 27
checkbox input "true"
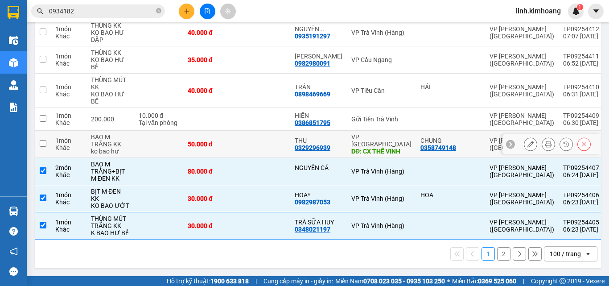
click at [255, 152] on td at bounding box center [263, 144] width 53 height 27
checkbox input "true"
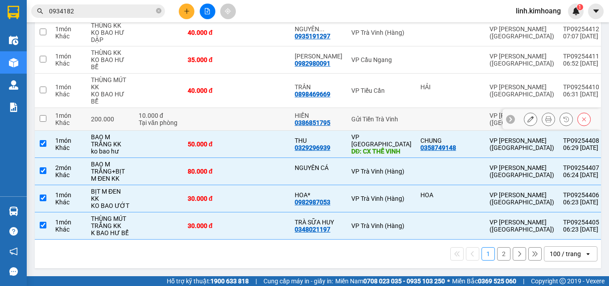
click at [243, 119] on td at bounding box center [263, 119] width 53 height 23
checkbox input "true"
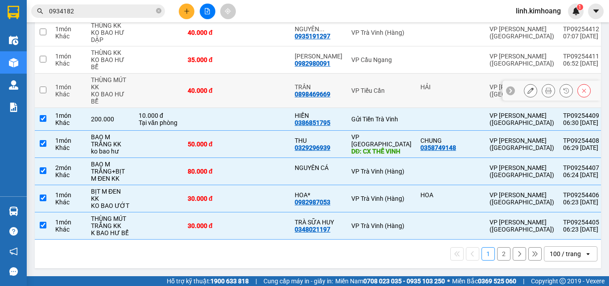
click at [286, 87] on td at bounding box center [263, 91] width 53 height 34
checkbox input "true"
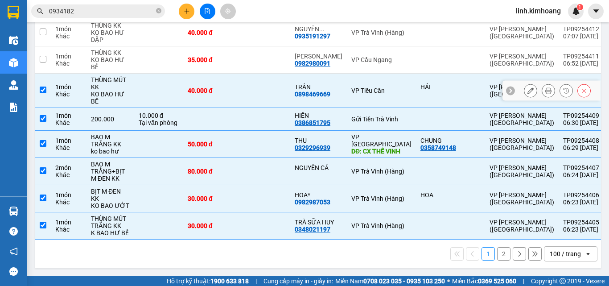
scroll to position [2804, 0]
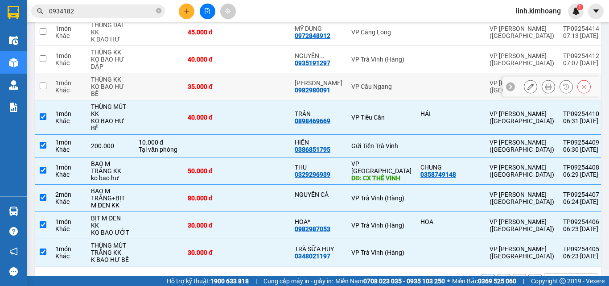
click at [231, 98] on td "35.000 đ" at bounding box center [209, 86] width 53 height 27
checkbox input "true"
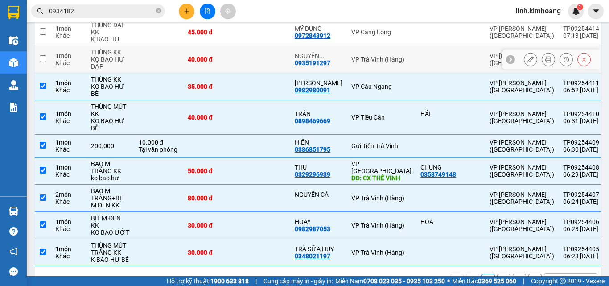
drag, startPoint x: 228, startPoint y: 68, endPoint x: 231, endPoint y: 74, distance: 6.4
click at [228, 69] on td "40.000 đ" at bounding box center [209, 59] width 53 height 27
checkbox input "true"
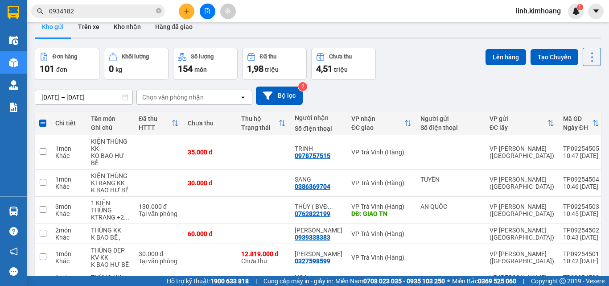
scroll to position [0, 0]
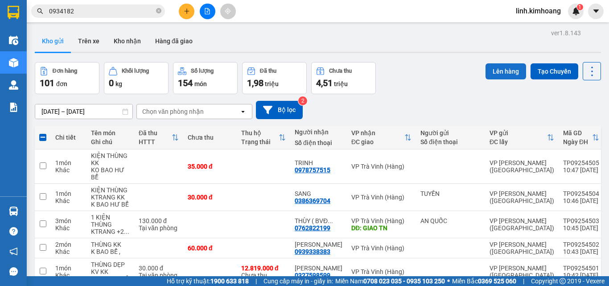
click at [493, 75] on button "Lên hàng" at bounding box center [505, 71] width 41 height 16
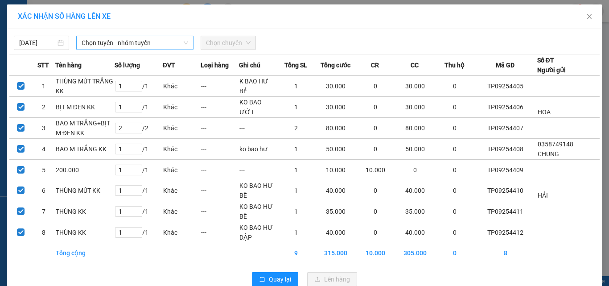
click at [148, 43] on span "Chọn tuyến - nhóm tuyến" at bounding box center [135, 42] width 107 height 13
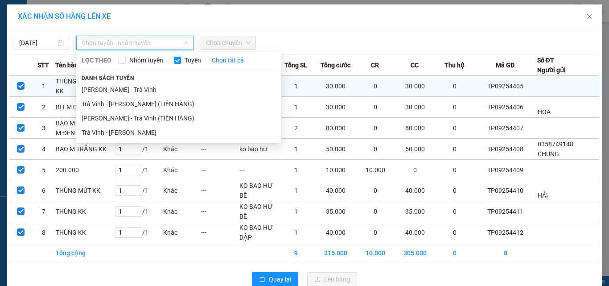
click at [136, 90] on li "[PERSON_NAME] - Trà Vinh" at bounding box center [178, 89] width 205 height 14
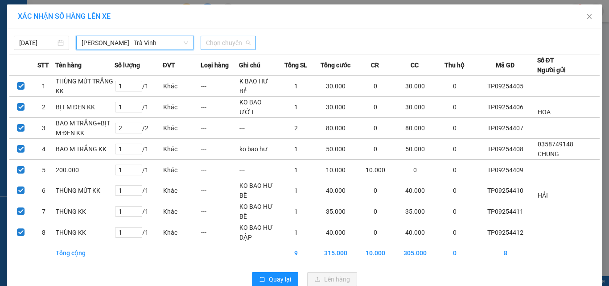
click at [235, 43] on span "Chọn chuyến" at bounding box center [228, 42] width 45 height 13
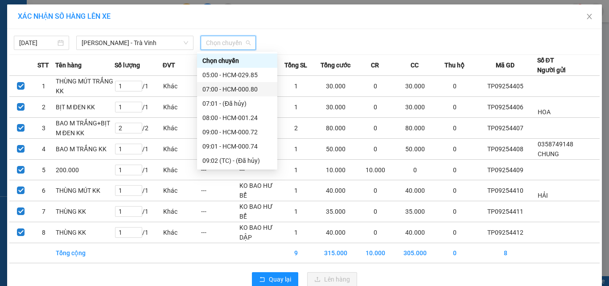
click at [220, 84] on div "07:00 - HCM-000.80" at bounding box center [237, 89] width 80 height 14
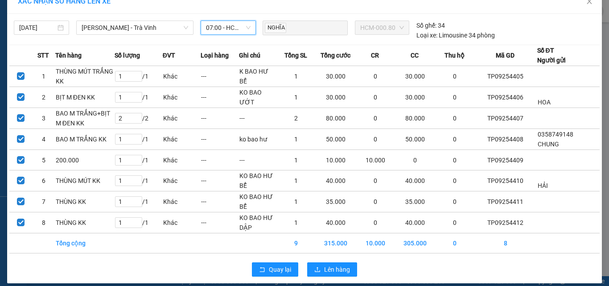
scroll to position [23, 0]
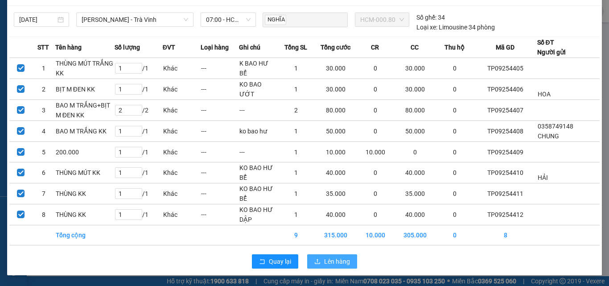
click at [328, 261] on span "Lên hàng" at bounding box center [337, 261] width 26 height 10
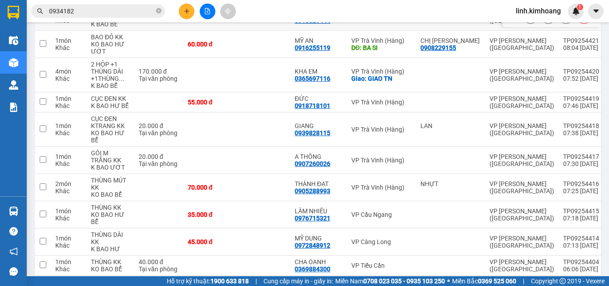
scroll to position [2649, 0]
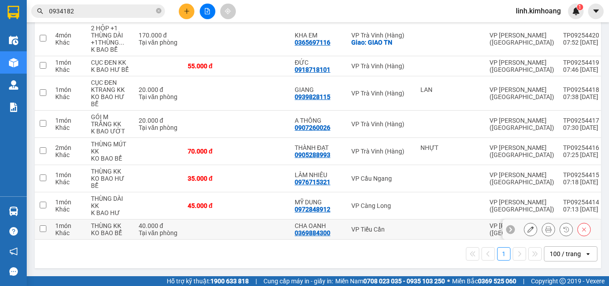
click at [226, 223] on td at bounding box center [209, 229] width 53 height 20
checkbox input "true"
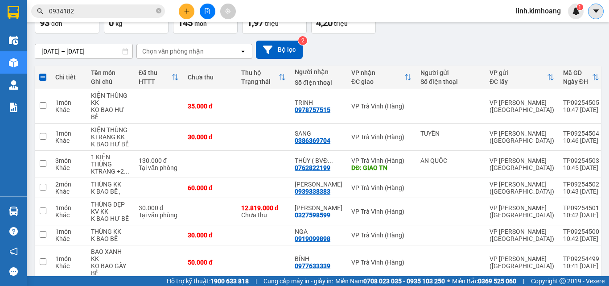
scroll to position [30, 0]
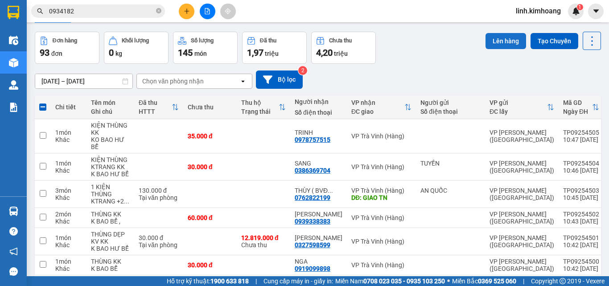
click at [491, 36] on button "Lên hàng" at bounding box center [505, 41] width 41 height 16
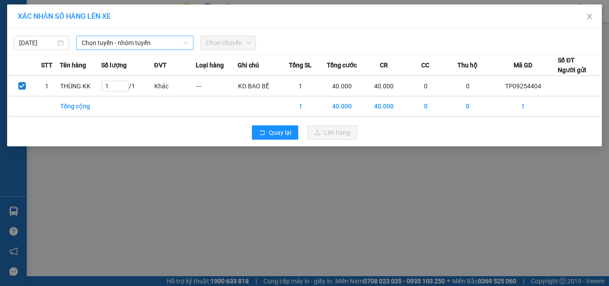
click at [165, 40] on span "Chọn tuyến - nhóm tuyến" at bounding box center [135, 42] width 107 height 13
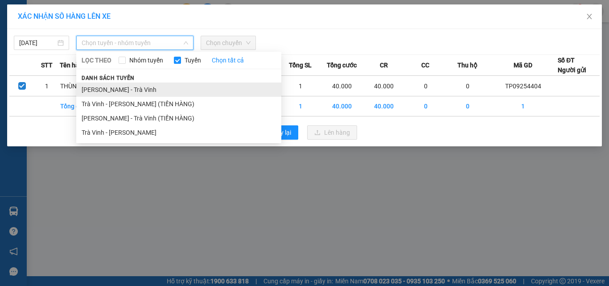
click at [134, 86] on li "[PERSON_NAME] - Trà Vinh" at bounding box center [178, 89] width 205 height 14
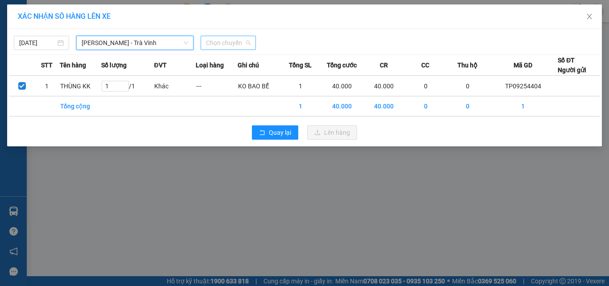
click at [221, 43] on span "Chọn chuyến" at bounding box center [228, 42] width 45 height 13
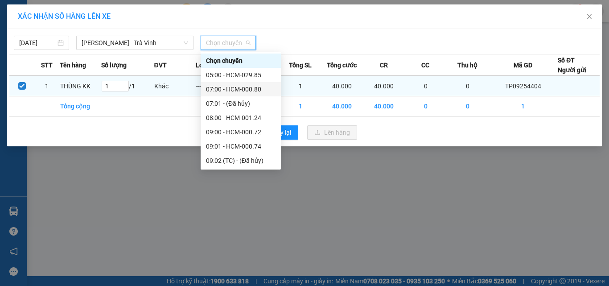
click at [228, 90] on div "07:00 - HCM-000.80" at bounding box center [241, 89] width 70 height 10
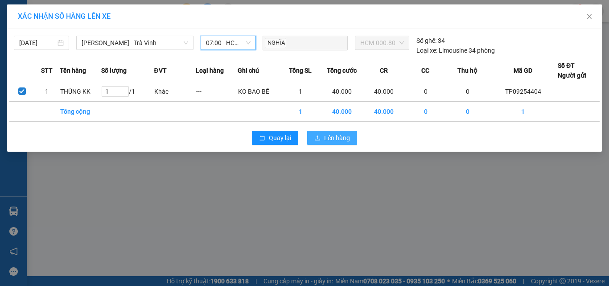
click at [324, 139] on button "Lên hàng" at bounding box center [332, 138] width 50 height 14
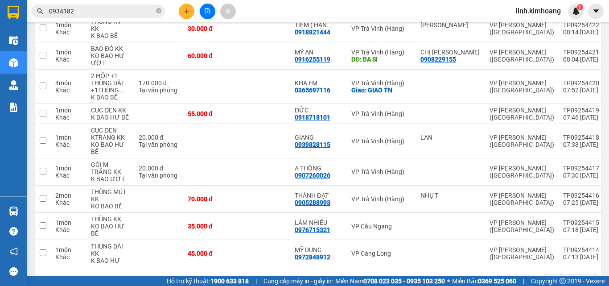
scroll to position [2656, 0]
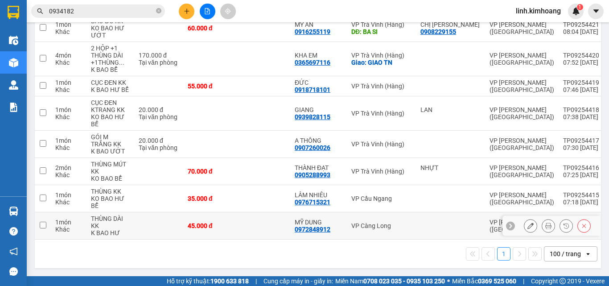
click at [240, 216] on td at bounding box center [263, 225] width 53 height 27
checkbox input "true"
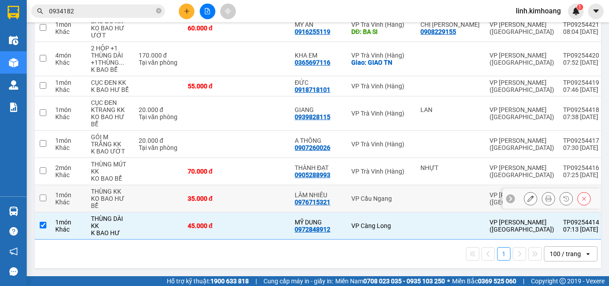
click at [237, 185] on td at bounding box center [263, 198] width 53 height 27
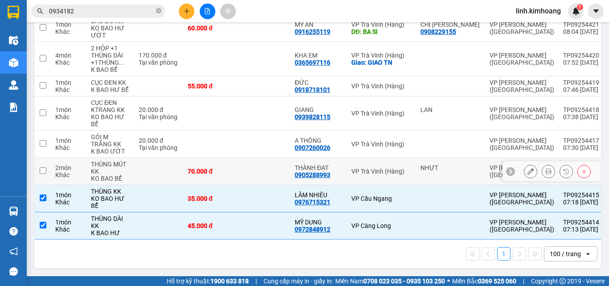
checkbox input "true"
drag, startPoint x: 234, startPoint y: 164, endPoint x: 229, endPoint y: 140, distance: 25.0
click at [233, 160] on td "70.000 đ" at bounding box center [209, 171] width 53 height 27
checkbox input "true"
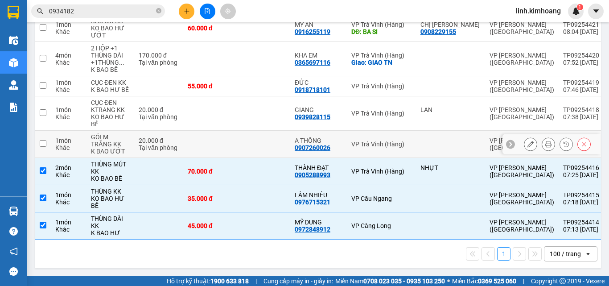
drag, startPoint x: 224, startPoint y: 126, endPoint x: 224, endPoint y: 113, distance: 13.4
click at [224, 125] on td at bounding box center [209, 113] width 53 height 34
checkbox input "true"
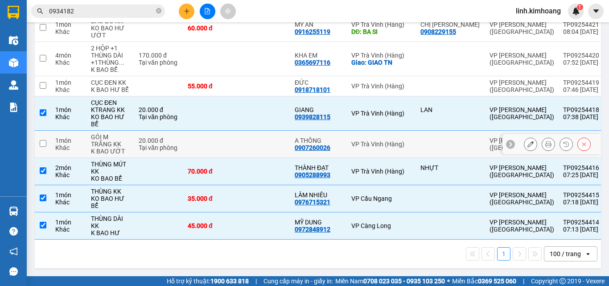
click at [222, 143] on td at bounding box center [209, 144] width 53 height 27
checkbox input "true"
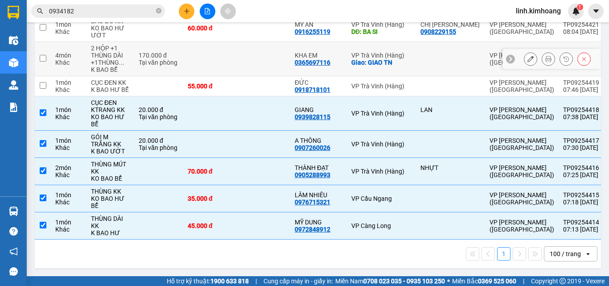
click at [223, 70] on td at bounding box center [209, 59] width 53 height 34
checkbox input "true"
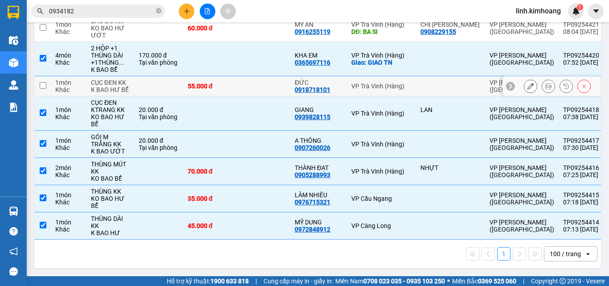
click at [230, 82] on div "55.000 đ" at bounding box center [210, 85] width 45 height 7
checkbox input "true"
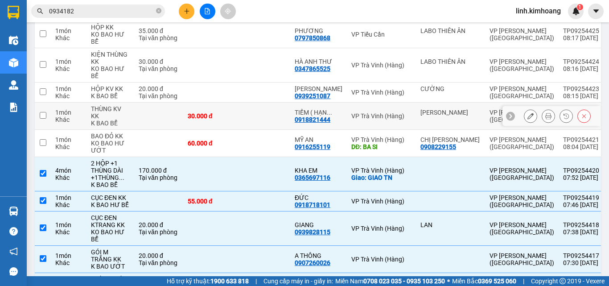
scroll to position [2522, 0]
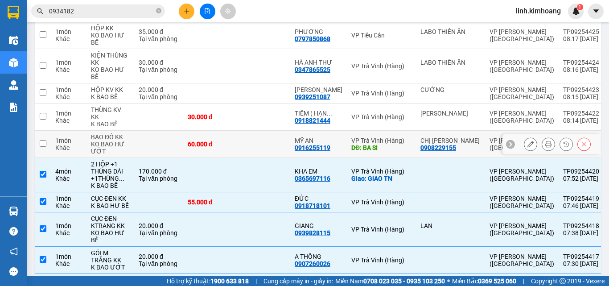
click at [237, 156] on td at bounding box center [263, 144] width 53 height 27
checkbox input "true"
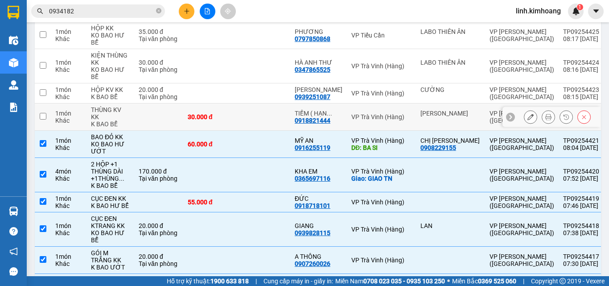
drag, startPoint x: 235, startPoint y: 123, endPoint x: 235, endPoint y: 108, distance: 15.2
click at [237, 120] on td at bounding box center [263, 116] width 53 height 27
checkbox input "true"
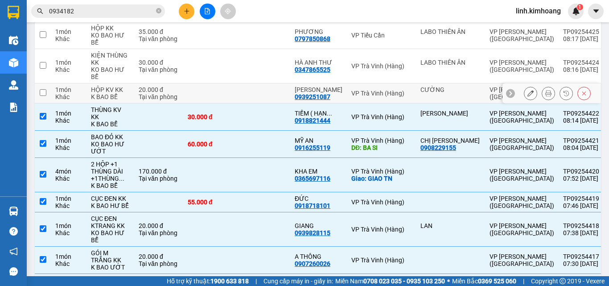
drag, startPoint x: 234, startPoint y: 98, endPoint x: 232, endPoint y: 74, distance: 24.2
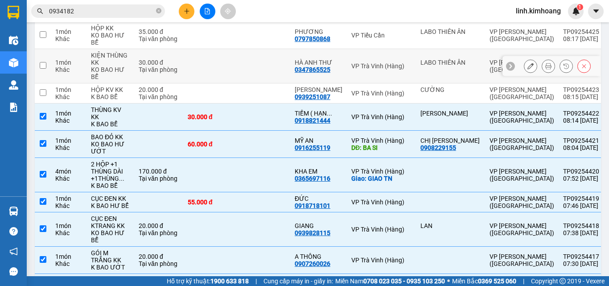
click at [232, 73] on td at bounding box center [209, 66] width 53 height 34
checkbox input "true"
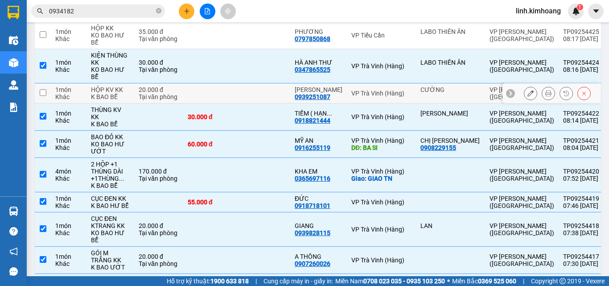
click at [229, 101] on td at bounding box center [209, 93] width 53 height 20
checkbox input "true"
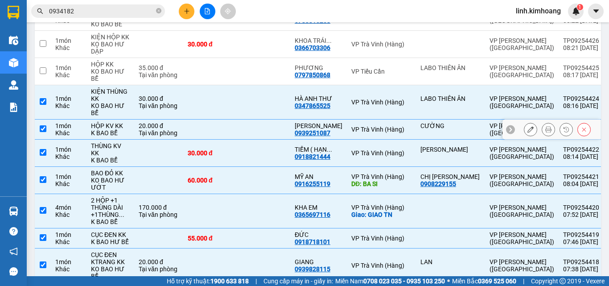
scroll to position [2433, 0]
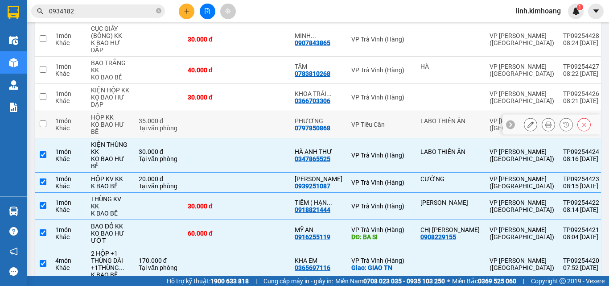
click at [225, 131] on td at bounding box center [209, 124] width 53 height 27
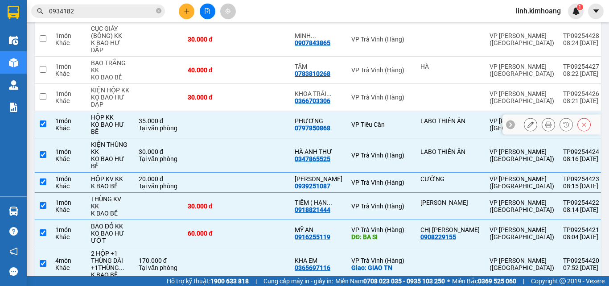
checkbox input "true"
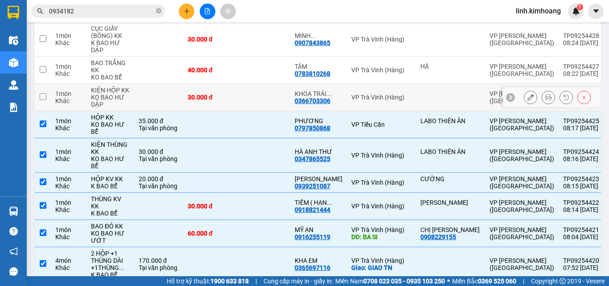
click at [225, 101] on div "30.000 đ" at bounding box center [210, 97] width 45 height 7
checkbox input "true"
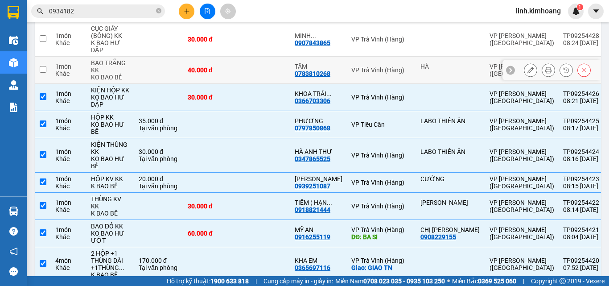
click at [225, 84] on td "40.000 đ" at bounding box center [209, 70] width 53 height 27
checkbox input "true"
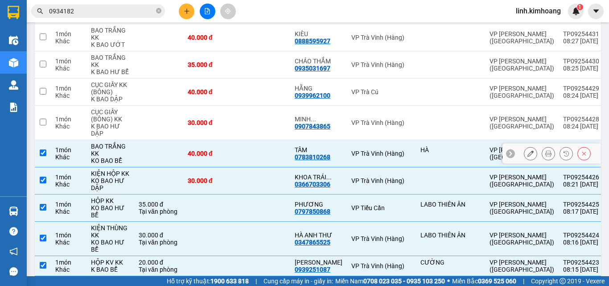
scroll to position [2344, 0]
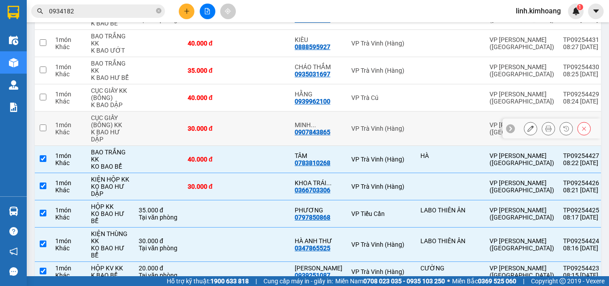
click at [216, 132] on div "30.000 đ" at bounding box center [210, 128] width 45 height 7
checkbox input "true"
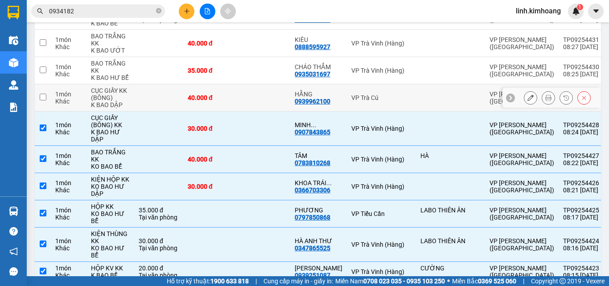
drag, startPoint x: 213, startPoint y: 107, endPoint x: 215, endPoint y: 81, distance: 26.9
click at [213, 107] on td "40.000 đ" at bounding box center [209, 97] width 53 height 27
checkbox input "true"
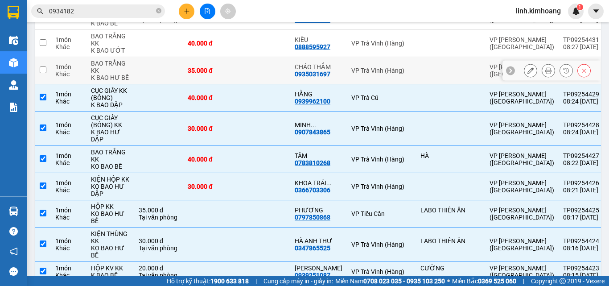
drag, startPoint x: 215, startPoint y: 81, endPoint x: 217, endPoint y: 57, distance: 23.7
click at [215, 80] on td "35.000 đ" at bounding box center [209, 70] width 53 height 27
checkbox input "true"
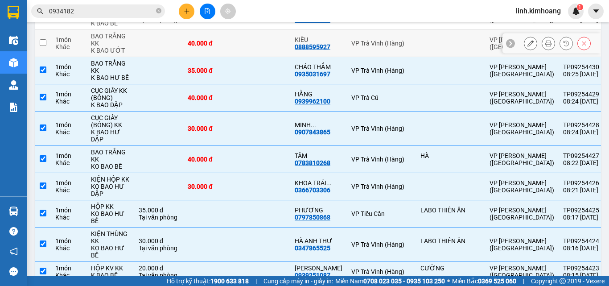
click at [217, 53] on td "40.000 đ" at bounding box center [209, 43] width 53 height 27
checkbox input "true"
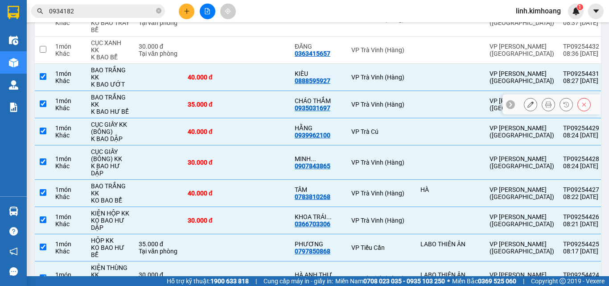
scroll to position [2299, 0]
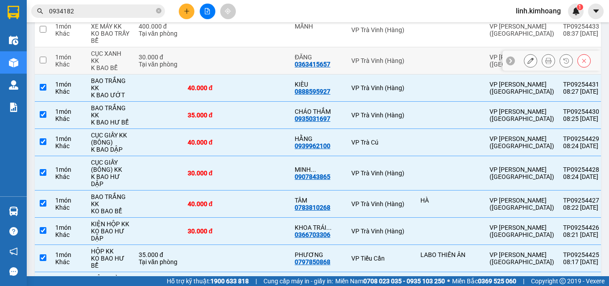
click at [256, 73] on td at bounding box center [263, 60] width 53 height 27
checkbox input "true"
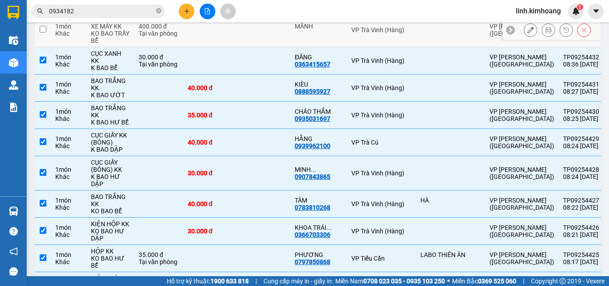
click at [238, 39] on td at bounding box center [263, 30] width 53 height 34
checkbox input "true"
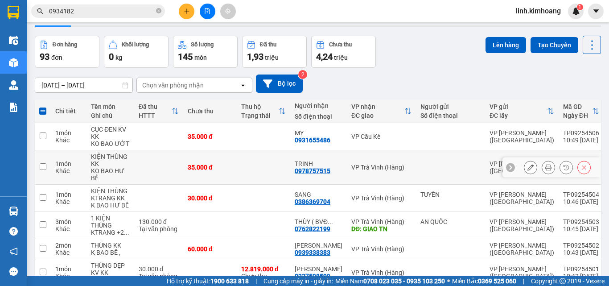
scroll to position [0, 0]
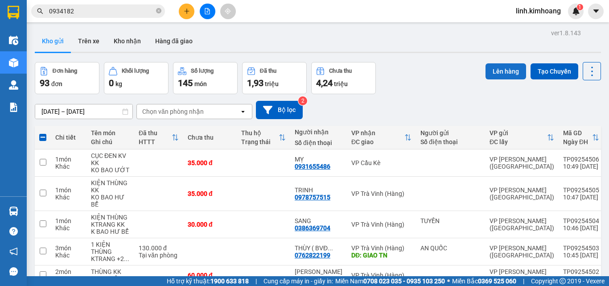
click at [488, 69] on button "Lên hàng" at bounding box center [505, 71] width 41 height 16
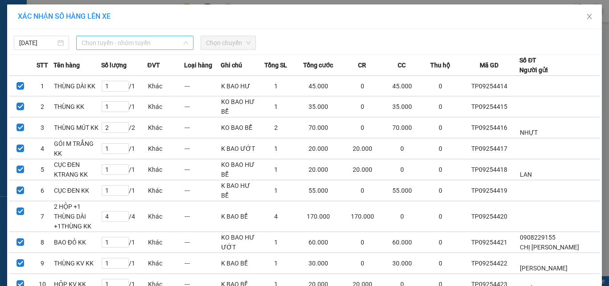
click at [143, 42] on span "Chọn tuyến - nhóm tuyến" at bounding box center [135, 42] width 107 height 13
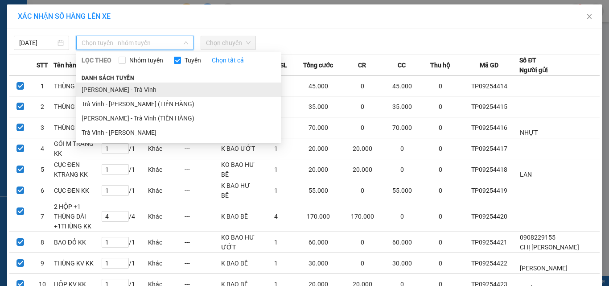
click at [123, 89] on li "[PERSON_NAME] - Trà Vinh" at bounding box center [178, 89] width 205 height 14
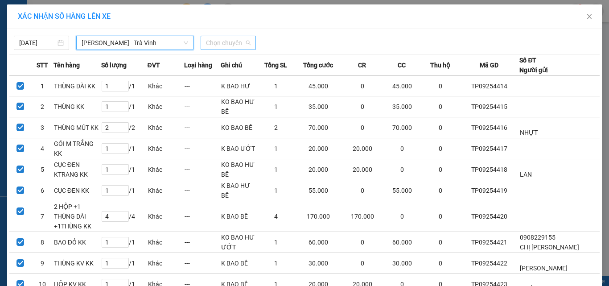
click at [212, 40] on span "Chọn chuyến" at bounding box center [228, 42] width 45 height 13
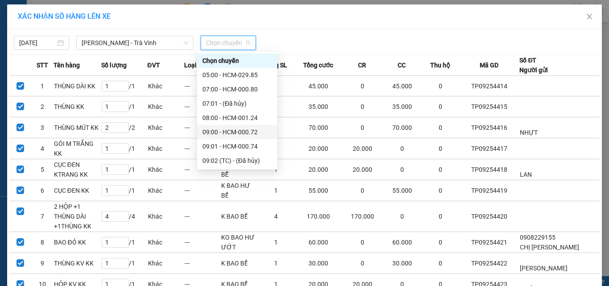
click at [230, 133] on div "09:00 - HCM-000.72" at bounding box center [237, 132] width 70 height 10
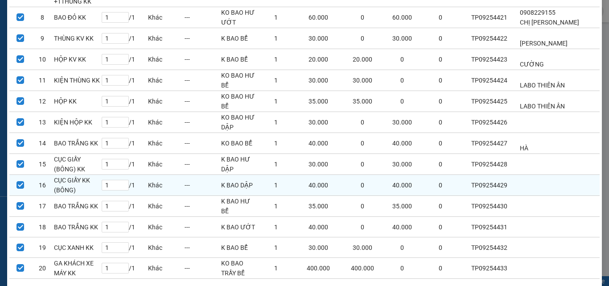
scroll to position [272, 0]
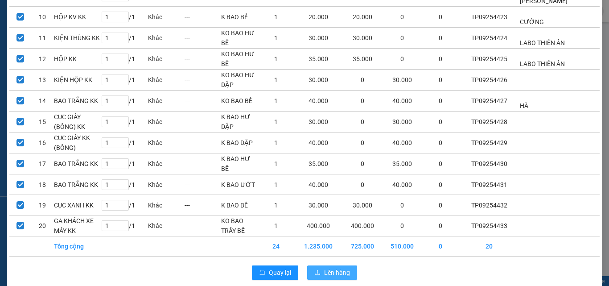
click at [324, 267] on span "Lên hàng" at bounding box center [337, 272] width 26 height 10
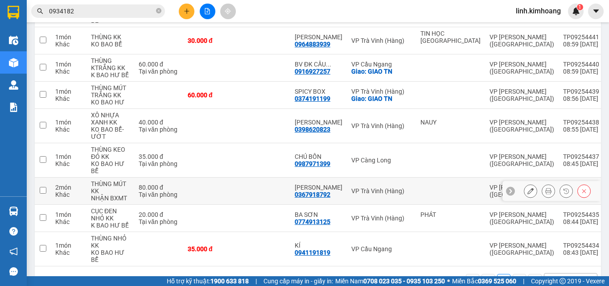
scroll to position [2091, 0]
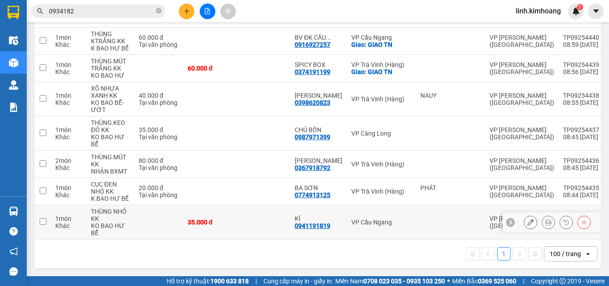
click at [253, 207] on td at bounding box center [263, 222] width 53 height 34
checkbox input "true"
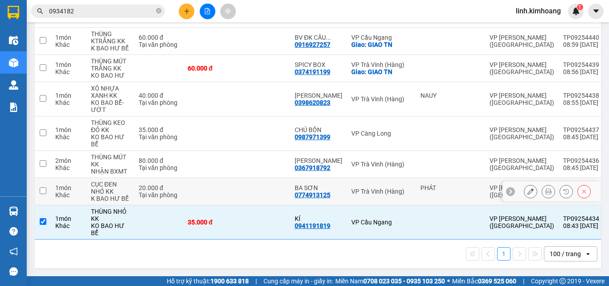
click at [229, 180] on td at bounding box center [209, 191] width 53 height 27
checkbox input "true"
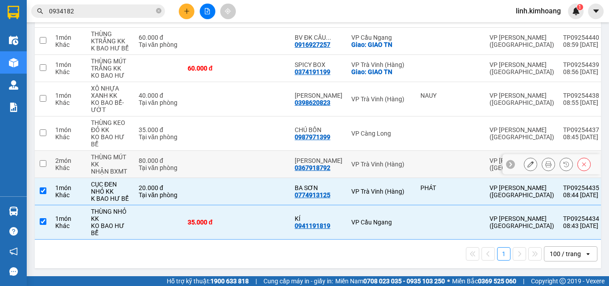
click at [223, 153] on td at bounding box center [209, 164] width 53 height 27
checkbox input "true"
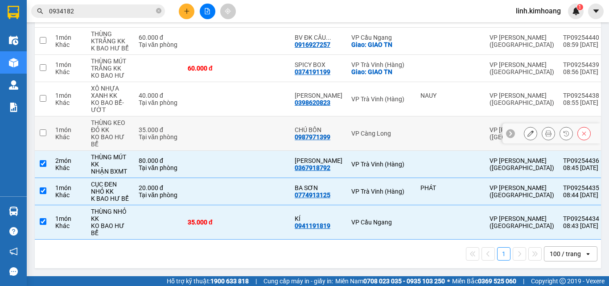
drag, startPoint x: 219, startPoint y: 129, endPoint x: 219, endPoint y: 110, distance: 19.2
click at [219, 127] on td at bounding box center [209, 133] width 53 height 34
checkbox input "true"
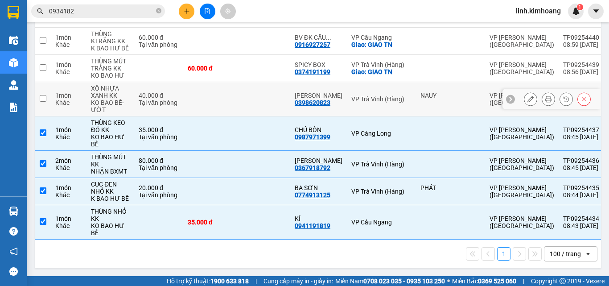
click at [219, 96] on td at bounding box center [209, 99] width 53 height 34
checkbox input "true"
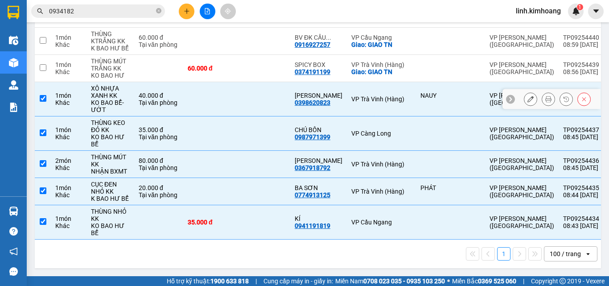
click at [224, 65] on div "60.000 đ" at bounding box center [210, 68] width 45 height 7
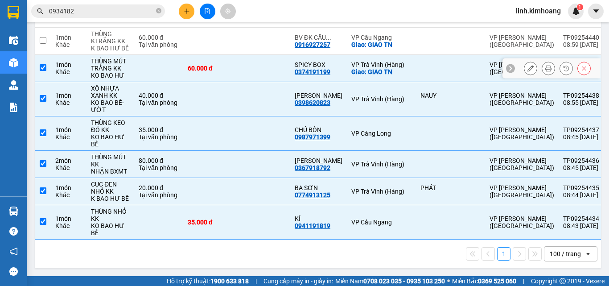
checkbox input "true"
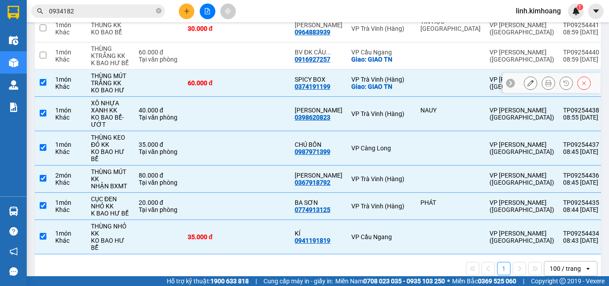
scroll to position [2002, 0]
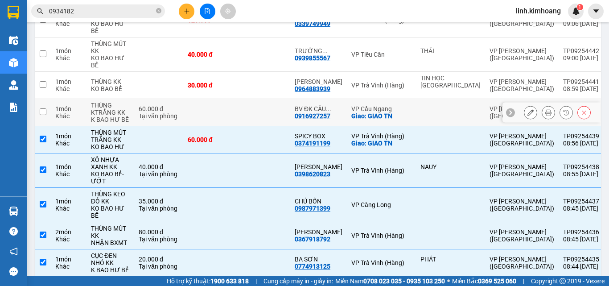
click at [216, 125] on td at bounding box center [209, 112] width 53 height 27
checkbox input "true"
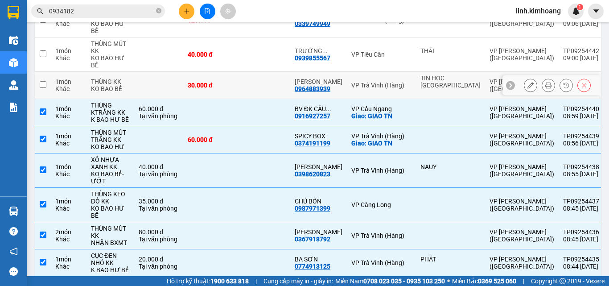
click at [222, 93] on td "30.000 đ" at bounding box center [209, 85] width 53 height 27
checkbox input "true"
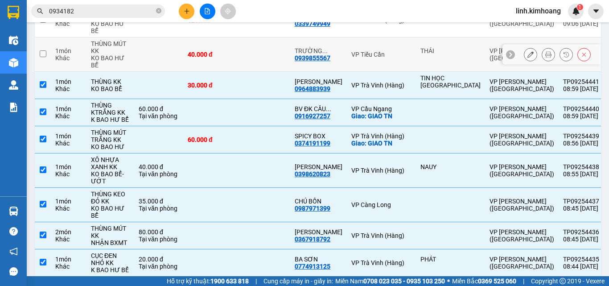
click at [223, 58] on div "40.000 đ" at bounding box center [210, 54] width 45 height 7
checkbox input "true"
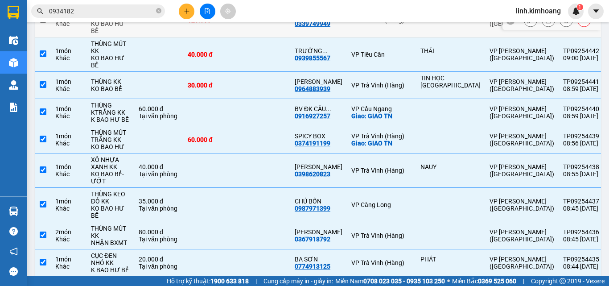
click at [228, 37] on td "120.000 đ" at bounding box center [209, 20] width 53 height 34
checkbox input "true"
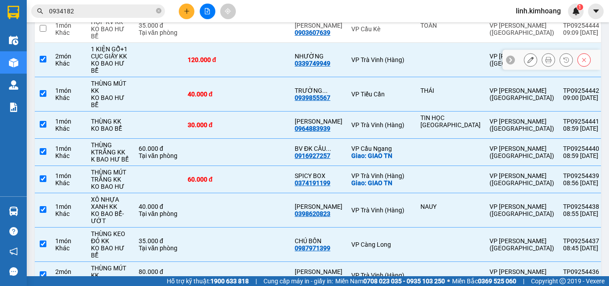
scroll to position [1912, 0]
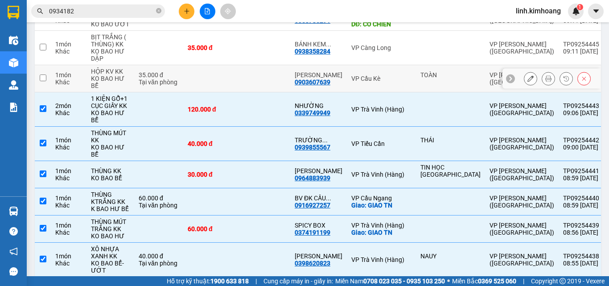
drag, startPoint x: 235, startPoint y: 91, endPoint x: 236, endPoint y: 62, distance: 29.9
click at [237, 91] on td at bounding box center [263, 78] width 53 height 27
checkbox input "true"
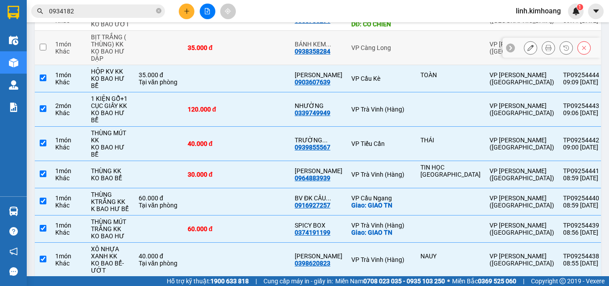
click at [237, 59] on td at bounding box center [263, 48] width 53 height 34
checkbox input "true"
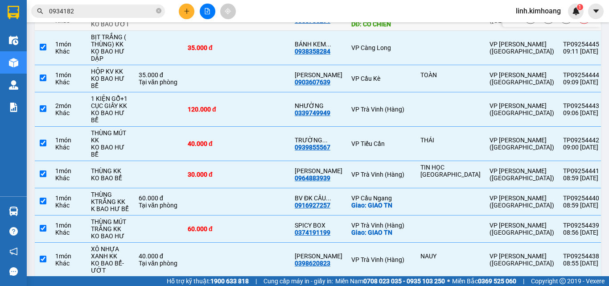
click at [231, 29] on td "40.000 đ" at bounding box center [209, 17] width 53 height 27
checkbox input "true"
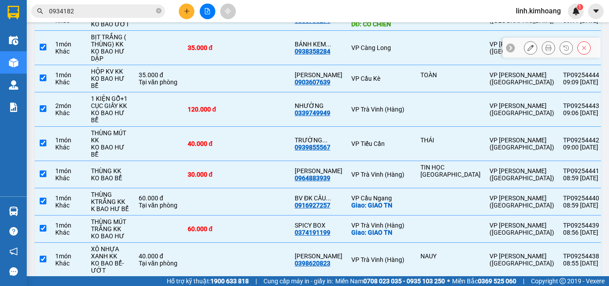
scroll to position [1823, 0]
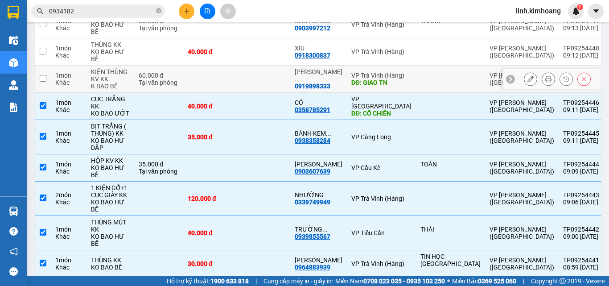
click at [256, 93] on td at bounding box center [263, 79] width 53 height 27
checkbox input "true"
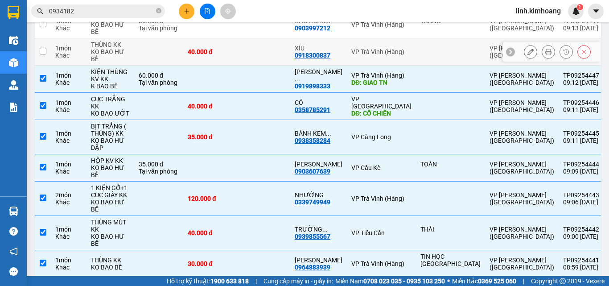
click at [250, 66] on td at bounding box center [263, 51] width 53 height 27
checkbox input "true"
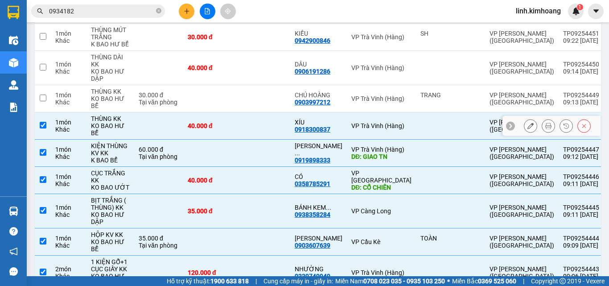
scroll to position [1734, 0]
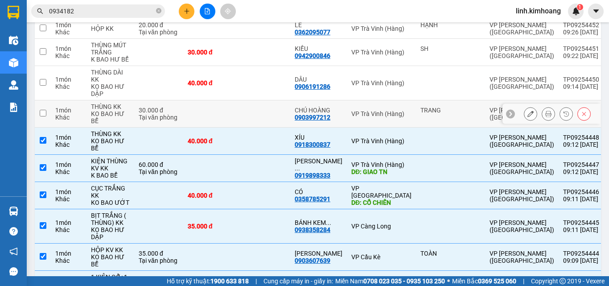
drag, startPoint x: 260, startPoint y: 127, endPoint x: 253, endPoint y: 104, distance: 24.2
click at [259, 123] on td at bounding box center [263, 113] width 53 height 27
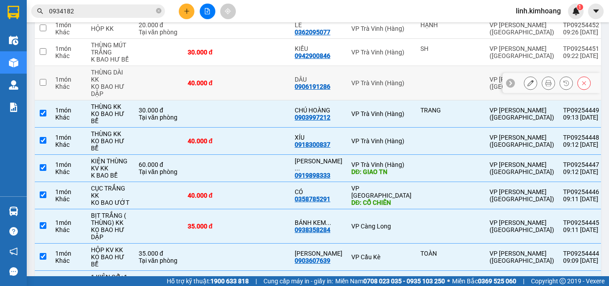
checkbox input "true"
drag, startPoint x: 250, startPoint y: 93, endPoint x: 244, endPoint y: 75, distance: 18.2
click at [248, 88] on td at bounding box center [263, 83] width 53 height 34
checkbox input "true"
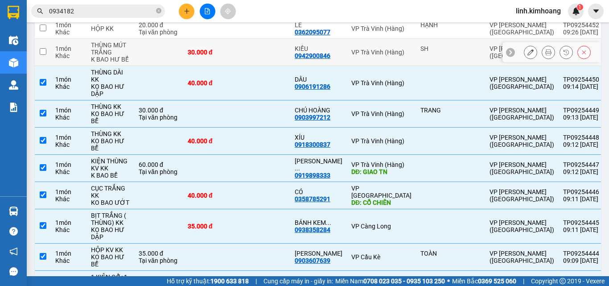
click at [239, 60] on td at bounding box center [263, 52] width 53 height 27
checkbox input "true"
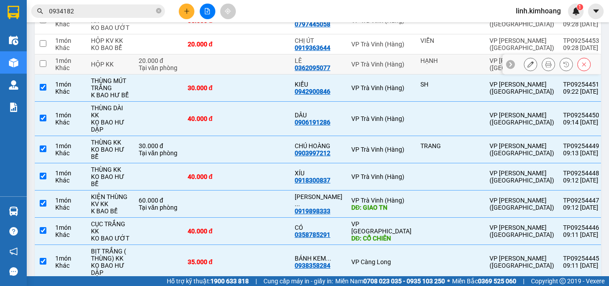
scroll to position [1645, 0]
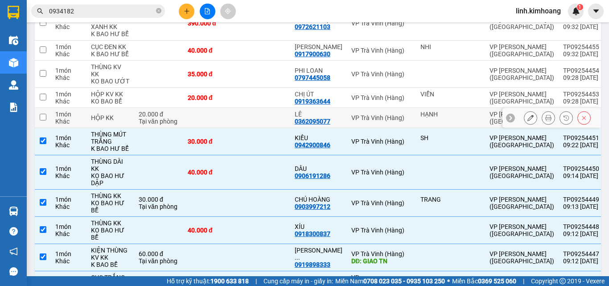
click at [252, 127] on td at bounding box center [263, 118] width 53 height 20
checkbox input "true"
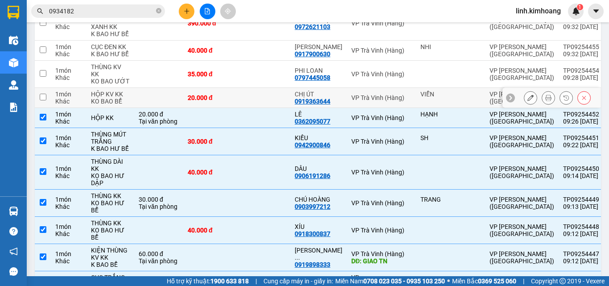
click at [250, 108] on td at bounding box center [263, 98] width 53 height 20
checkbox input "true"
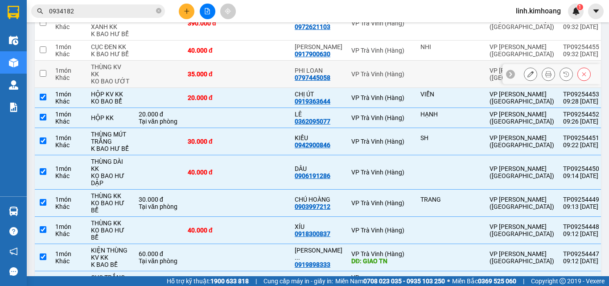
drag, startPoint x: 247, startPoint y: 90, endPoint x: 244, endPoint y: 62, distance: 28.3
click at [247, 82] on td at bounding box center [263, 74] width 53 height 27
checkbox input "true"
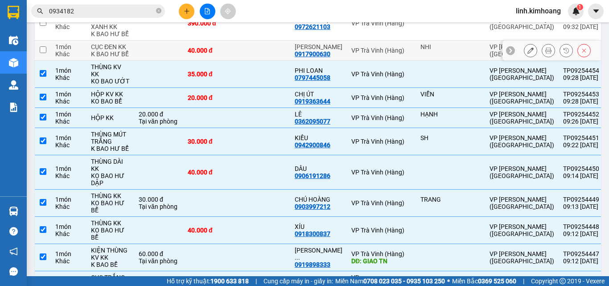
drag, startPoint x: 244, startPoint y: 62, endPoint x: 248, endPoint y: 36, distance: 26.2
click at [244, 60] on td at bounding box center [263, 51] width 53 height 20
checkbox input "true"
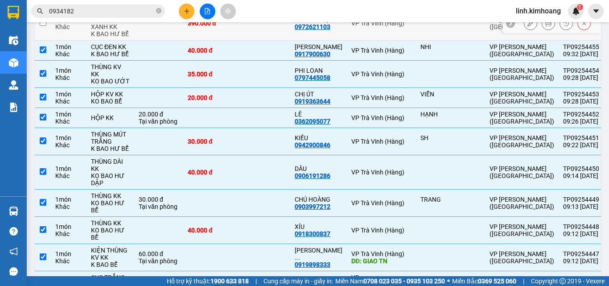
drag, startPoint x: 248, startPoint y: 35, endPoint x: 272, endPoint y: 82, distance: 52.6
click at [249, 35] on td at bounding box center [263, 23] width 53 height 34
checkbox input "true"
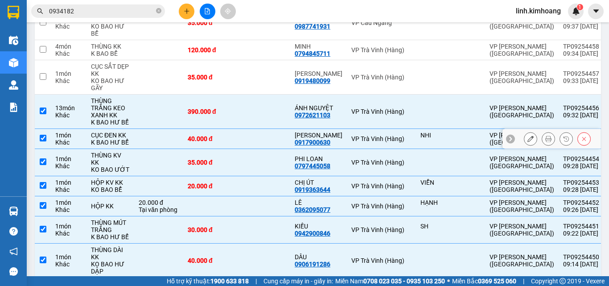
scroll to position [1556, 0]
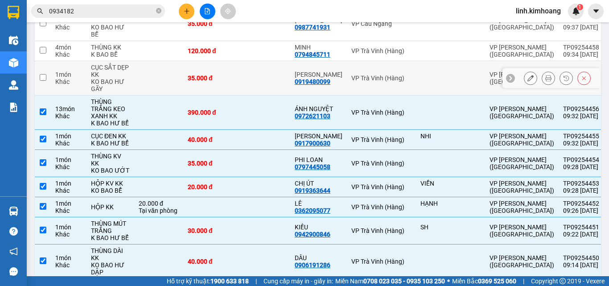
drag, startPoint x: 248, startPoint y: 91, endPoint x: 240, endPoint y: 61, distance: 31.4
click at [248, 91] on td at bounding box center [263, 78] width 53 height 34
checkbox input "true"
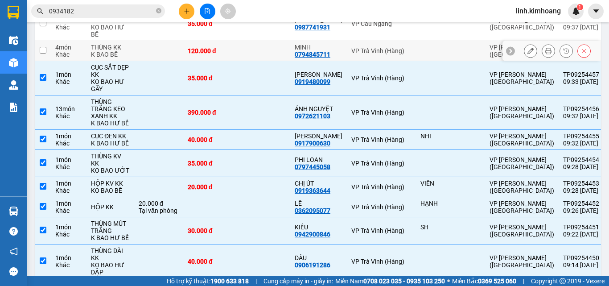
click at [240, 61] on td at bounding box center [263, 51] width 53 height 20
checkbox input "true"
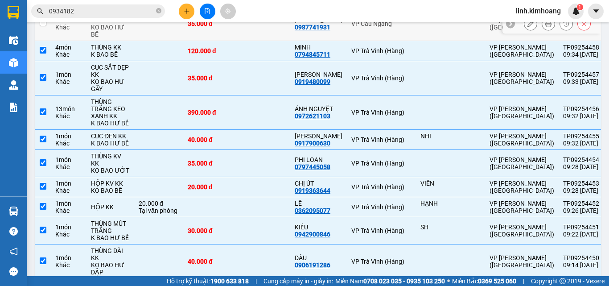
click at [234, 33] on td "35.000 đ" at bounding box center [209, 24] width 53 height 34
checkbox input "true"
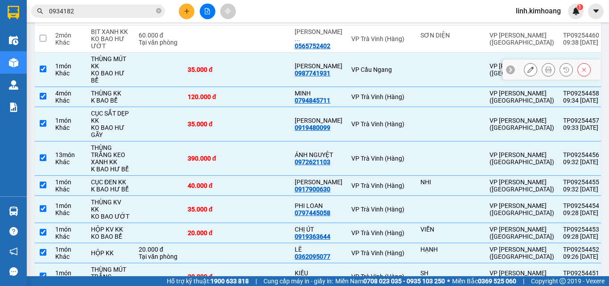
scroll to position [1467, 0]
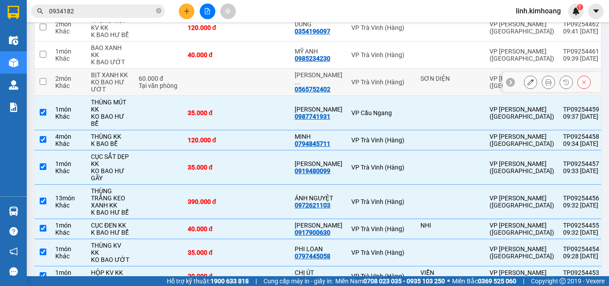
click at [240, 92] on td at bounding box center [263, 82] width 53 height 27
checkbox input "true"
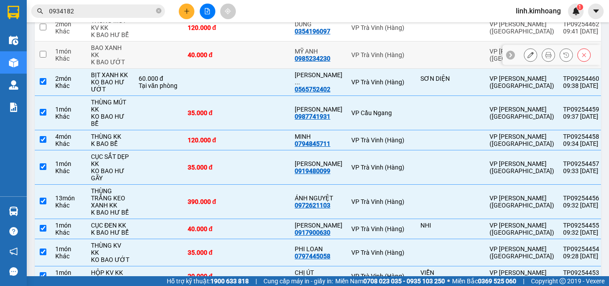
drag, startPoint x: 231, startPoint y: 64, endPoint x: 231, endPoint y: 49, distance: 15.6
click at [231, 62] on td "40.000 đ" at bounding box center [209, 54] width 53 height 27
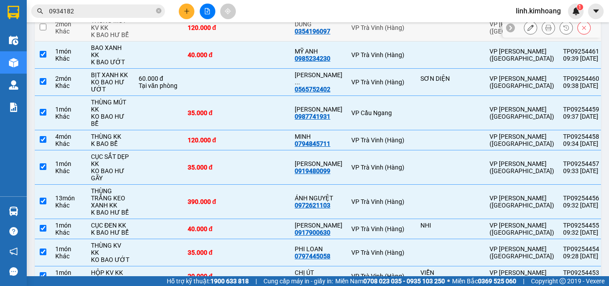
click at [232, 33] on td "120.000 đ" at bounding box center [209, 27] width 53 height 27
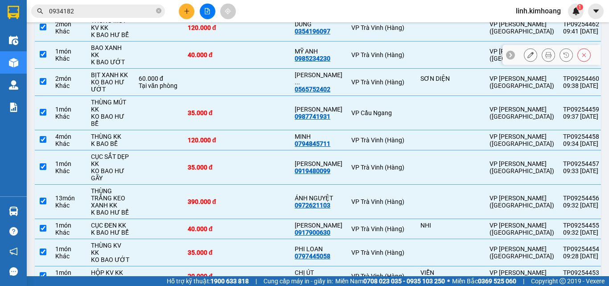
scroll to position [1378, 0]
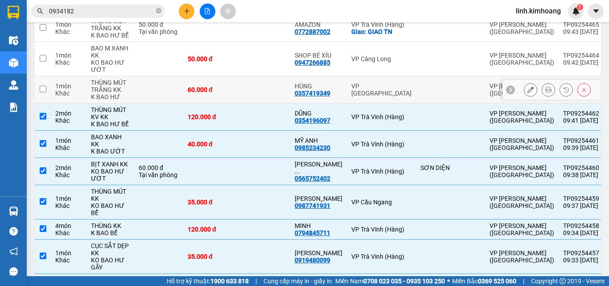
click at [234, 98] on td "60.000 đ" at bounding box center [209, 89] width 53 height 27
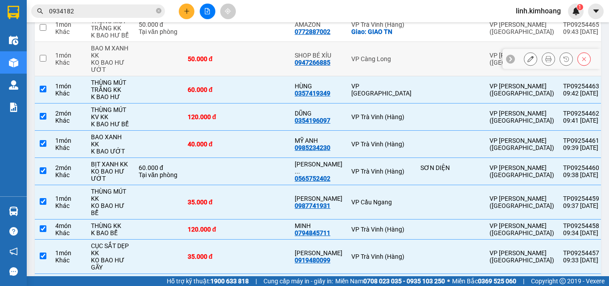
click at [229, 62] on div "50.000 đ" at bounding box center [210, 58] width 45 height 7
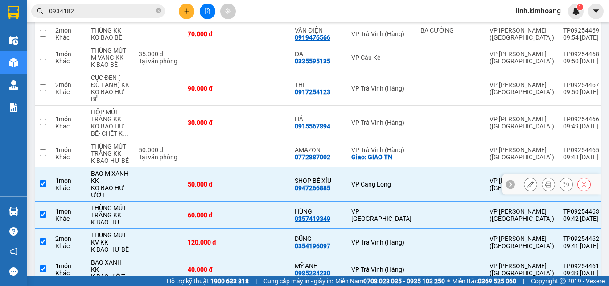
scroll to position [1244, 0]
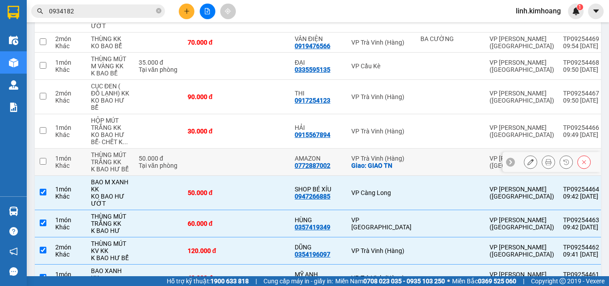
click at [230, 168] on td at bounding box center [209, 161] width 53 height 27
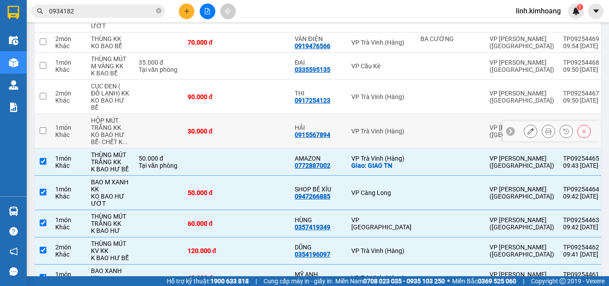
click at [231, 145] on td "30.000 đ" at bounding box center [209, 131] width 53 height 34
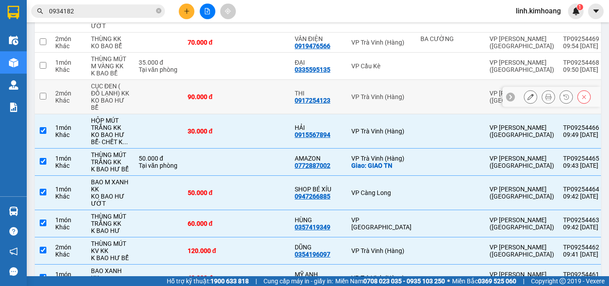
click at [230, 100] on div "90.000 đ" at bounding box center [210, 96] width 45 height 7
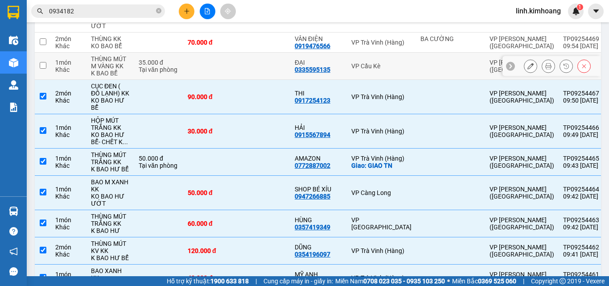
click at [229, 67] on td at bounding box center [209, 66] width 53 height 27
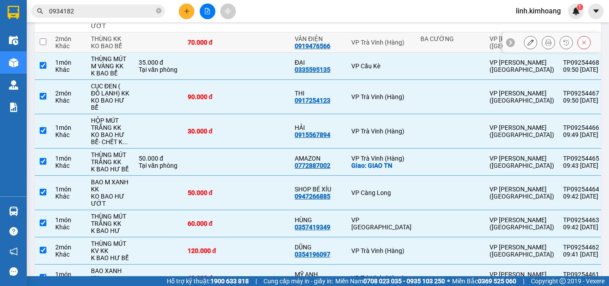
drag, startPoint x: 230, startPoint y: 43, endPoint x: 242, endPoint y: 64, distance: 23.9
click at [230, 44] on td "70.000 đ" at bounding box center [209, 43] width 53 height 20
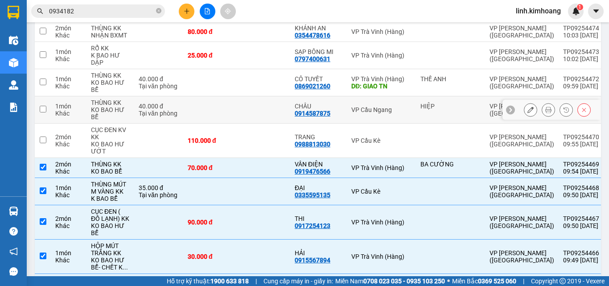
scroll to position [1110, 0]
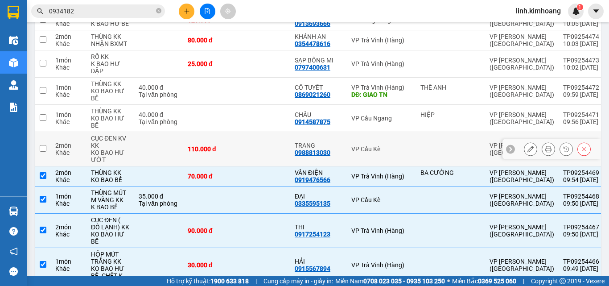
click at [221, 161] on td "110.000 đ" at bounding box center [209, 149] width 53 height 34
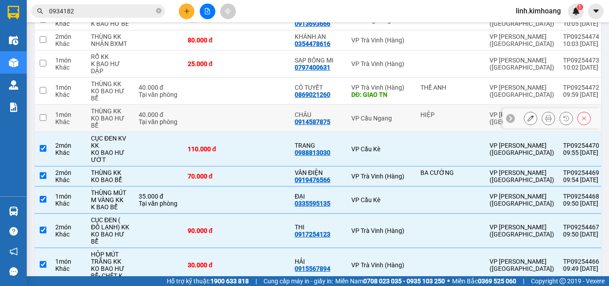
click at [224, 120] on td at bounding box center [209, 118] width 53 height 27
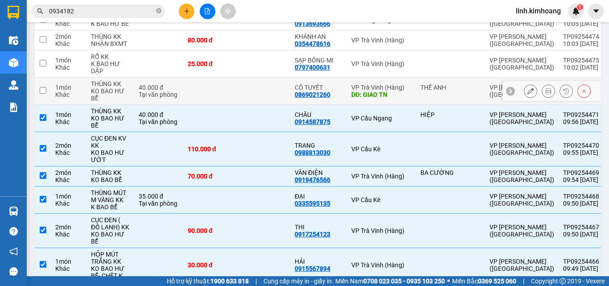
click at [227, 99] on td at bounding box center [209, 91] width 53 height 27
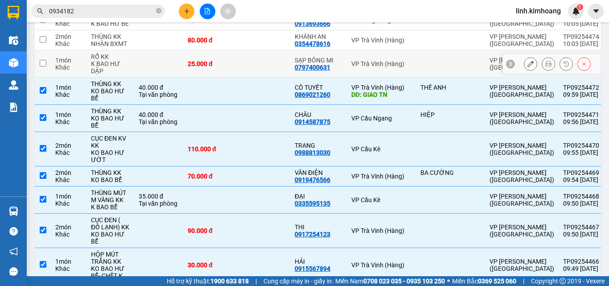
click at [222, 67] on div "25.000 đ" at bounding box center [210, 63] width 45 height 7
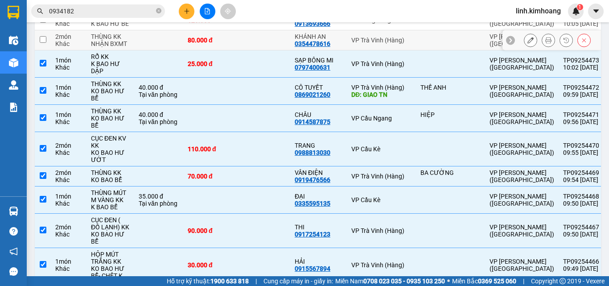
click at [221, 44] on div "80.000 đ" at bounding box center [210, 40] width 45 height 7
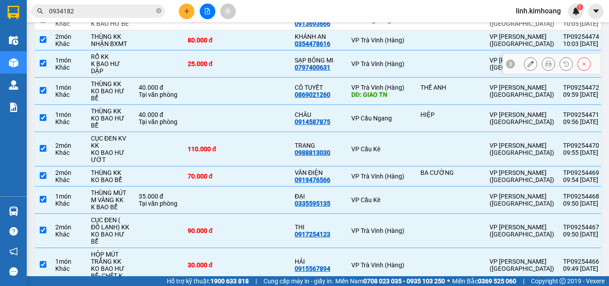
scroll to position [1021, 0]
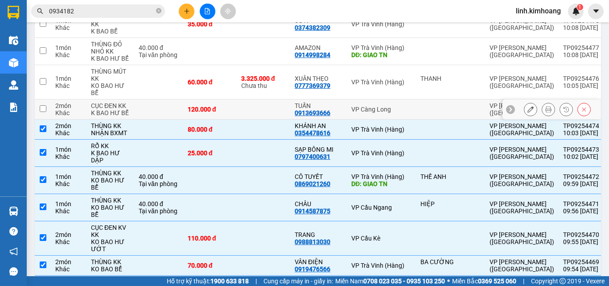
click at [230, 113] on div "120.000 đ" at bounding box center [210, 109] width 45 height 7
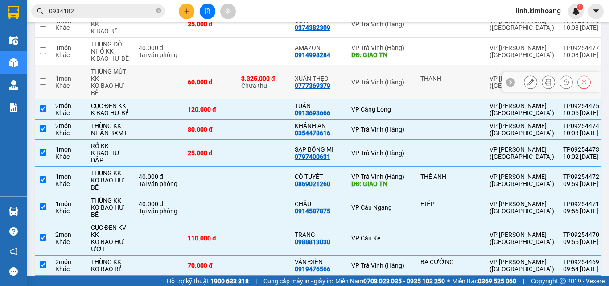
click at [214, 83] on td "60.000 đ" at bounding box center [209, 82] width 53 height 34
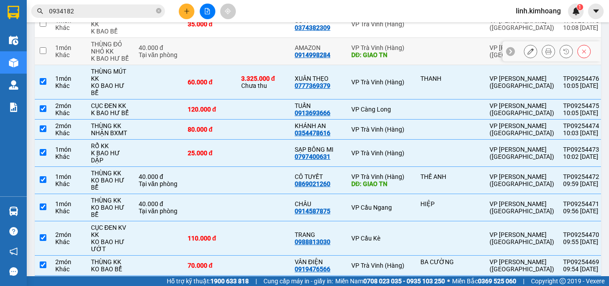
click at [210, 49] on td at bounding box center [209, 51] width 53 height 27
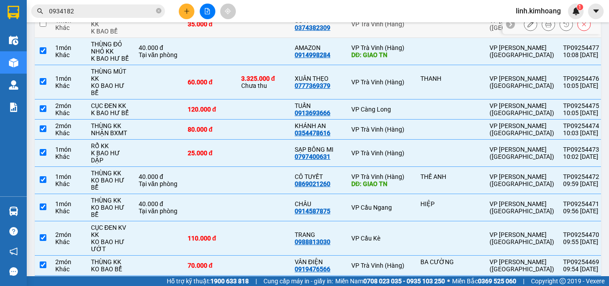
click at [215, 28] on div "35.000 đ" at bounding box center [210, 24] width 45 height 7
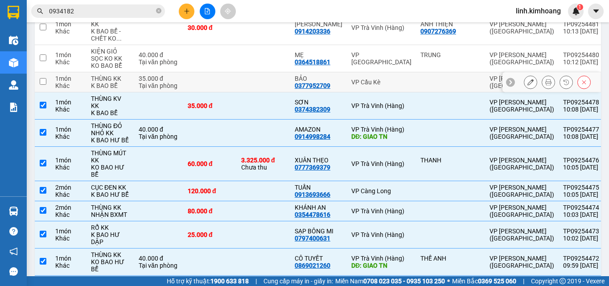
scroll to position [932, 0]
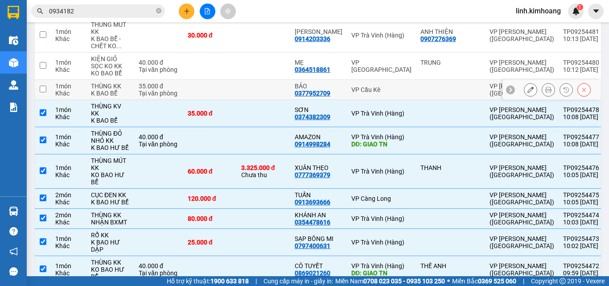
click at [226, 97] on td at bounding box center [209, 90] width 53 height 20
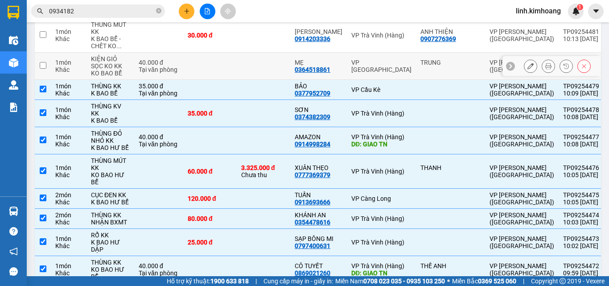
click at [219, 64] on td at bounding box center [209, 66] width 53 height 27
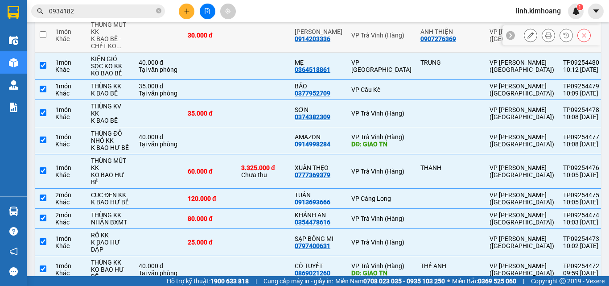
click at [226, 48] on td "30.000 đ" at bounding box center [209, 35] width 53 height 34
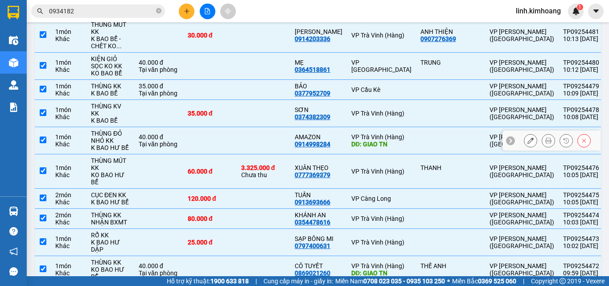
scroll to position [887, 0]
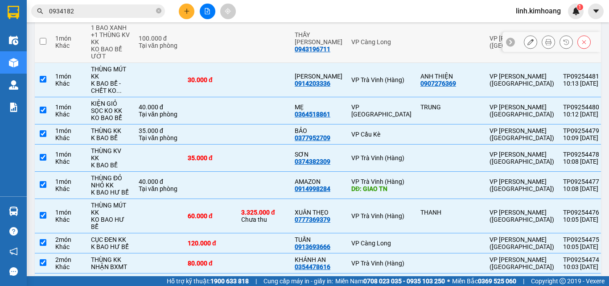
drag, startPoint x: 202, startPoint y: 46, endPoint x: 230, endPoint y: 72, distance: 37.8
click at [203, 45] on td at bounding box center [209, 41] width 53 height 41
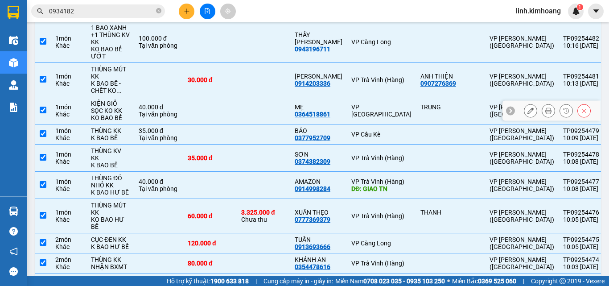
scroll to position [798, 0]
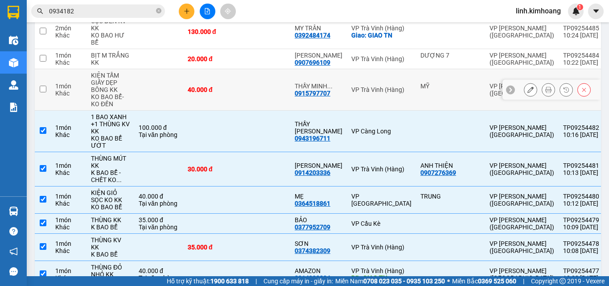
drag, startPoint x: 270, startPoint y: 98, endPoint x: 274, endPoint y: 140, distance: 42.1
click at [270, 99] on td at bounding box center [263, 89] width 53 height 41
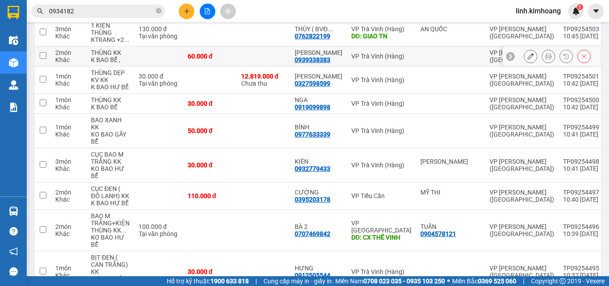
scroll to position [0, 0]
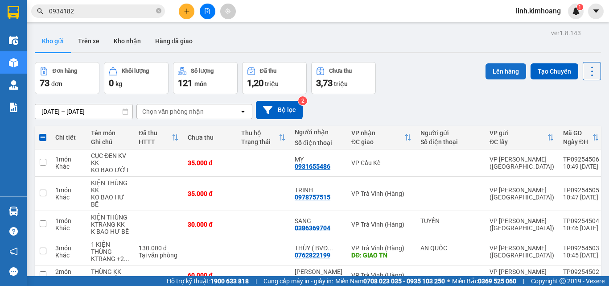
click at [492, 70] on button "Lên hàng" at bounding box center [505, 71] width 41 height 16
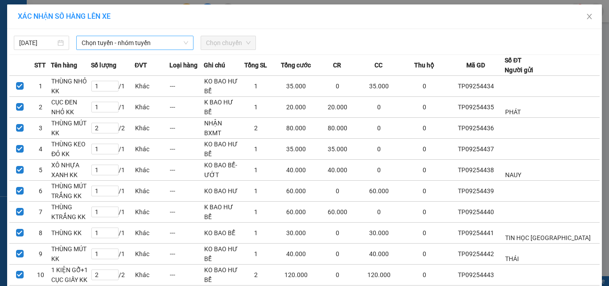
click at [160, 38] on span "Chọn tuyến - nhóm tuyến" at bounding box center [135, 42] width 107 height 13
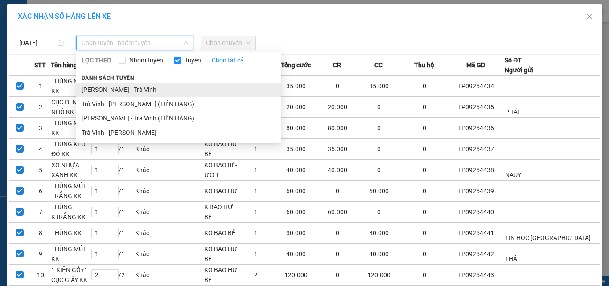
click at [131, 90] on li "[PERSON_NAME] - Trà Vinh" at bounding box center [178, 89] width 205 height 14
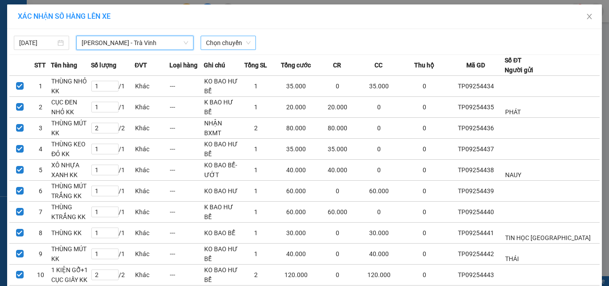
click at [206, 41] on span "Chọn chuyến" at bounding box center [228, 42] width 45 height 13
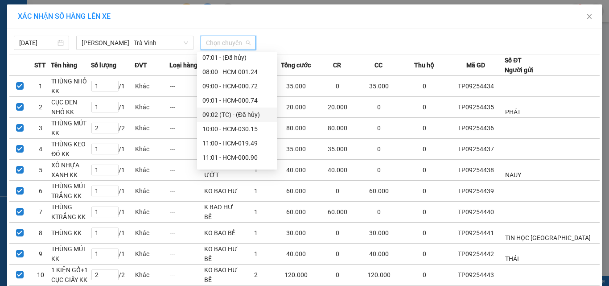
scroll to position [89, 0]
click at [230, 102] on div "11:00 - HCM-019.49" at bounding box center [237, 100] width 70 height 10
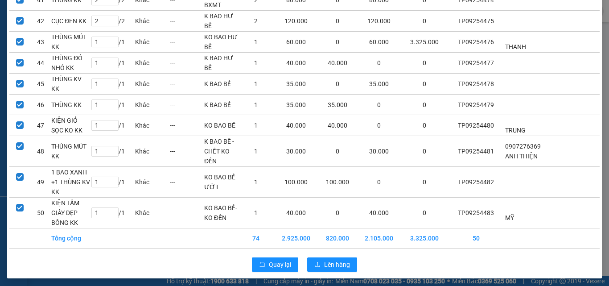
scroll to position [949, 0]
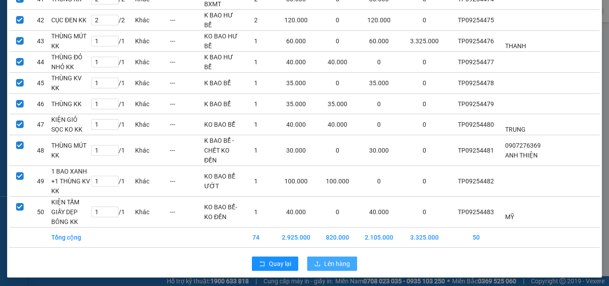
click at [338, 260] on span "Lên hàng" at bounding box center [337, 263] width 26 height 10
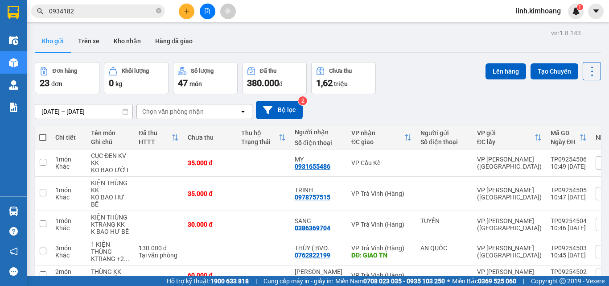
click at [189, 8] on button at bounding box center [187, 12] width 16 height 16
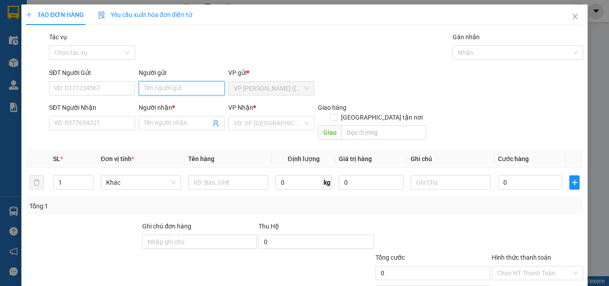
click at [172, 86] on input "Người gửi" at bounding box center [182, 88] width 86 height 14
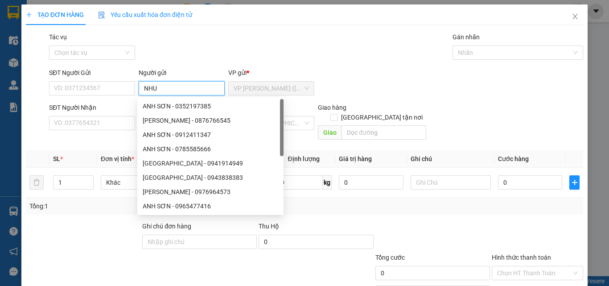
type input "NHU"
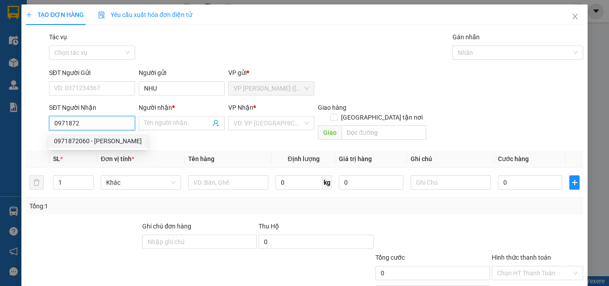
click at [101, 142] on div "0971872060 - [PERSON_NAME]" at bounding box center [98, 141] width 88 height 10
type input "0971872060"
type input "[PERSON_NAME]"
type input "50.000"
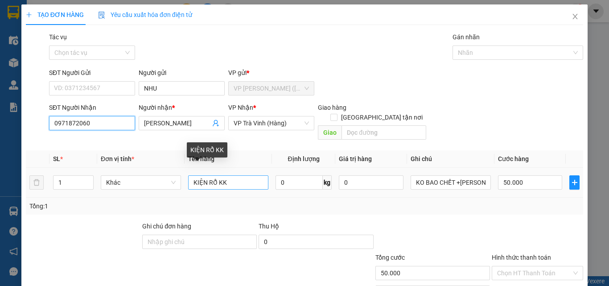
type input "0971872060"
drag, startPoint x: 215, startPoint y: 174, endPoint x: 208, endPoint y: 186, distance: 13.8
click at [208, 186] on td "KIỆN RỔ KK" at bounding box center [228, 183] width 87 height 30
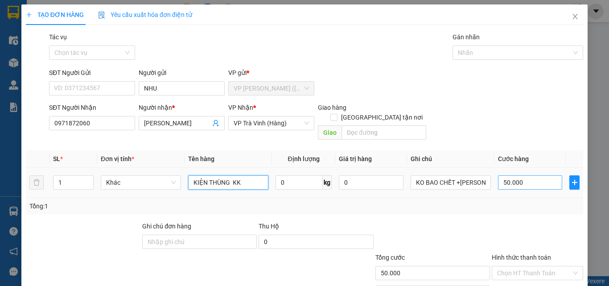
type input "KIỆN THÙNG KK"
click at [530, 175] on input "50.000" at bounding box center [530, 182] width 64 height 14
type input "6"
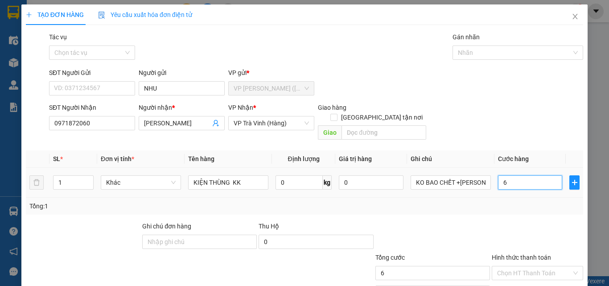
type input "60"
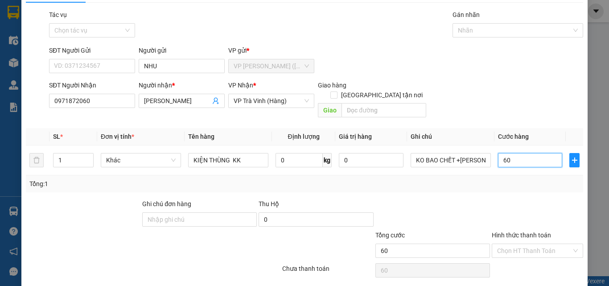
scroll to position [44, 0]
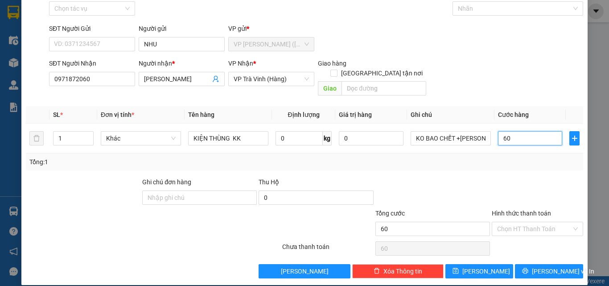
drag, startPoint x: 516, startPoint y: 127, endPoint x: 479, endPoint y: 156, distance: 47.1
click at [479, 156] on div "SL * Đơn vị tính * Tên hàng Định lượng Giá trị hàng Ghi chú Cước hàng 1 Khác KI…" at bounding box center [304, 138] width 557 height 64
type input "5"
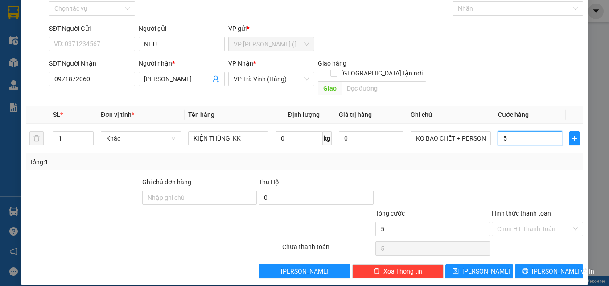
type input "50"
type input "50.000"
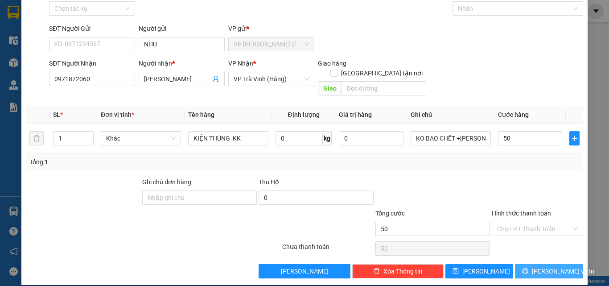
type input "50.000"
click at [528, 268] on icon "printer" at bounding box center [525, 271] width 6 height 6
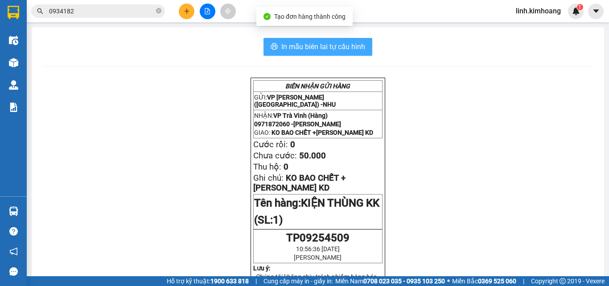
click at [306, 47] on span "In mẫu biên lai tự cấu hình" at bounding box center [323, 46] width 84 height 11
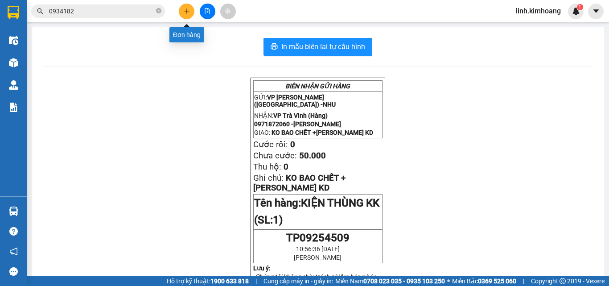
click at [188, 12] on icon "plus" at bounding box center [187, 11] width 6 height 6
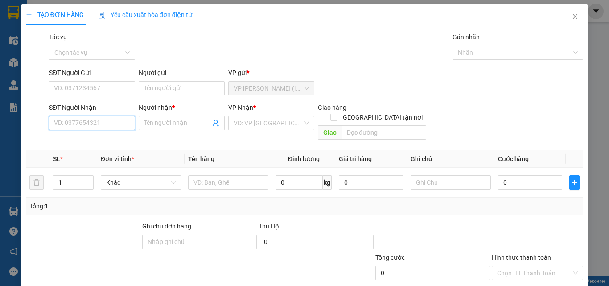
click at [83, 122] on input "SĐT Người Nhận" at bounding box center [92, 123] width 86 height 14
click at [92, 138] on div "0946882248 - TRỌNG TRÍ" at bounding box center [91, 141] width 74 height 10
type input "0946882248"
type input "TRỌNG TRÍ"
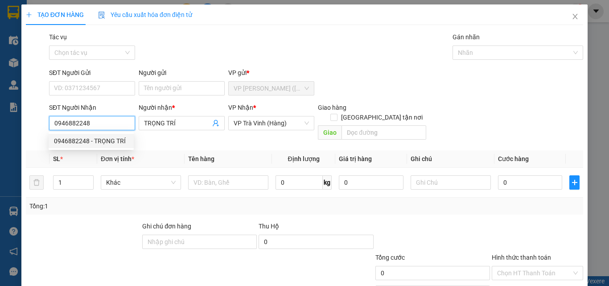
type input "20.000"
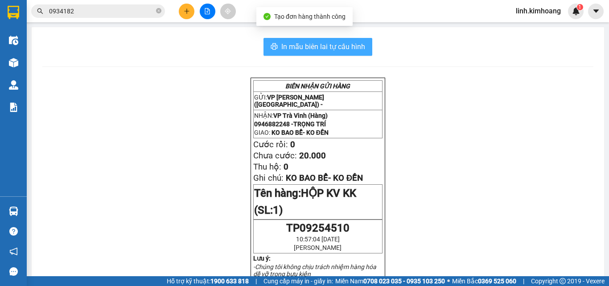
drag, startPoint x: 346, startPoint y: 53, endPoint x: 358, endPoint y: 64, distance: 16.4
click at [345, 53] on button "In mẫu biên lai tự cấu hình" at bounding box center [317, 47] width 109 height 18
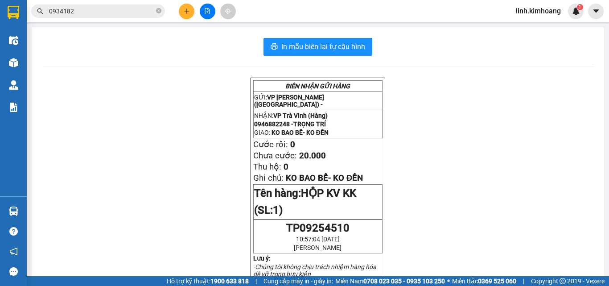
click at [187, 8] on icon "plus" at bounding box center [187, 11] width 6 height 6
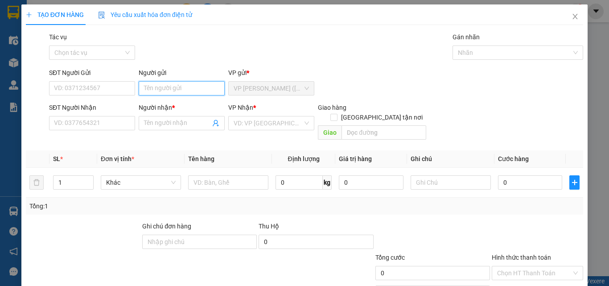
click at [183, 83] on input "Người gửi" at bounding box center [182, 88] width 86 height 14
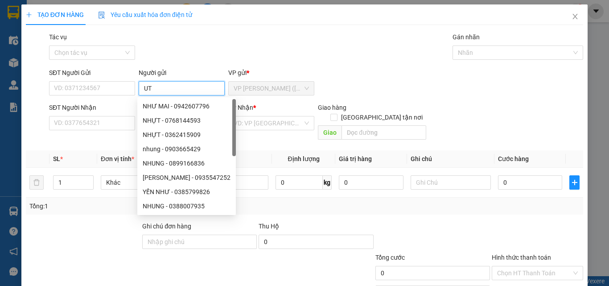
type input "U"
type input "ÚT"
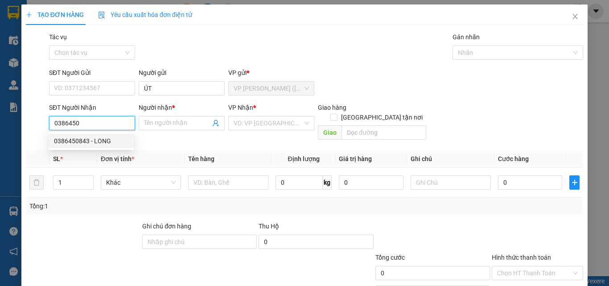
click at [103, 142] on div "0386450843 - LONG" at bounding box center [91, 141] width 74 height 10
type input "0386450843"
type input "LONG"
type input "30.000"
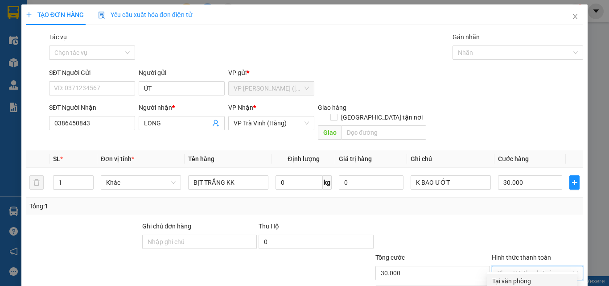
click at [525, 266] on input "Hình thức thanh toán" at bounding box center [534, 272] width 74 height 13
click at [521, 276] on div "Tại văn phòng" at bounding box center [532, 281] width 80 height 10
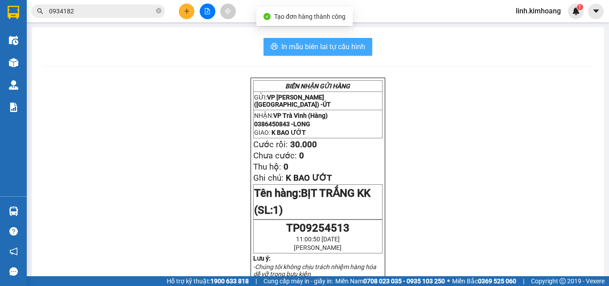
click at [283, 48] on span "In mẫu biên lai tự cấu hình" at bounding box center [323, 46] width 84 height 11
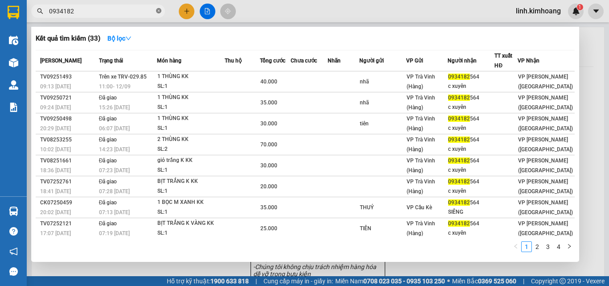
click at [161, 11] on span "0934182" at bounding box center [98, 10] width 134 height 13
click at [160, 8] on span at bounding box center [158, 11] width 5 height 8
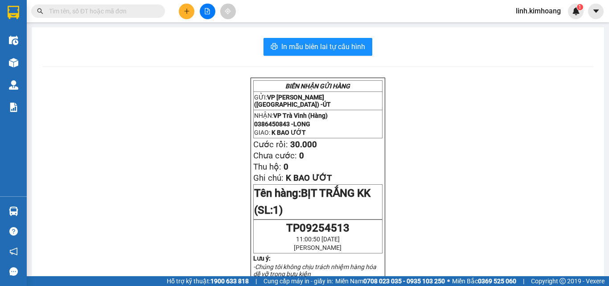
click at [114, 11] on input "text" at bounding box center [101, 11] width 105 height 10
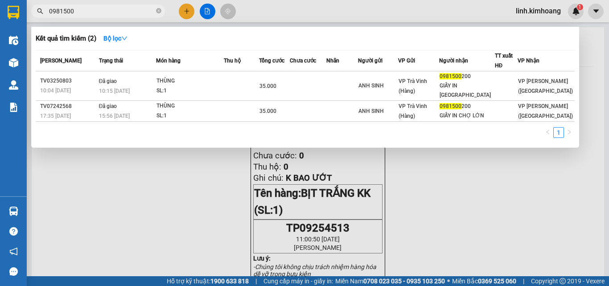
type input "0981500"
click at [161, 9] on span "0981500" at bounding box center [98, 10] width 134 height 13
click at [157, 12] on icon "close-circle" at bounding box center [158, 10] width 5 height 5
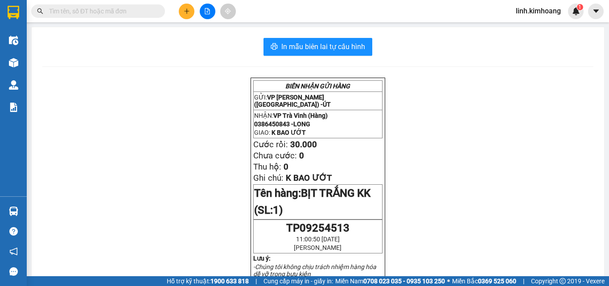
click at [103, 8] on input "text" at bounding box center [101, 11] width 105 height 10
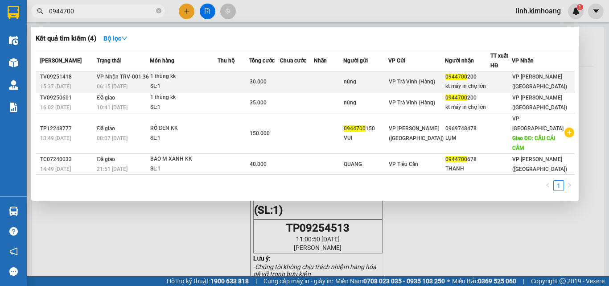
type input "0944700"
click at [445, 77] on div "VP Trà Vinh (Hàng)" at bounding box center [417, 82] width 56 height 10
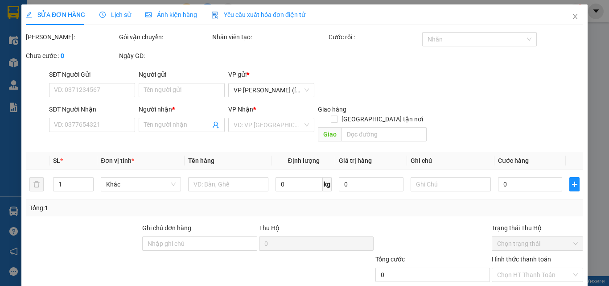
type input "nùng"
type input "0944700200"
type input "kt máy in chợ lớn"
type input "30.000"
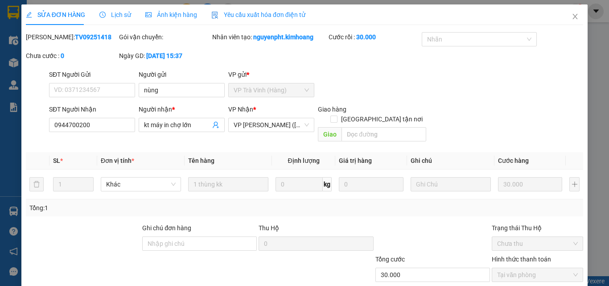
click at [573, 16] on icon "close" at bounding box center [575, 16] width 5 height 5
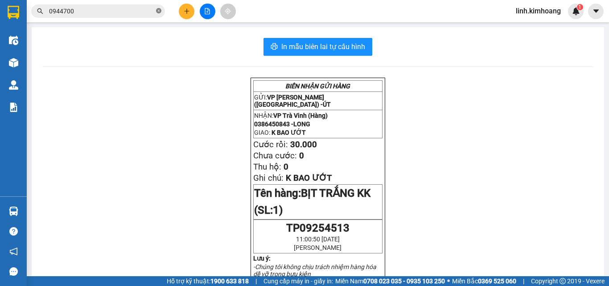
click at [156, 9] on icon "close-circle" at bounding box center [158, 10] width 5 height 5
click at [131, 12] on input "text" at bounding box center [101, 11] width 105 height 10
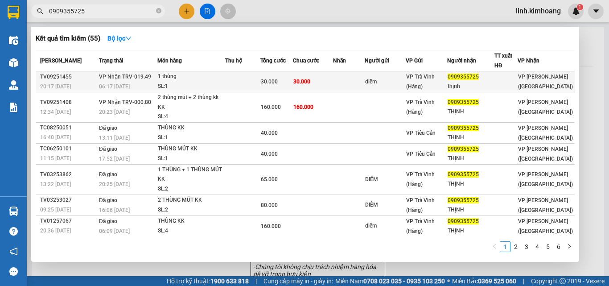
type input "0909355725"
click at [398, 80] on div "diễm" at bounding box center [385, 81] width 41 height 9
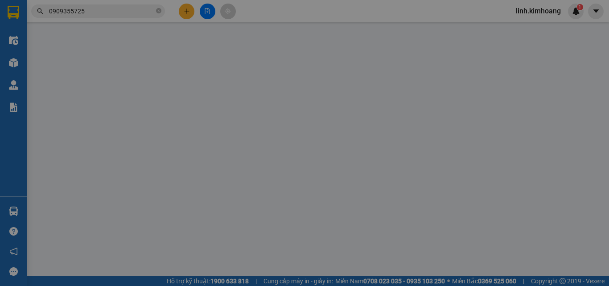
type input "diễm"
type input "0909355725"
type input "thịnh"
type input "30.000"
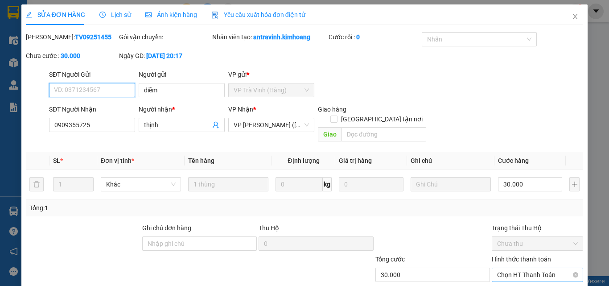
click at [505, 268] on span "Chọn HT Thanh Toán" at bounding box center [537, 274] width 81 height 13
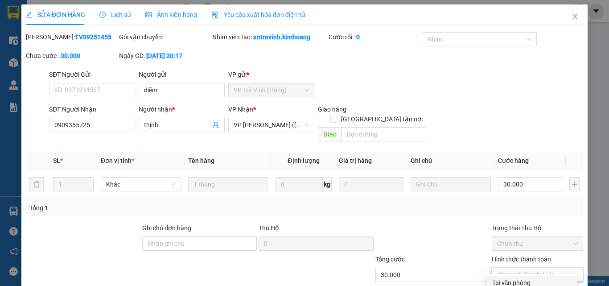
click at [507, 278] on div "Tại văn phòng" at bounding box center [532, 283] width 80 height 10
type input "0"
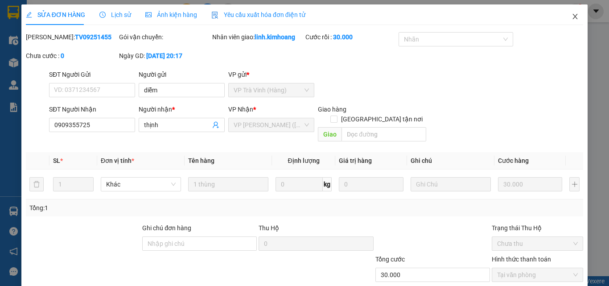
click at [571, 14] on icon "close" at bounding box center [574, 16] width 7 height 7
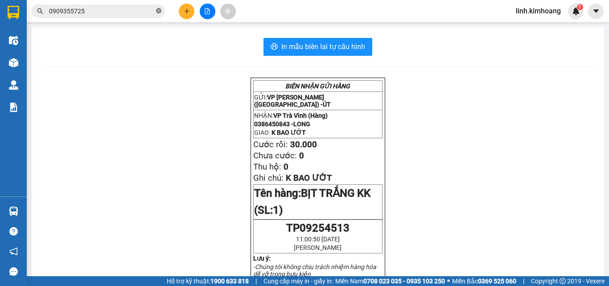
click at [158, 12] on icon "close-circle" at bounding box center [158, 10] width 5 height 5
click at [123, 9] on input "text" at bounding box center [101, 11] width 105 height 10
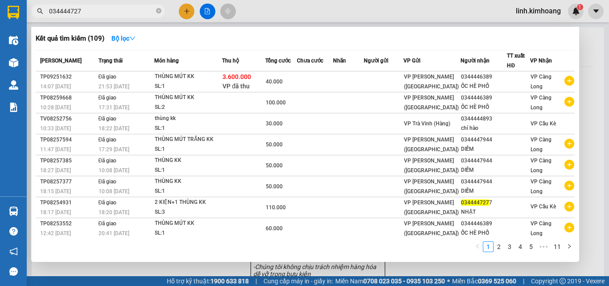
type input "0344447277"
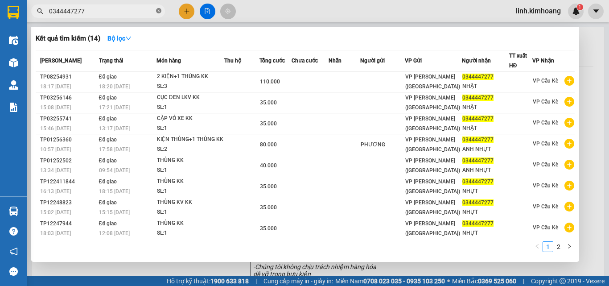
click at [157, 10] on icon "close-circle" at bounding box center [158, 10] width 5 height 5
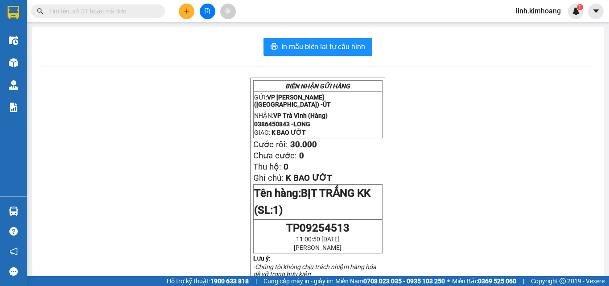
click at [108, 13] on input "text" at bounding box center [101, 11] width 105 height 10
click at [132, 12] on input "text" at bounding box center [101, 11] width 105 height 10
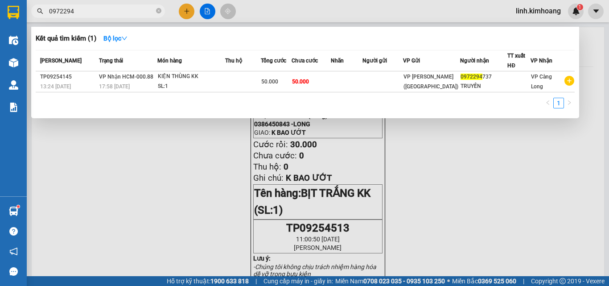
type input "0972294"
click at [160, 9] on icon "close-circle" at bounding box center [158, 10] width 5 height 5
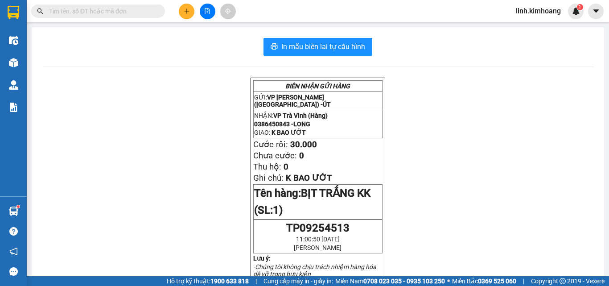
click at [109, 12] on input "text" at bounding box center [101, 11] width 105 height 10
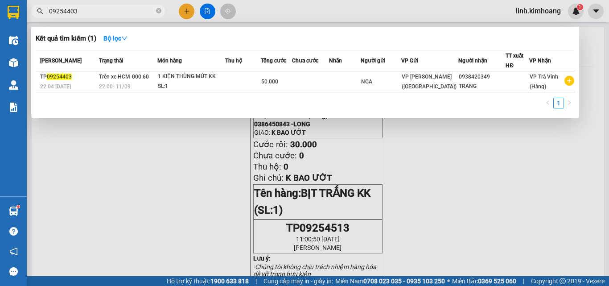
type input "09254403"
click at [156, 171] on div at bounding box center [304, 143] width 609 height 286
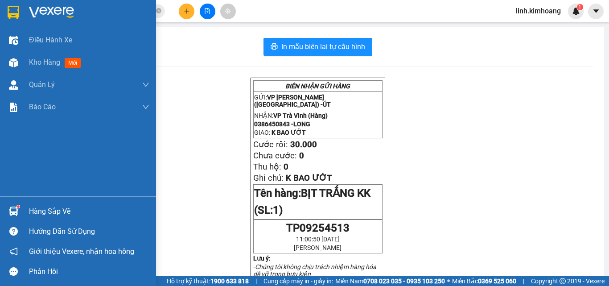
click at [55, 209] on div "Hàng sắp về" at bounding box center [89, 211] width 120 height 13
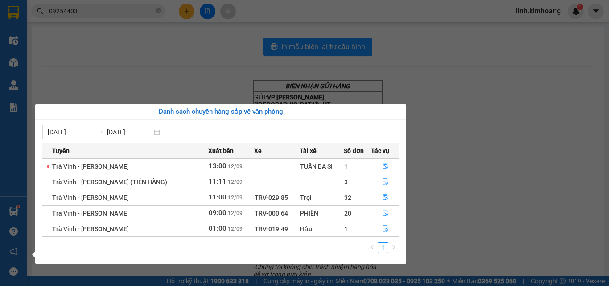
click at [191, 51] on section "Kết quả tìm kiếm ( 1 ) Bộ lọc Mã ĐH Trạng thái Món hàng Thu hộ Tổng cước Chưa c…" at bounding box center [304, 143] width 609 height 286
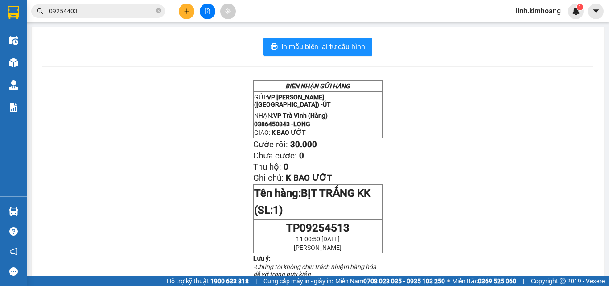
click at [185, 8] on icon "plus" at bounding box center [187, 11] width 6 height 6
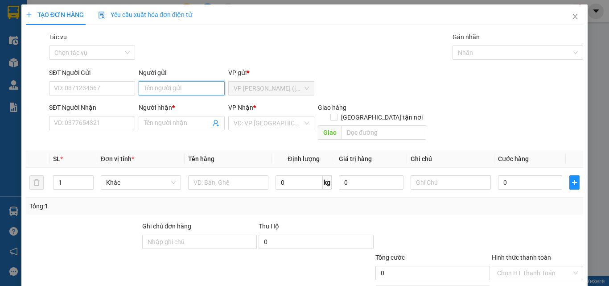
click at [175, 87] on input "Người gửi" at bounding box center [182, 88] width 86 height 14
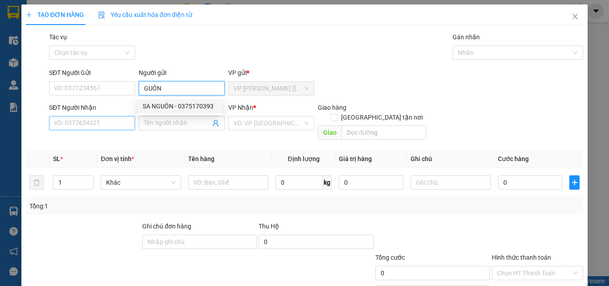
type input "GUÔN"
click at [98, 122] on input "SĐT Người Nhận" at bounding box center [92, 123] width 86 height 14
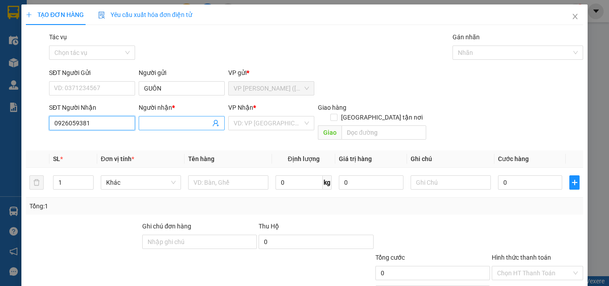
type input "0926059381"
click at [182, 123] on input "Người nhận *" at bounding box center [177, 123] width 66 height 10
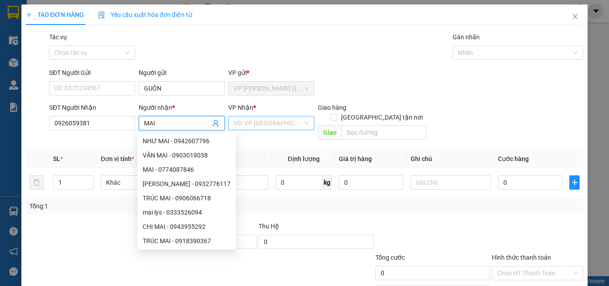
type input "MAI"
click at [274, 119] on input "search" at bounding box center [268, 122] width 69 height 13
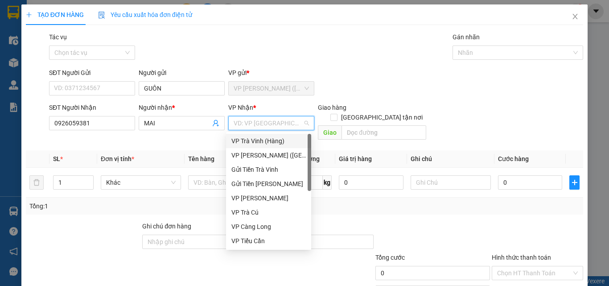
click at [266, 140] on div "VP Trà Vinh (Hàng)" at bounding box center [268, 141] width 74 height 10
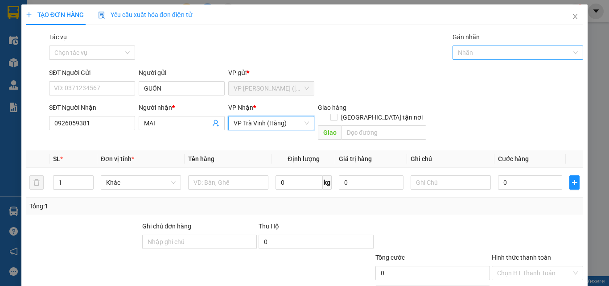
click at [483, 51] on div at bounding box center [514, 52] width 118 height 11
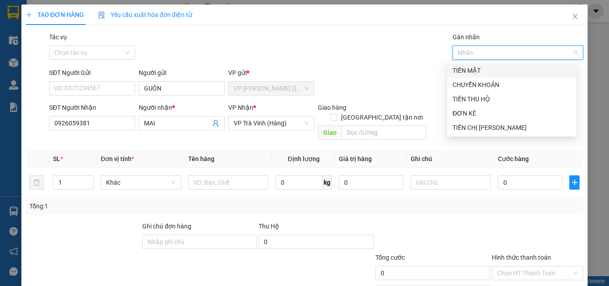
click at [483, 71] on div "TIỀN MẶT" at bounding box center [511, 71] width 119 height 10
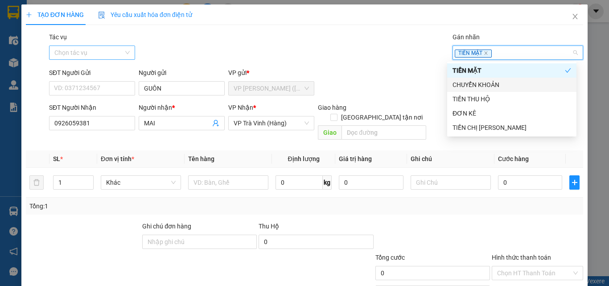
click at [124, 50] on div "Chọn tác vụ" at bounding box center [92, 52] width 86 height 14
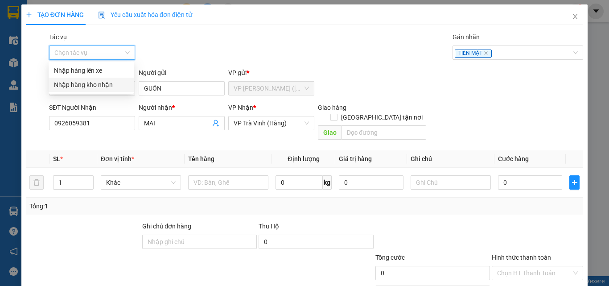
click at [103, 84] on div "Nhập hàng kho nhận" at bounding box center [91, 85] width 74 height 10
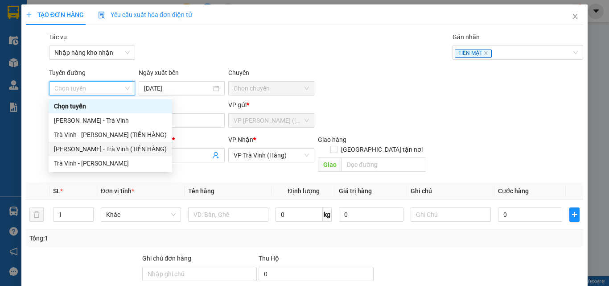
click at [122, 151] on div "[PERSON_NAME] - Trà Vinh (TIỀN HÀNG)" at bounding box center [110, 149] width 113 height 10
type input "[DATE]"
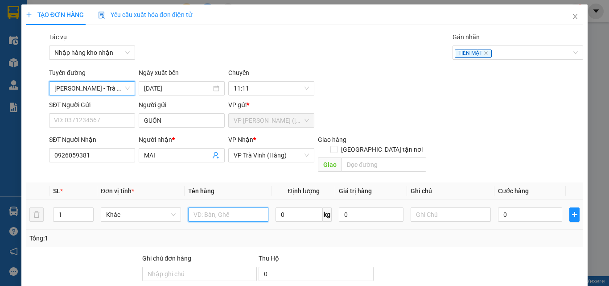
click at [215, 207] on input "text" at bounding box center [228, 214] width 80 height 14
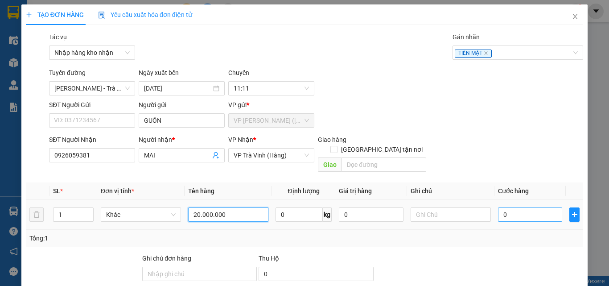
type input "20.000.000"
click at [528, 207] on input "0" at bounding box center [530, 214] width 64 height 14
type input "8"
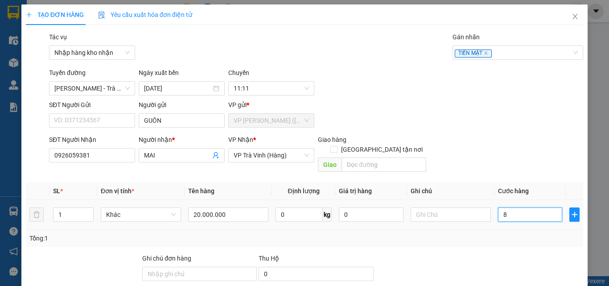
type input "80"
type input "80.000"
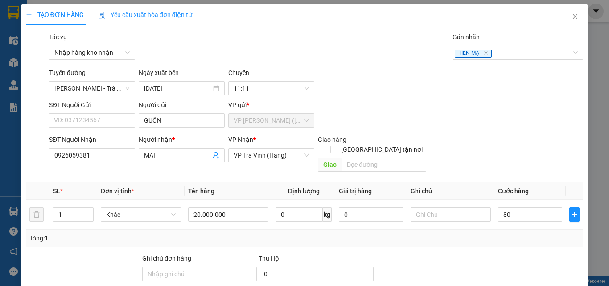
type input "80.000"
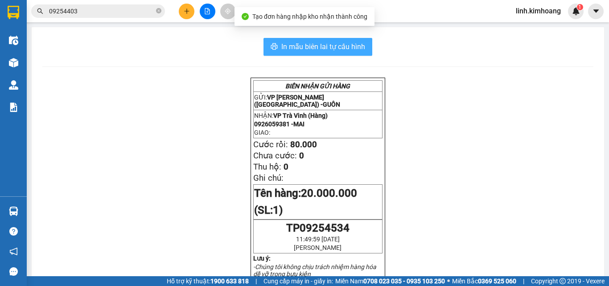
click at [341, 40] on button "In mẫu biên lai tự cấu hình" at bounding box center [317, 47] width 109 height 18
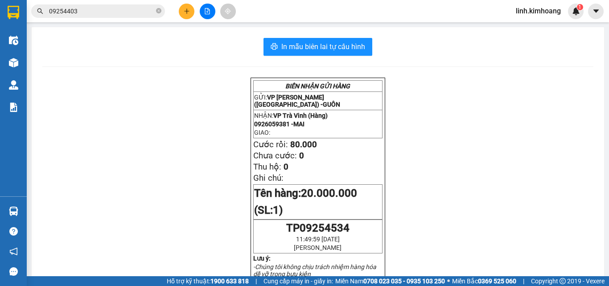
click at [181, 7] on button at bounding box center [187, 12] width 16 height 16
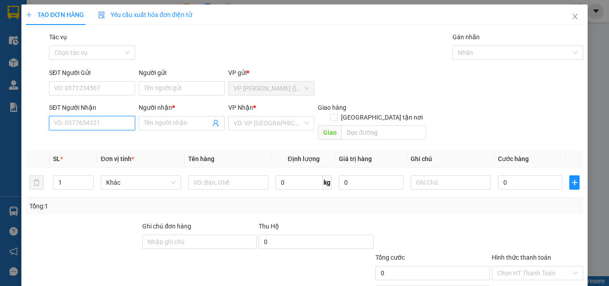
click at [118, 123] on input "SĐT Người Nhận" at bounding box center [92, 123] width 86 height 14
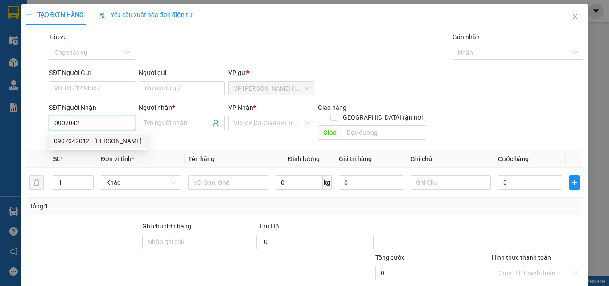
click at [113, 144] on div "0907042012 - XUÂN LÊ" at bounding box center [98, 141] width 88 height 10
type input "0907042012"
type input "XUÂN LÊ"
type input "35.000"
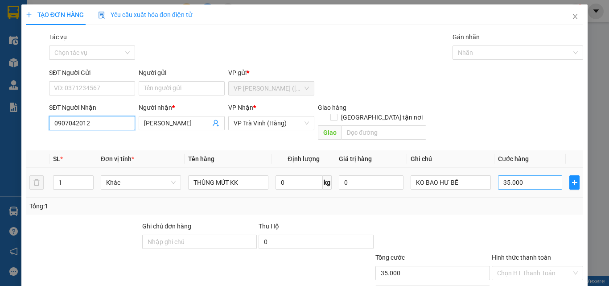
type input "0907042012"
click at [536, 175] on input "35.000" at bounding box center [530, 182] width 64 height 14
type input "3"
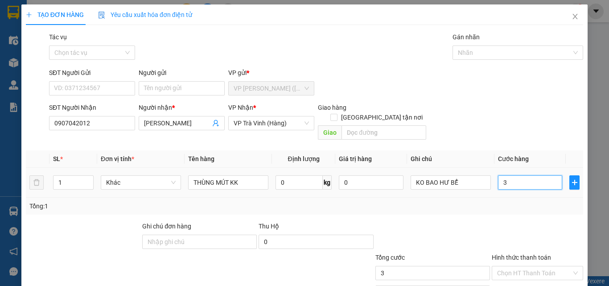
type input "30"
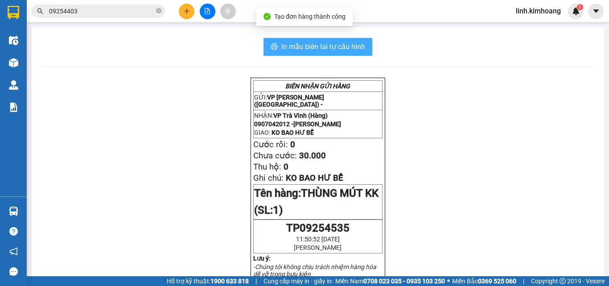
click at [325, 48] on span "In mẫu biên lai tự cấu hình" at bounding box center [323, 46] width 84 height 11
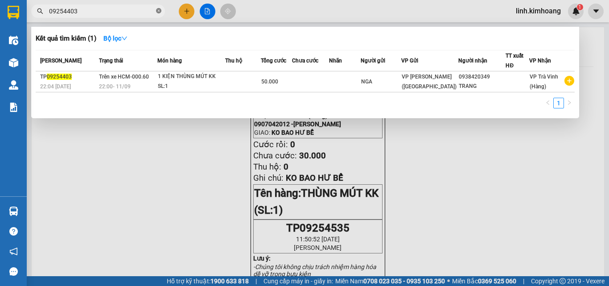
click at [158, 12] on icon "close-circle" at bounding box center [158, 10] width 5 height 5
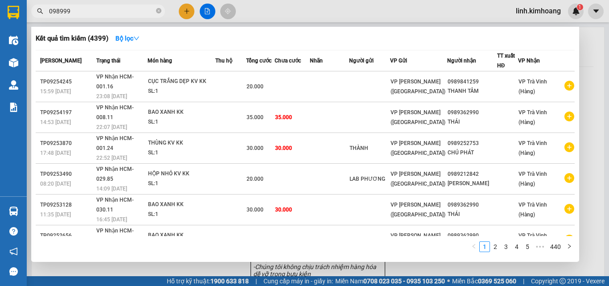
type input "0989999"
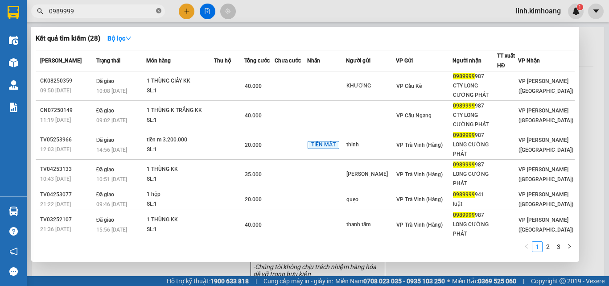
click at [161, 11] on icon "close-circle" at bounding box center [158, 10] width 5 height 5
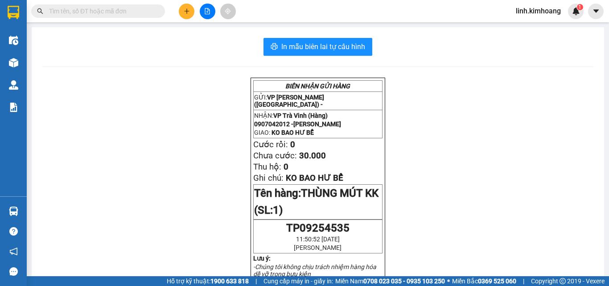
click at [141, 9] on input "text" at bounding box center [101, 11] width 105 height 10
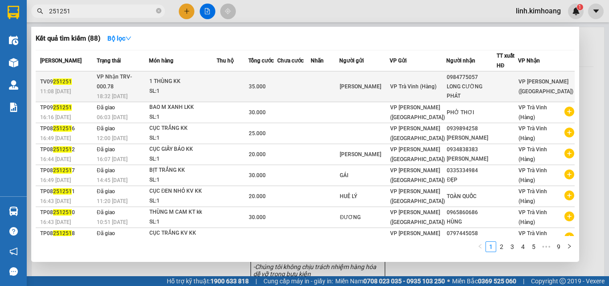
type input "251251"
click at [446, 83] on div "VP Trà Vinh (Hàng)" at bounding box center [418, 87] width 56 height 10
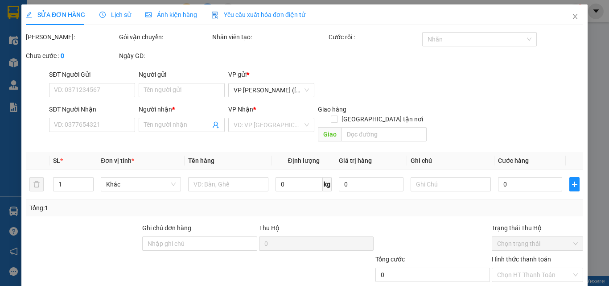
type input "trung ngọc"
type input "0984775057"
type input "LONG CƯỜNG PHÁT"
type input "35.000"
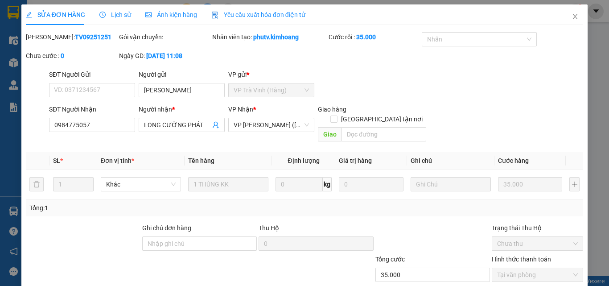
click at [573, 16] on icon "close" at bounding box center [575, 16] width 5 height 5
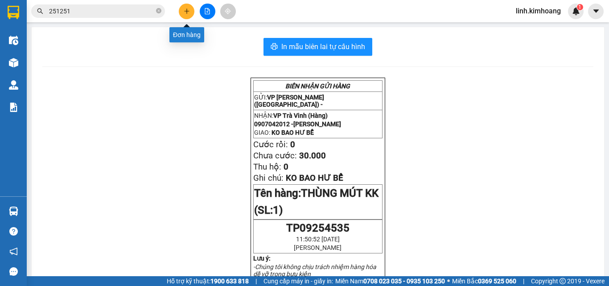
click at [189, 7] on button at bounding box center [187, 12] width 16 height 16
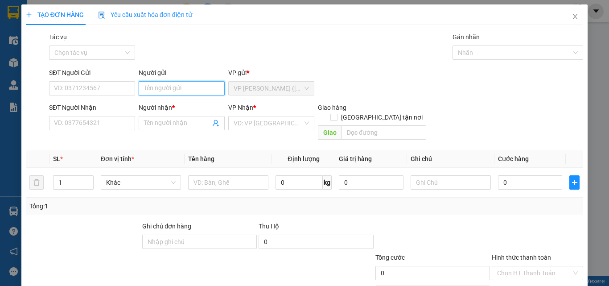
click at [166, 88] on input "Người gửi" at bounding box center [182, 88] width 86 height 14
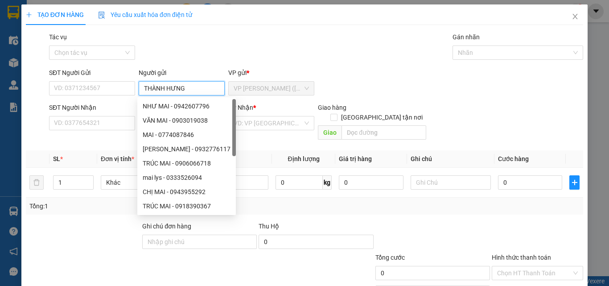
type input "THÀNH HƯNG"
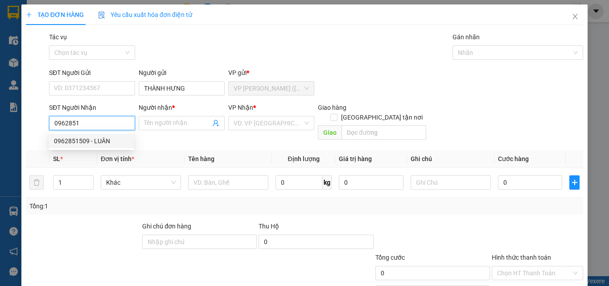
click at [95, 141] on div "0962851509 - LUÂN" at bounding box center [91, 141] width 74 height 10
type input "0962851509"
type input "LUÂN"
type input "60.000"
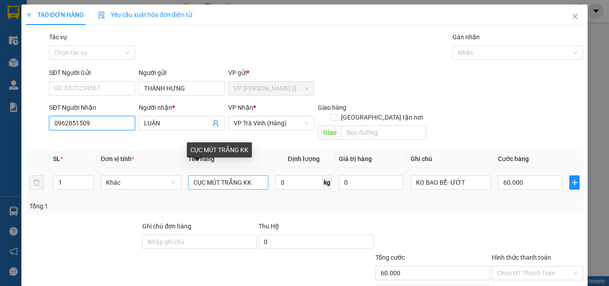
type input "0962851509"
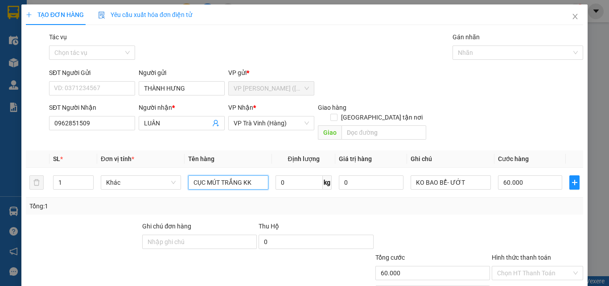
drag, startPoint x: 265, startPoint y: 173, endPoint x: 205, endPoint y: 221, distance: 76.8
click at [205, 221] on div "Transit Pickup Surcharge Ids Transit Deliver Surcharge Ids Transit Deliver Surc…" at bounding box center [304, 177] width 557 height 290
drag, startPoint x: 166, startPoint y: 118, endPoint x: 131, endPoint y: 139, distance: 40.2
click at [131, 139] on div "Transit Pickup Surcharge Ids Transit Deliver Surcharge Ids Transit Deliver Surc…" at bounding box center [304, 177] width 557 height 290
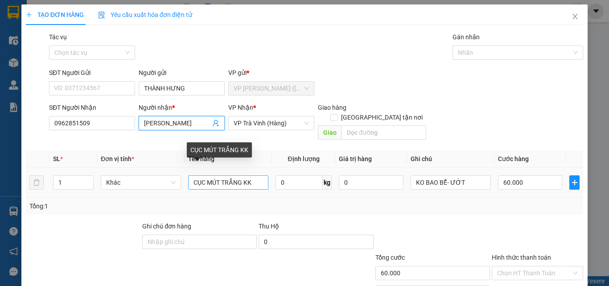
type input "HÙNG MINH"
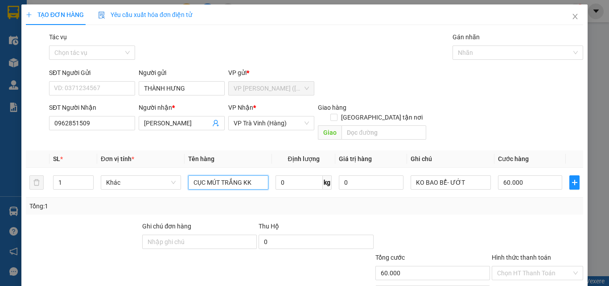
drag, startPoint x: 261, startPoint y: 173, endPoint x: 205, endPoint y: 199, distance: 61.8
click at [205, 199] on div "SL * Đơn vị tính * Tên hàng Định lượng Giá trị hàng Ghi chú Cước hàng 1 Khác CỤ…" at bounding box center [304, 182] width 557 height 64
type input "CỤC BAO M TRẮNG KK"
type input "3"
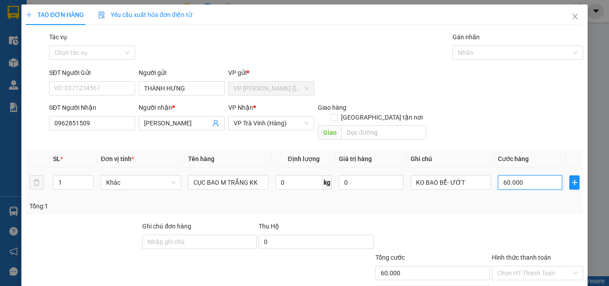
type input "3"
type input "35"
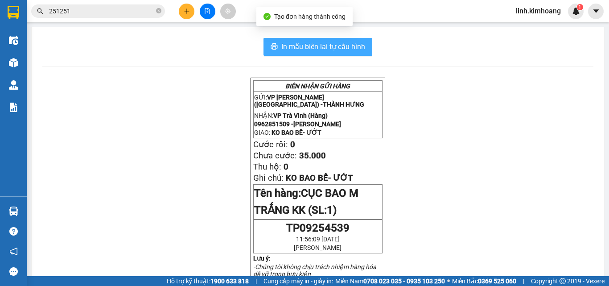
click at [351, 42] on span "In mẫu biên lai tự cấu hình" at bounding box center [323, 46] width 84 height 11
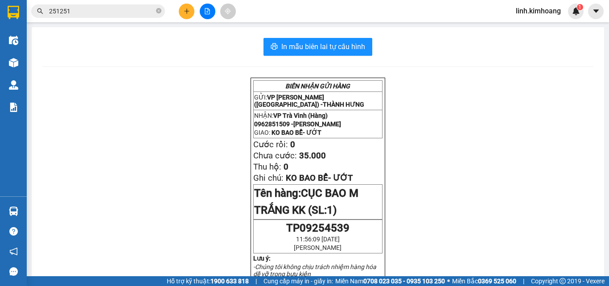
click at [184, 5] on button at bounding box center [187, 12] width 16 height 16
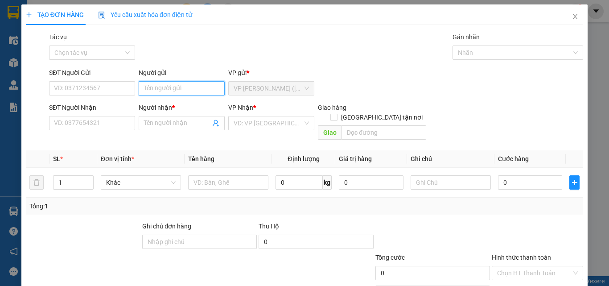
click at [147, 87] on input "Người gửi" at bounding box center [182, 88] width 86 height 14
type input "CHƯƠNG"
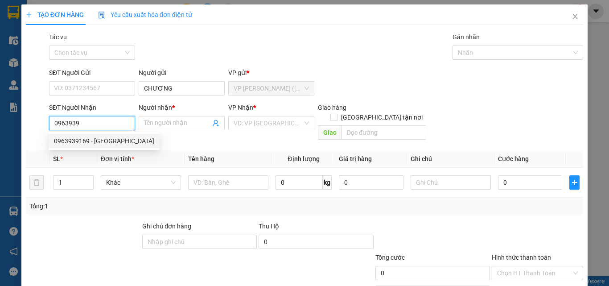
click at [108, 144] on div "0963939169 - HỮU DINH" at bounding box center [104, 141] width 100 height 10
type input "0963939169"
type input "HỮU DINH"
type input "20.000"
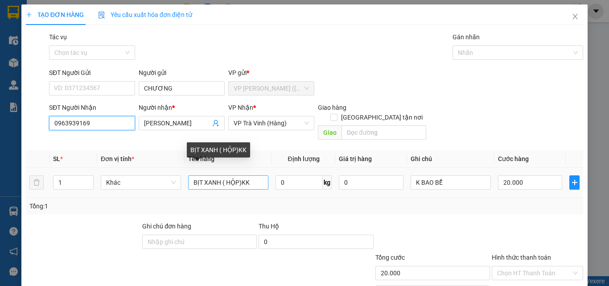
type input "0963939169"
drag, startPoint x: 260, startPoint y: 176, endPoint x: 0, endPoint y: 195, distance: 260.5
click at [0, 195] on div "TẠO ĐƠN HÀNG Yêu cầu xuất hóa đơn điện tử Transit Pickup Surcharge Ids Transit …" at bounding box center [304, 143] width 609 height 286
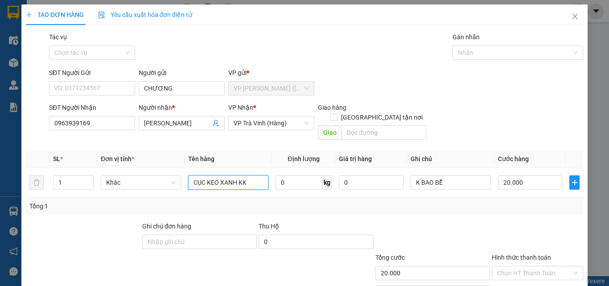
type input "CỤC KEO XANH KK"
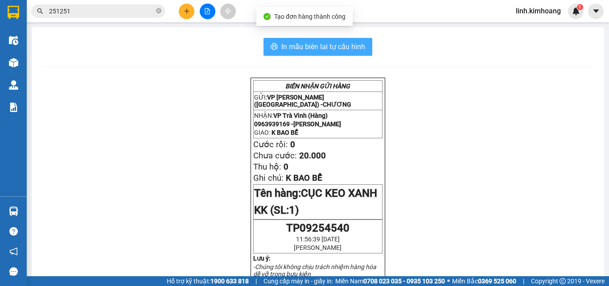
click at [353, 46] on span "In mẫu biên lai tự cấu hình" at bounding box center [323, 46] width 84 height 11
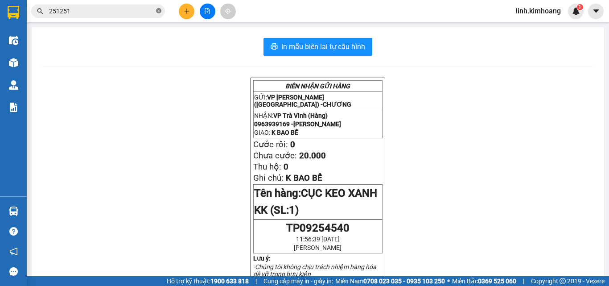
click at [157, 9] on icon "close-circle" at bounding box center [158, 10] width 5 height 5
click at [107, 9] on input "text" at bounding box center [101, 11] width 105 height 10
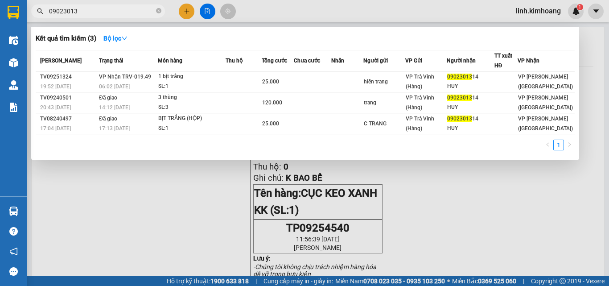
type input "09023013"
click at [396, 69] on th "Người gửi" at bounding box center [384, 60] width 42 height 21
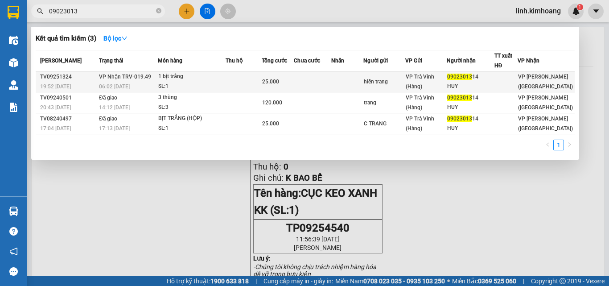
click at [400, 77] on div "hiền trang" at bounding box center [384, 81] width 41 height 9
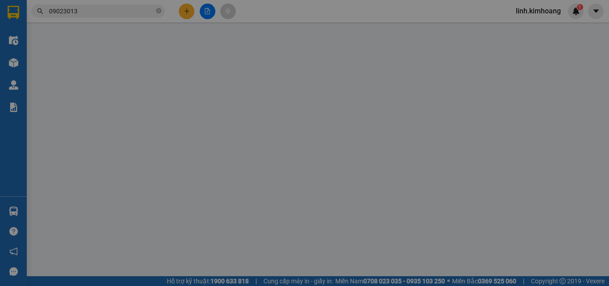
type input "hiền trang"
type input "0902301314"
type input "HUY"
type input "25.000"
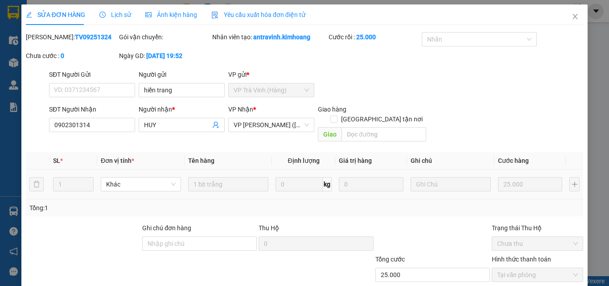
click at [568, 10] on span "Close" at bounding box center [574, 16] width 25 height 25
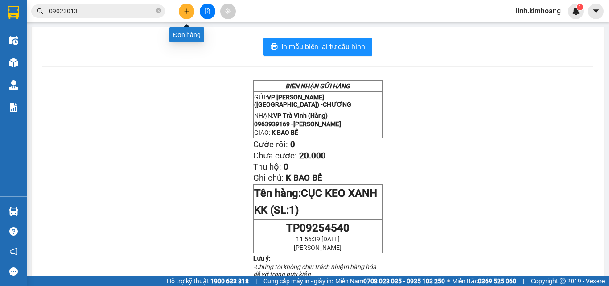
click at [185, 12] on icon "plus" at bounding box center [187, 11] width 6 height 6
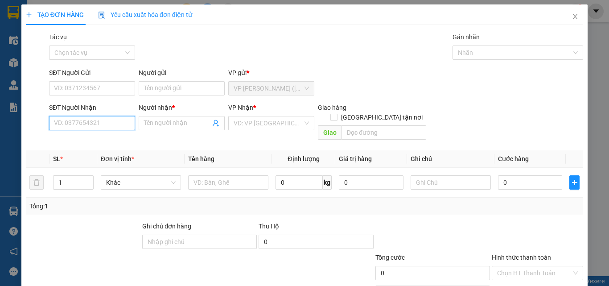
click at [92, 129] on input "SĐT Người Nhận" at bounding box center [92, 123] width 86 height 14
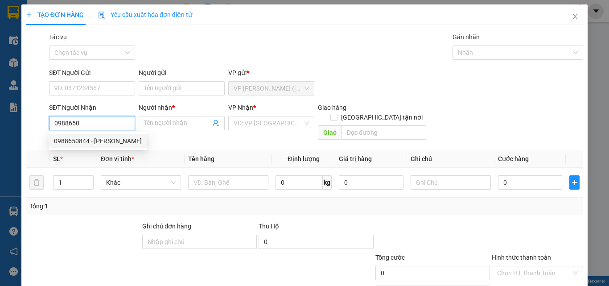
click at [69, 124] on input "0988650" at bounding box center [92, 123] width 86 height 14
click at [94, 154] on div "0988865066 - TÂM" at bounding box center [91, 155] width 74 height 10
type input "0988865066"
type input "TÂM"
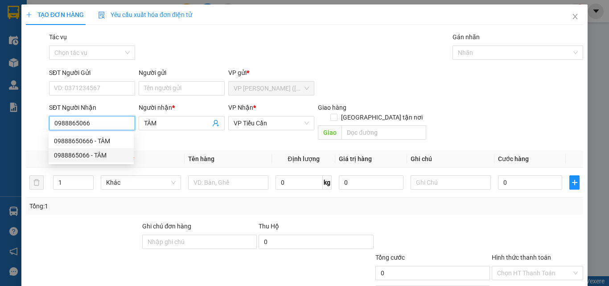
type input "35.000"
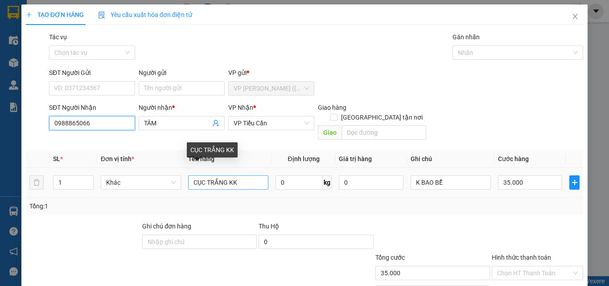
type input "0988865066"
drag, startPoint x: 256, startPoint y: 168, endPoint x: 26, endPoint y: 211, distance: 233.5
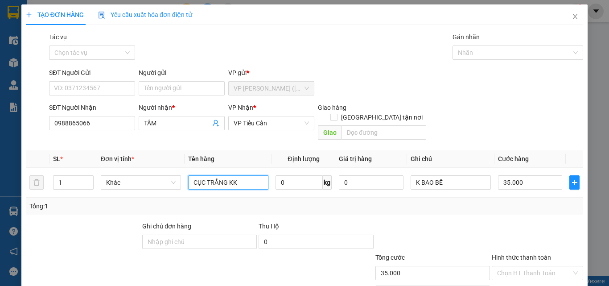
click at [28, 211] on div "Transit Pickup Surcharge Ids Transit Deliver Surcharge Ids Transit Deliver Surc…" at bounding box center [304, 177] width 557 height 290
type input "THÙNG"
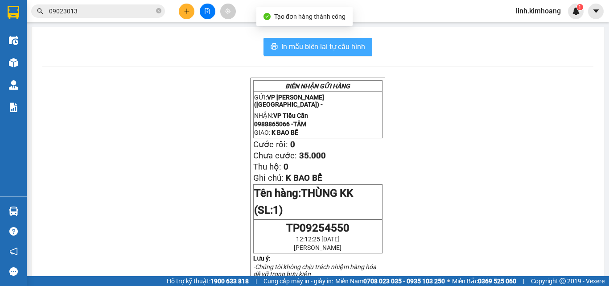
click at [303, 47] on span "In mẫu biên lai tự cấu hình" at bounding box center [323, 46] width 84 height 11
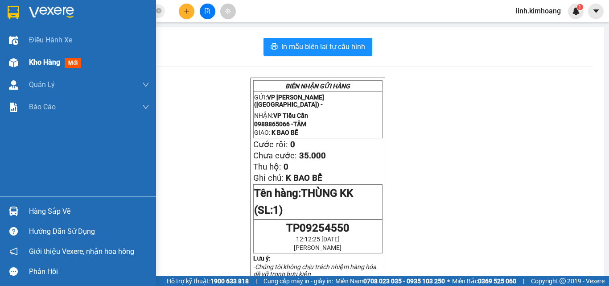
click at [41, 61] on span "Kho hàng" at bounding box center [44, 62] width 31 height 8
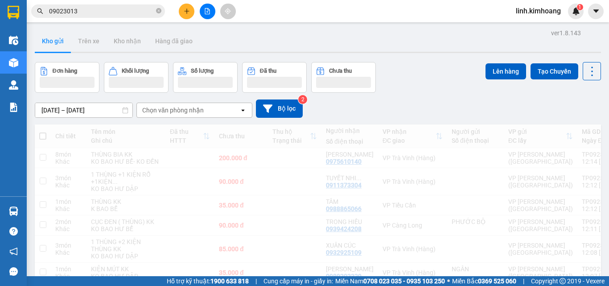
click at [513, 98] on div "10/09/2025 – 12/09/2025 Press the down arrow key to interact with the calendar …" at bounding box center [318, 109] width 566 height 32
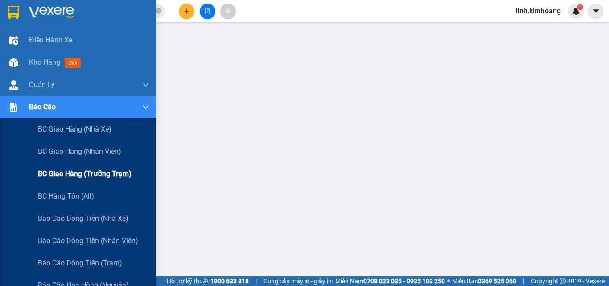
click at [72, 172] on span "BC giao hàng (trưởng trạm)" at bounding box center [85, 173] width 94 height 11
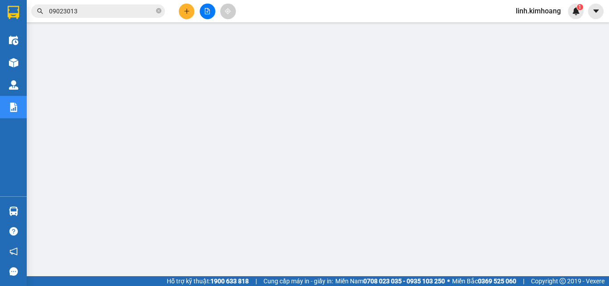
click at [185, 13] on icon "plus" at bounding box center [187, 11] width 6 height 6
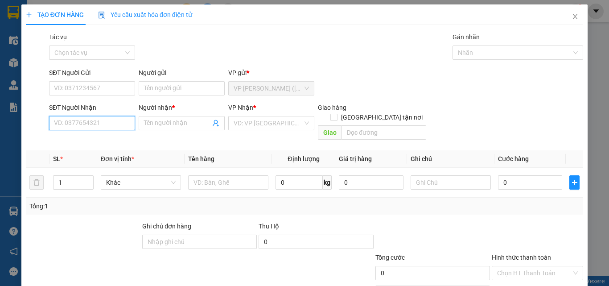
click at [106, 119] on input "SĐT Người Nhận" at bounding box center [92, 123] width 86 height 14
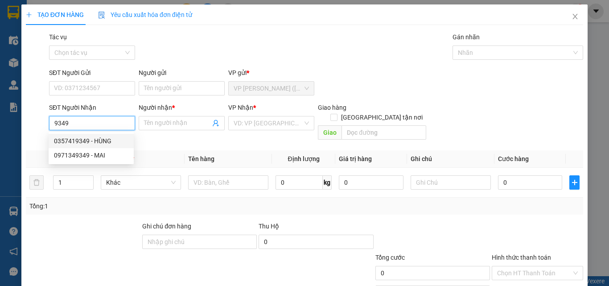
click at [108, 141] on div "0357419349 - HÙNG" at bounding box center [91, 141] width 74 height 10
type input "0357419349"
type input "HÙNG"
type input "60.000"
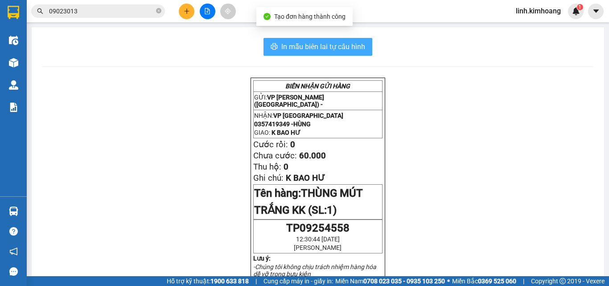
click at [326, 38] on button "In mẫu biên lai tự cấu hình" at bounding box center [317, 47] width 109 height 18
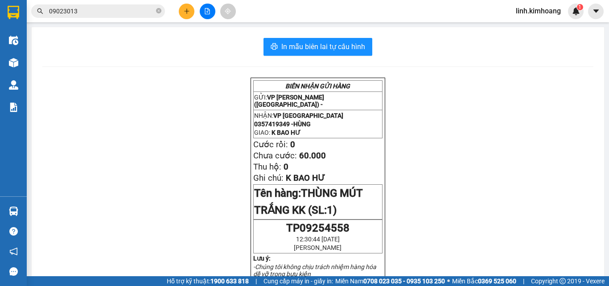
click at [185, 16] on button at bounding box center [187, 12] width 16 height 16
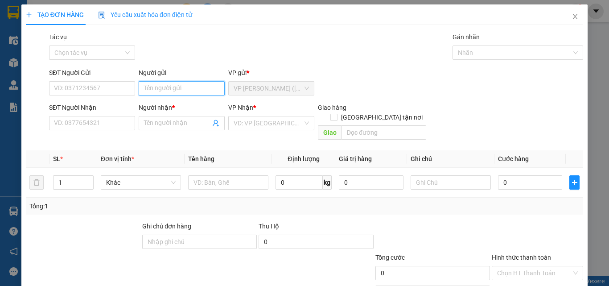
click at [164, 85] on input "Người gửi" at bounding box center [182, 88] width 86 height 14
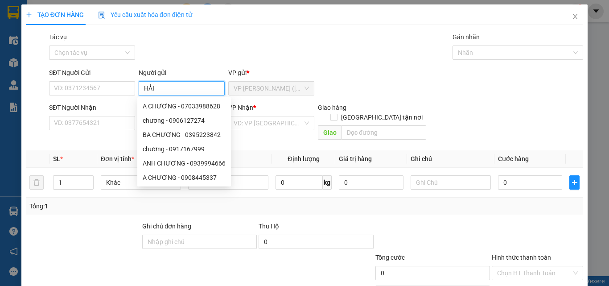
type input "HẢI"
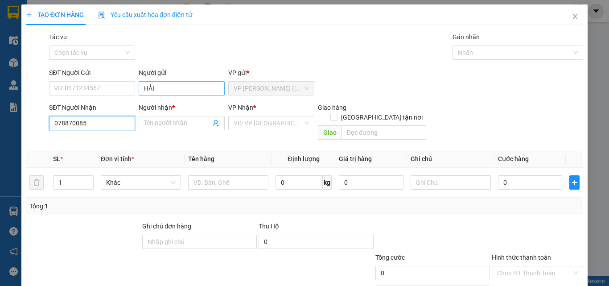
type input "0788700858"
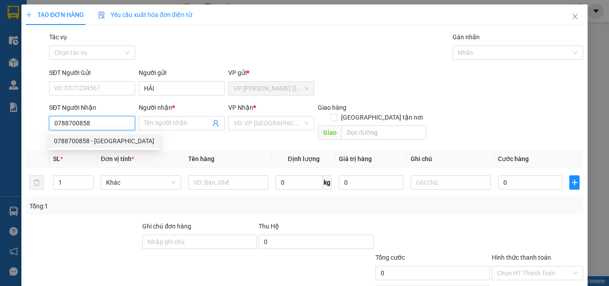
click at [110, 139] on div "0788700858 - THANH NHÃ" at bounding box center [104, 141] width 100 height 10
type input "THANH NHÃ"
type input "35.000"
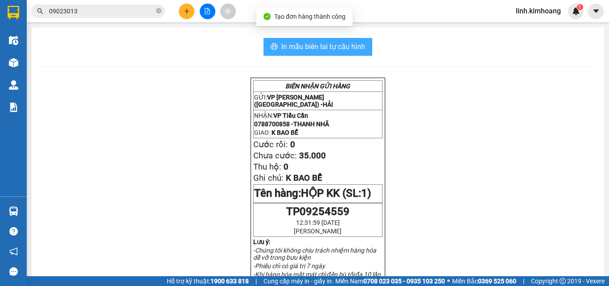
click at [357, 51] on span "In mẫu biên lai tự cấu hình" at bounding box center [323, 46] width 84 height 11
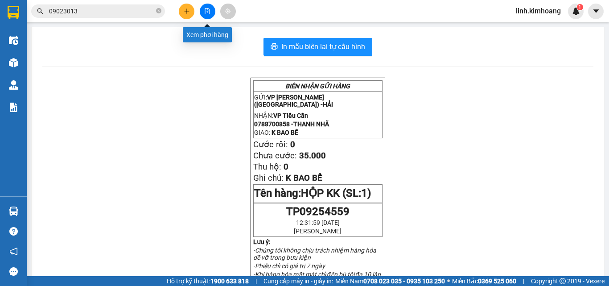
click at [187, 14] on button at bounding box center [187, 12] width 16 height 16
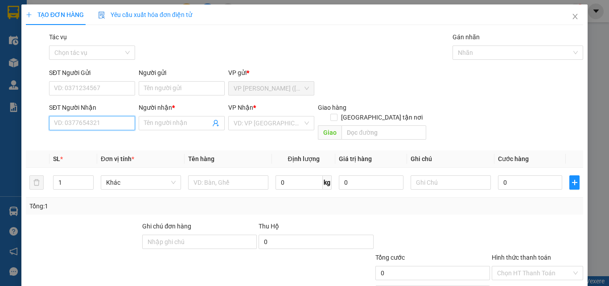
click at [105, 119] on input "SĐT Người Nhận" at bounding box center [92, 123] width 86 height 14
type input "0975818574"
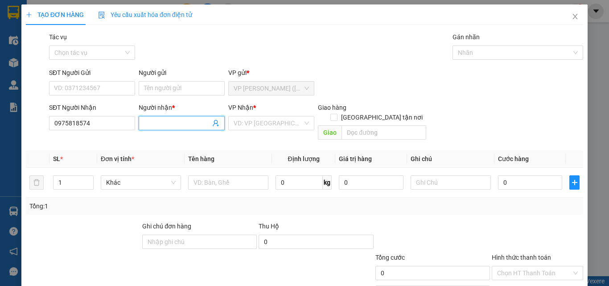
click at [149, 123] on input "Người nhận *" at bounding box center [177, 123] width 66 height 10
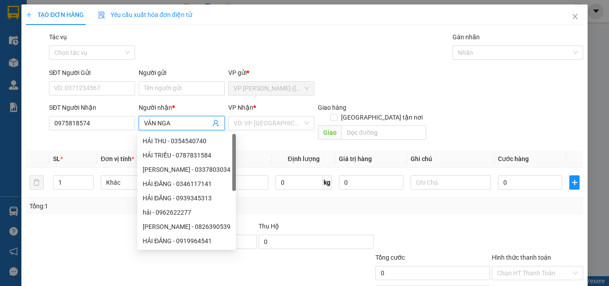
type input "VÂN NGA"
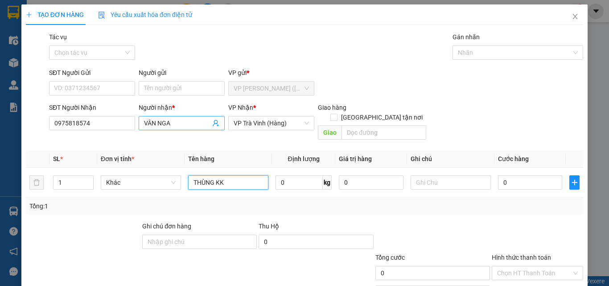
type input "THÙNG KK"
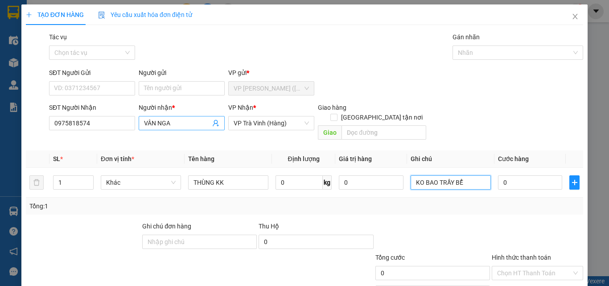
type input "KO BAO TRẦY BỂ"
type input "3"
type input "35"
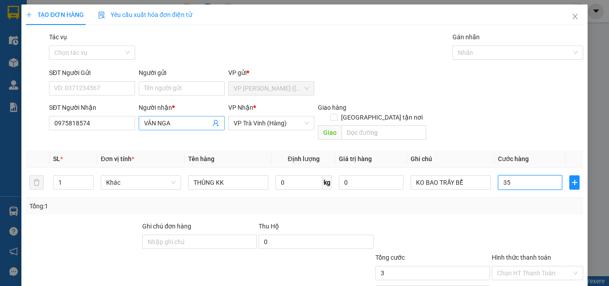
type input "35"
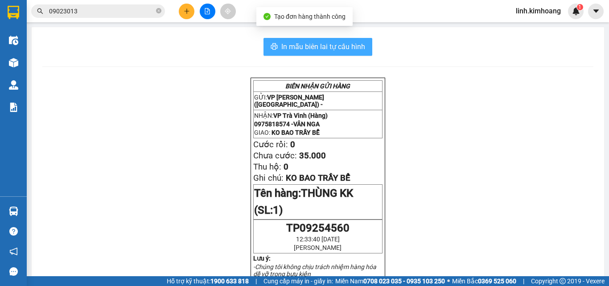
click at [320, 49] on span "In mẫu biên lai tự cấu hình" at bounding box center [323, 46] width 84 height 11
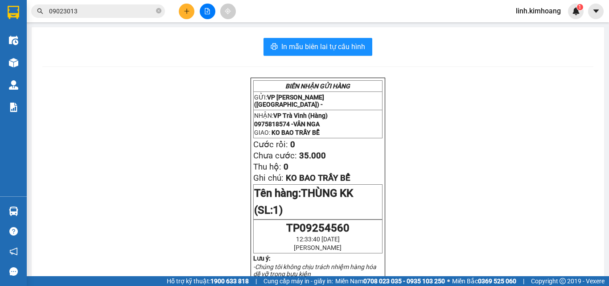
click at [157, 12] on icon "close-circle" at bounding box center [158, 10] width 5 height 5
click at [134, 8] on input "text" at bounding box center [101, 11] width 105 height 10
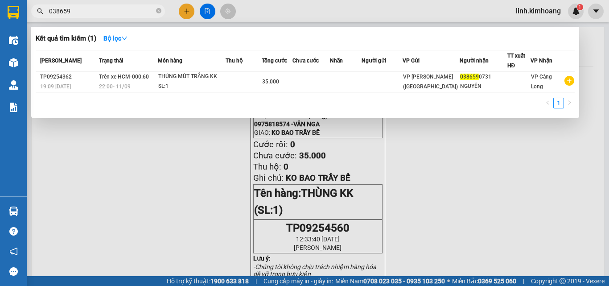
type input "038659"
click at [191, 196] on div at bounding box center [304, 143] width 609 height 286
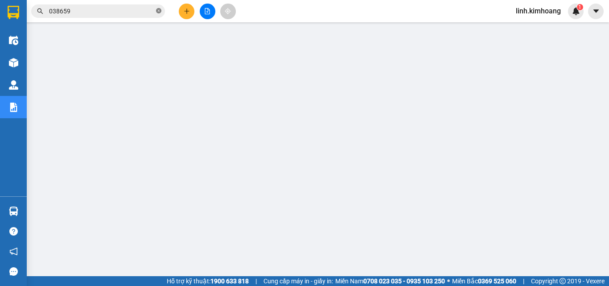
click at [157, 10] on icon "close-circle" at bounding box center [158, 10] width 5 height 5
click at [143, 8] on input "text" at bounding box center [101, 11] width 105 height 10
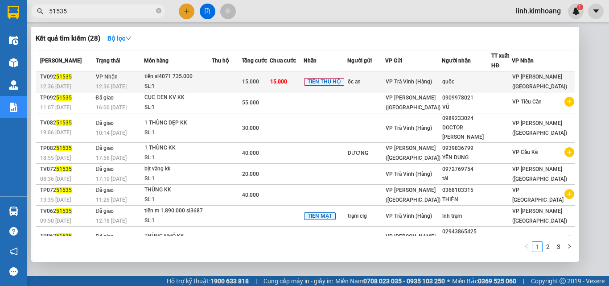
type input "51535"
click at [440, 77] on div "VP Trà Vinh (Hàng)" at bounding box center [414, 82] width 56 height 10
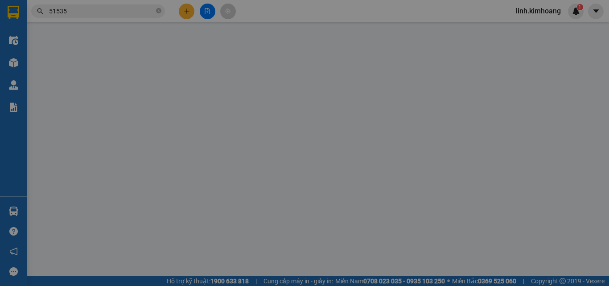
type input "ốc an"
type input "quốc"
type input "15.000"
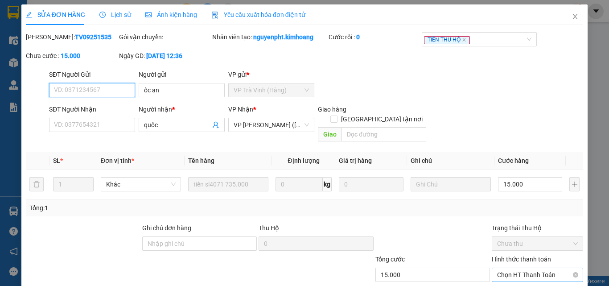
click at [506, 268] on span "Chọn HT Thanh Toán" at bounding box center [537, 274] width 81 height 13
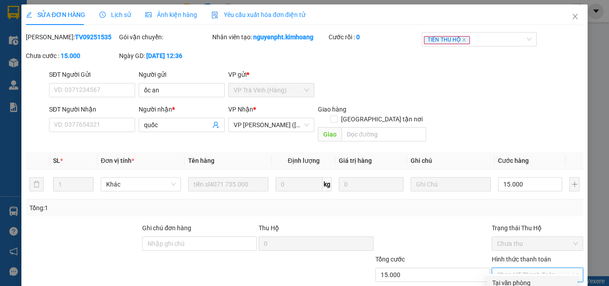
drag, startPoint x: 513, startPoint y: 238, endPoint x: 423, endPoint y: 239, distance: 90.9
click at [513, 278] on div "Tại văn phòng" at bounding box center [532, 283] width 80 height 10
type input "0"
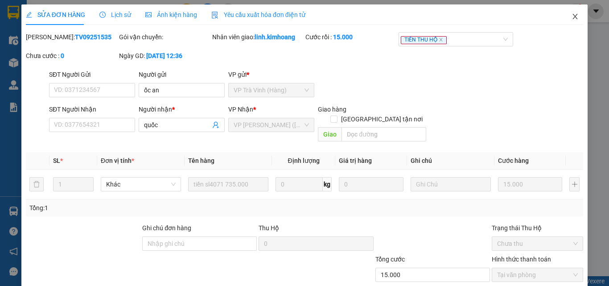
click at [571, 18] on icon "close" at bounding box center [574, 16] width 7 height 7
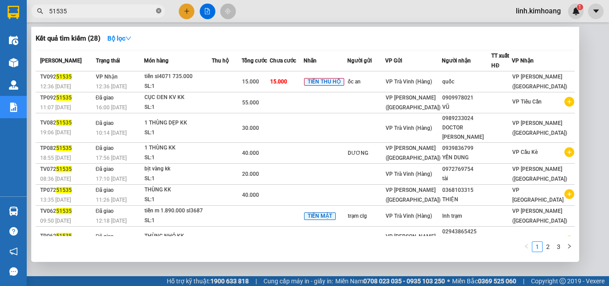
click at [158, 10] on icon "close-circle" at bounding box center [158, 10] width 5 height 5
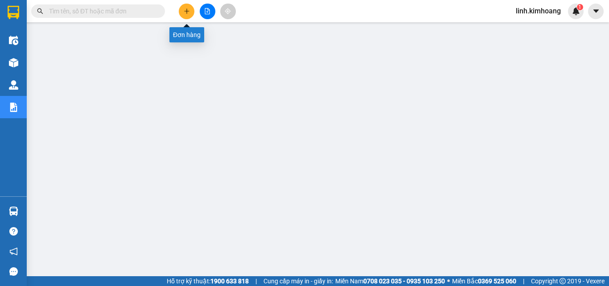
click at [189, 9] on icon "plus" at bounding box center [187, 11] width 6 height 6
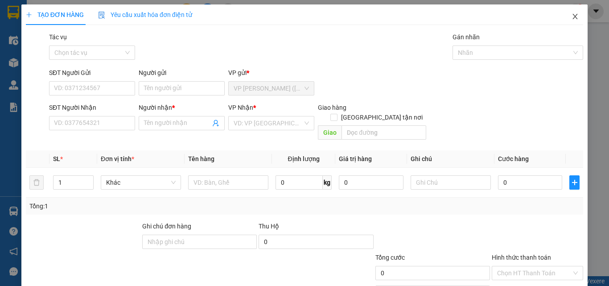
click at [572, 17] on span "Close" at bounding box center [574, 16] width 25 height 25
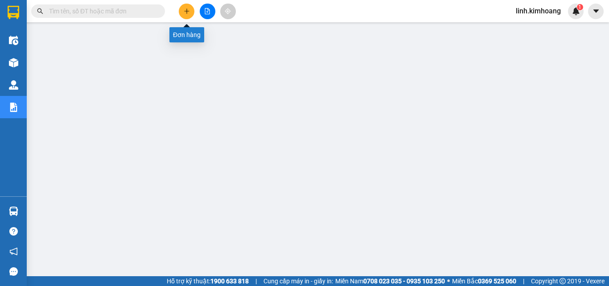
click at [192, 8] on button at bounding box center [187, 12] width 16 height 16
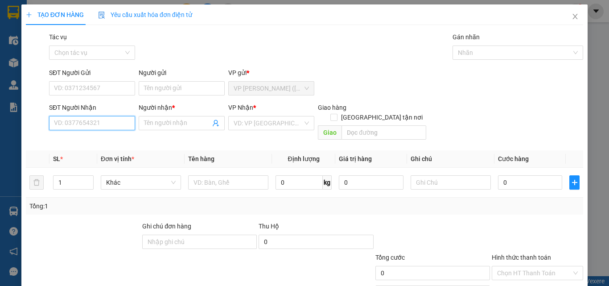
click at [105, 126] on input "SĐT Người Nhận" at bounding box center [92, 123] width 86 height 14
type input "0919329115"
click at [102, 137] on div "0919329115 - BS QUẾ CHI" at bounding box center [91, 141] width 74 height 10
type input "BS QUẾ CHI"
type input "GIAO TN"
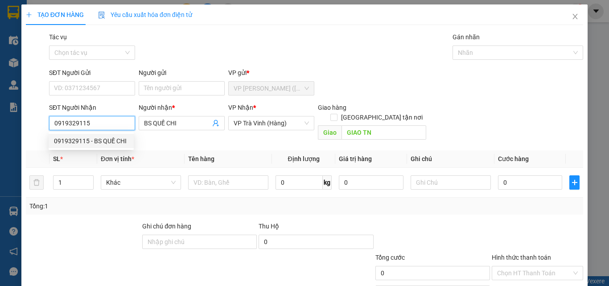
type input "270.000"
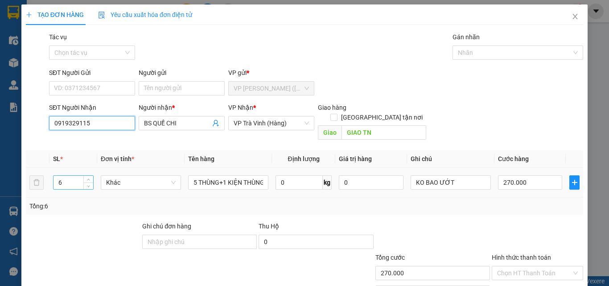
type input "0919329115"
drag, startPoint x: 80, startPoint y: 173, endPoint x: 0, endPoint y: 196, distance: 83.5
click at [0, 196] on div "TẠO ĐƠN HÀNG Yêu cầu xuất hóa đơn điện tử Transit Pickup Surcharge Ids Transit …" at bounding box center [304, 143] width 609 height 286
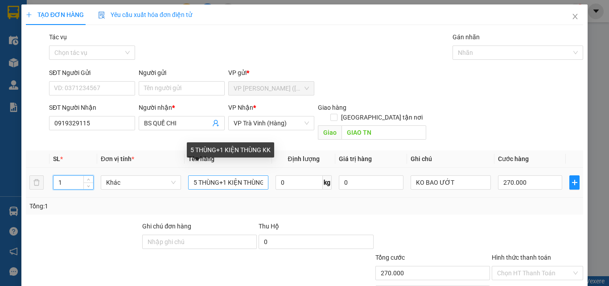
type input "1"
drag, startPoint x: 190, startPoint y: 170, endPoint x: 529, endPoint y: 222, distance: 343.5
click at [529, 222] on div "Transit Pickup Surcharge Ids Transit Deliver Surcharge Ids Transit Deliver Surc…" at bounding box center [304, 177] width 557 height 290
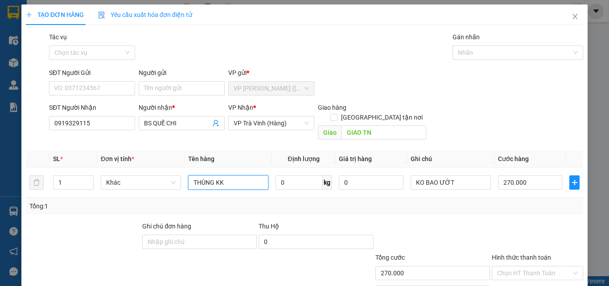
type input "THÙNG KK"
click at [521, 175] on input "270.000" at bounding box center [530, 182] width 64 height 14
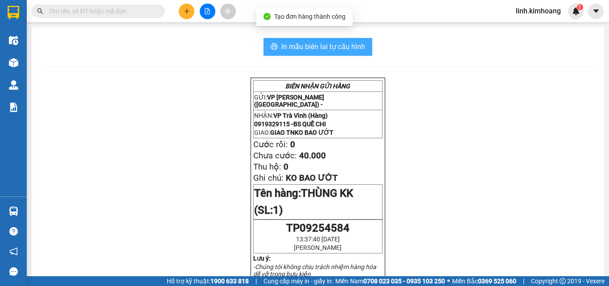
click at [334, 47] on span "In mẫu biên lai tự cấu hình" at bounding box center [323, 46] width 84 height 11
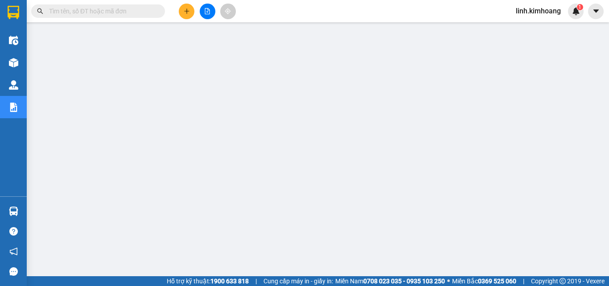
click at [129, 7] on input "text" at bounding box center [101, 11] width 105 height 10
click at [136, 10] on input "text" at bounding box center [101, 11] width 105 height 10
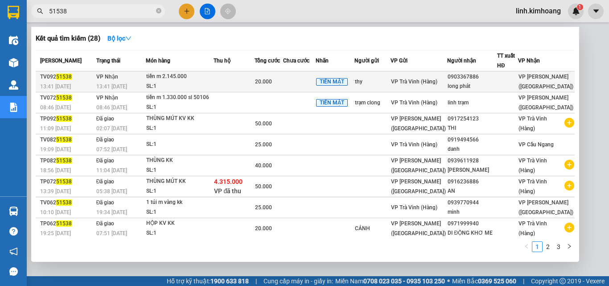
type input "51538"
click at [441, 79] on div "VP Trà Vinh (Hàng)" at bounding box center [419, 82] width 56 height 10
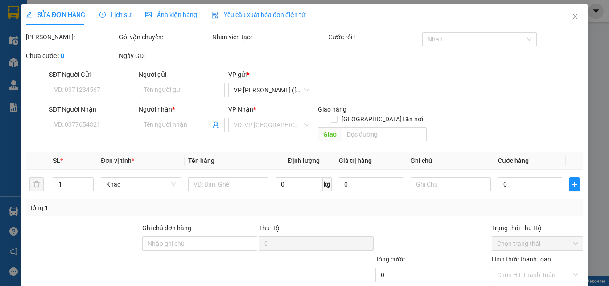
type input "thy"
type input "0903367886"
type input "long phát"
type input "20.000"
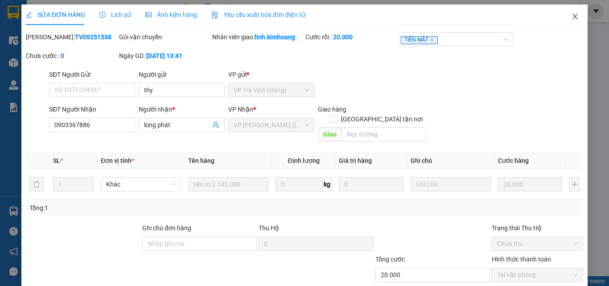
click at [571, 17] on icon "close" at bounding box center [574, 16] width 7 height 7
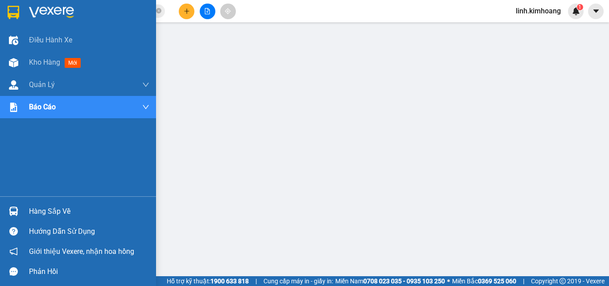
click at [23, 211] on div "Hàng sắp về" at bounding box center [78, 211] width 156 height 20
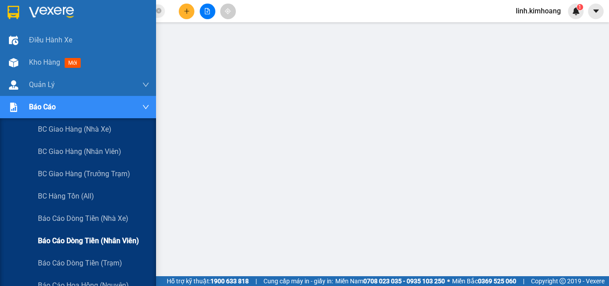
click at [92, 235] on span "Báo cáo dòng tiền (nhân viên)" at bounding box center [88, 240] width 101 height 11
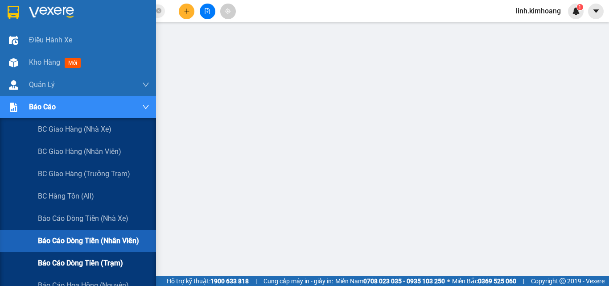
click at [86, 262] on span "Báo cáo dòng tiền (trạm)" at bounding box center [80, 262] width 85 height 11
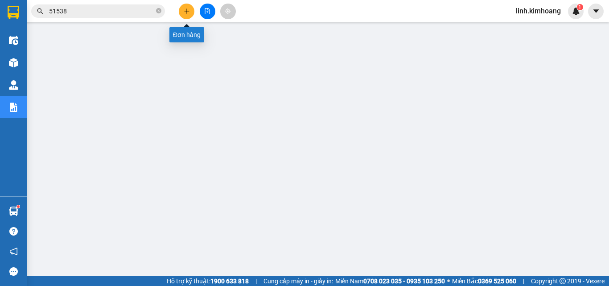
click at [186, 10] on icon "plus" at bounding box center [187, 11] width 6 height 6
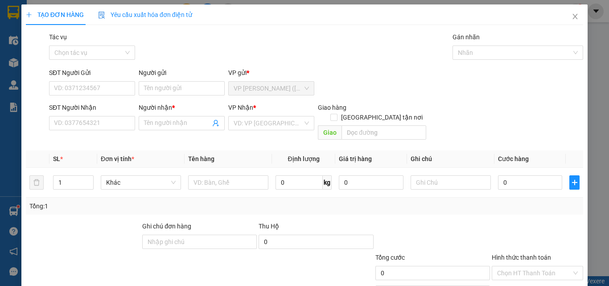
click at [92, 131] on div "SĐT Người Nhận VD: 0377654321" at bounding box center [92, 118] width 86 height 31
click at [100, 124] on input "SĐT Người Nhận" at bounding box center [92, 123] width 86 height 14
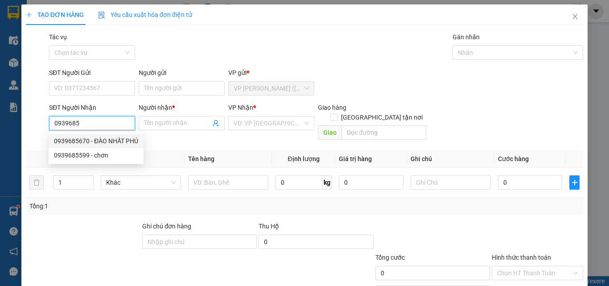
click at [106, 140] on div "0939685670 - ĐÀO NHẤT PHÚ" at bounding box center [96, 141] width 84 height 10
type input "0939685670"
type input "ĐÀO NHẤT PHÚ"
type input "35.000"
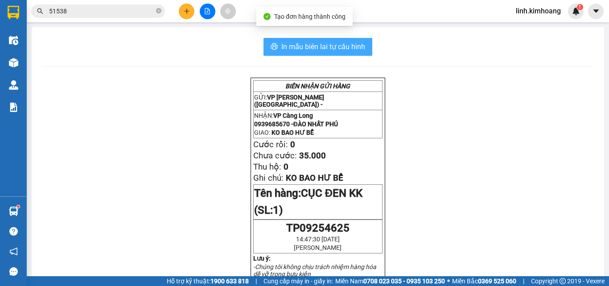
click at [283, 47] on span "In mẫu biên lai tự cấu hình" at bounding box center [323, 46] width 84 height 11
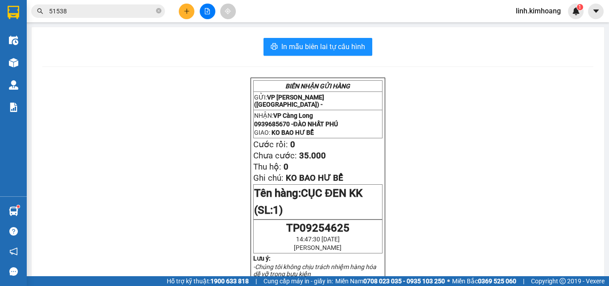
click at [187, 11] on icon "plus" at bounding box center [186, 11] width 5 height 0
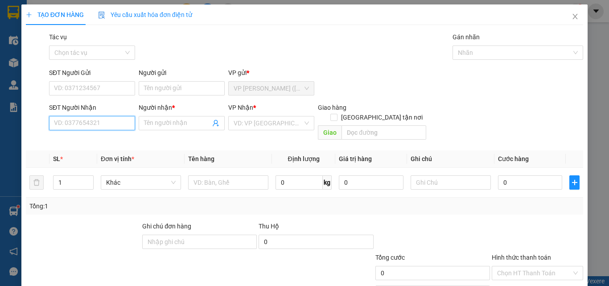
click at [87, 120] on input "SĐT Người Nhận" at bounding box center [92, 123] width 86 height 14
type input "0355075409"
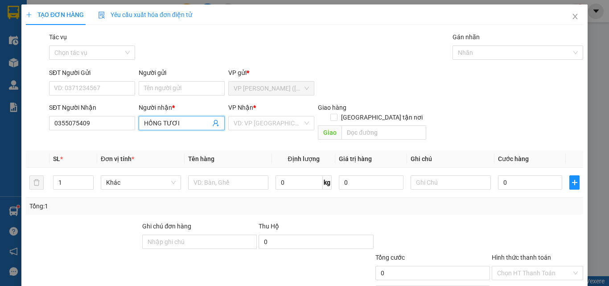
type input "HỒNG TƯƠI"
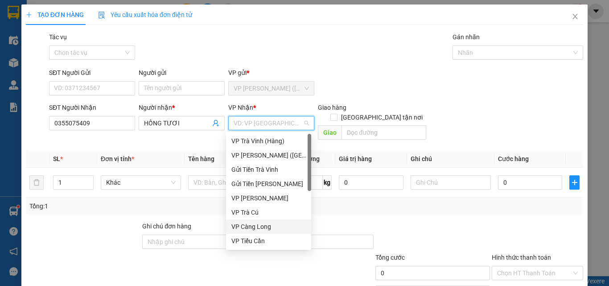
click at [264, 227] on div "VP Càng Long" at bounding box center [268, 227] width 74 height 10
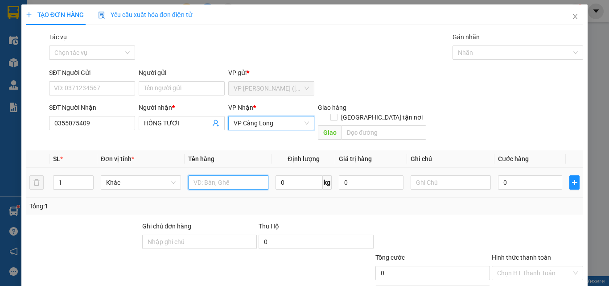
click at [198, 175] on input "text" at bounding box center [228, 182] width 80 height 14
type input "BAO M XANH KK (MÁY GIẶC)"
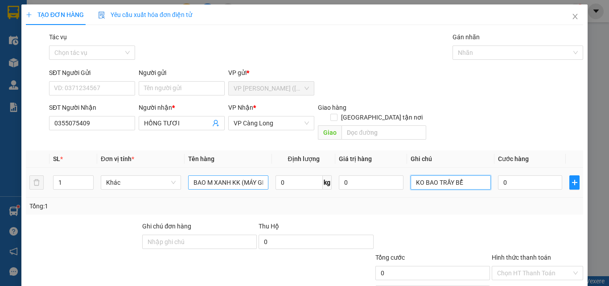
type input "KO BAO TRẦY BỂ"
type input "2"
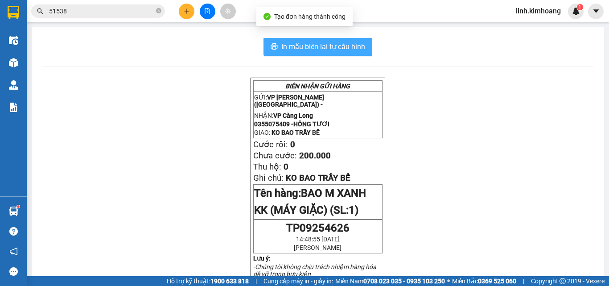
click at [347, 43] on span "In mẫu biên lai tự cấu hình" at bounding box center [323, 46] width 84 height 11
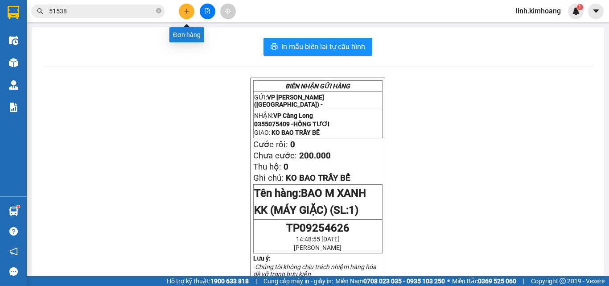
click at [185, 10] on icon "plus" at bounding box center [187, 11] width 6 height 6
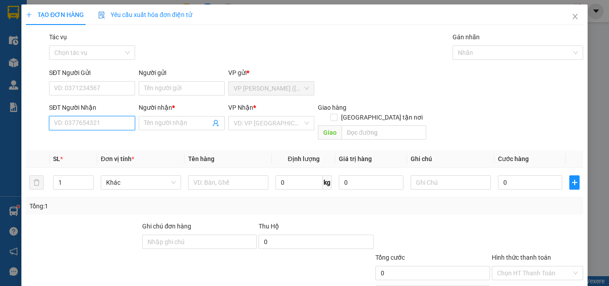
click at [98, 124] on input "SĐT Người Nhận" at bounding box center [92, 123] width 86 height 14
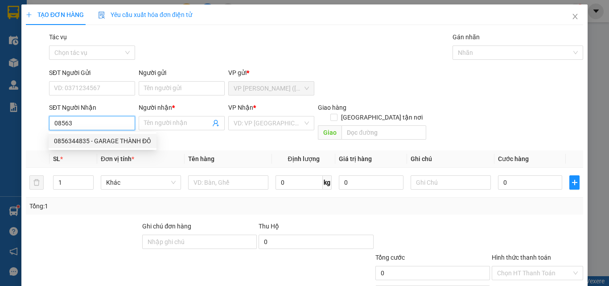
click at [112, 135] on div "0856344835 - GARAGE THÀNH ĐÔ" at bounding box center [103, 141] width 108 height 14
type input "0856344835"
type input "GARAGE THÀNH ĐÔ"
type input "40.000"
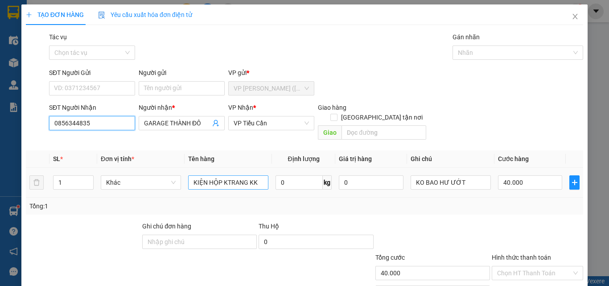
type input "0856344835"
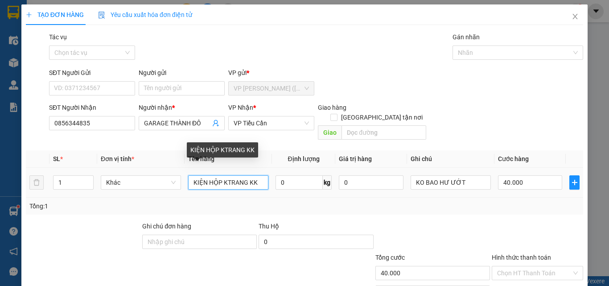
drag, startPoint x: 205, startPoint y: 178, endPoint x: 164, endPoint y: 185, distance: 42.0
click at [164, 185] on tr "1 Khác KIỆN HỘP KTRANG KK 0 kg 0 KO BAO HƯ ƯỚT 40.000" at bounding box center [304, 183] width 557 height 30
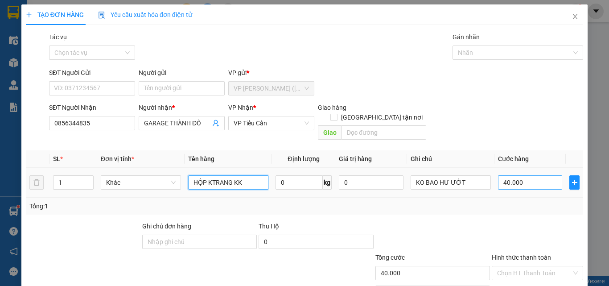
type input "HỘP KTRANG KK"
click at [526, 175] on input "40.000" at bounding box center [530, 182] width 64 height 14
type input "3"
type input "354"
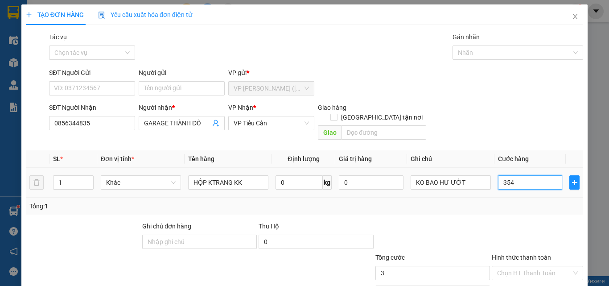
type input "354"
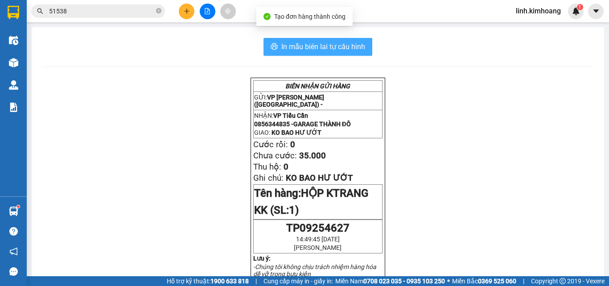
drag, startPoint x: 359, startPoint y: 40, endPoint x: 356, endPoint y: 43, distance: 4.7
click at [358, 40] on button "In mẫu biên lai tự cấu hình" at bounding box center [317, 47] width 109 height 18
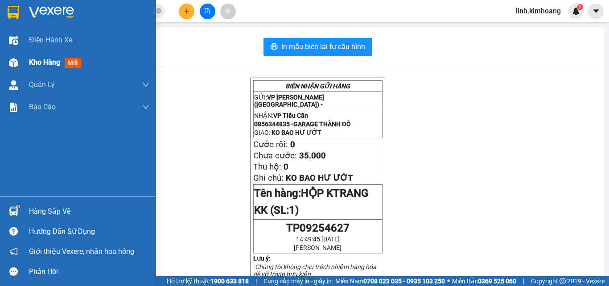
click at [29, 61] on span "Kho hàng" at bounding box center [44, 62] width 31 height 8
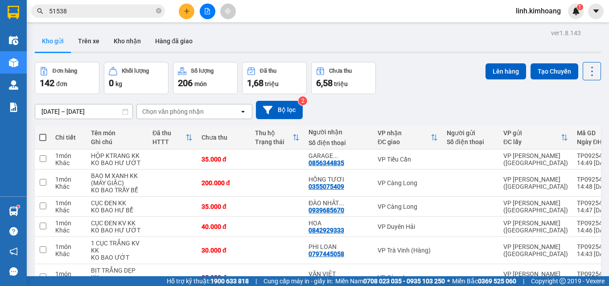
drag, startPoint x: 250, startPoint y: 213, endPoint x: 247, endPoint y: 203, distance: 9.7
checkbox input "true"
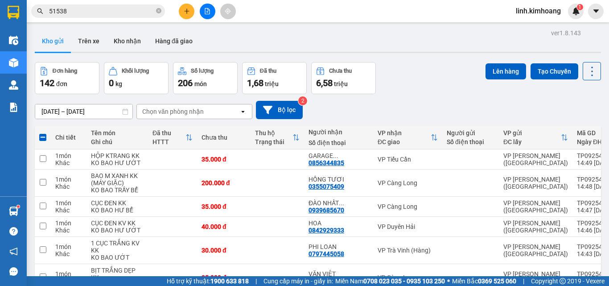
drag, startPoint x: 219, startPoint y: 145, endPoint x: 217, endPoint y: 128, distance: 16.6
checkbox input "true"
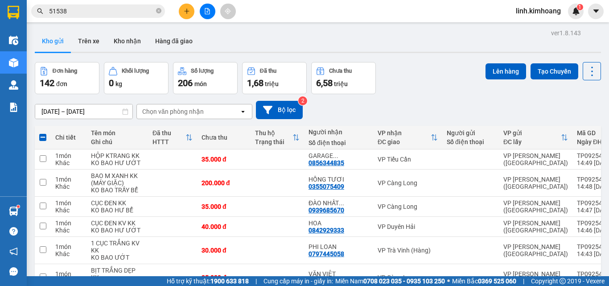
drag, startPoint x: 214, startPoint y: 88, endPoint x: 214, endPoint y: 69, distance: 19.6
checkbox input "true"
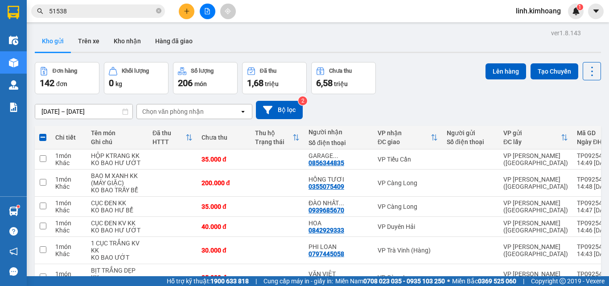
checkbox input "true"
drag, startPoint x: 227, startPoint y: 127, endPoint x: 223, endPoint y: 104, distance: 23.1
checkbox input "true"
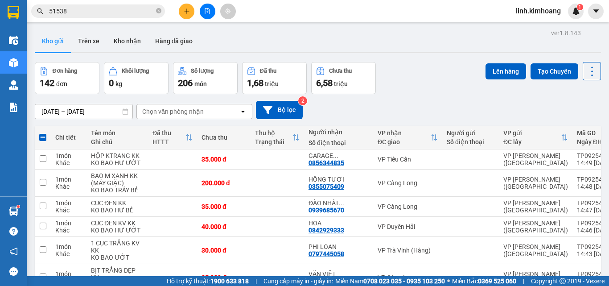
checkbox input "true"
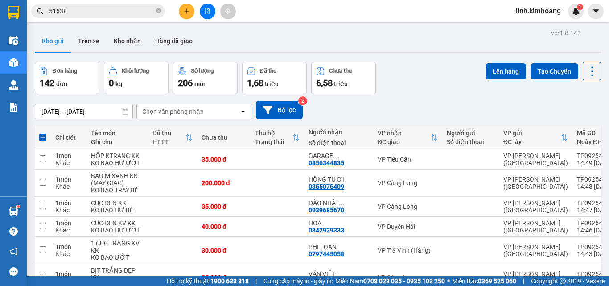
checkbox input "true"
drag, startPoint x: 210, startPoint y: 111, endPoint x: 218, endPoint y: 92, distance: 20.8
checkbox input "true"
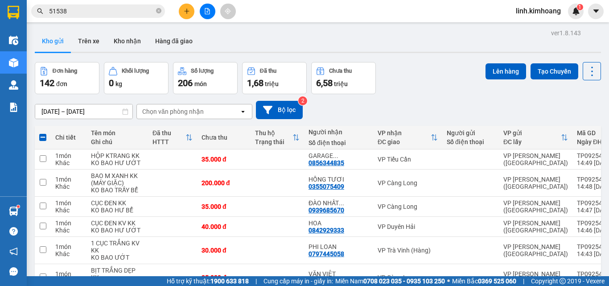
checkbox input "true"
drag, startPoint x: 240, startPoint y: 101, endPoint x: 239, endPoint y: 81, distance: 19.7
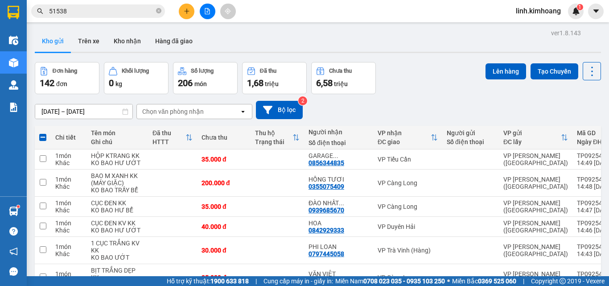
checkbox input "true"
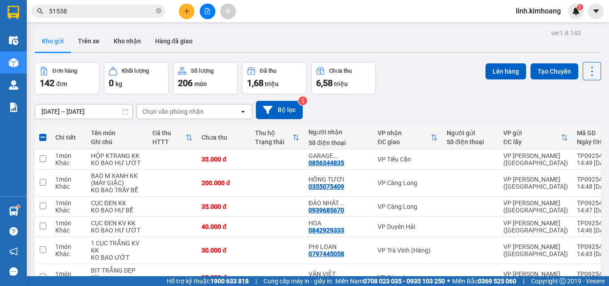
checkbox input "true"
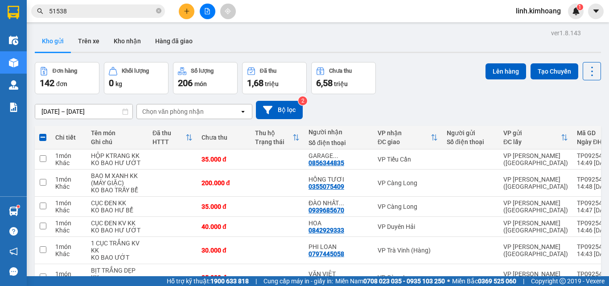
checkbox input "true"
drag, startPoint x: 229, startPoint y: 69, endPoint x: 235, endPoint y: 55, distance: 15.2
checkbox input "true"
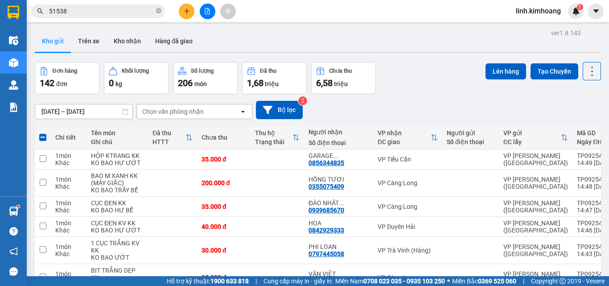
checkbox input "true"
drag, startPoint x: 247, startPoint y: 93, endPoint x: 242, endPoint y: 69, distance: 24.6
checkbox input "true"
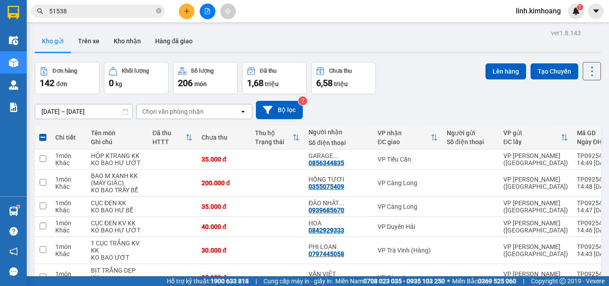
checkbox input "true"
drag, startPoint x: 239, startPoint y: 77, endPoint x: 246, endPoint y: 44, distance: 33.8
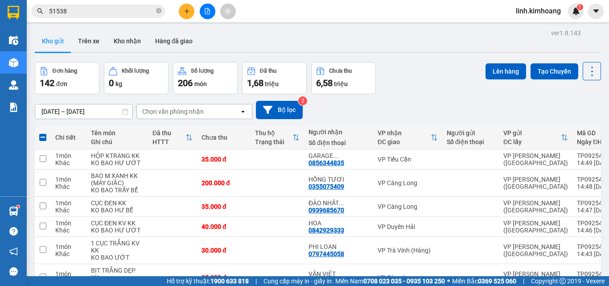
checkbox input "true"
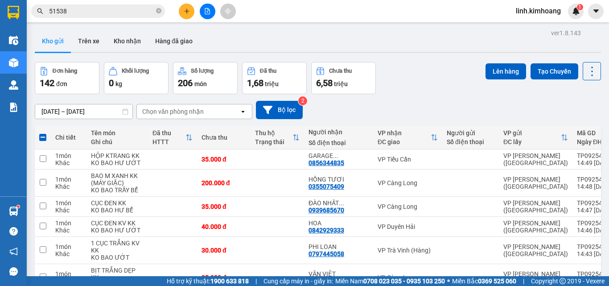
checkbox input "true"
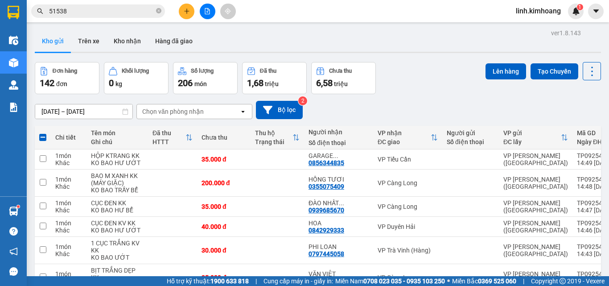
click at [506, 66] on button "Lên hàng" at bounding box center [505, 71] width 41 height 16
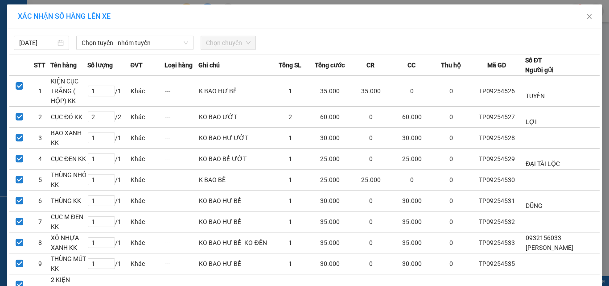
click at [157, 35] on div "12/09/2025 Chọn tuyến - nhóm tuyến Chọn chuyến" at bounding box center [304, 40] width 590 height 19
click at [153, 45] on span "Chọn tuyến - nhóm tuyến" at bounding box center [135, 42] width 107 height 13
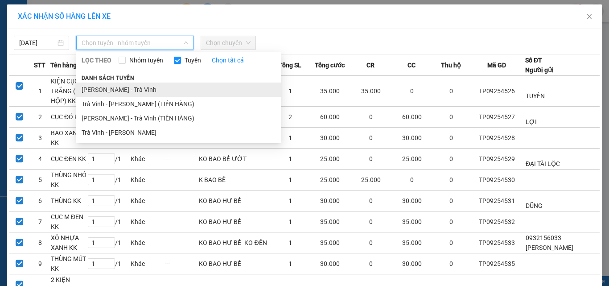
click at [139, 88] on li "[PERSON_NAME] - Trà Vinh" at bounding box center [178, 89] width 205 height 14
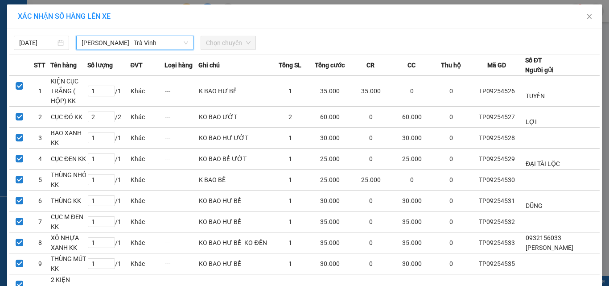
click at [211, 45] on span "Chọn chuyến" at bounding box center [228, 42] width 45 height 13
click at [224, 43] on span "Chọn chuyến" at bounding box center [228, 42] width 45 height 13
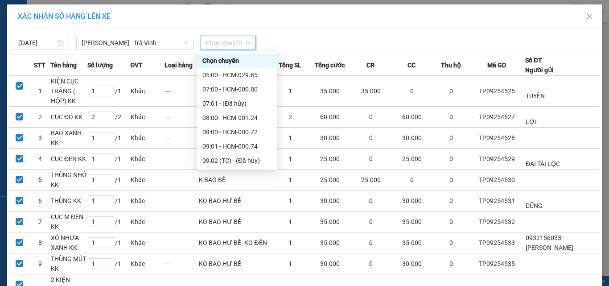
click at [240, 227] on div "13:00 - HCM-000.91" at bounding box center [237, 232] width 70 height 10
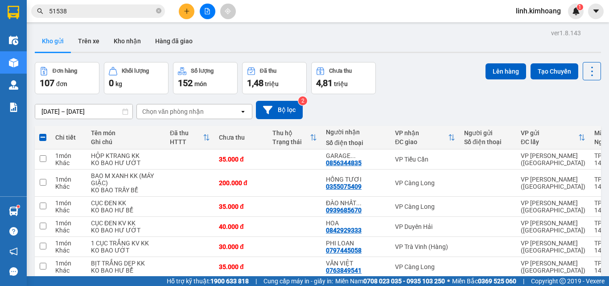
drag, startPoint x: 230, startPoint y: 91, endPoint x: 230, endPoint y: 68, distance: 22.7
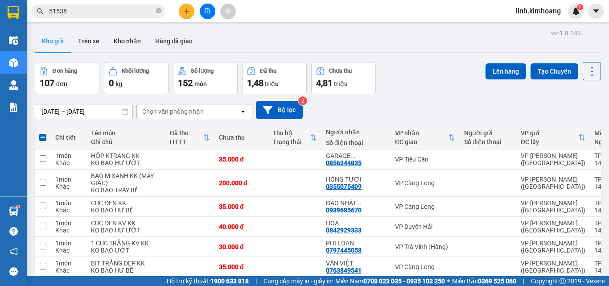
drag, startPoint x: 231, startPoint y: 92, endPoint x: 227, endPoint y: 69, distance: 24.0
drag, startPoint x: 227, startPoint y: 68, endPoint x: 230, endPoint y: 51, distance: 17.2
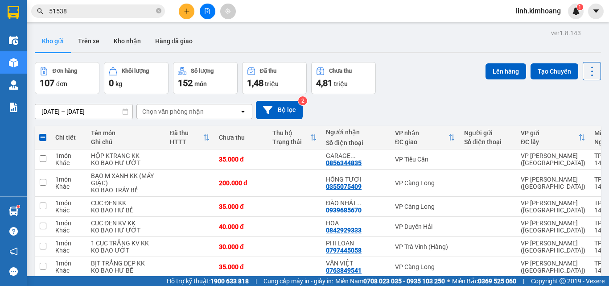
drag, startPoint x: 231, startPoint y: 49, endPoint x: 237, endPoint y: 70, distance: 21.6
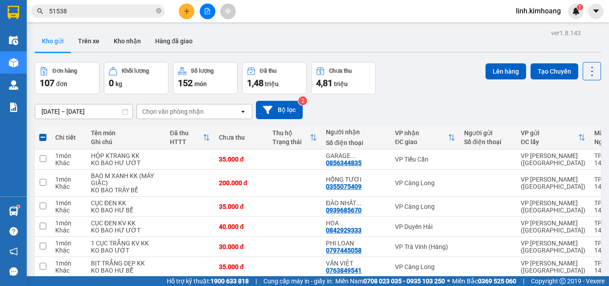
drag, startPoint x: 216, startPoint y: 70, endPoint x: 219, endPoint y: 49, distance: 20.7
drag, startPoint x: 219, startPoint y: 45, endPoint x: 240, endPoint y: 101, distance: 60.5
drag, startPoint x: 238, startPoint y: 102, endPoint x: 239, endPoint y: 91, distance: 10.3
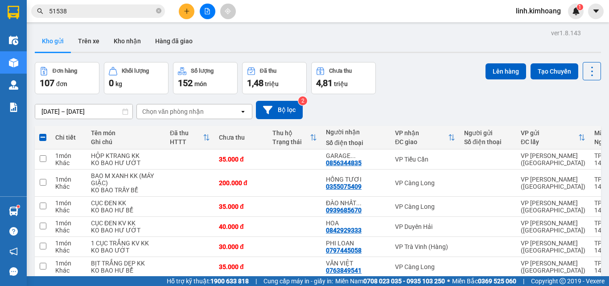
drag, startPoint x: 234, startPoint y: 73, endPoint x: 234, endPoint y: 64, distance: 8.9
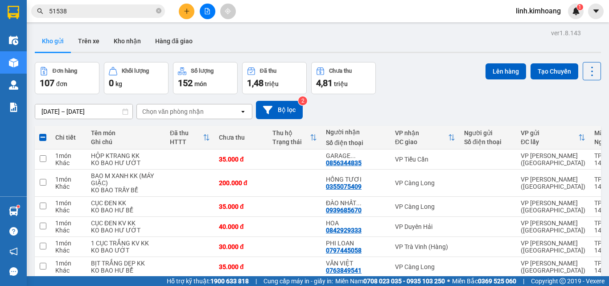
drag, startPoint x: 511, startPoint y: 69, endPoint x: 503, endPoint y: 69, distance: 8.5
click at [510, 69] on button "Lên hàng" at bounding box center [505, 71] width 41 height 16
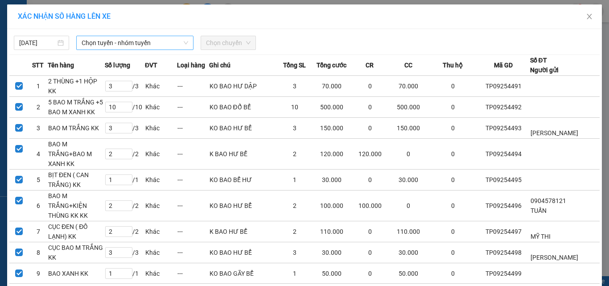
click at [167, 46] on span "Chọn tuyến - nhóm tuyến" at bounding box center [135, 42] width 107 height 13
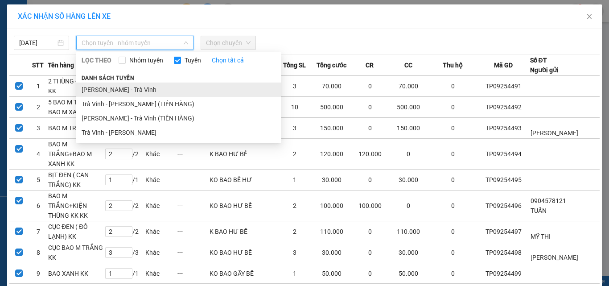
click at [129, 87] on li "[PERSON_NAME] - Trà Vinh" at bounding box center [178, 89] width 205 height 14
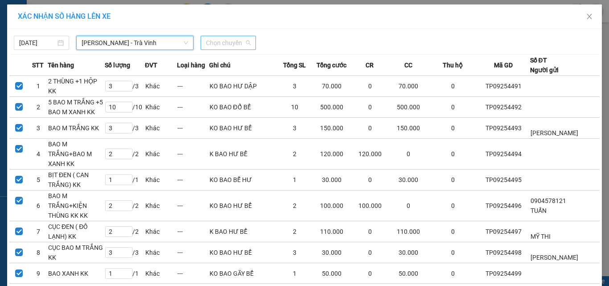
click at [212, 40] on span "Chọn chuyến" at bounding box center [228, 42] width 45 height 13
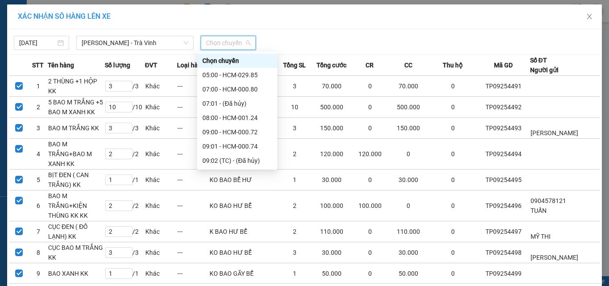
click at [230, 213] on div "12:00 - HCM-030.11" at bounding box center [237, 218] width 70 height 10
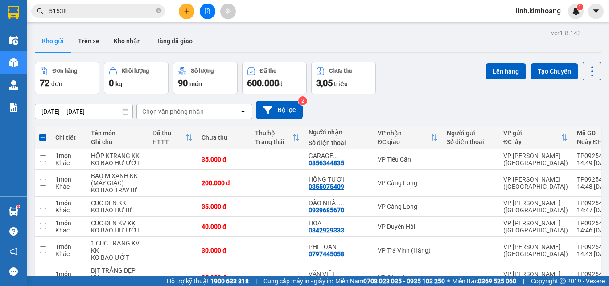
drag, startPoint x: 197, startPoint y: 154, endPoint x: 199, endPoint y: 161, distance: 7.5
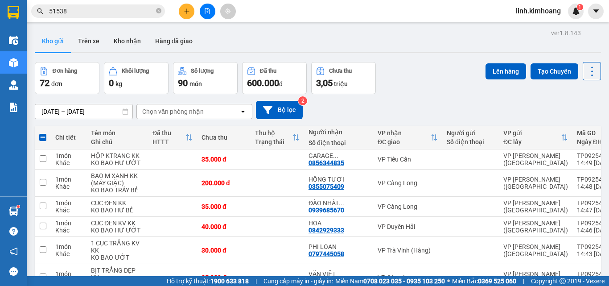
click at [477, 71] on div "Đơn hàng 72 đơn Khối lượng 0 kg Số lượng 90 món Đã thu 600.000 đ Chưa thu 3,05 …" at bounding box center [318, 78] width 566 height 32
click at [487, 68] on button "Lên hàng" at bounding box center [505, 71] width 41 height 16
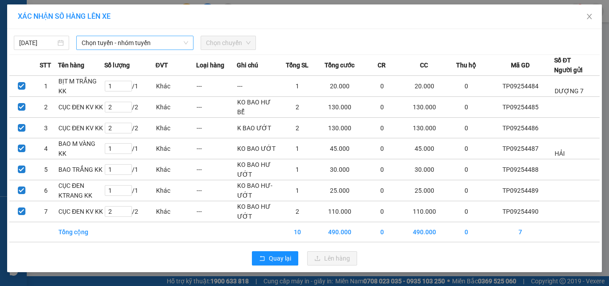
click at [150, 43] on span "Chọn tuyến - nhóm tuyến" at bounding box center [135, 42] width 107 height 13
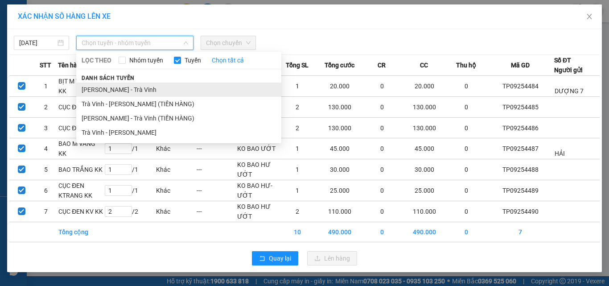
click at [128, 88] on li "[PERSON_NAME] - Trà Vinh" at bounding box center [178, 89] width 205 height 14
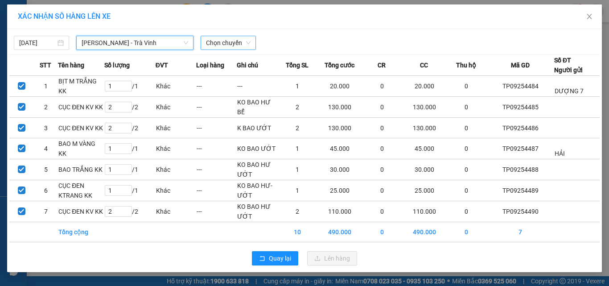
click at [222, 45] on span "Chọn chuyến" at bounding box center [228, 42] width 45 height 13
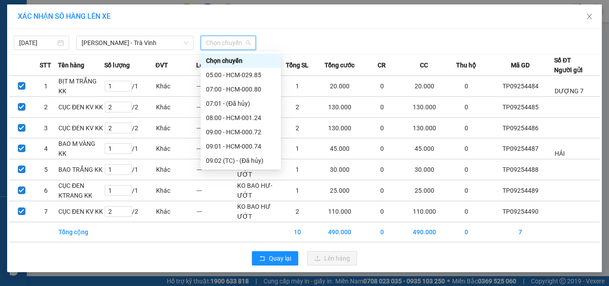
click at [235, 213] on div "12:00 - HCM-030.11" at bounding box center [241, 218] width 70 height 10
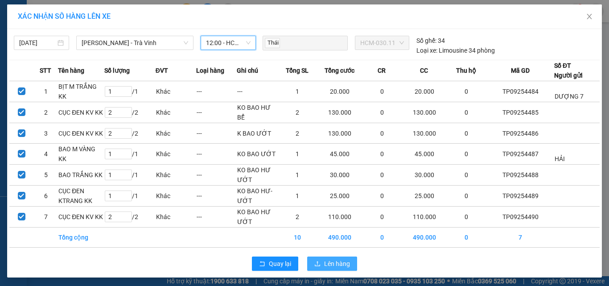
click at [335, 261] on span "Lên hàng" at bounding box center [337, 263] width 26 height 10
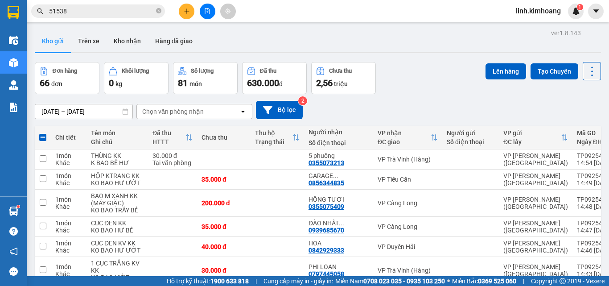
drag, startPoint x: 231, startPoint y: 79, endPoint x: 234, endPoint y: 51, distance: 28.2
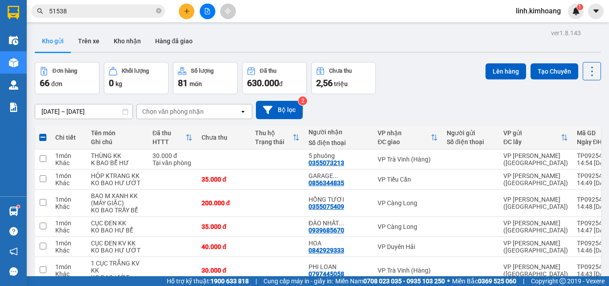
drag, startPoint x: 224, startPoint y: 119, endPoint x: 226, endPoint y: 103, distance: 15.3
drag, startPoint x: 226, startPoint y: 90, endPoint x: 229, endPoint y: 54, distance: 36.2
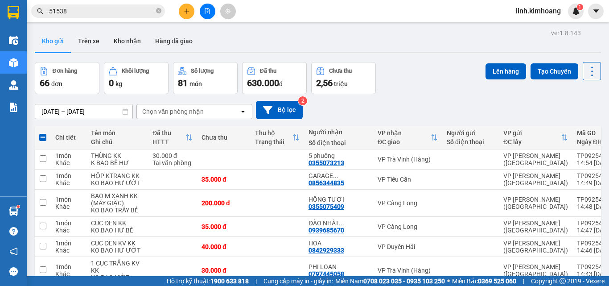
drag, startPoint x: 244, startPoint y: 82, endPoint x: 245, endPoint y: 45, distance: 37.0
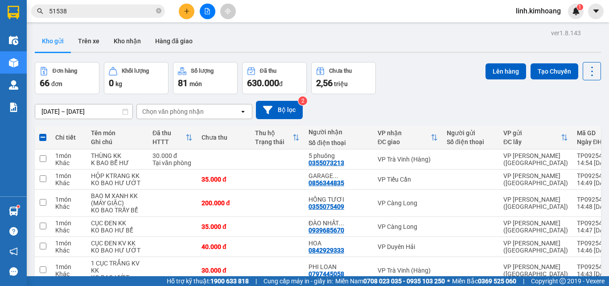
drag, startPoint x: 217, startPoint y: 85, endPoint x: 217, endPoint y: 72, distance: 12.5
drag, startPoint x: 231, startPoint y: 111, endPoint x: 227, endPoint y: 105, distance: 7.4
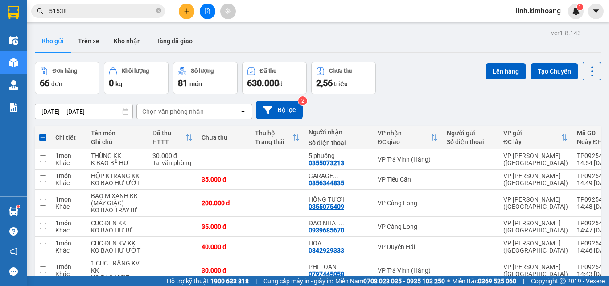
drag, startPoint x: 228, startPoint y: 74, endPoint x: 229, endPoint y: 58, distance: 15.2
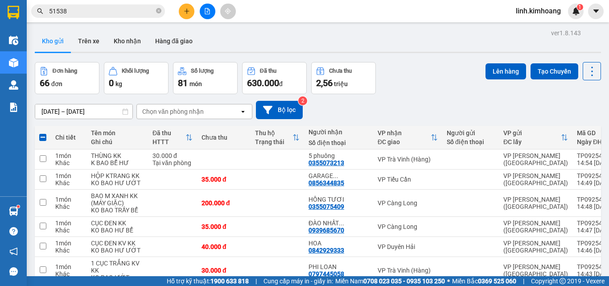
drag, startPoint x: 262, startPoint y: 95, endPoint x: 254, endPoint y: 78, distance: 18.3
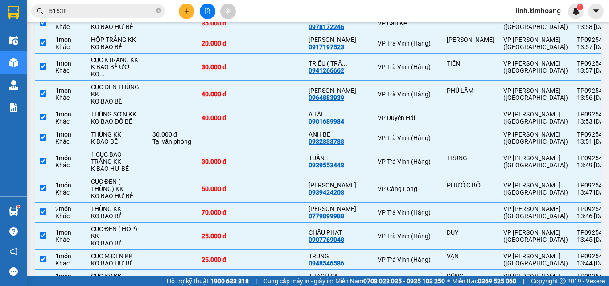
checkbox input "true"
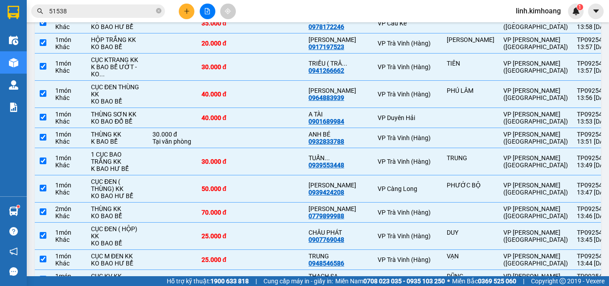
checkbox input "true"
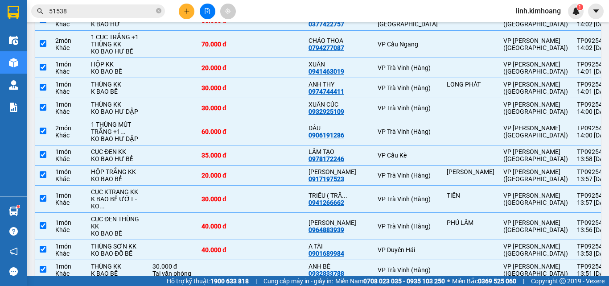
scroll to position [695, 0]
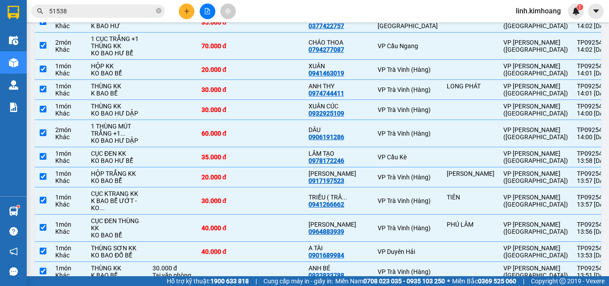
checkbox input "true"
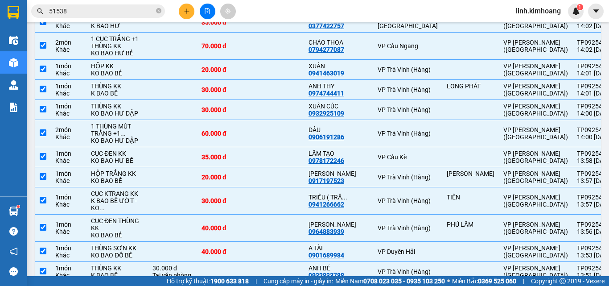
checkbox input "true"
drag, startPoint x: 228, startPoint y: 71, endPoint x: 245, endPoint y: 89, distance: 24.9
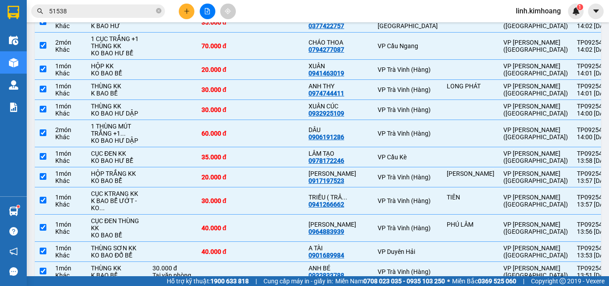
checkbox input "true"
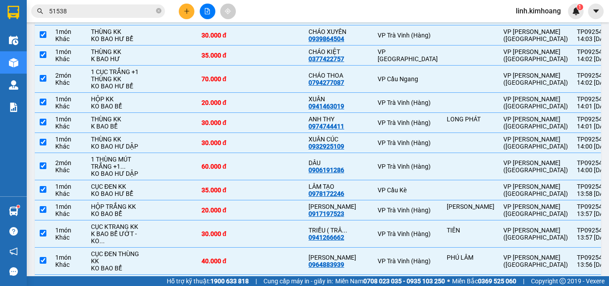
scroll to position [606, 0]
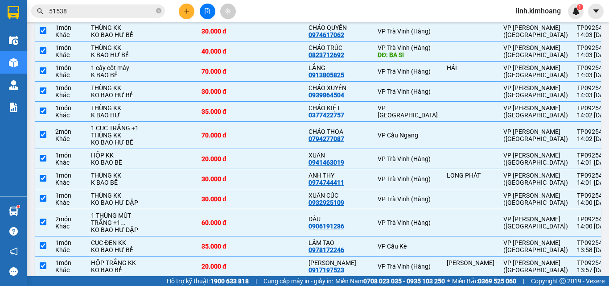
checkbox input "true"
drag, startPoint x: 240, startPoint y: 109, endPoint x: 238, endPoint y: 87, distance: 21.9
checkbox input "true"
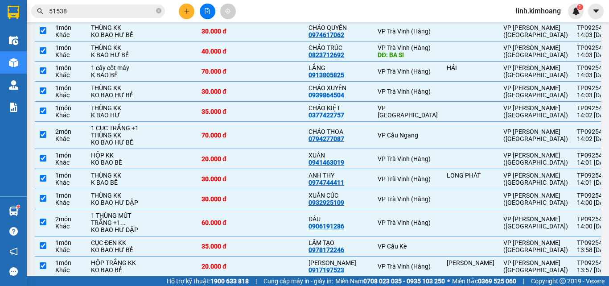
checkbox input "true"
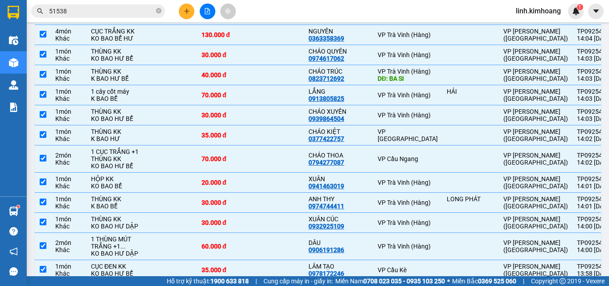
scroll to position [562, 0]
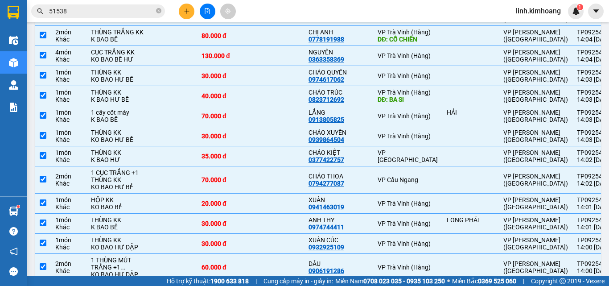
checkbox input "false"
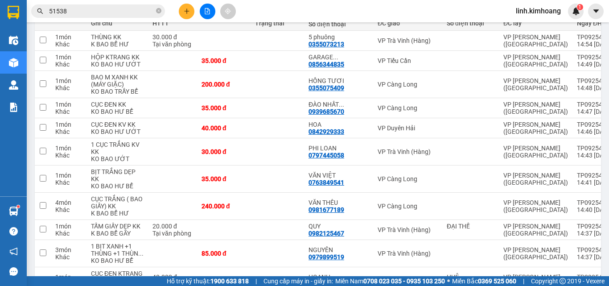
scroll to position [0, 0]
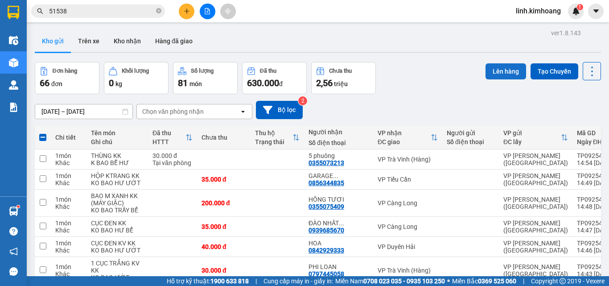
click at [509, 73] on button "Lên hàng" at bounding box center [505, 71] width 41 height 16
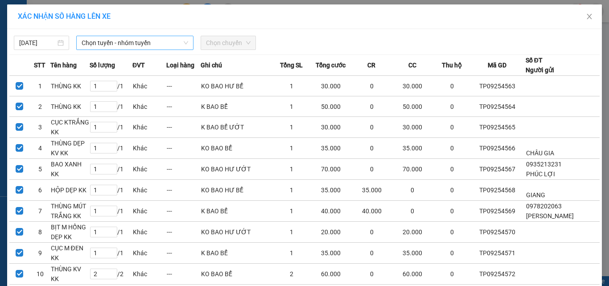
click at [168, 42] on span "Chọn tuyến - nhóm tuyến" at bounding box center [135, 42] width 107 height 13
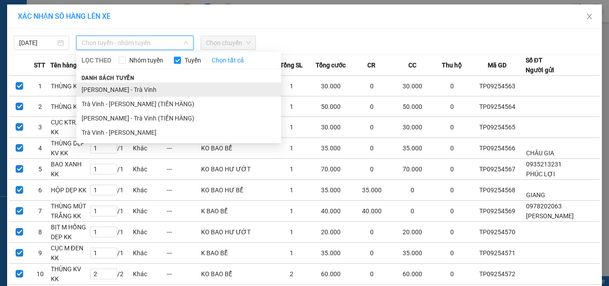
click at [138, 85] on li "[PERSON_NAME] - Trà Vinh" at bounding box center [178, 89] width 205 height 14
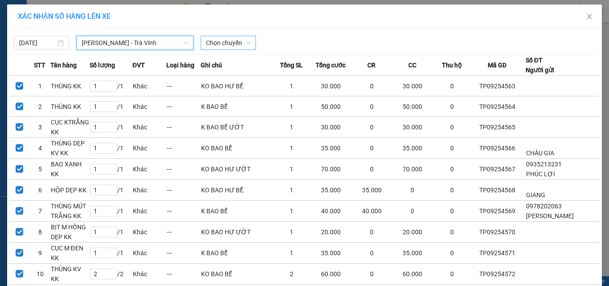
click at [238, 39] on span "Chọn chuyến" at bounding box center [228, 42] width 45 height 13
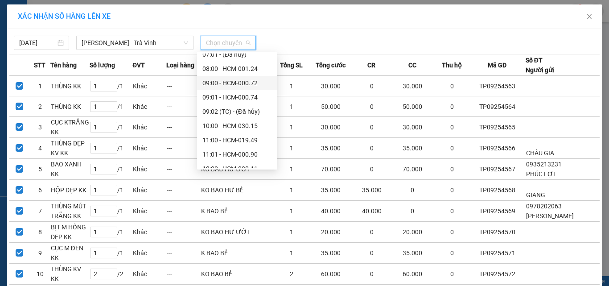
scroll to position [134, 0]
click at [235, 140] on div "15:00 - HCM-001.36" at bounding box center [237, 141] width 70 height 10
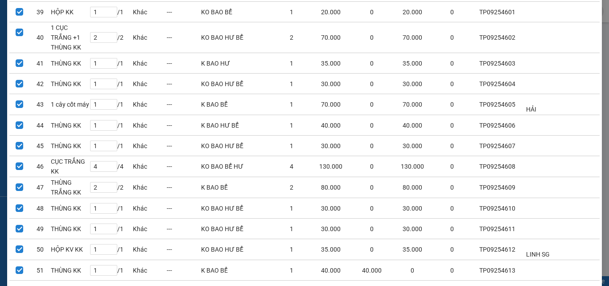
scroll to position [956, 0]
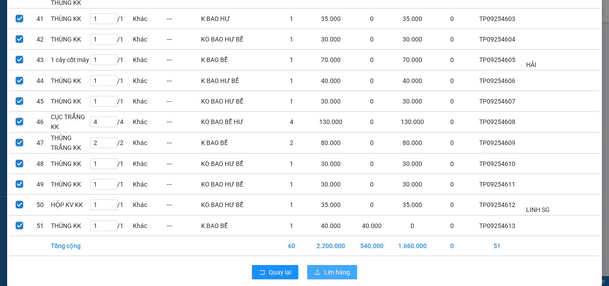
click at [340, 267] on span "Lên hàng" at bounding box center [337, 272] width 26 height 10
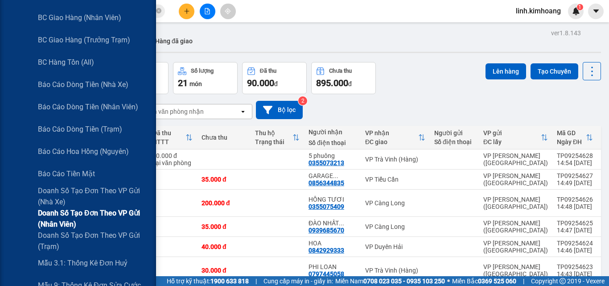
scroll to position [178, 0]
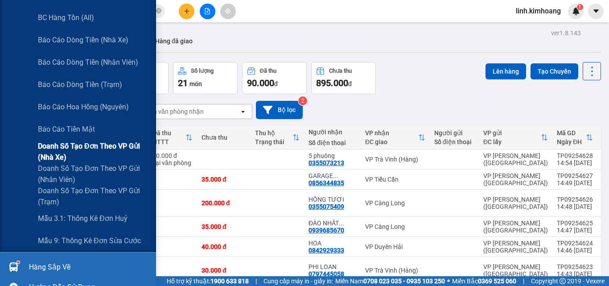
click at [83, 147] on span "Doanh số tạo đơn theo VP gửi (nhà xe)" at bounding box center [93, 151] width 111 height 22
